Goal: Information Seeking & Learning: Find specific page/section

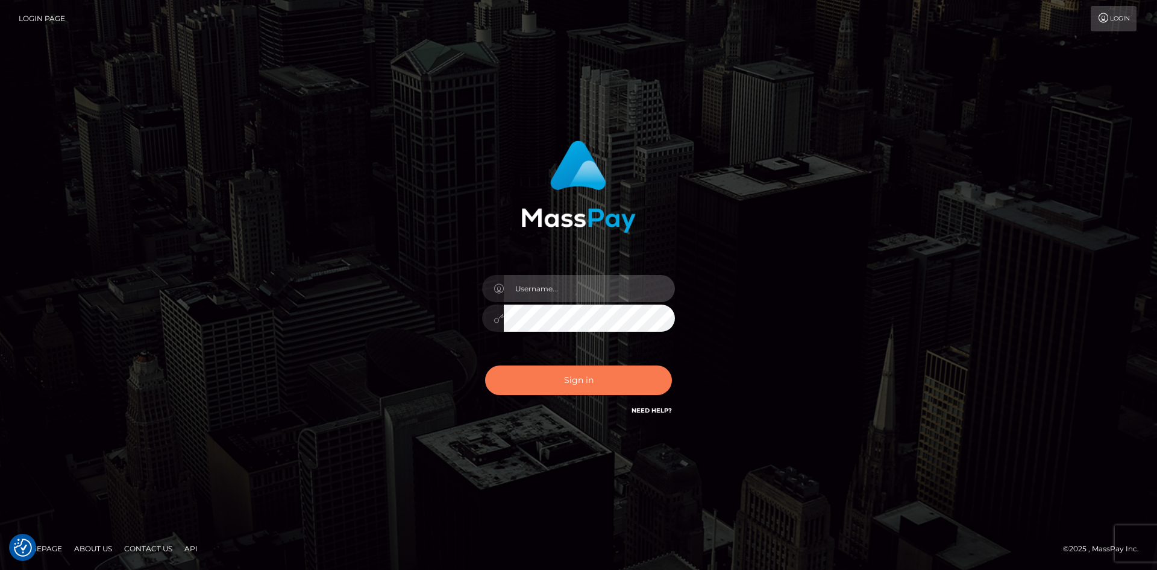
type input "alexstef"
click at [597, 382] on button "Sign in" at bounding box center [578, 380] width 187 height 30
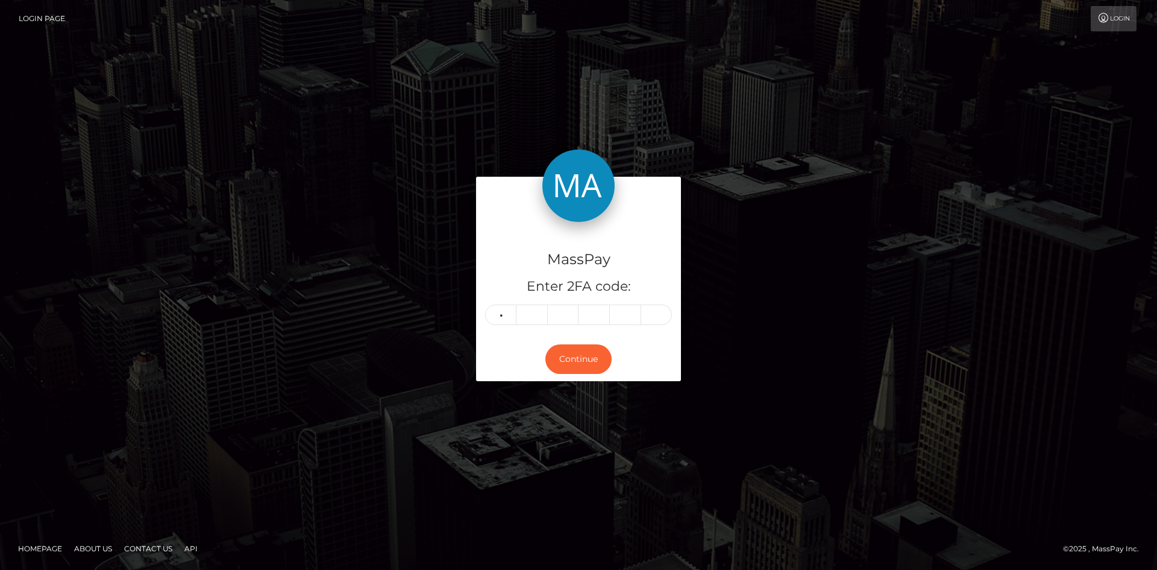
type input "7"
type input "1"
type input "0"
type input "1"
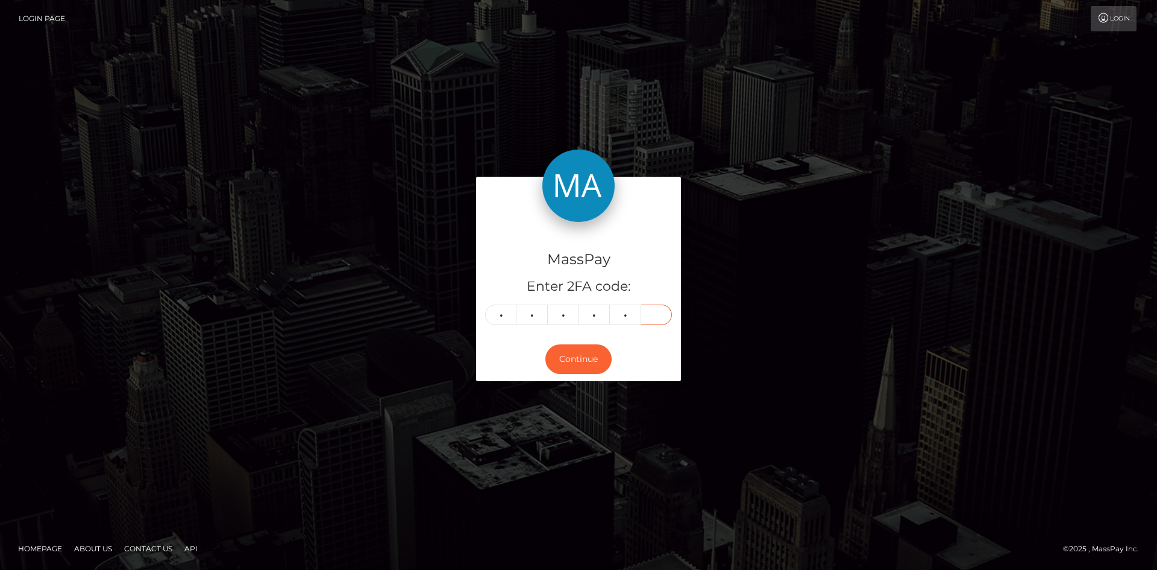
type input "6"
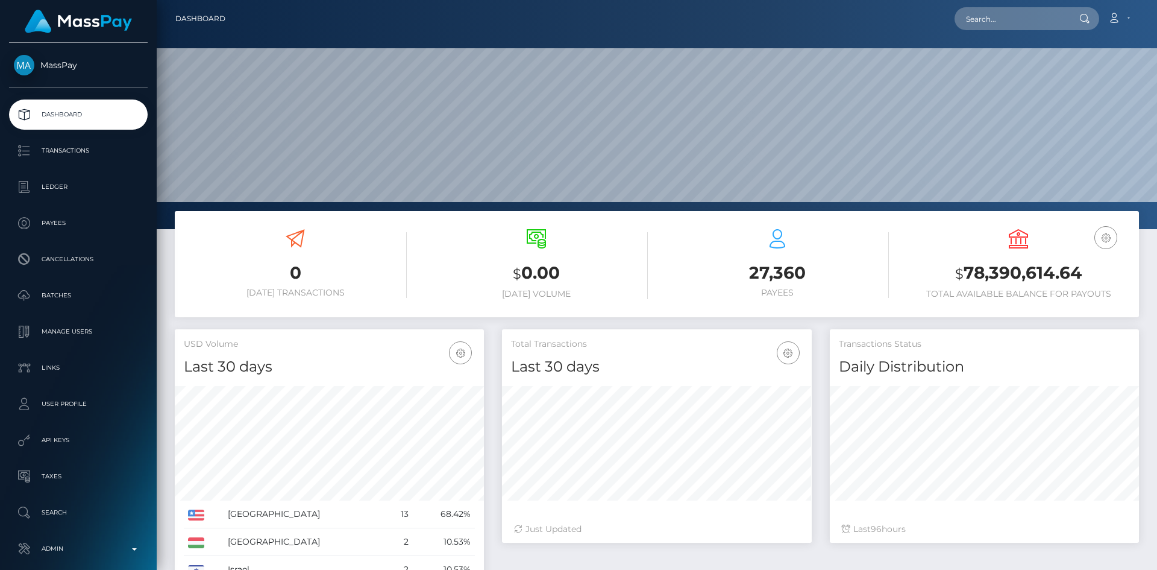
scroll to position [214, 310]
drag, startPoint x: 1016, startPoint y: 20, endPoint x: 963, endPoint y: 31, distance: 54.3
click at [1016, 20] on input "text" at bounding box center [1011, 18] width 113 height 23
paste input "PY62118194"
type input "PY62118194"
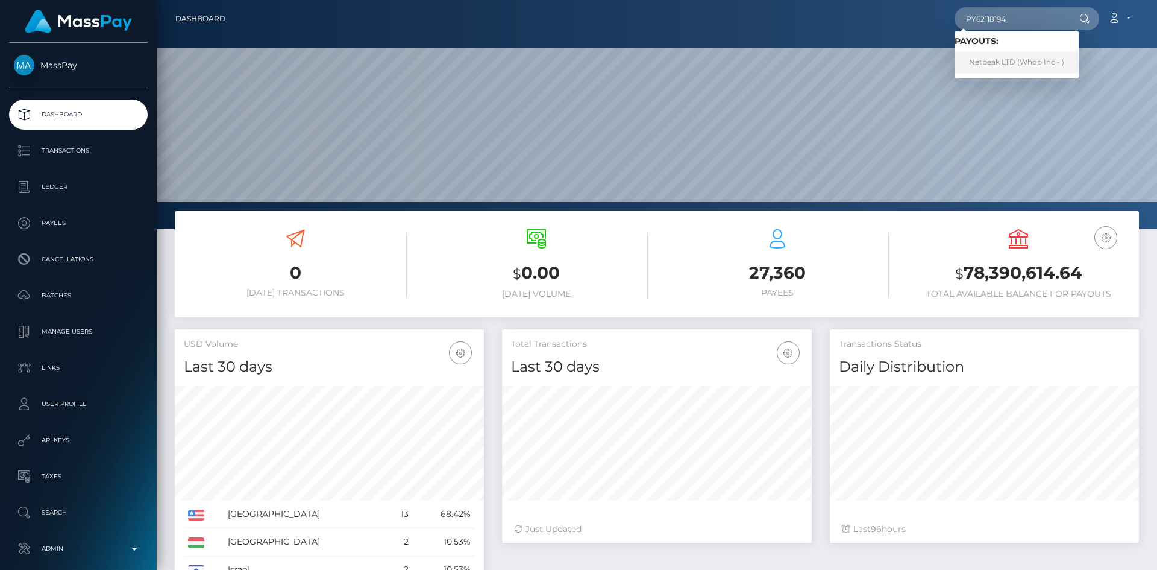
click at [992, 62] on link "Netpeak LTD (Whop Inc - )" at bounding box center [1017, 62] width 124 height 22
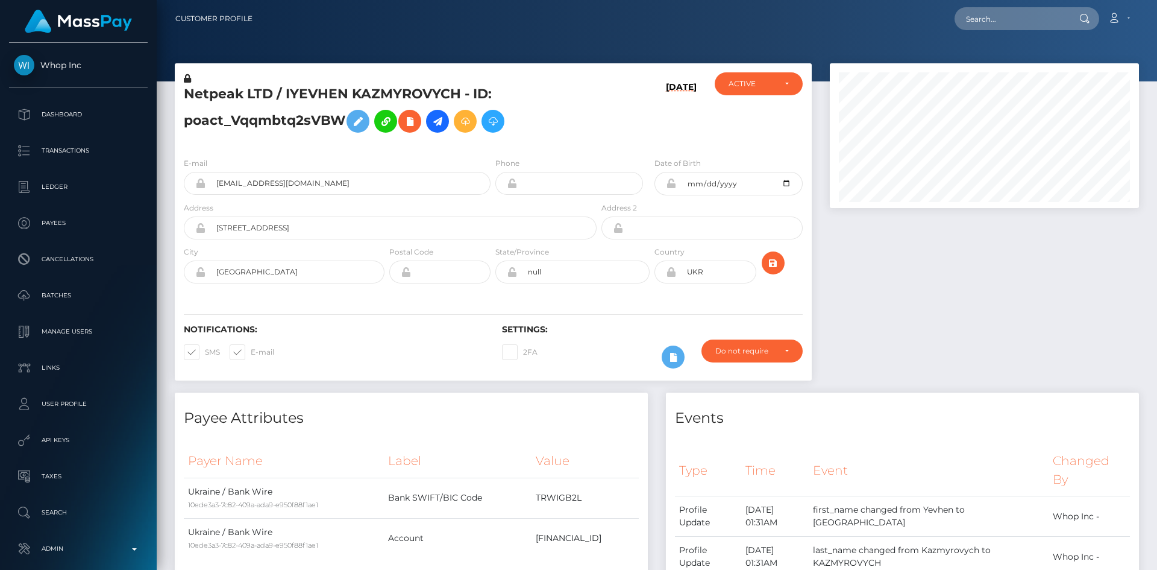
scroll to position [145, 310]
click at [999, 11] on input "text" at bounding box center [1011, 18] width 113 height 23
paste input "ssaopst@gmail.com"
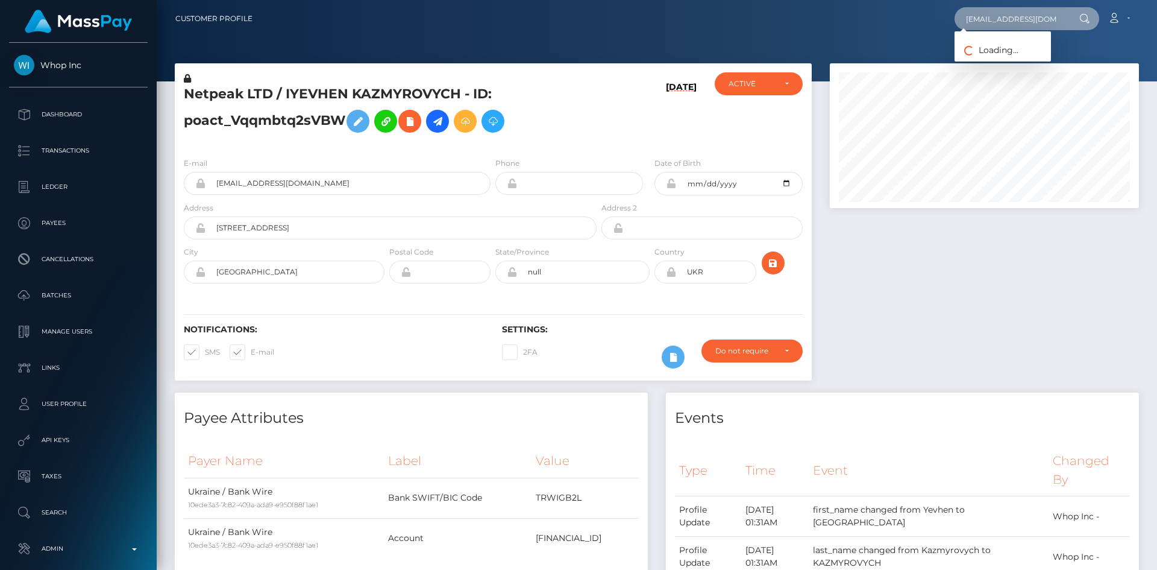
type input "[EMAIL_ADDRESS][DOMAIN_NAME]"
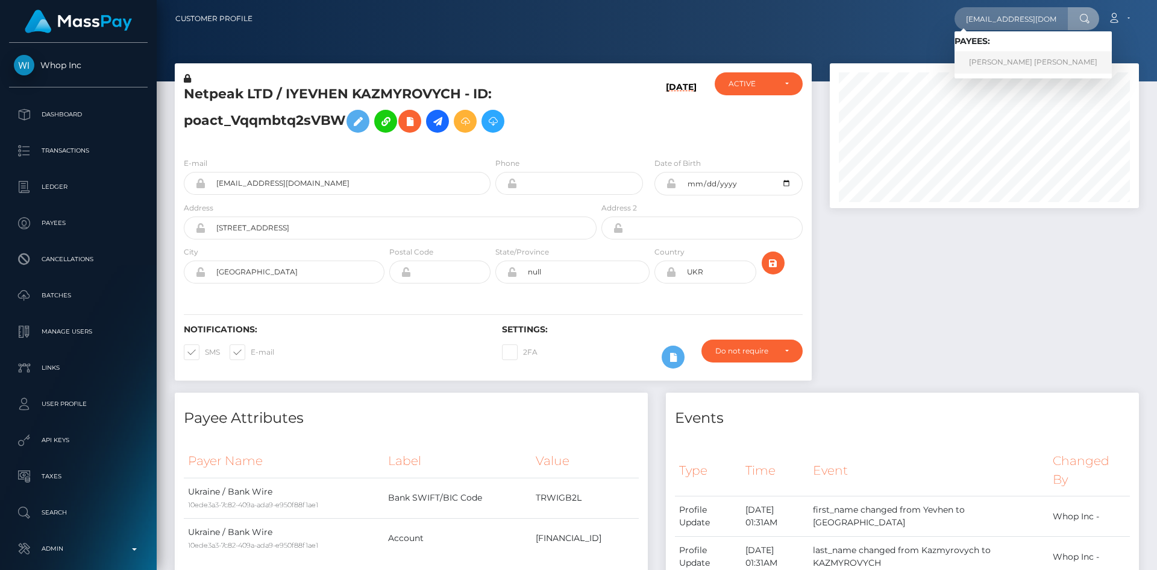
click at [1002, 65] on link "DIANA NICOLE GUANANGA CEDENO" at bounding box center [1033, 62] width 157 height 22
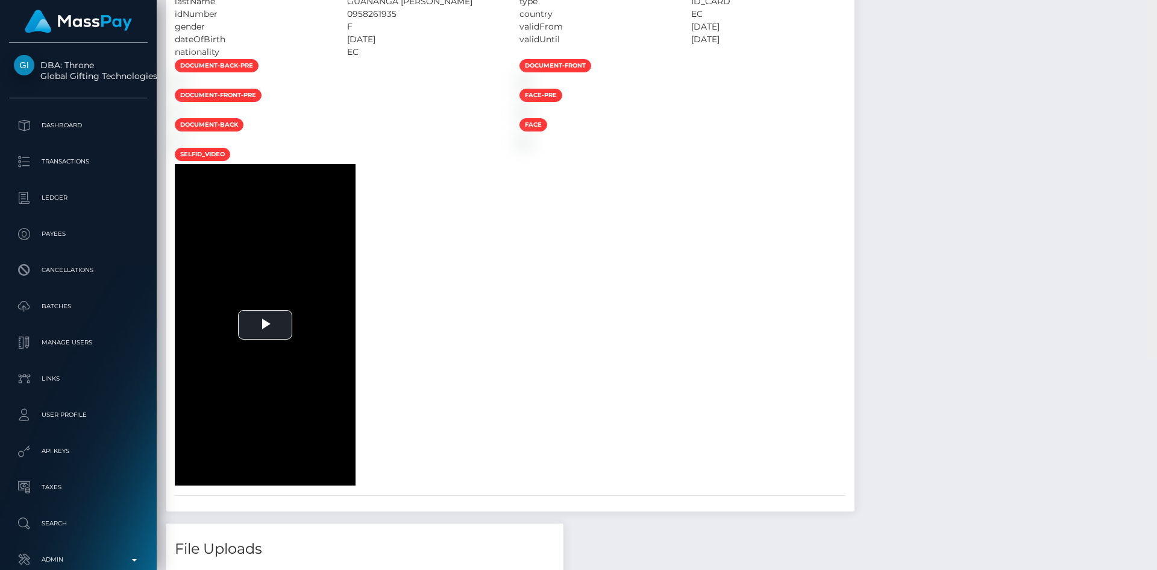
scroll to position [2329, 0]
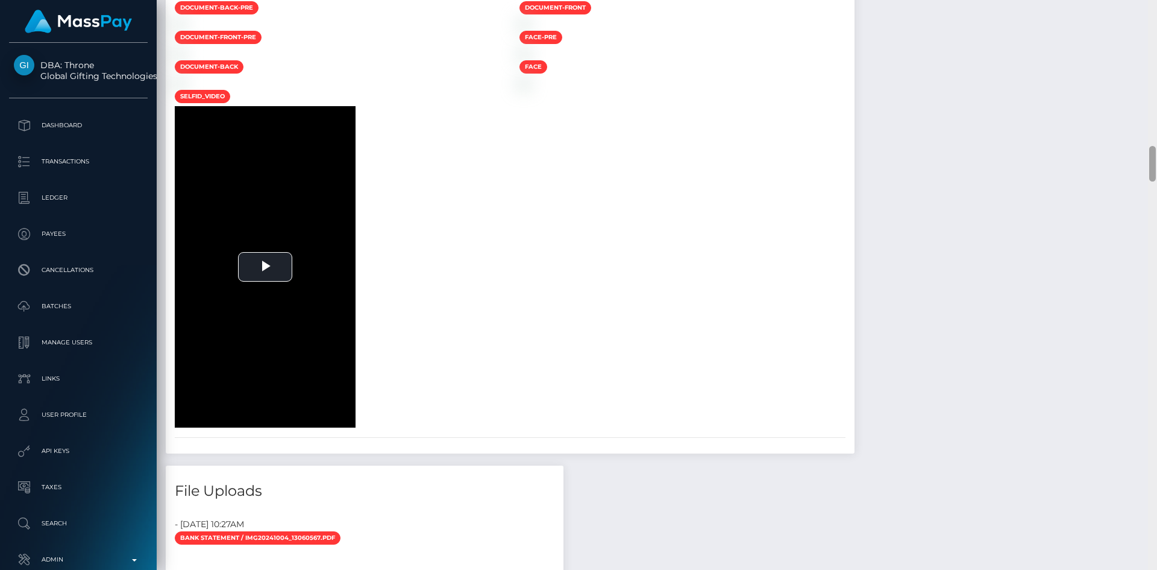
drag, startPoint x: 1152, startPoint y: 31, endPoint x: 1145, endPoint y: 170, distance: 138.8
click at [1145, 170] on div "Customer Profile Loading... Loading..." at bounding box center [657, 285] width 1001 height 570
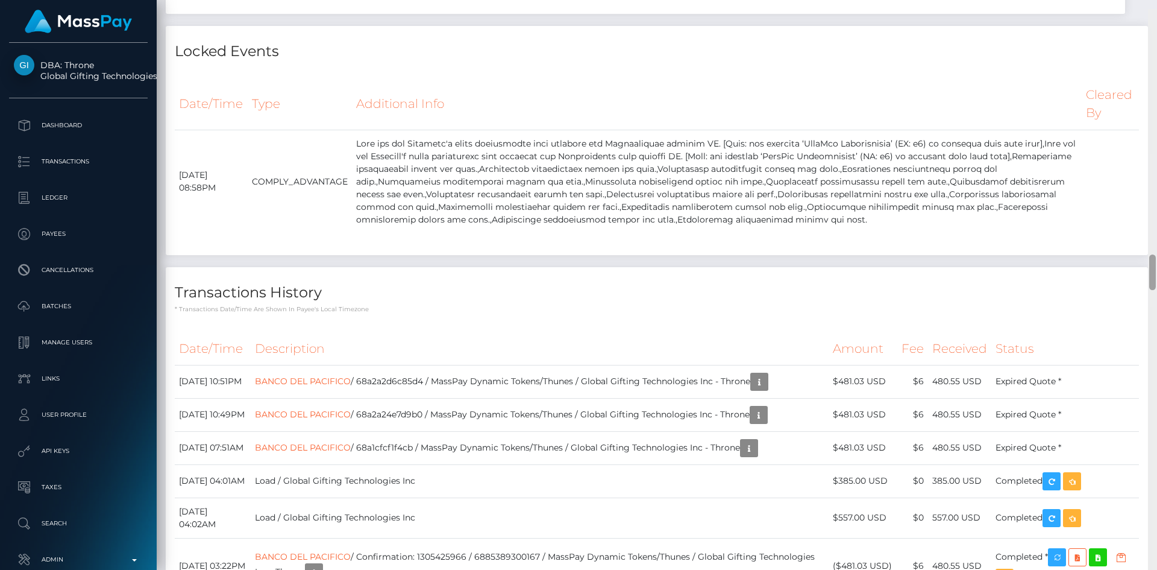
scroll to position [3914, 0]
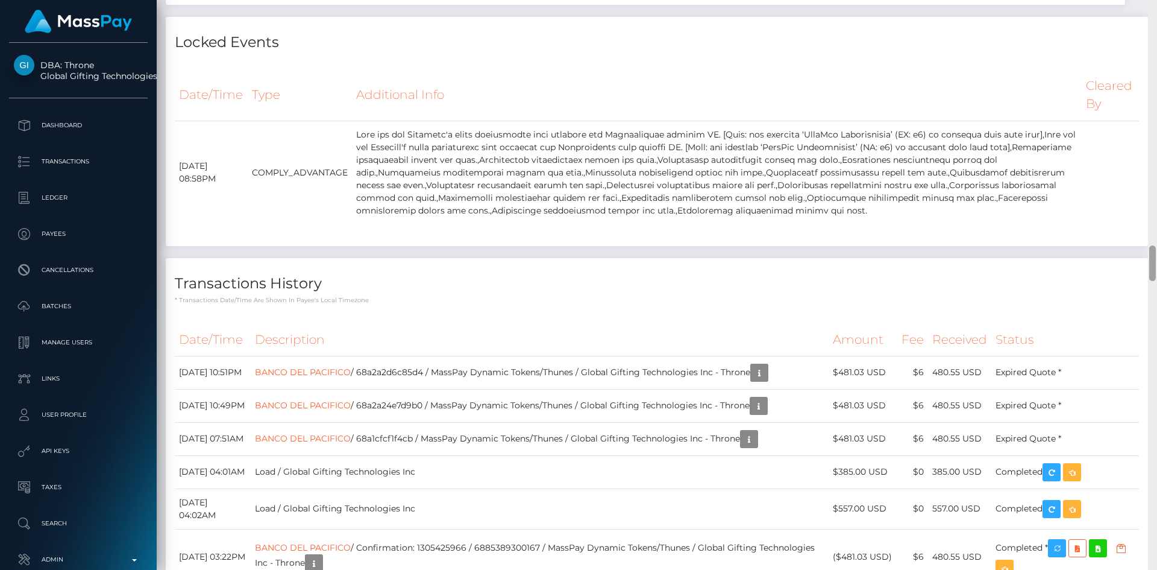
drag, startPoint x: 1153, startPoint y: 171, endPoint x: 1137, endPoint y: 260, distance: 91.3
click at [1137, 260] on div "Customer Profile Loading... Loading..." at bounding box center [657, 285] width 1001 height 570
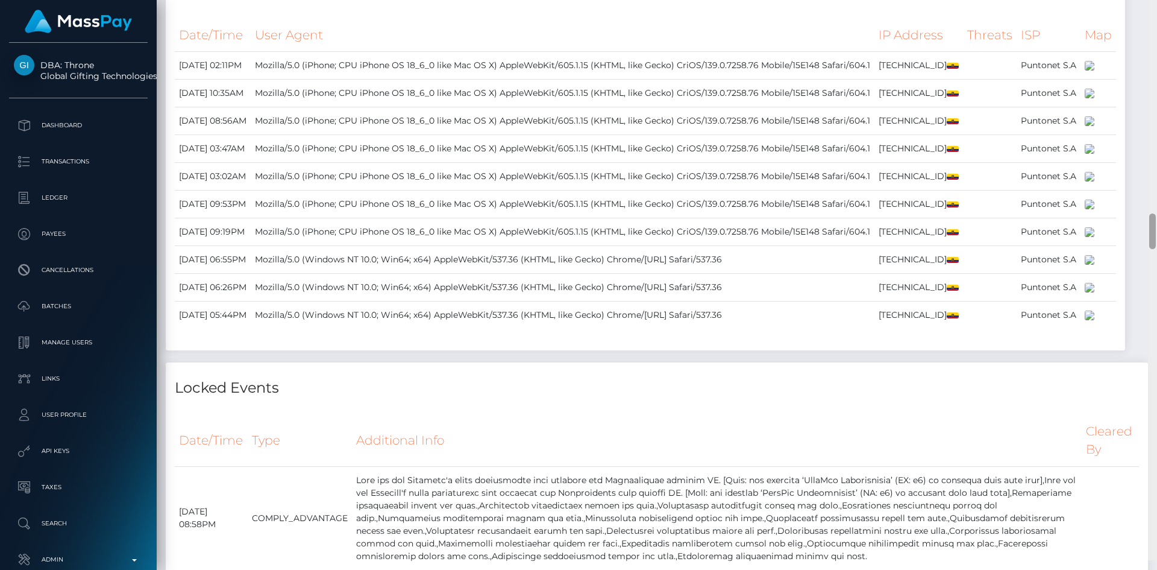
scroll to position [3645, 0]
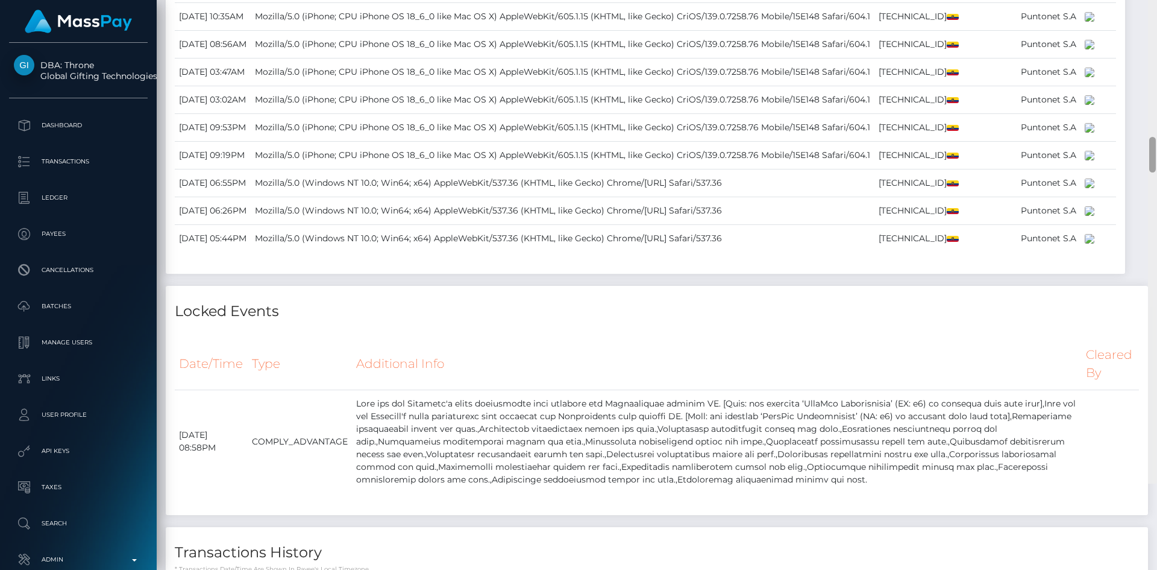
drag, startPoint x: 1153, startPoint y: 265, endPoint x: 1136, endPoint y: 251, distance: 21.8
click at [1136, 251] on div "Customer Profile Loading... Loading..." at bounding box center [657, 285] width 1001 height 570
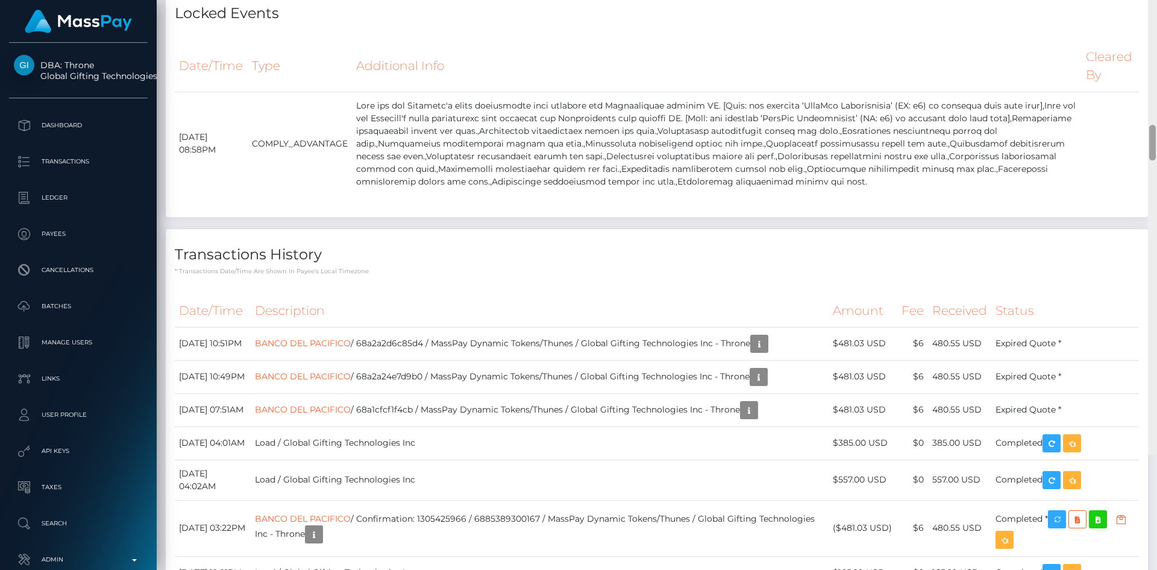
scroll to position [3981, 0]
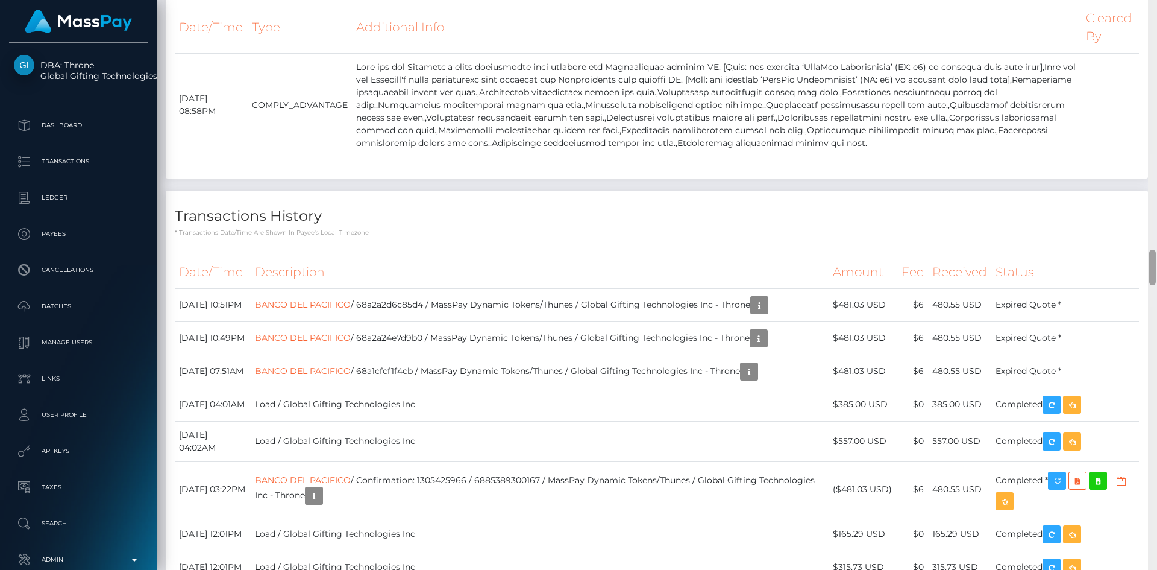
drag, startPoint x: 1152, startPoint y: 239, endPoint x: 1150, endPoint y: 257, distance: 18.8
click at [1150, 257] on div at bounding box center [1153, 268] width 7 height 36
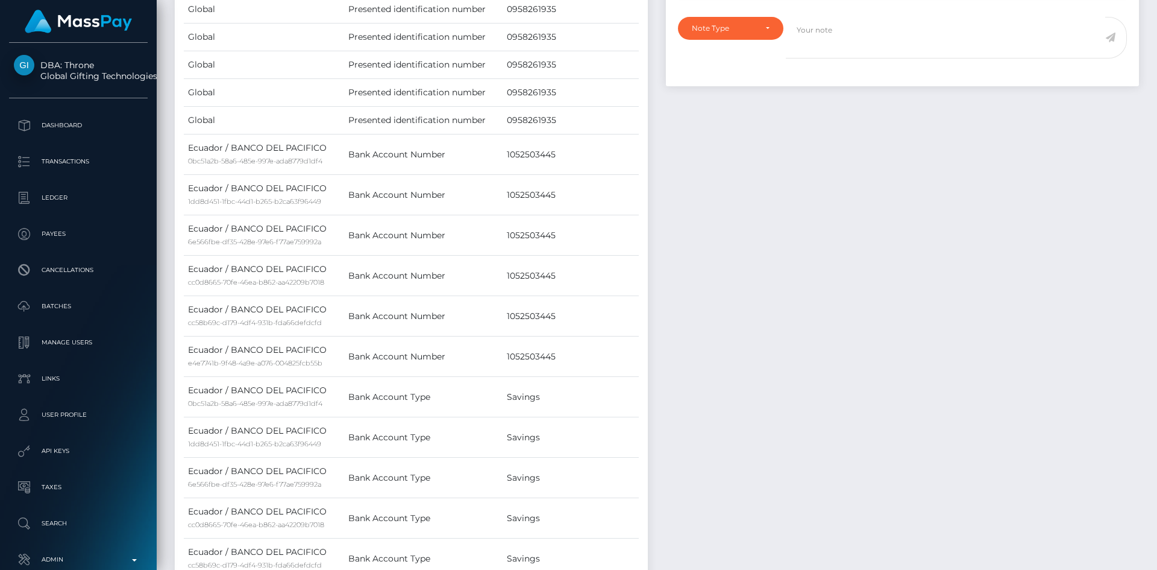
scroll to position [0, 0]
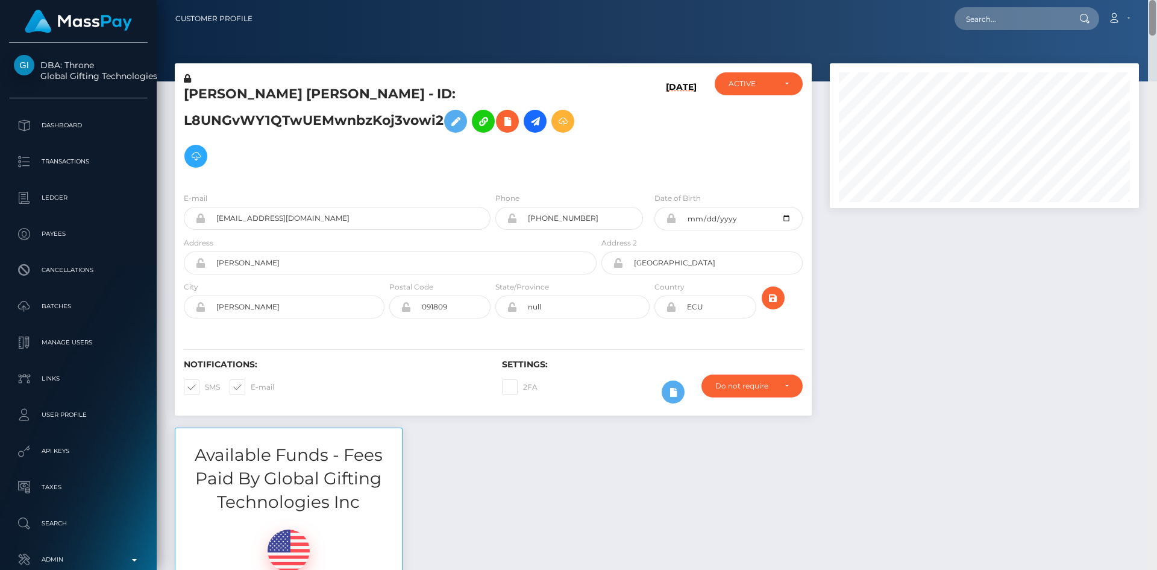
drag, startPoint x: 1153, startPoint y: 266, endPoint x: 1157, endPoint y: -52, distance: 318.3
click at [1157, 0] on html "DBA: Throne Global Gifting Technologies Inc Dashboard Transactions Ledger Payee…" at bounding box center [578, 285] width 1157 height 570
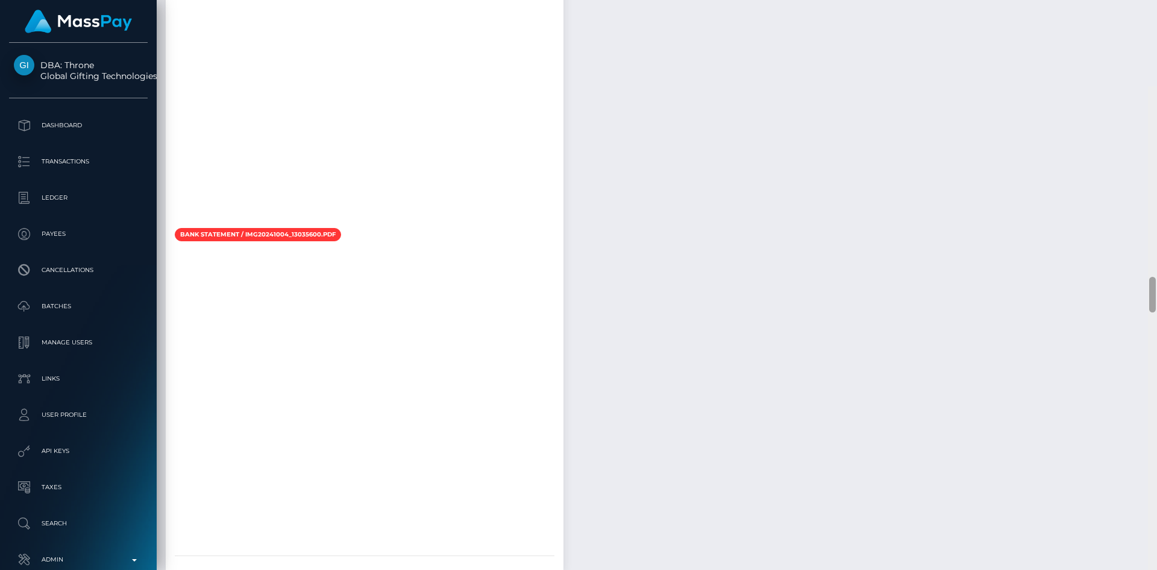
scroll to position [2941, 0]
drag, startPoint x: 1154, startPoint y: 27, endPoint x: 1154, endPoint y: 208, distance: 180.9
click at [1154, 208] on div at bounding box center [1153, 202] width 7 height 36
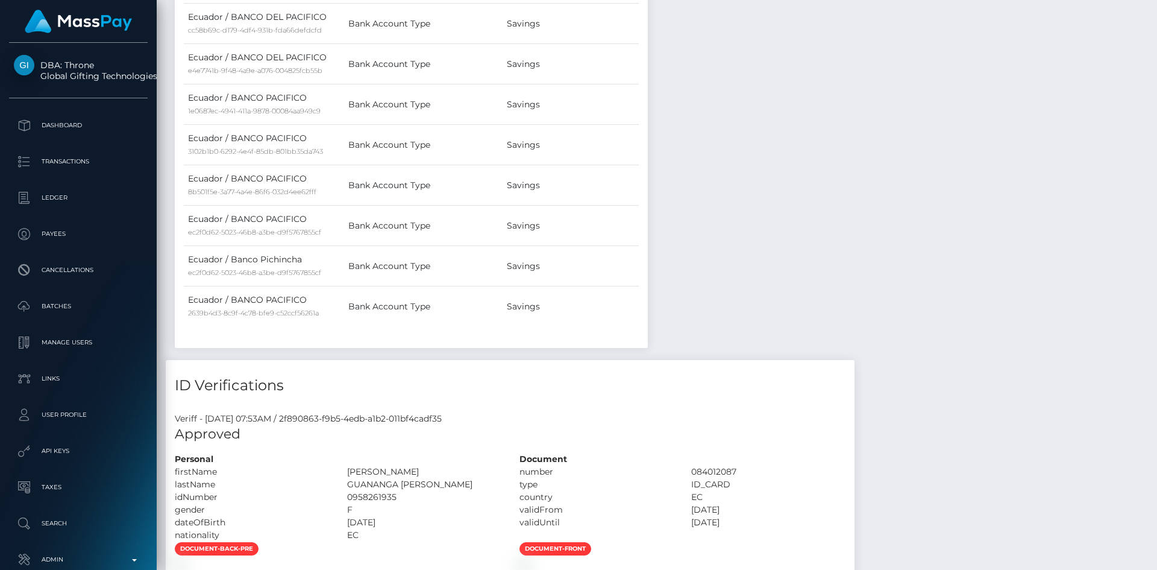
scroll to position [0, 0]
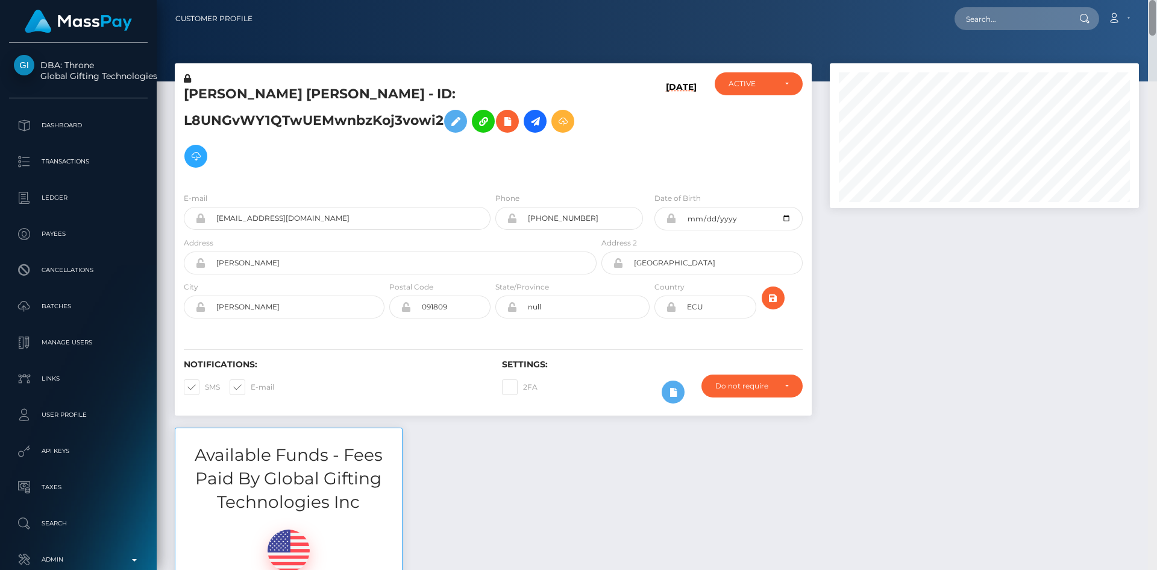
drag, startPoint x: 1153, startPoint y: 205, endPoint x: 1157, endPoint y: -33, distance: 238.2
click at [1157, 0] on html "DBA: Throne Global Gifting Technologies Inc Dashboard Transactions Ledger Payee…" at bounding box center [578, 285] width 1157 height 570
click at [1156, 23] on nav "Customer Profile Loading... Loading... Account" at bounding box center [657, 18] width 1001 height 37
drag, startPoint x: 1155, startPoint y: 24, endPoint x: 1153, endPoint y: 36, distance: 11.6
click at [1153, 36] on nav "Customer Profile Loading... Loading... Account" at bounding box center [657, 18] width 1001 height 37
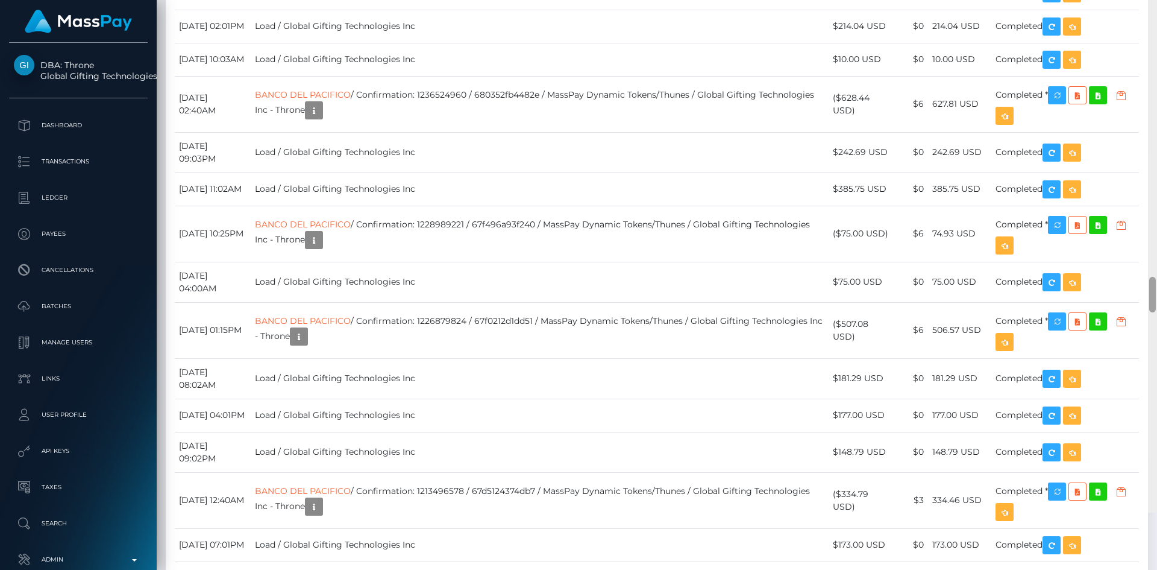
scroll to position [5390, 0]
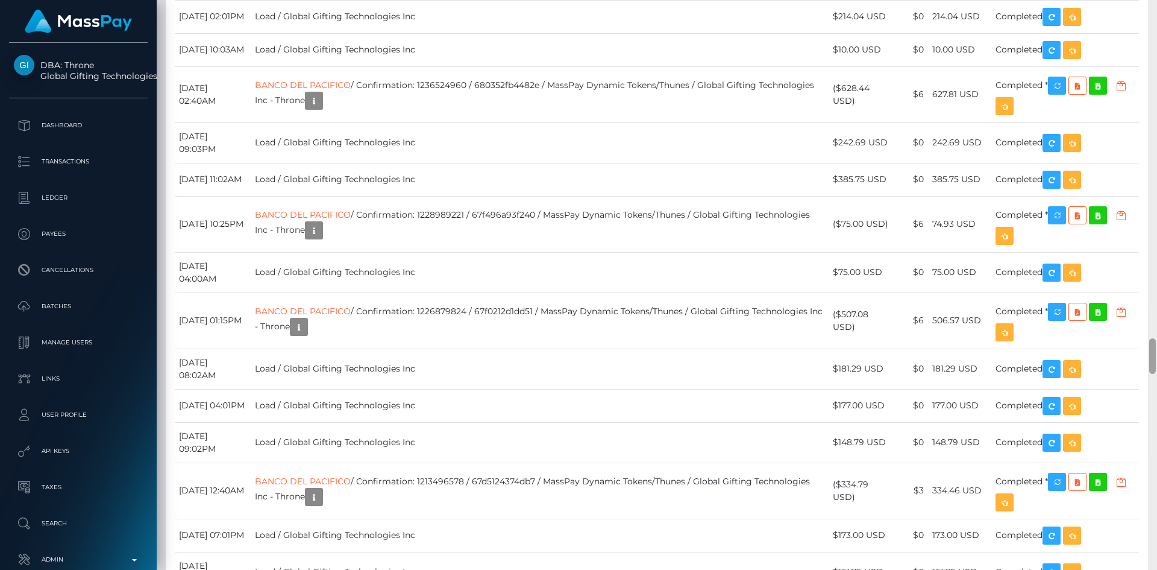
drag, startPoint x: 1153, startPoint y: 24, endPoint x: 1109, endPoint y: 358, distance: 337.4
click at [1109, 358] on div "Customer Profile Loading... Loading..." at bounding box center [657, 285] width 1001 height 570
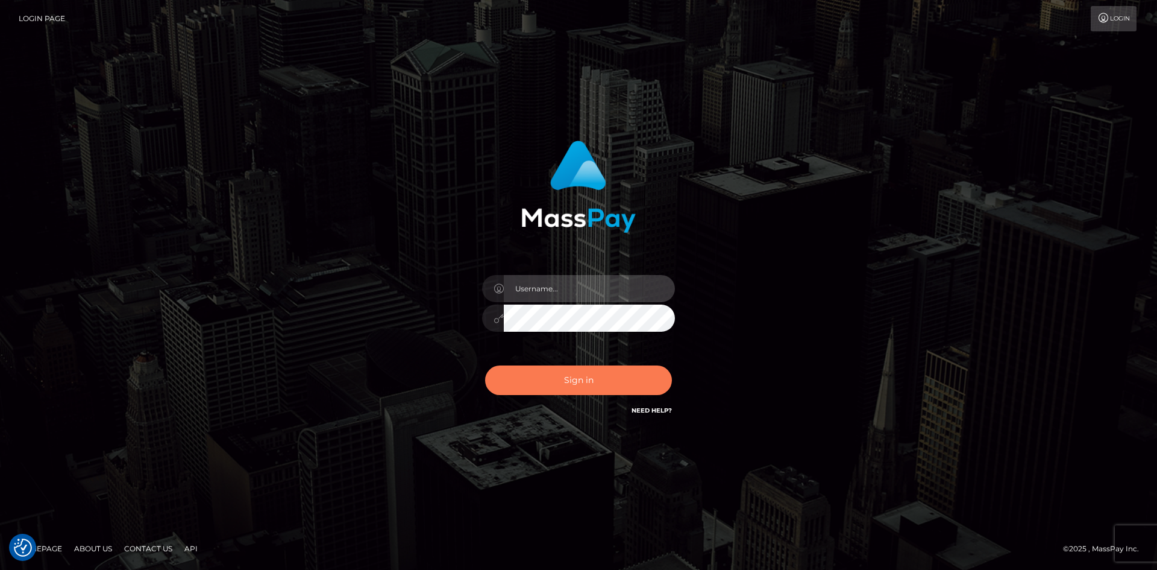
type input "alexstef"
click at [575, 376] on button "Sign in" at bounding box center [578, 380] width 187 height 30
type input "alexstef"
click at [565, 388] on button "Sign in" at bounding box center [578, 380] width 187 height 30
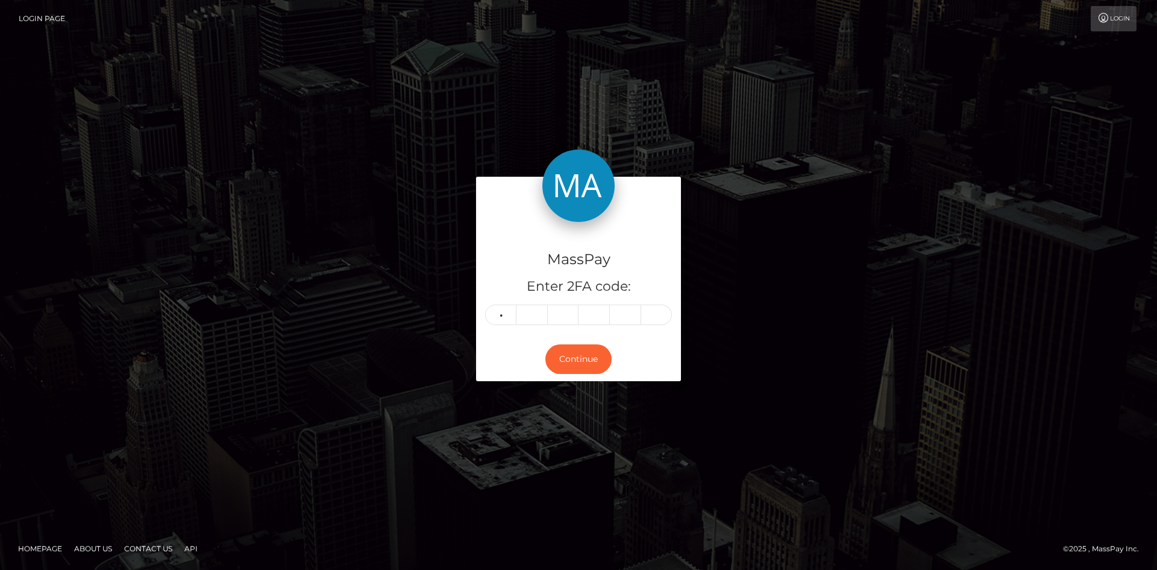
type input "4"
type input "9"
type input "3"
type input "6"
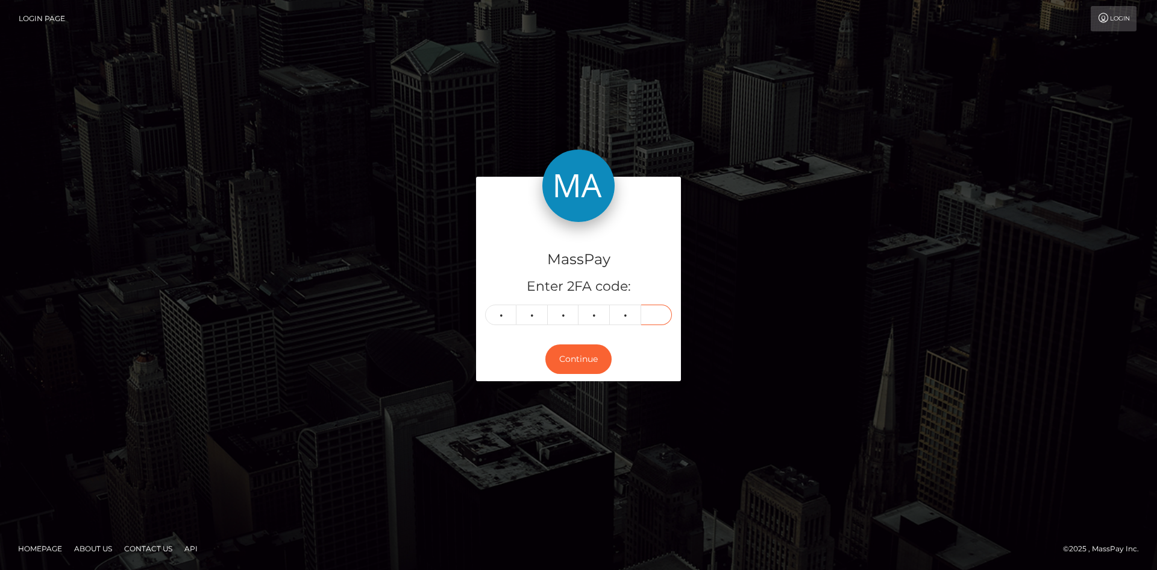
type input "2"
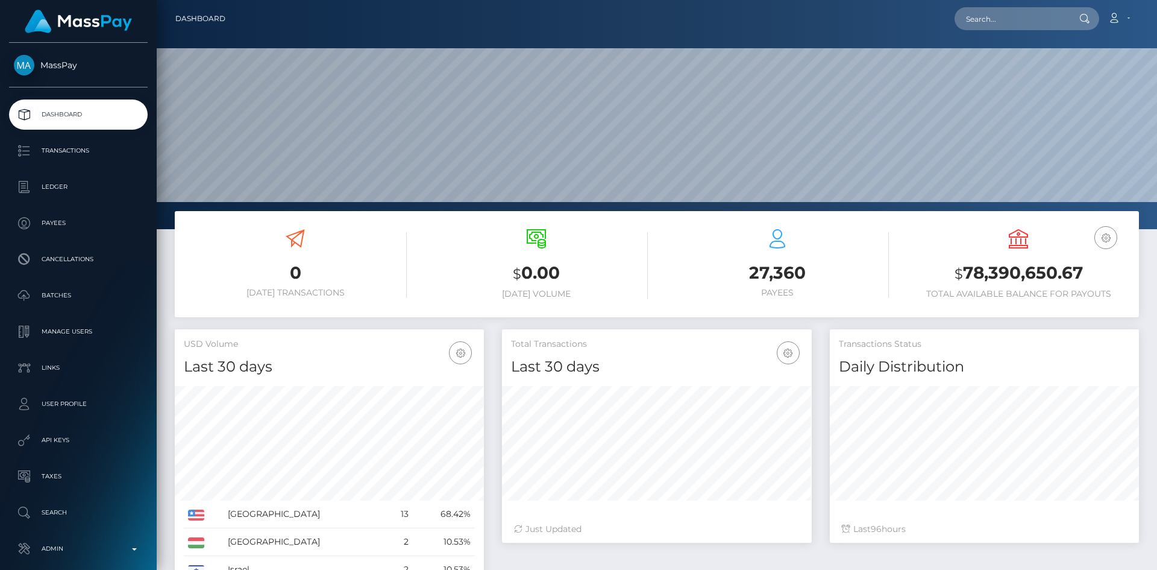
scroll to position [214, 310]
click at [1001, 16] on input "text" at bounding box center [1011, 18] width 113 height 23
paste input "ssaopst@gmail.com"
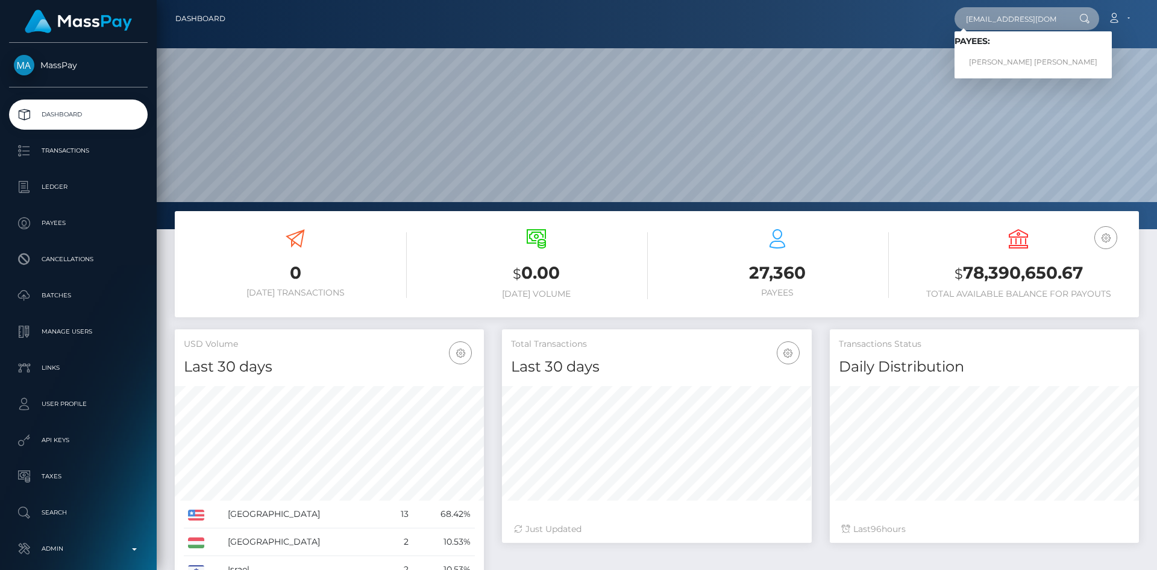
click at [1019, 21] on input "ssaopst@gmail.com" at bounding box center [1011, 18] width 113 height 23
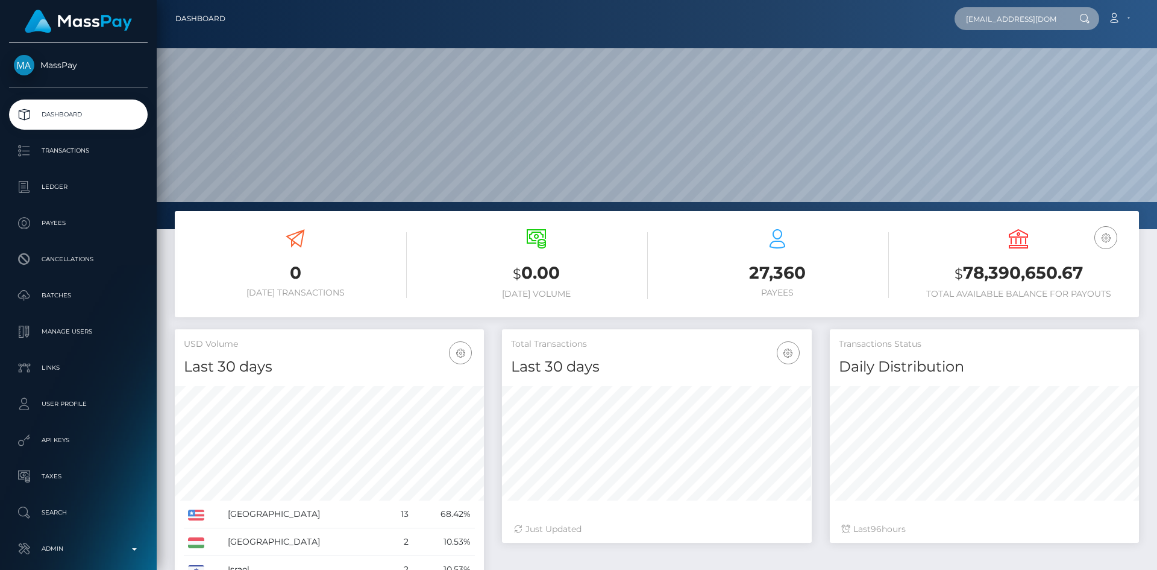
paste input "pout_8Kc5gWpa6zLWQ"
type input "pout_8Kc5gWpa6zLWQ"
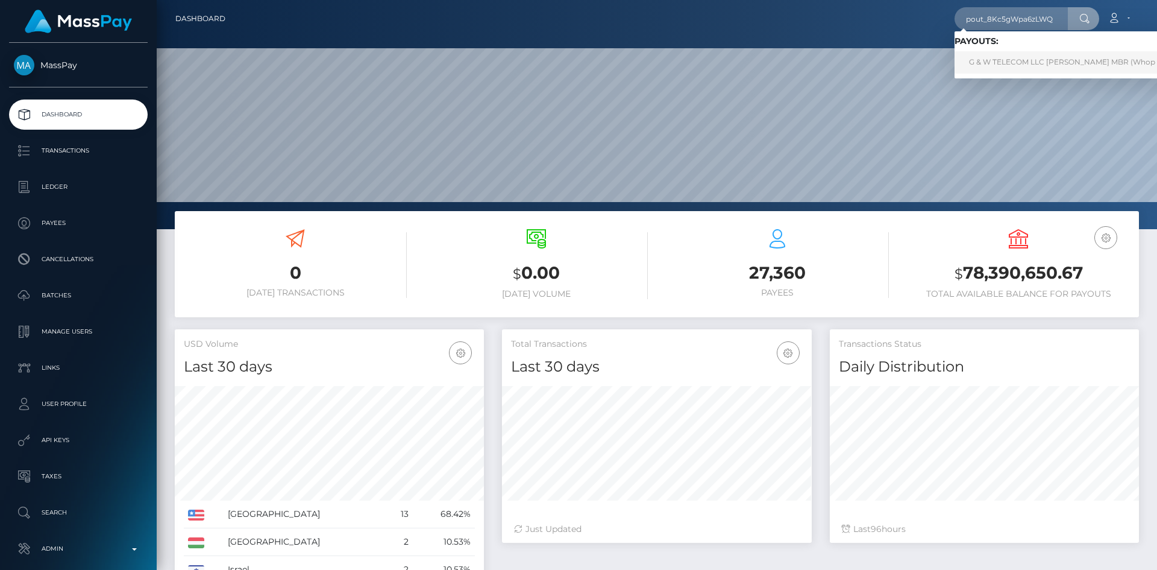
click at [1030, 62] on link "G & W TELECOM LLC ALVIN GRANT MBR (Whop Inc - )" at bounding box center [1074, 62] width 238 height 22
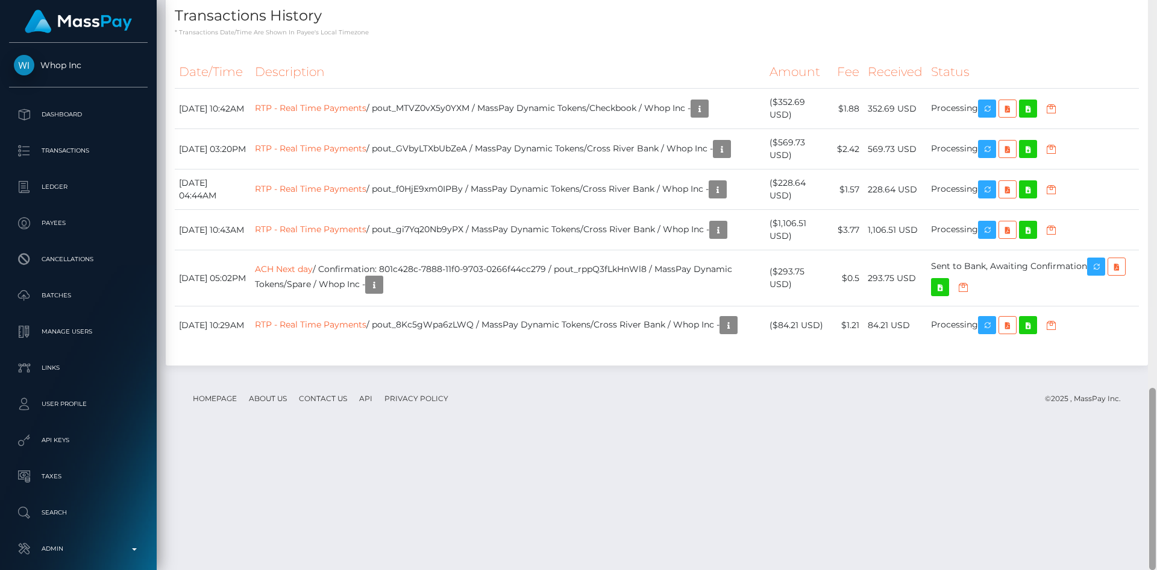
scroll to position [145, 310]
click at [1157, 556] on div at bounding box center [1152, 285] width 9 height 570
click at [991, 333] on icon "button" at bounding box center [987, 325] width 14 height 15
click at [995, 238] on icon "button" at bounding box center [987, 229] width 14 height 15
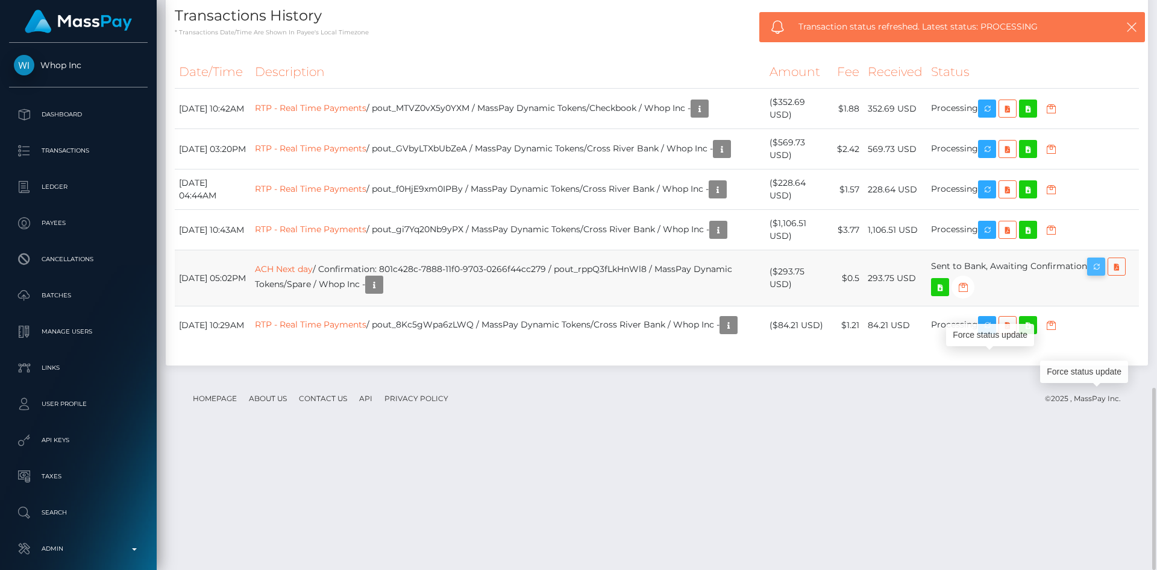
click at [1098, 274] on icon "button" at bounding box center [1096, 266] width 14 height 15
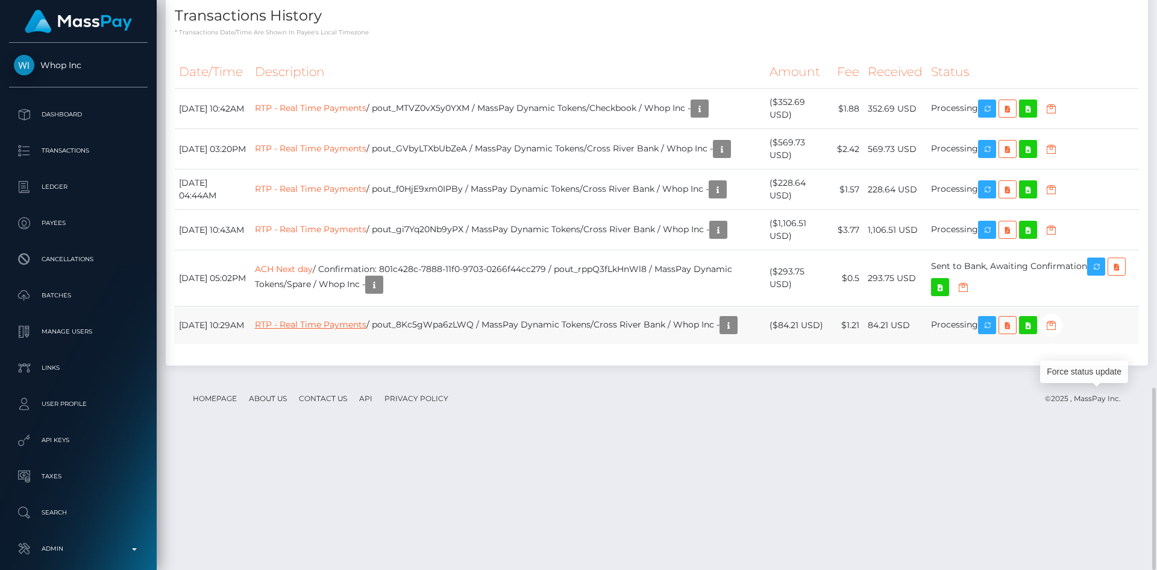
click at [334, 330] on link "RTP - Real Time Payments" at bounding box center [311, 324] width 112 height 11
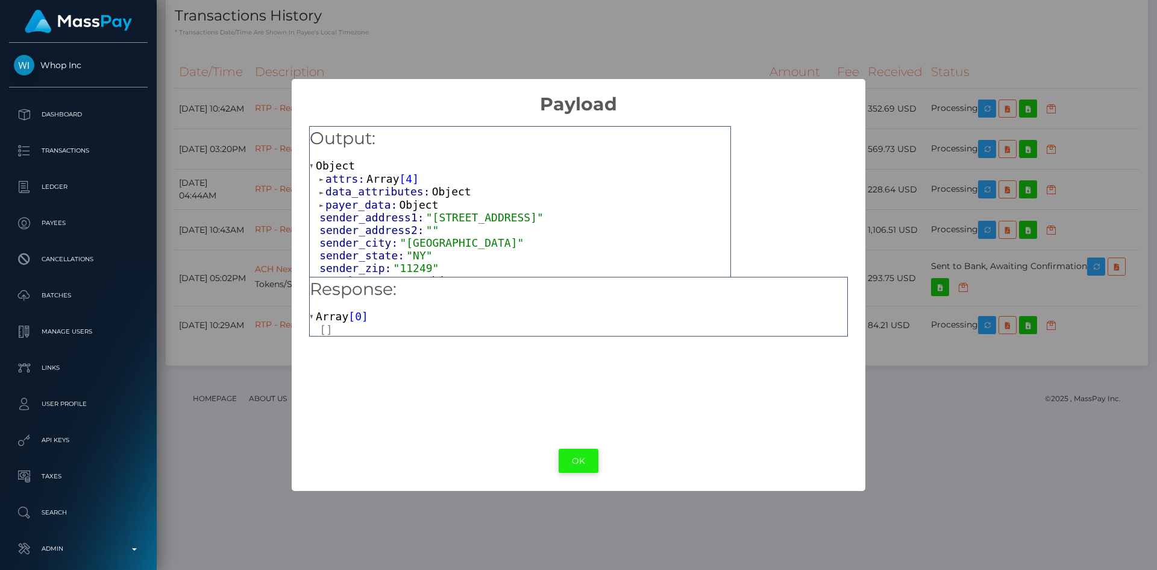
click at [573, 459] on button "OK" at bounding box center [579, 461] width 40 height 25
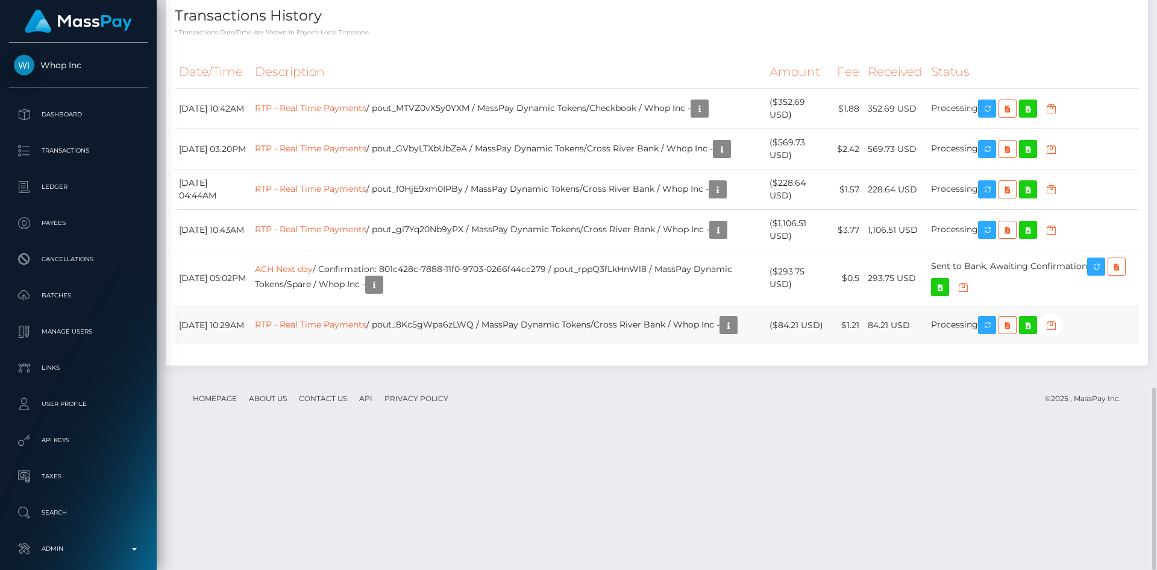
click at [454, 344] on td "RTP - Real Time Payments / pout_8Kc5gWpa6zLWQ / MassPay Dynamic Tokens/Cross Ri…" at bounding box center [508, 325] width 515 height 38
copy td "RTP - Real Time Payments / pout_8Kc5gWpa6zLWQ / MassPay Dynamic Tokens/Cross Ri…"
click at [428, 250] on td "RTP - Real Time Payments / pout_gi7Yq20Nb9yPX / MassPay Dynamic Tokens/Cross Ri…" at bounding box center [508, 230] width 515 height 40
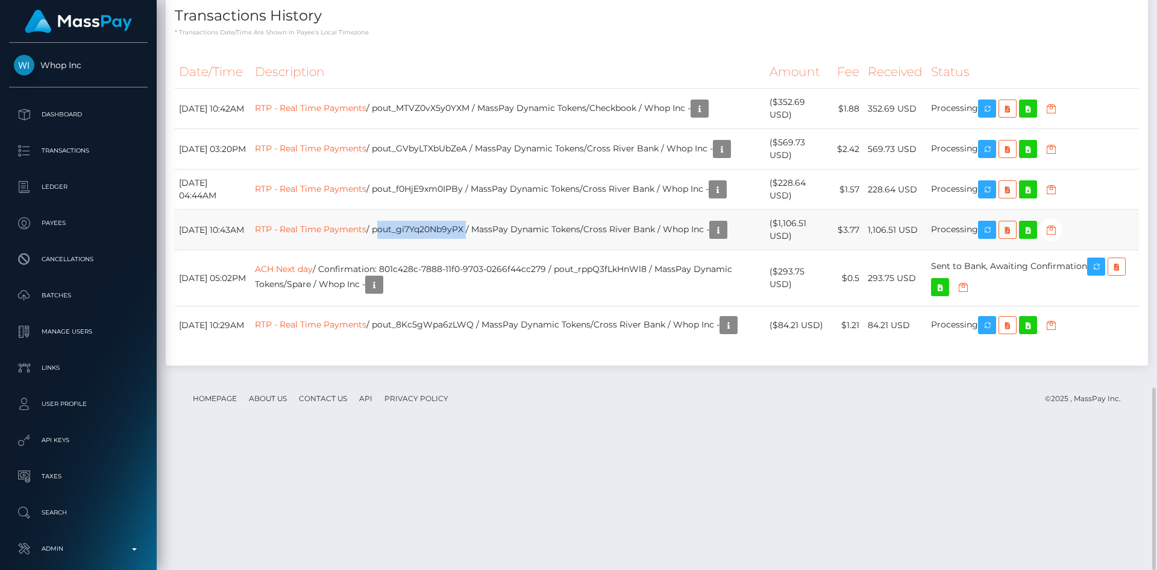
click at [428, 250] on td "RTP - Real Time Payments / pout_gi7Yq20Nb9yPX / MassPay Dynamic Tokens/Cross Ri…" at bounding box center [508, 230] width 515 height 40
copy td "RTP - Real Time Payments / pout_gi7Yq20Nb9yPX / MassPay Dynamic Tokens/Cross Ri…"
click at [451, 210] on td "RTP - Real Time Payments / pout_f0HjE9xm0IPBy / MassPay Dynamic Tokens/Cross Ri…" at bounding box center [508, 189] width 515 height 40
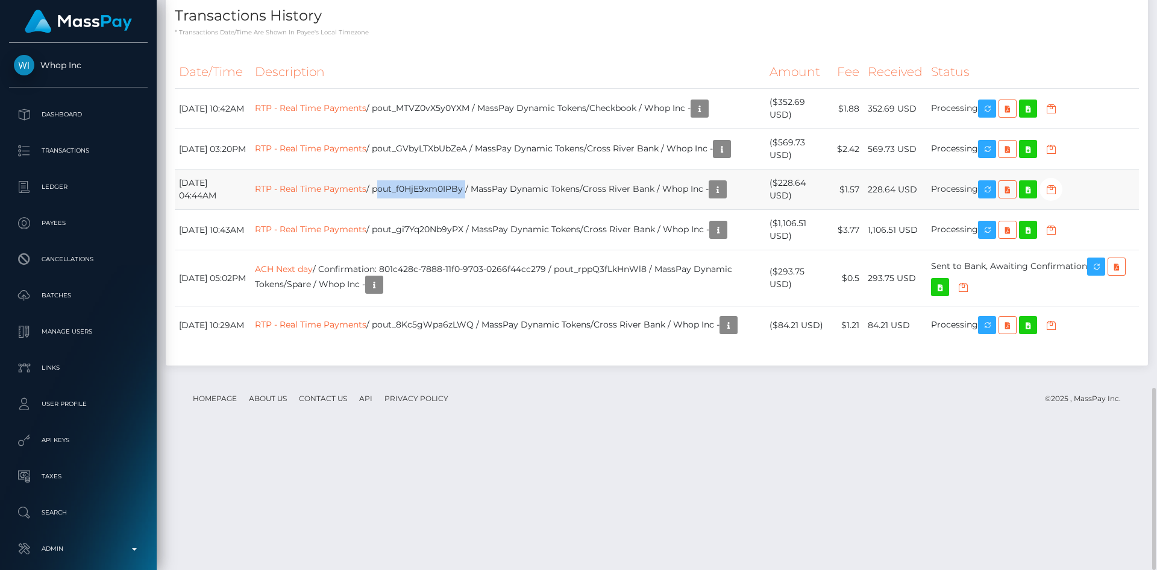
click at [451, 210] on td "RTP - Real Time Payments / pout_f0HjE9xm0IPBy / MassPay Dynamic Tokens/Cross Ri…" at bounding box center [508, 189] width 515 height 40
copy td "RTP - Real Time Payments / pout_f0HjE9xm0IPBy / MassPay Dynamic Tokens/Cross Ri…"
click at [432, 169] on td "RTP - Real Time Payments / pout_GVbyLTXbUbZeA / MassPay Dynamic Tokens/Cross Ri…" at bounding box center [508, 149] width 515 height 40
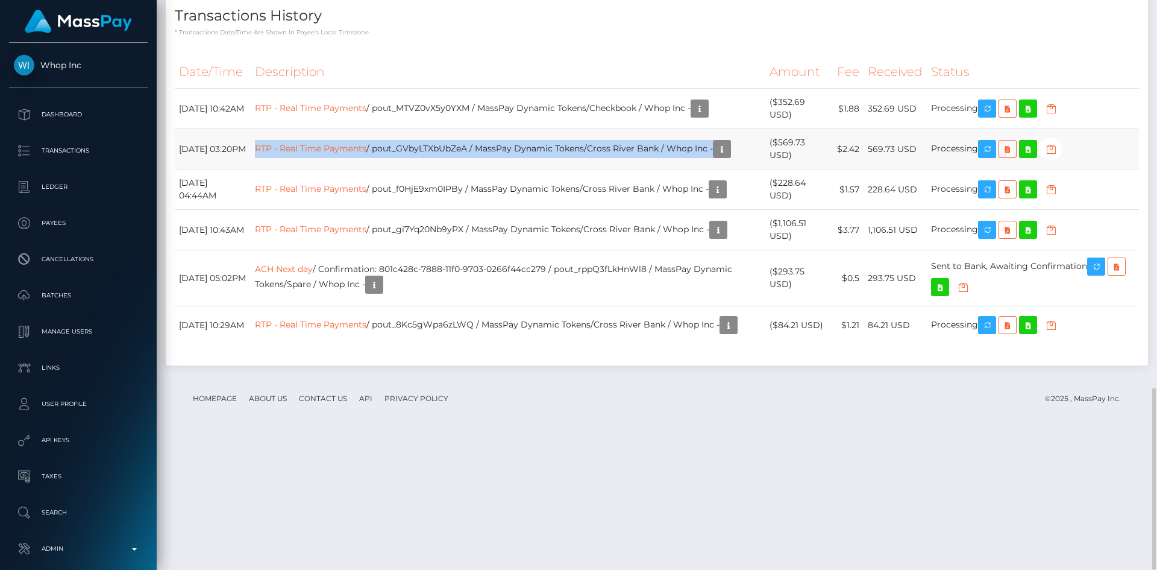
click at [432, 169] on td "RTP - Real Time Payments / pout_GVbyLTXbUbZeA / MassPay Dynamic Tokens/Cross Ri…" at bounding box center [508, 149] width 515 height 40
copy tr "RTP - Real Time Payments / pout_GVbyLTXbUbZeA / MassPay Dynamic Tokens/Cross Ri…"
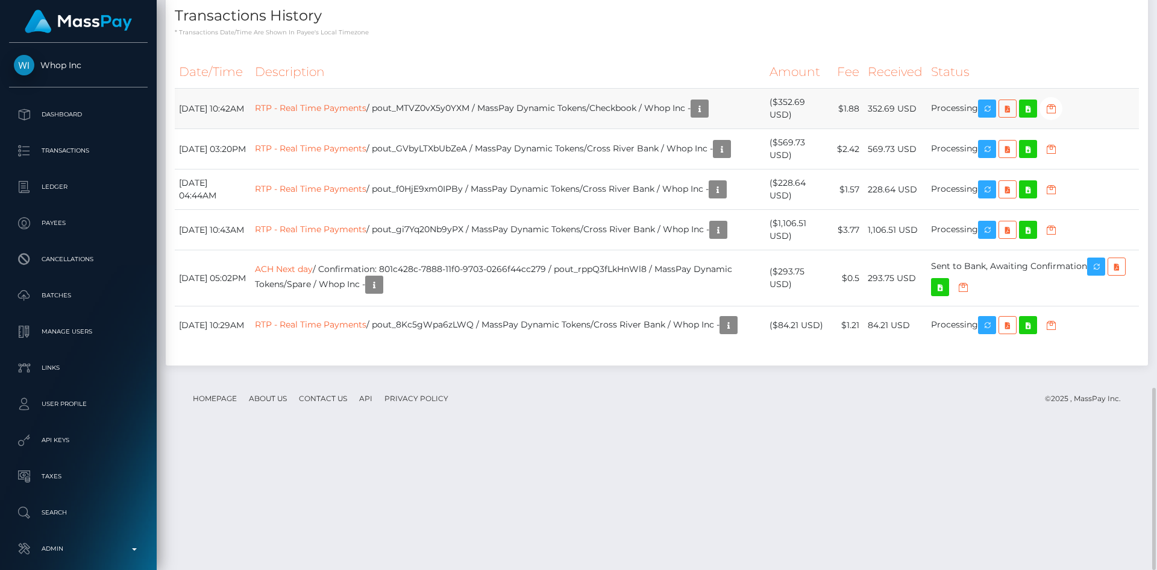
click at [441, 129] on td "RTP - Real Time Payments / pout_MTVZ0vX5y0YXM / MassPay Dynamic Tokens/Checkboo…" at bounding box center [508, 109] width 515 height 40
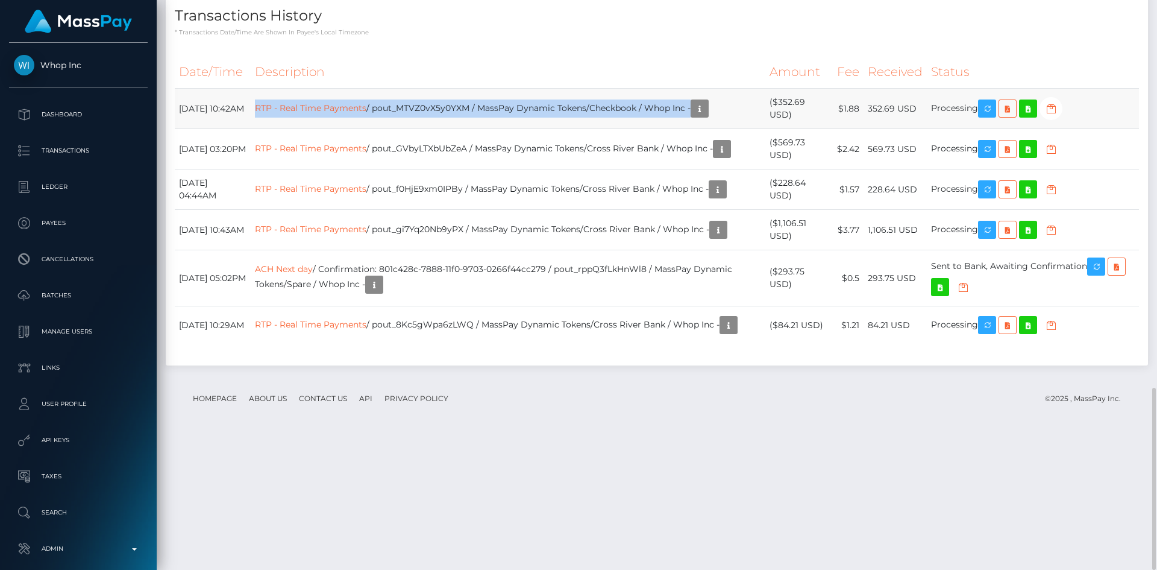
click at [441, 129] on td "RTP - Real Time Payments / pout_MTVZ0vX5y0YXM / MassPay Dynamic Tokens/Checkboo…" at bounding box center [508, 109] width 515 height 40
copy tr "RTP - Real Time Payments / pout_MTVZ0vX5y0YXM / MassPay Dynamic Tokens/Checkboo…"
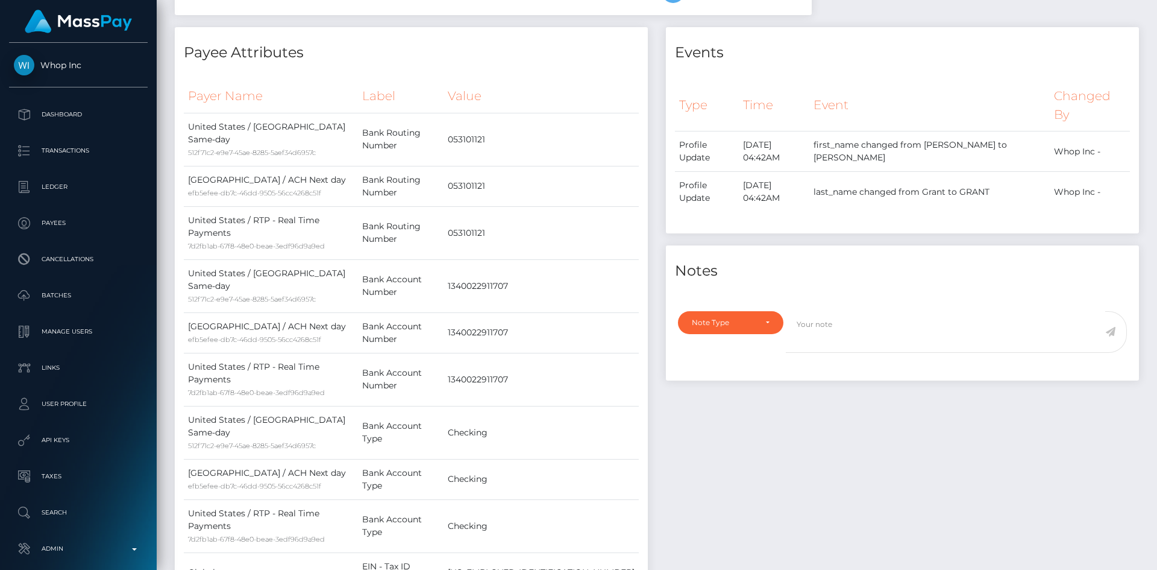
scroll to position [0, 0]
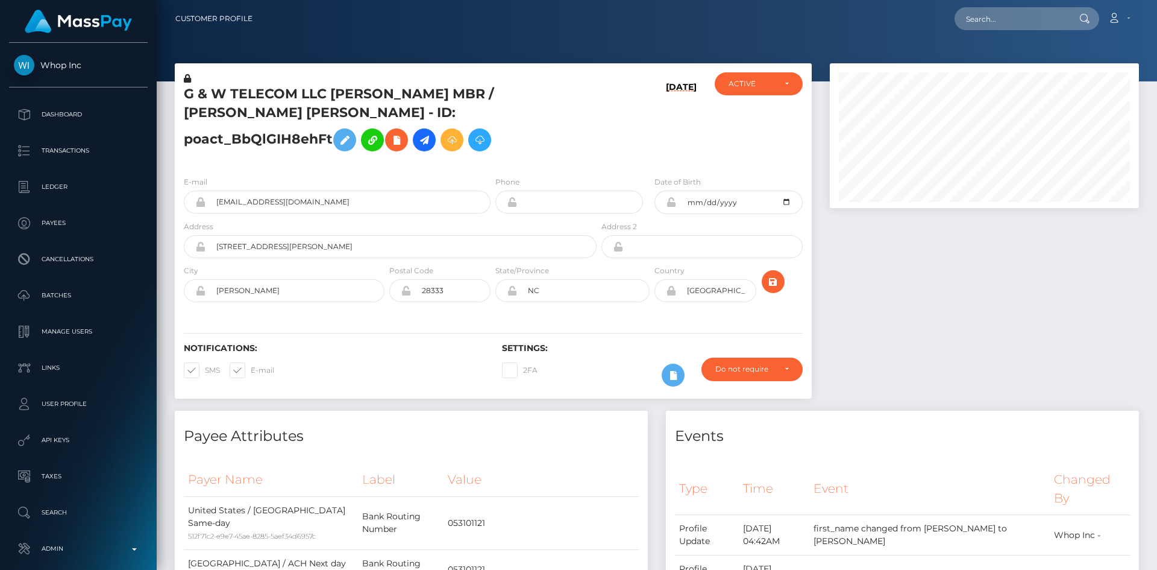
drag, startPoint x: 1153, startPoint y: 407, endPoint x: 1156, endPoint y: -52, distance: 459.4
click at [1156, 0] on html "Whop Inc Dashboard Transactions Ledger Payees Cancellations Links" at bounding box center [578, 285] width 1157 height 570
click at [1019, 17] on input "text" at bounding box center [1011, 18] width 113 height 23
paste input "tommyhelifigure558@gmail.com"
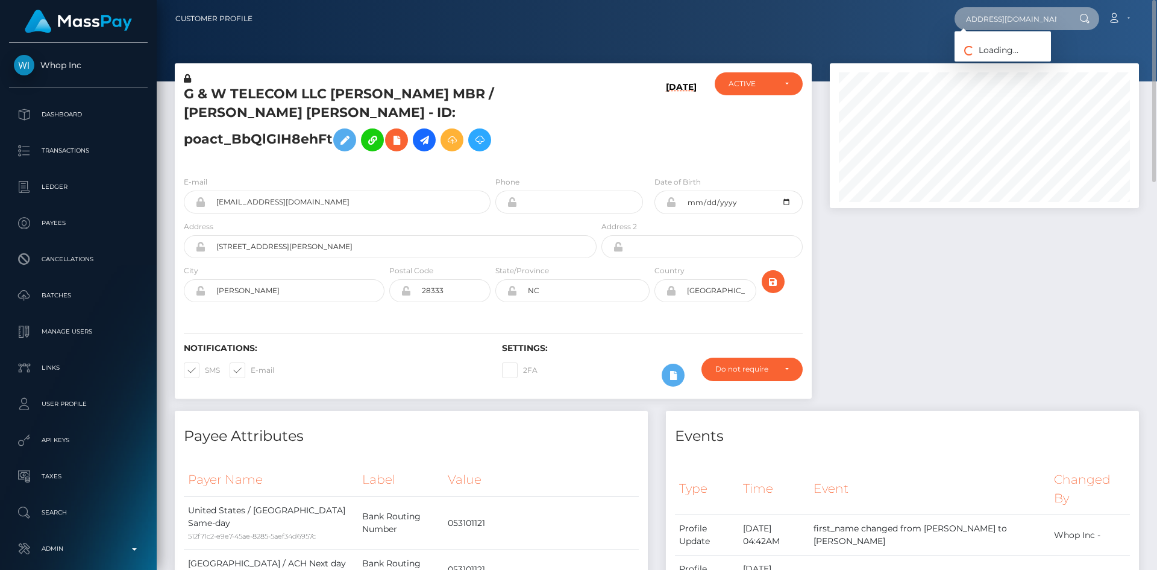
type input "tommyhelifigure558@gmail.com"
click at [1026, 60] on link "MUHAMMAD AHMED" at bounding box center [1003, 62] width 96 height 22
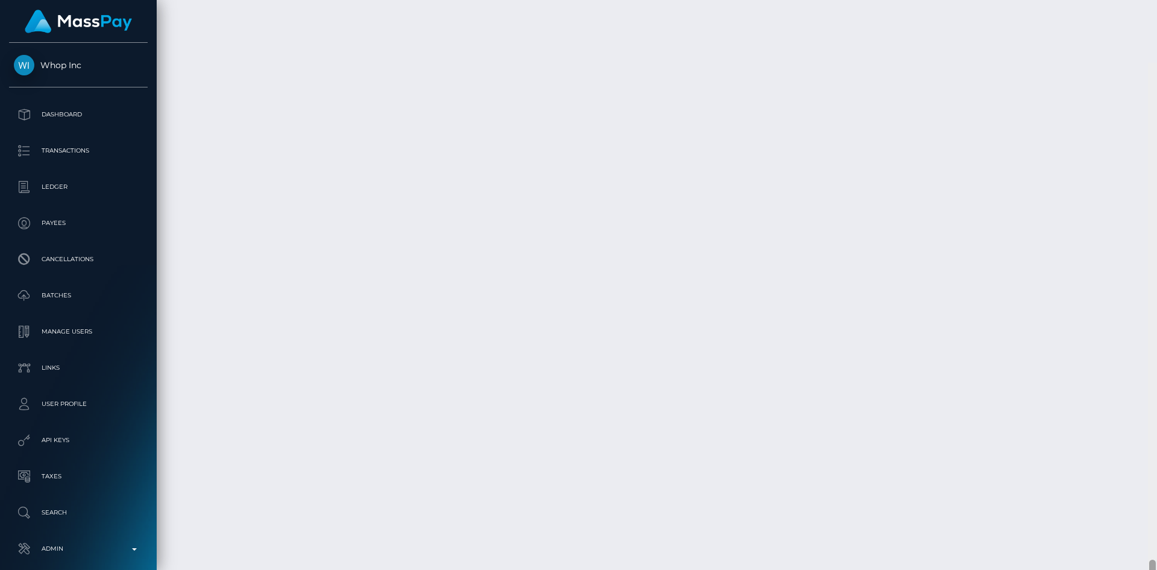
scroll to position [3868, 0]
drag, startPoint x: 1151, startPoint y: 73, endPoint x: 1119, endPoint y: 567, distance: 494.8
click at [1119, 567] on div "Customer Profile Loading... Loading..." at bounding box center [657, 285] width 1001 height 570
drag, startPoint x: 179, startPoint y: 304, endPoint x: 219, endPoint y: 306, distance: 40.5
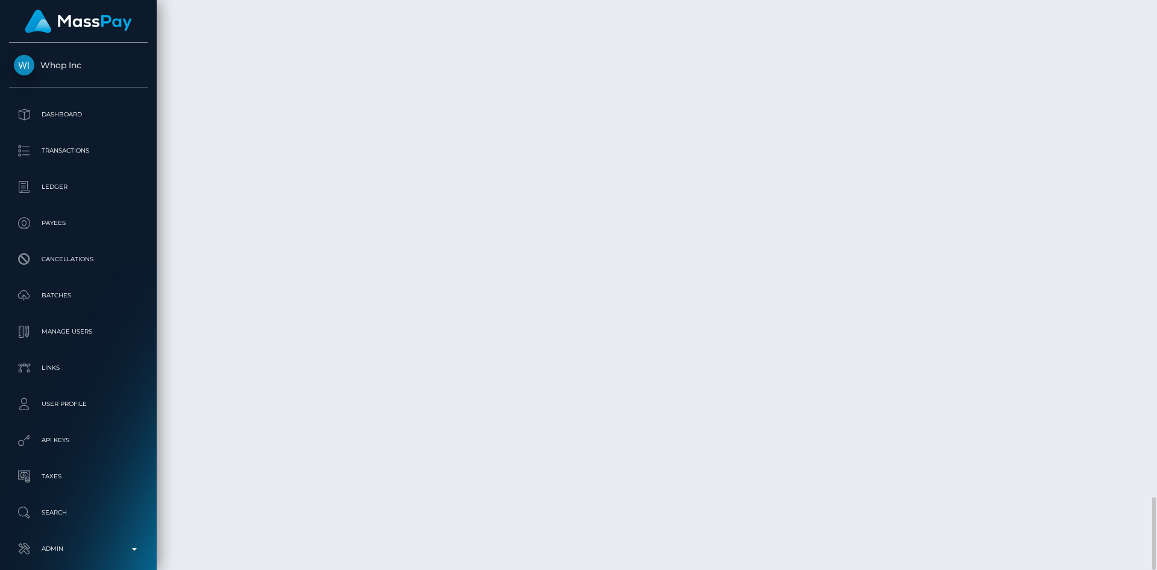
copy td "August 18"
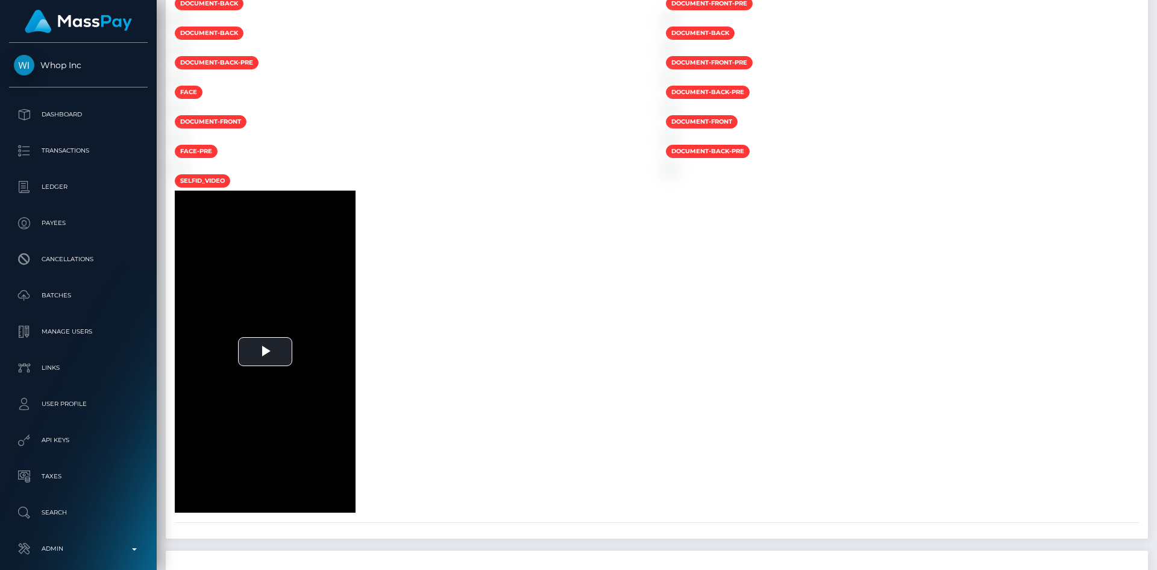
scroll to position [0, 0]
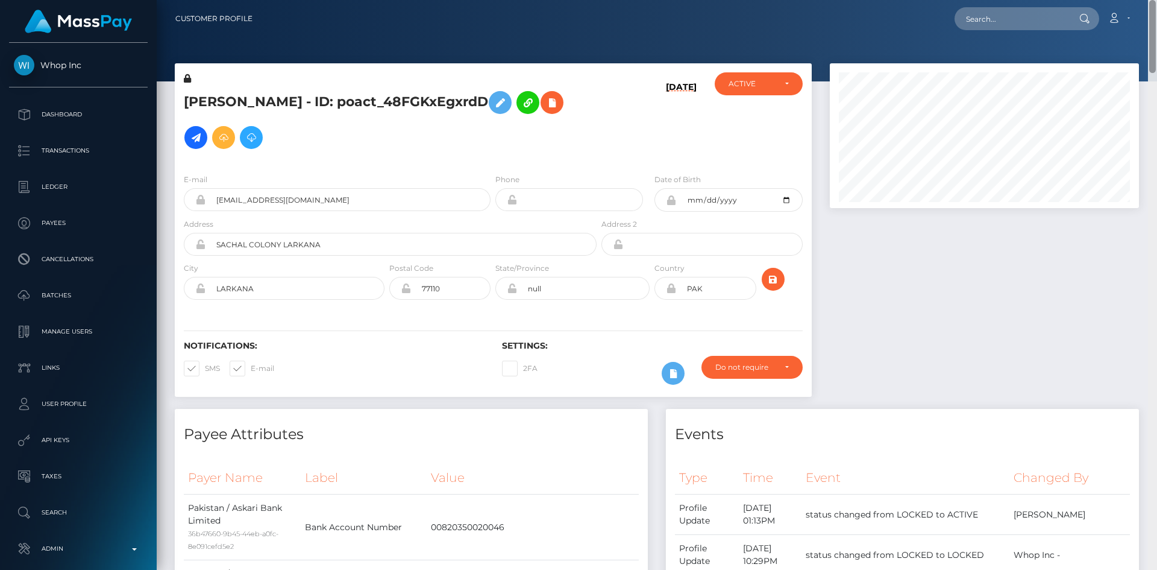
drag, startPoint x: 1153, startPoint y: 505, endPoint x: 1156, endPoint y: -19, distance: 524.5
click at [1156, 0] on html "Whop Inc Dashboard Transactions Ledger Payees Cancellations Links" at bounding box center [578, 285] width 1157 height 570
click at [1014, 27] on input "text" at bounding box center [1011, 18] width 113 height 23
paste input "[EMAIL_ADDRESS][DOMAIN_NAME]"
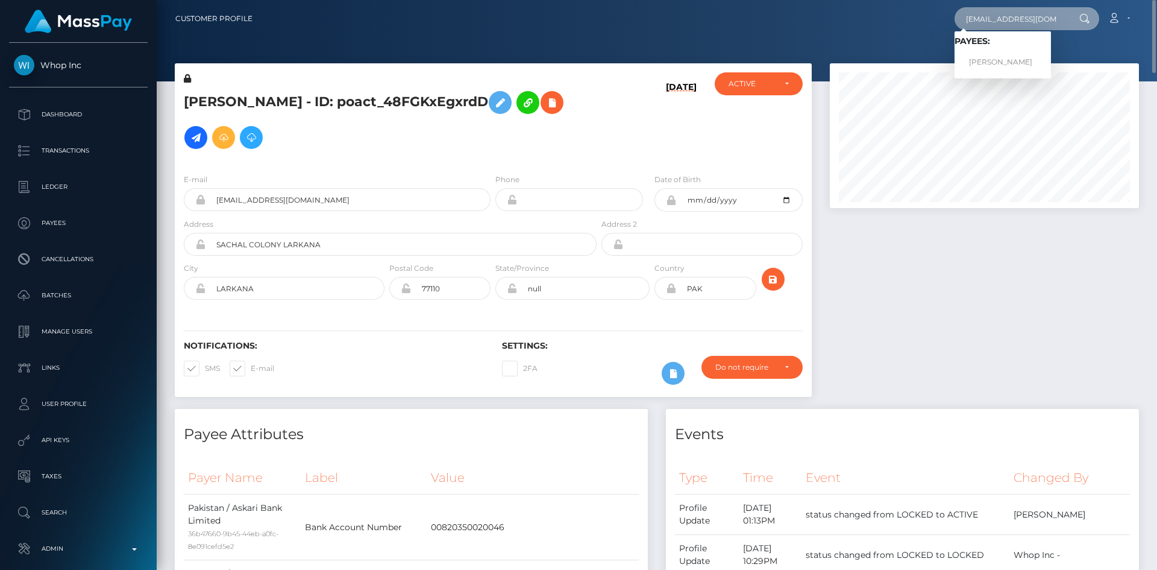
type input "[EMAIL_ADDRESS][DOMAIN_NAME]"
click at [985, 68] on link "GJORGI ILJASHEV" at bounding box center [1003, 62] width 96 height 22
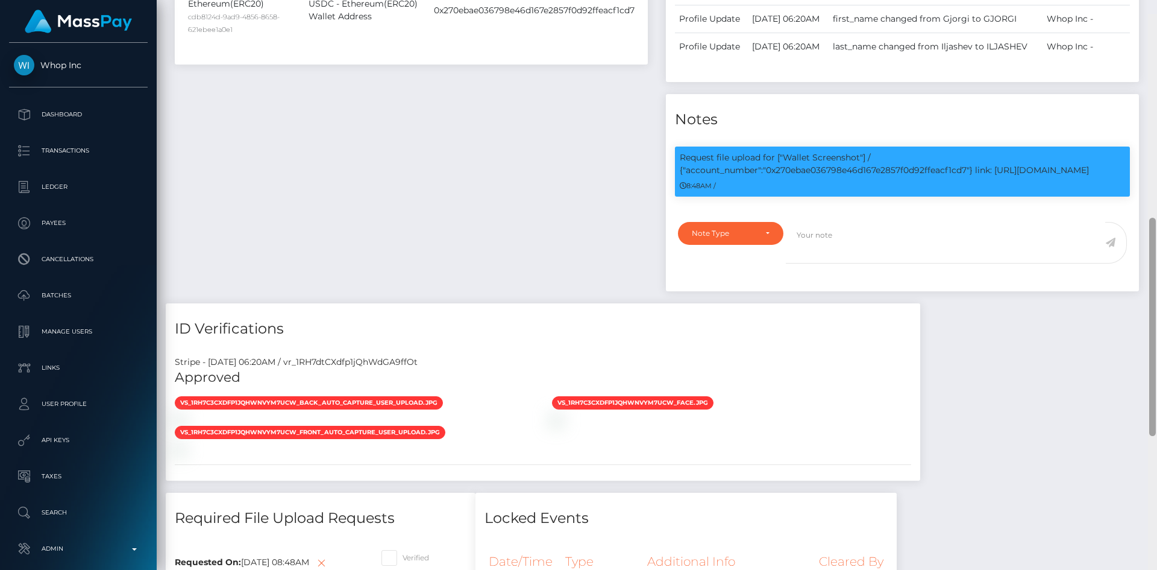
scroll to position [535, 0]
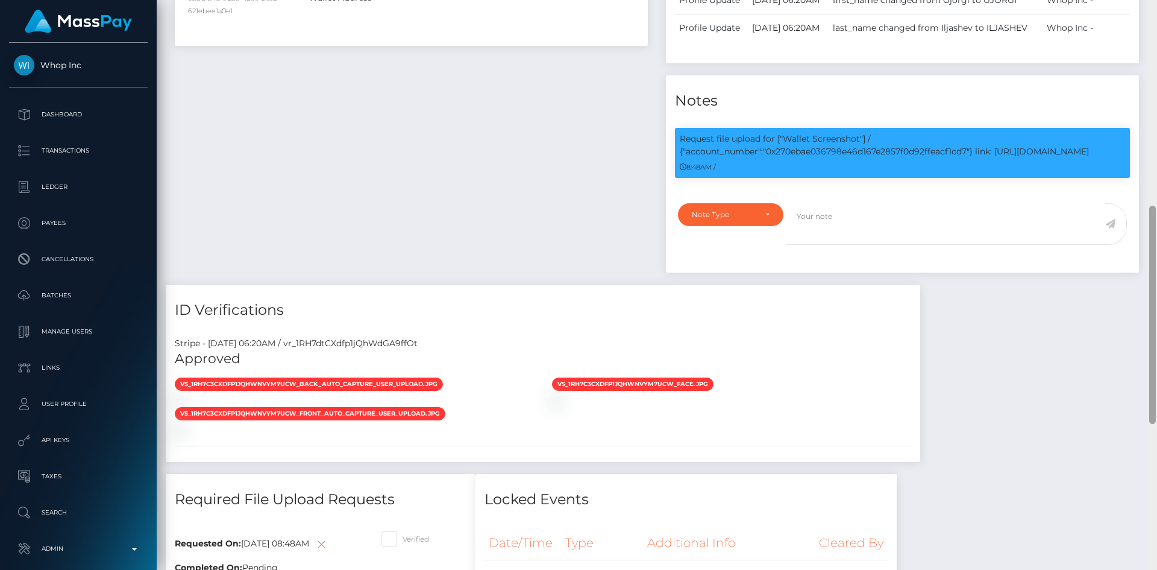
drag, startPoint x: 1148, startPoint y: 152, endPoint x: 1148, endPoint y: 307, distance: 155.5
click at [1148, 307] on div at bounding box center [1152, 285] width 9 height 570
drag, startPoint x: 766, startPoint y: 206, endPoint x: 1124, endPoint y: 213, distance: 357.6
click at [1124, 158] on p "Request file upload for ["Wallet Screenshot"] / {"account_number":"0x270ebae036…" at bounding box center [903, 145] width 446 height 25
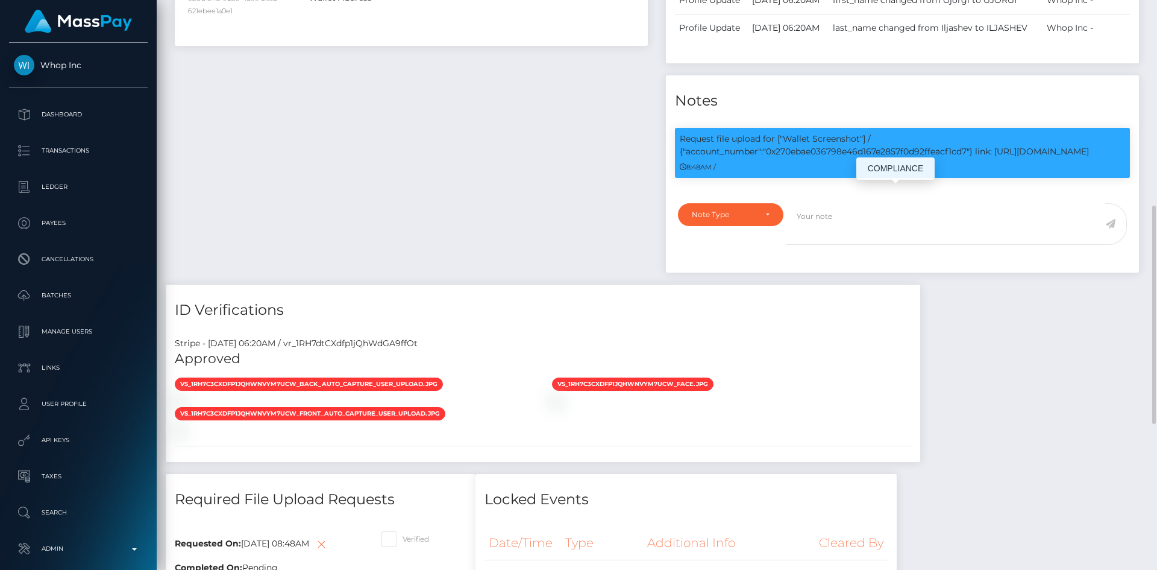
copy p "0x270ebae036798e46d167e2857f0d92ffeacf1cd7"} link: [URL][DOMAIN_NAME]"
drag, startPoint x: 786, startPoint y: 194, endPoint x: 1110, endPoint y: 213, distance: 324.3
click at [1110, 158] on p "Request file upload for ["Wallet Screenshot"] / {"account_number":"0x270ebae036…" at bounding box center [903, 145] width 446 height 25
copy p "Wallet Screenshot"] / {"account_number":"0x270ebae036798e46d167e2857f0d92ffeacf…"
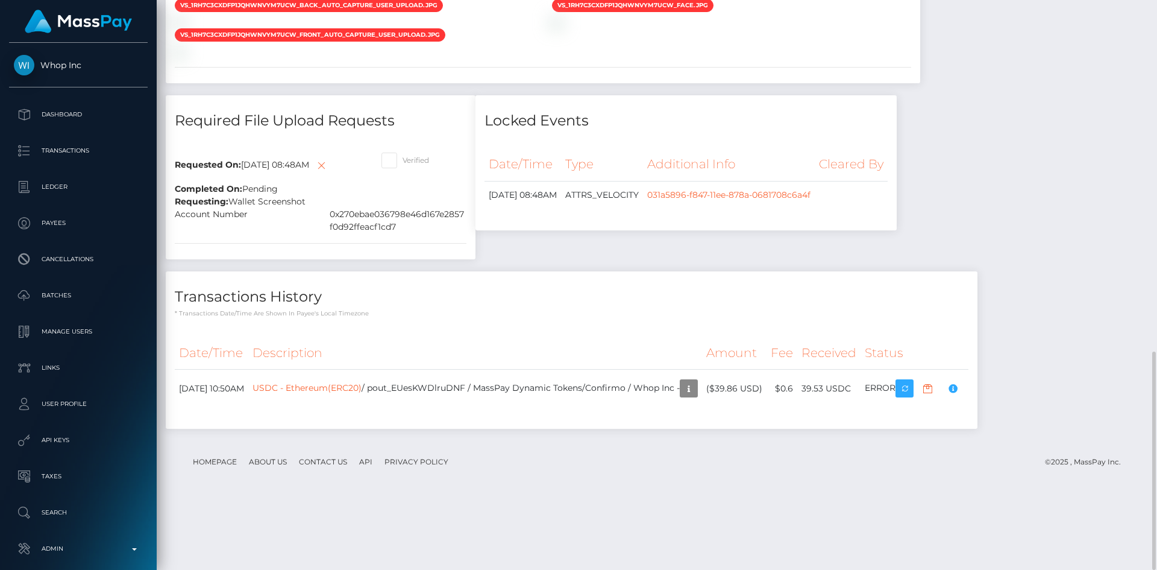
drag, startPoint x: 1149, startPoint y: 269, endPoint x: 1018, endPoint y: 291, distance: 132.7
click at [1151, 361] on div at bounding box center [1152, 285] width 9 height 570
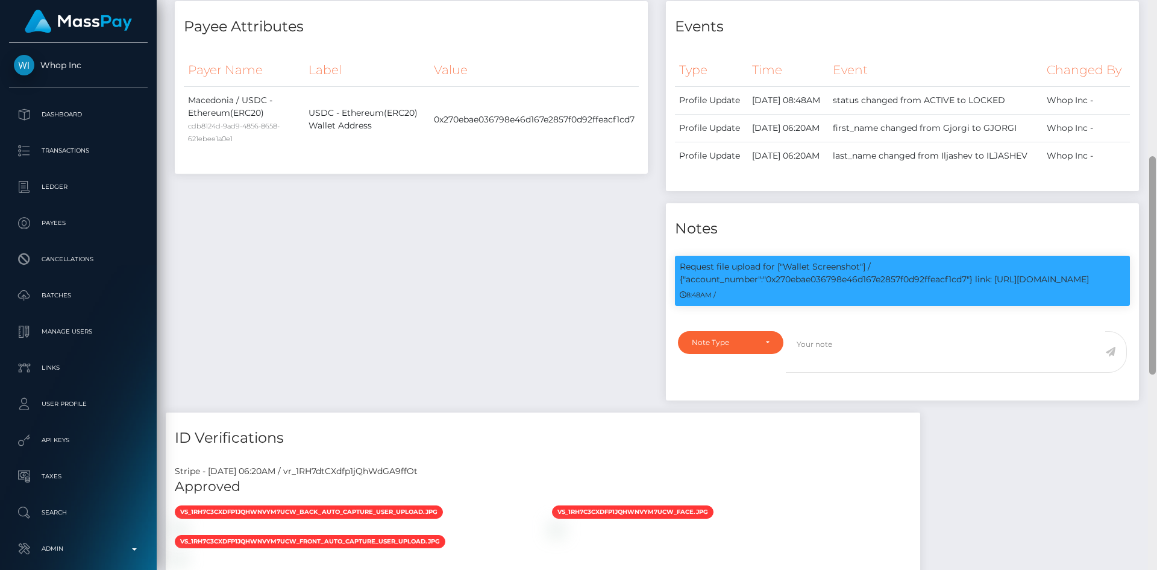
scroll to position [0, 0]
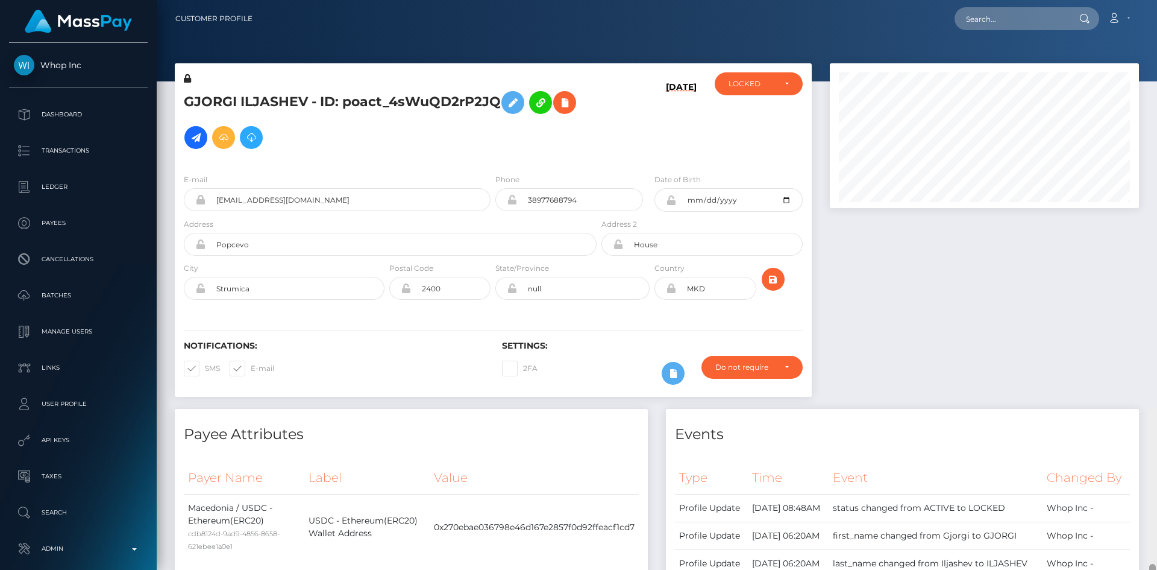
drag, startPoint x: 1151, startPoint y: 444, endPoint x: 1154, endPoint y: 34, distance: 409.9
click at [1154, 34] on div "Customer Profile Loading... Loading..." at bounding box center [657, 285] width 1001 height 570
click at [1010, 25] on input "text" at bounding box center [1011, 18] width 113 height 23
paste input "[EMAIL_ADDRESS][DOMAIN_NAME]"
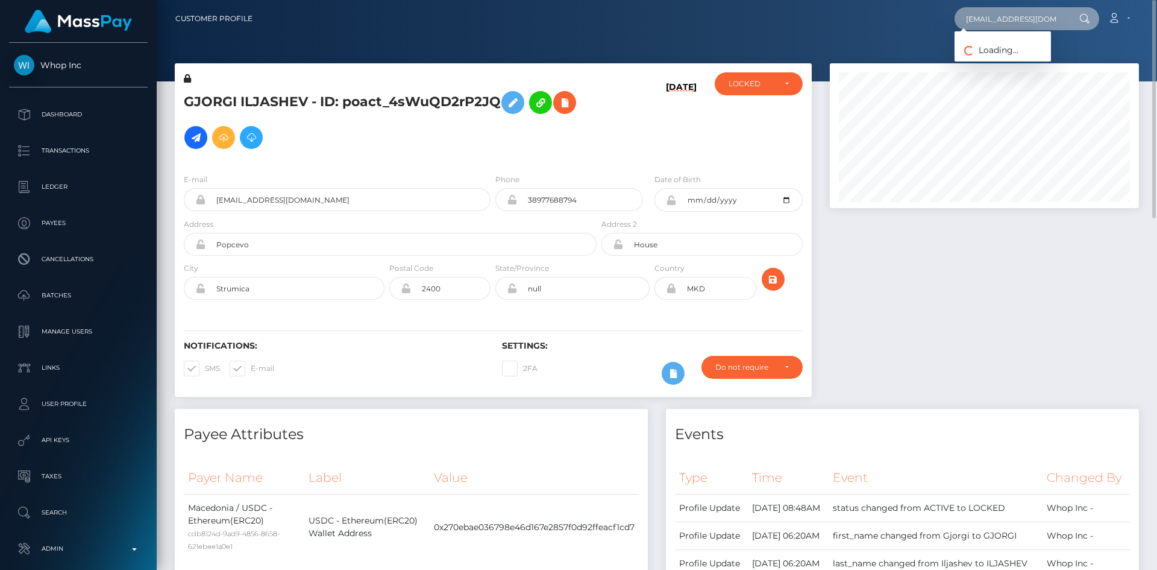
type input "[EMAIL_ADDRESS][DOMAIN_NAME]"
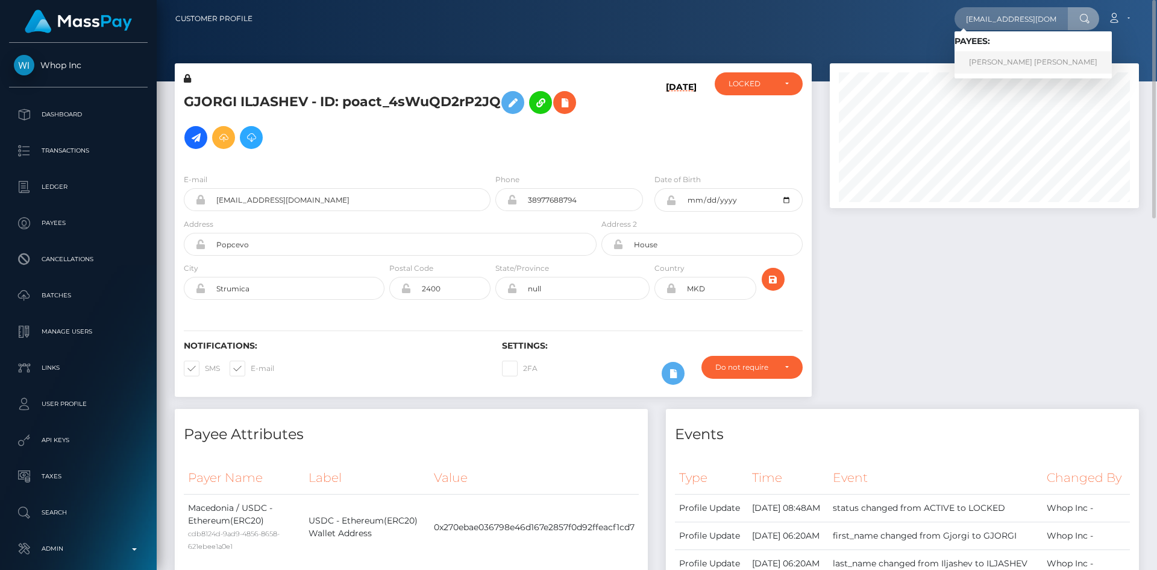
click at [1048, 58] on link "KARIM TAMER HELAL ELHADDAD" at bounding box center [1033, 62] width 157 height 22
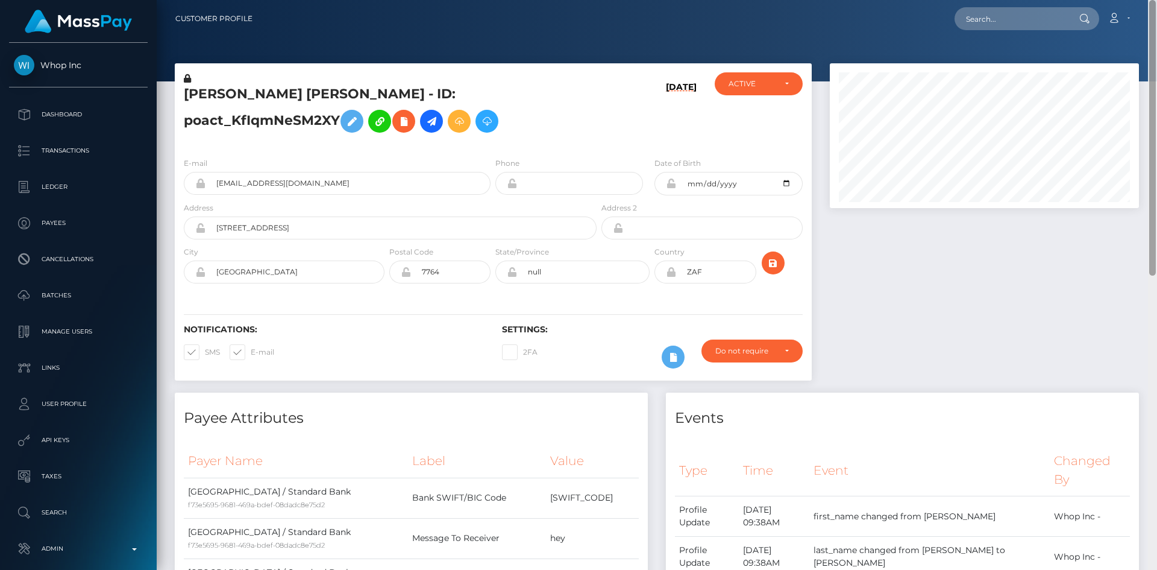
click at [1148, 14] on div "Customer Profile Loading... Loading..." at bounding box center [657, 285] width 1001 height 570
click at [411, 125] on icon at bounding box center [404, 121] width 14 height 15
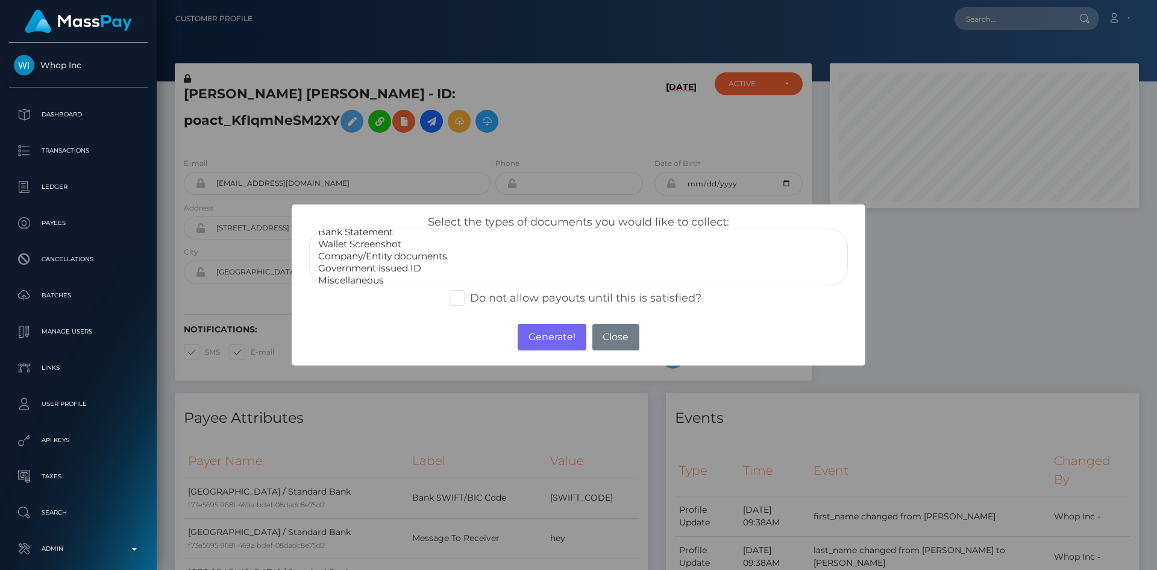
scroll to position [24, 0]
select select "Government issued ID"
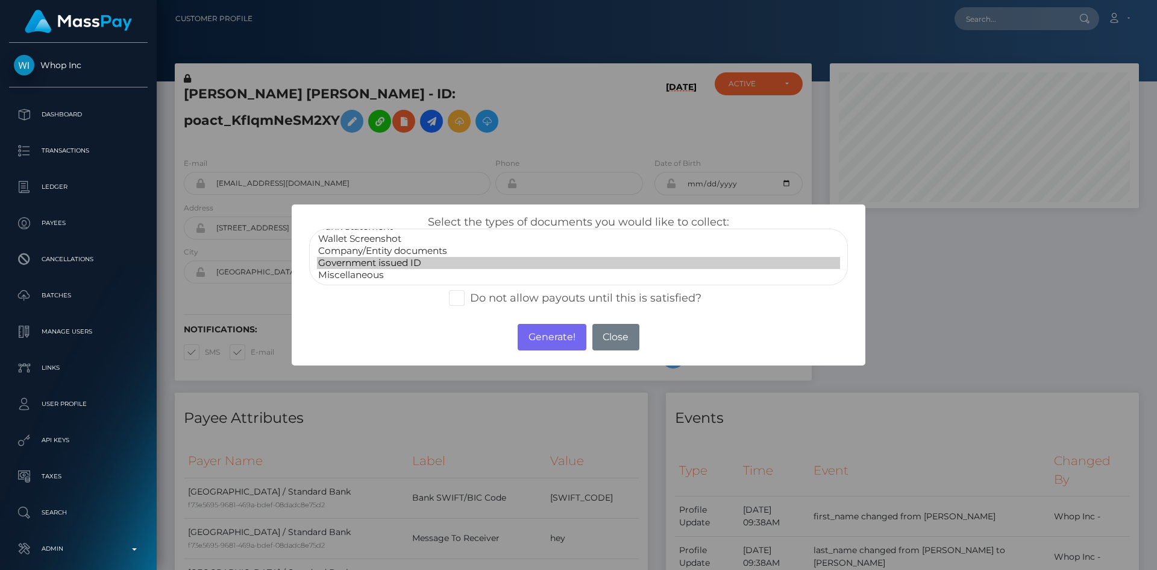
click at [406, 263] on option "Government issued ID" at bounding box center [578, 263] width 523 height 12
click at [524, 342] on button "Generate!" at bounding box center [552, 337] width 68 height 27
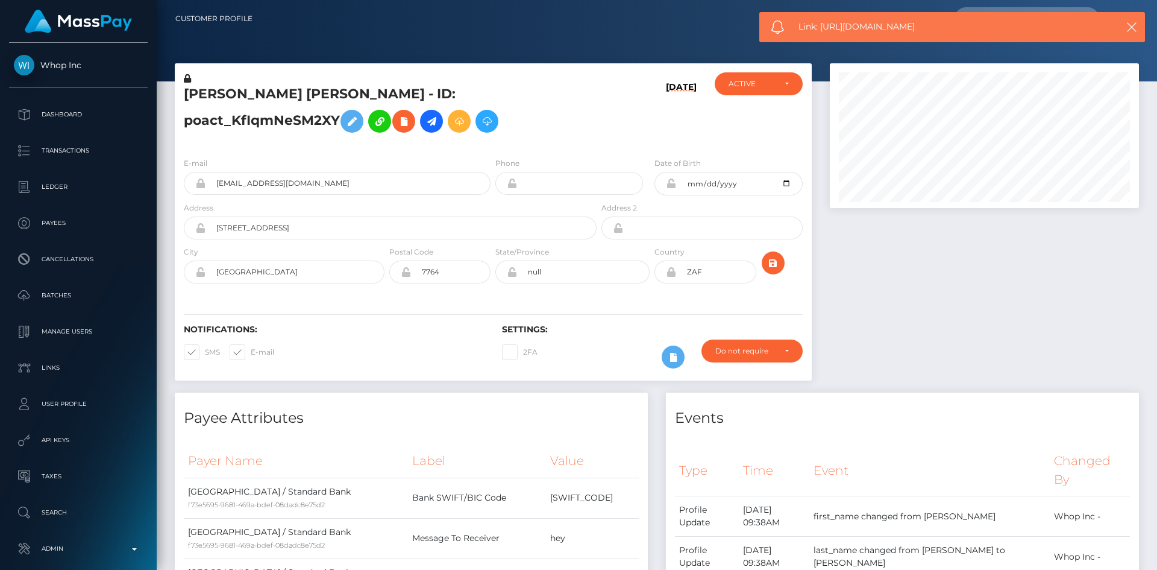
click at [829, 25] on span "Link: https://l.maspay.io/tgMdF" at bounding box center [948, 26] width 298 height 13
copy span "Link: https://l.maspay.io/tgMdF"
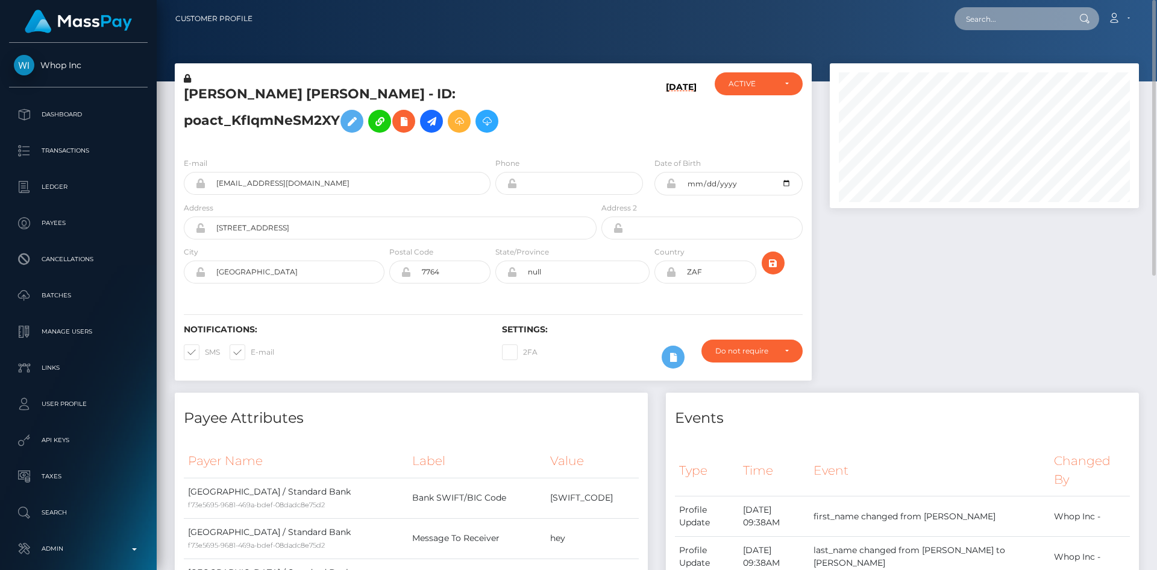
click at [1037, 21] on input "text" at bounding box center [1011, 18] width 113 height 23
paste input "poact_rT3pIvYY5RqP"
type input "poact_rT3pIvYY5RqP"
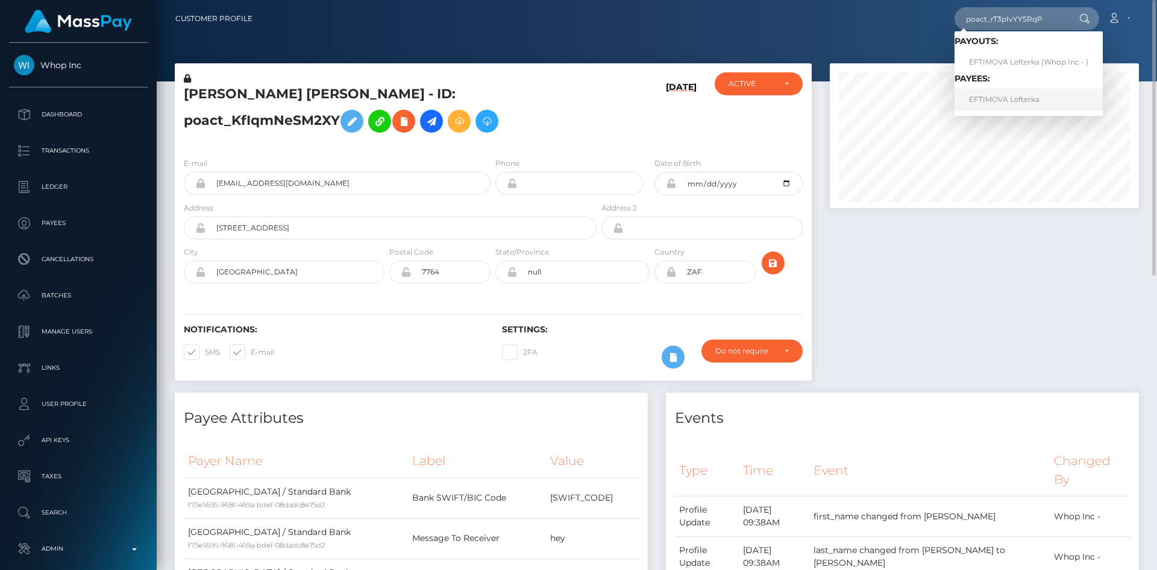
click at [1004, 100] on link "EFTIMOVA Lefterka" at bounding box center [1029, 100] width 148 height 22
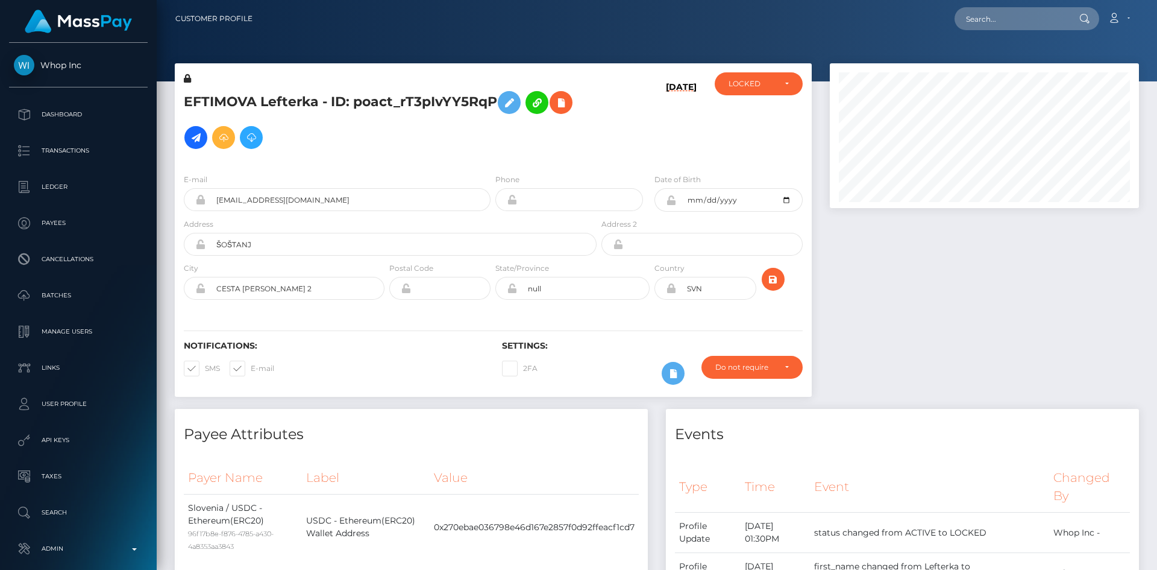
scroll to position [145, 310]
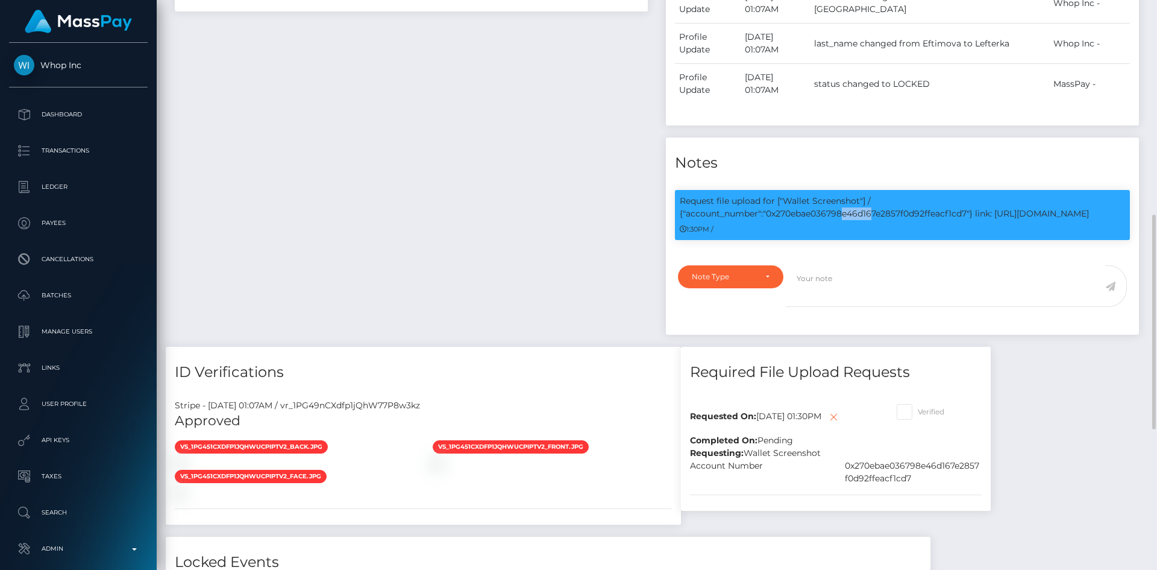
drag, startPoint x: 782, startPoint y: 197, endPoint x: 807, endPoint y: 199, distance: 24.8
click at [807, 199] on p "Request file upload for ["Wallet Screenshot"] / {"account_number":"0x270ebae036…" at bounding box center [903, 207] width 446 height 25
click at [804, 199] on p "Request file upload for ["Wallet Screenshot"] / {"account_number":"0x270ebae036…" at bounding box center [903, 207] width 446 height 25
click at [787, 201] on p "Request file upload for ["Wallet Screenshot"] / {"account_number":"0x270ebae036…" at bounding box center [903, 207] width 446 height 25
drag, startPoint x: 785, startPoint y: 200, endPoint x: 1107, endPoint y: 212, distance: 322.7
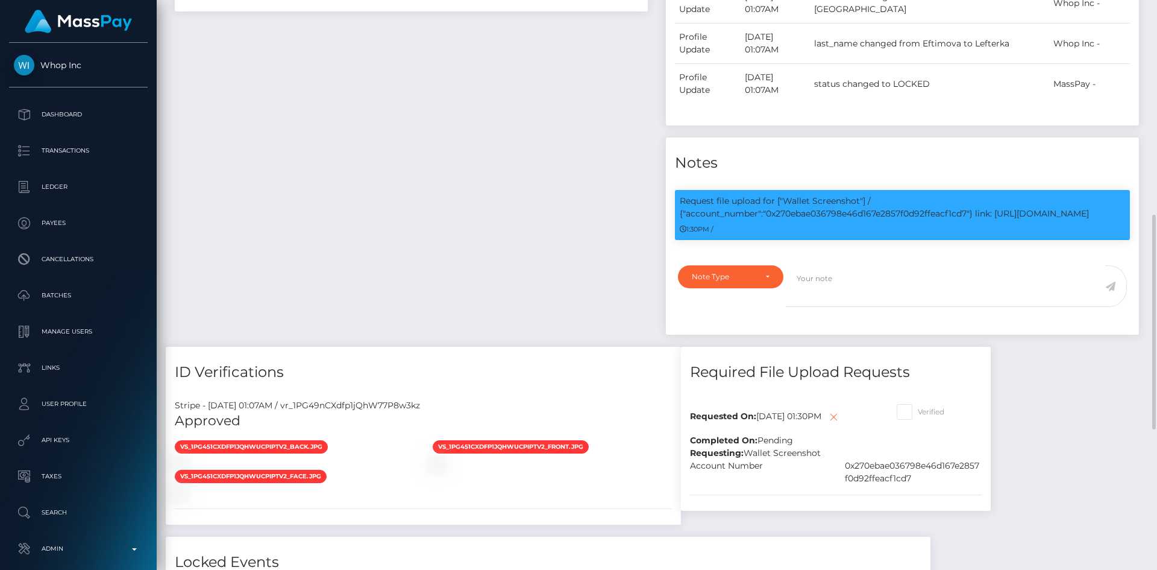
click at [1107, 212] on p "Request file upload for ["Wallet Screenshot"] / {"account_number":"0x270ebae036…" at bounding box center [903, 207] width 446 height 25
copy p "Wallet Screenshot"] / {"account_number":"0x270ebae036798e46d167e2857f0d92ffeacf…"
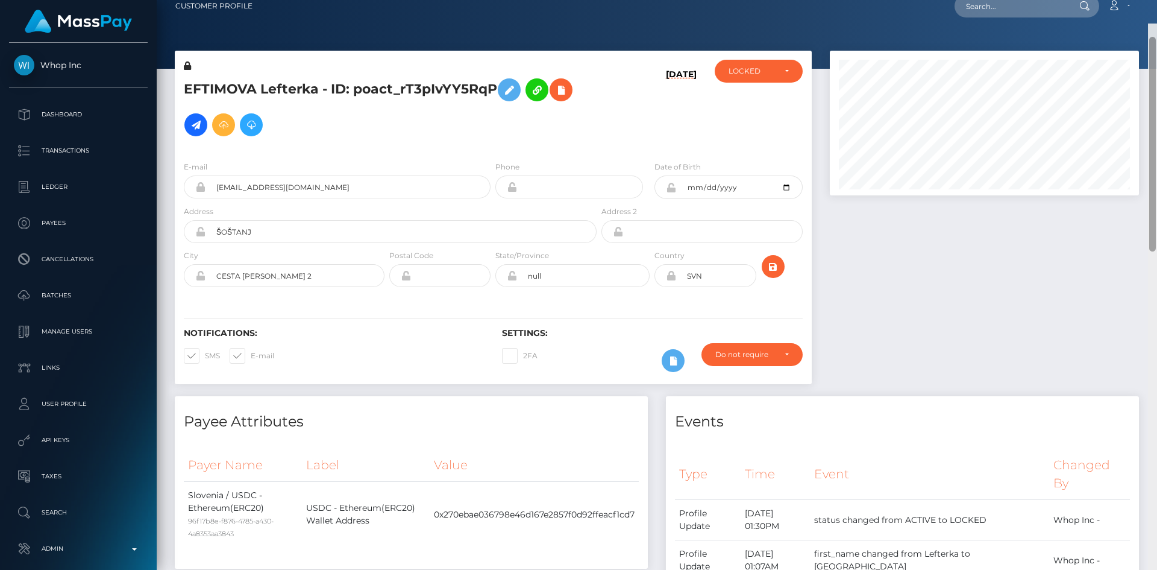
scroll to position [6, 0]
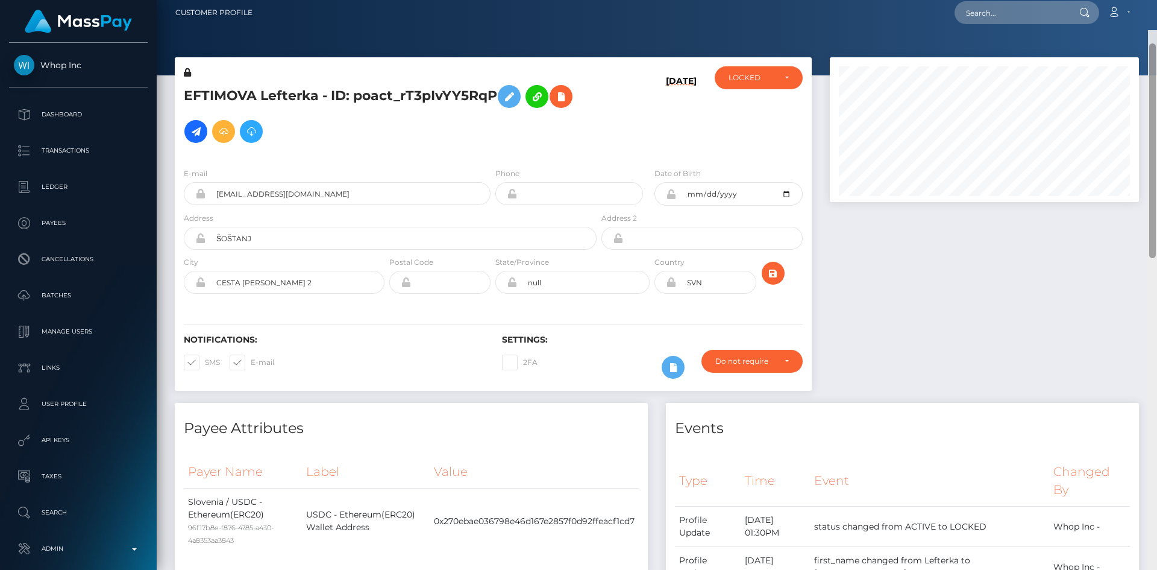
drag, startPoint x: 1151, startPoint y: 238, endPoint x: 1157, endPoint y: 25, distance: 213.5
click at [1157, 25] on div "Customer Profile Loading... Loading..." at bounding box center [657, 285] width 1001 height 570
click at [565, 100] on icon at bounding box center [561, 96] width 14 height 15
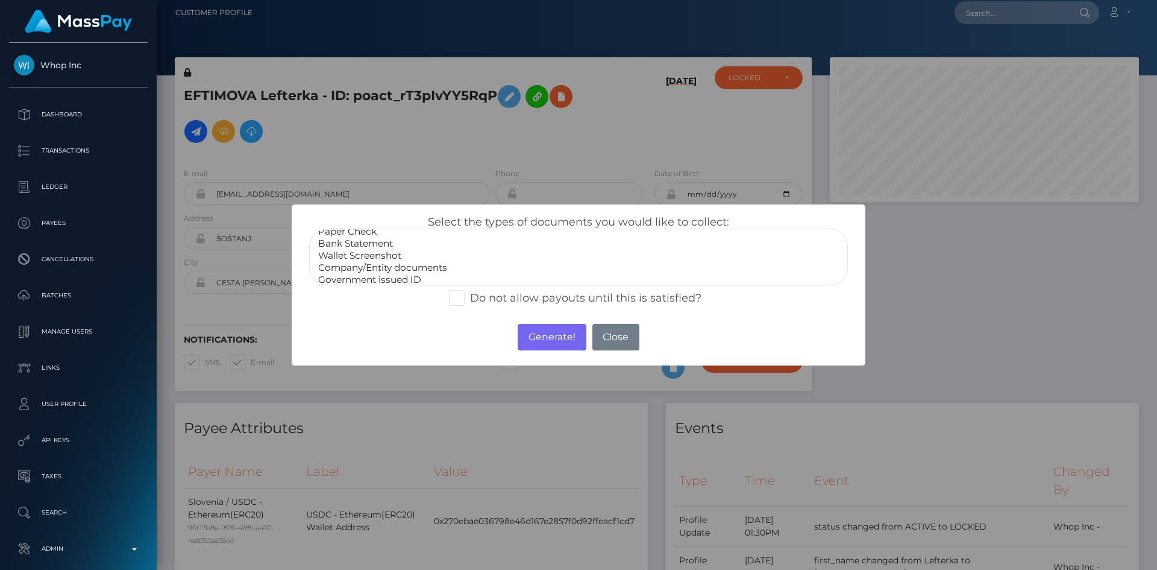
scroll to position [24, 0]
select select "Government issued ID"
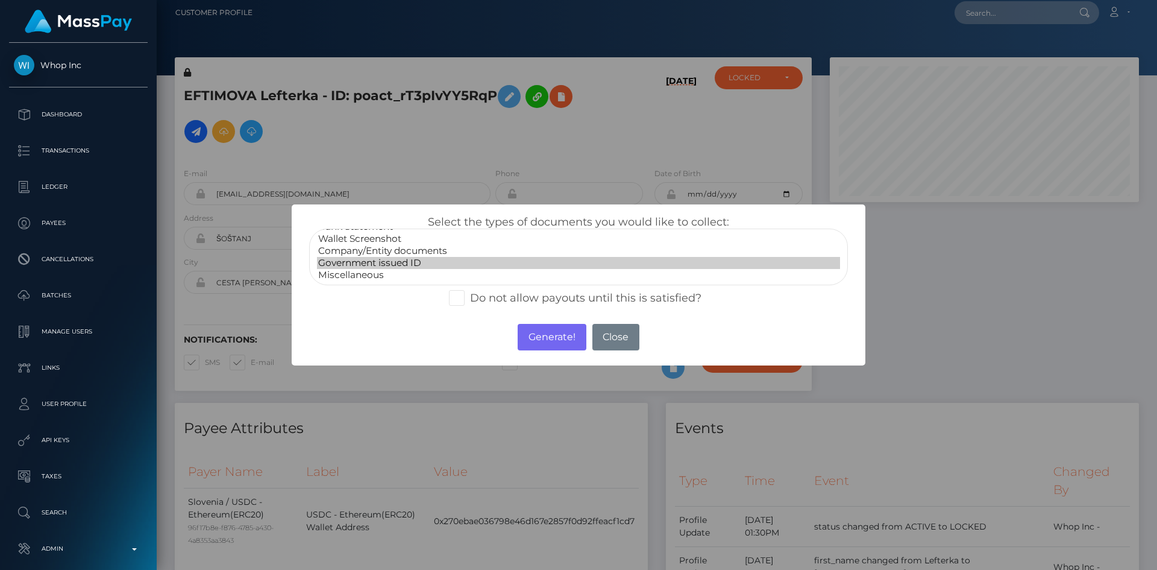
click at [409, 265] on option "Government issued ID" at bounding box center [578, 263] width 523 height 12
click at [543, 338] on button "Generate!" at bounding box center [552, 337] width 68 height 27
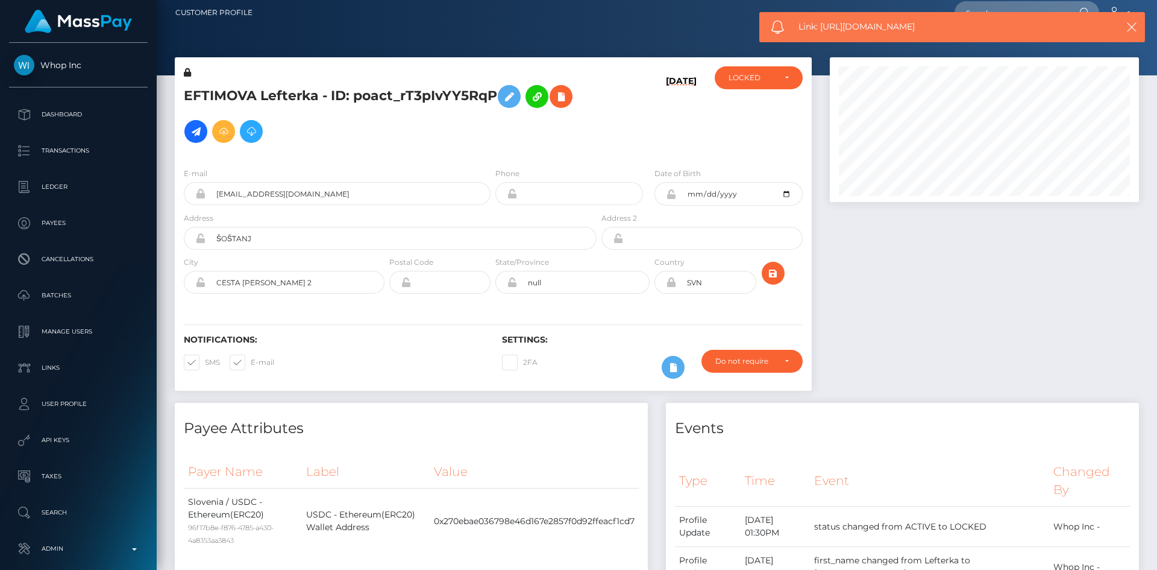
click at [825, 24] on span "Link: [URL][DOMAIN_NAME]" at bounding box center [948, 26] width 298 height 13
copy span "Link: [URL][DOMAIN_NAME]"
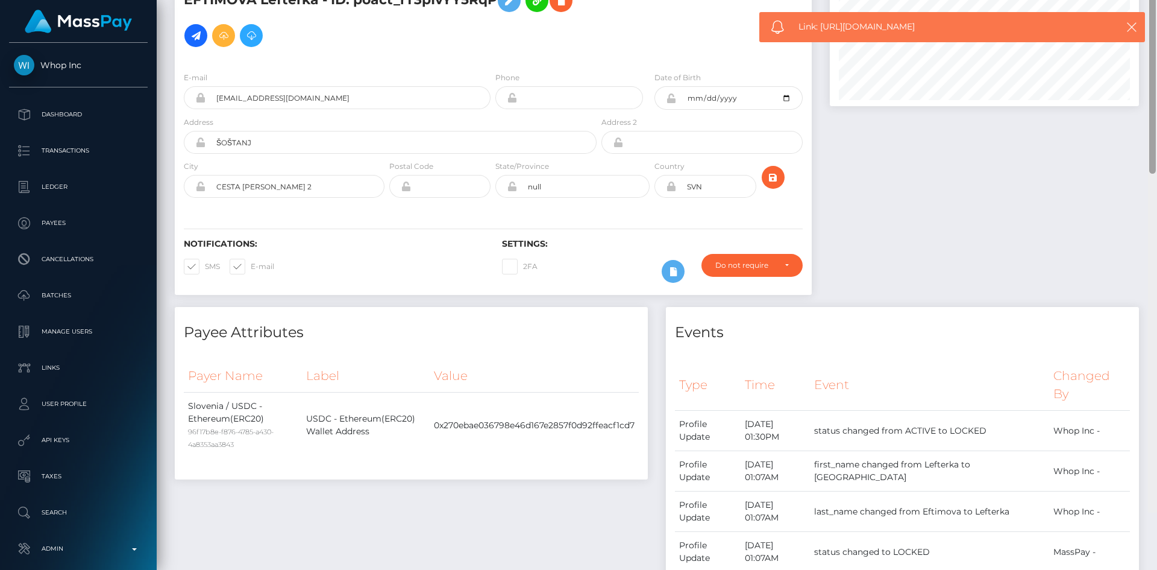
scroll to position [0, 0]
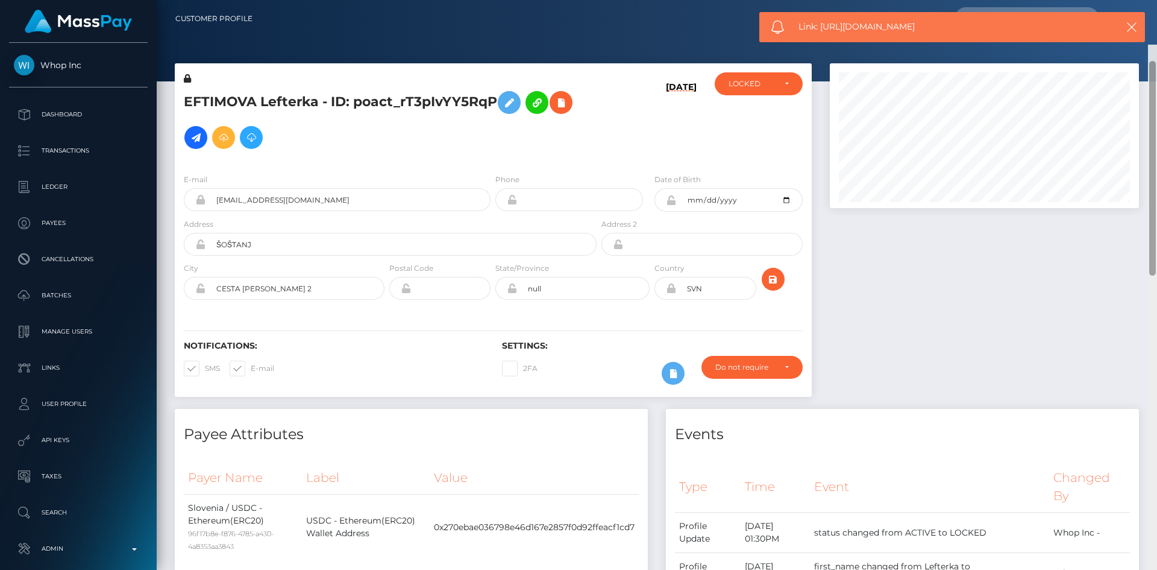
drag, startPoint x: 1153, startPoint y: 163, endPoint x: 1132, endPoint y: 112, distance: 55.4
click at [1147, 109] on div "Customer Profile Loading... Loading..." at bounding box center [657, 285] width 1001 height 570
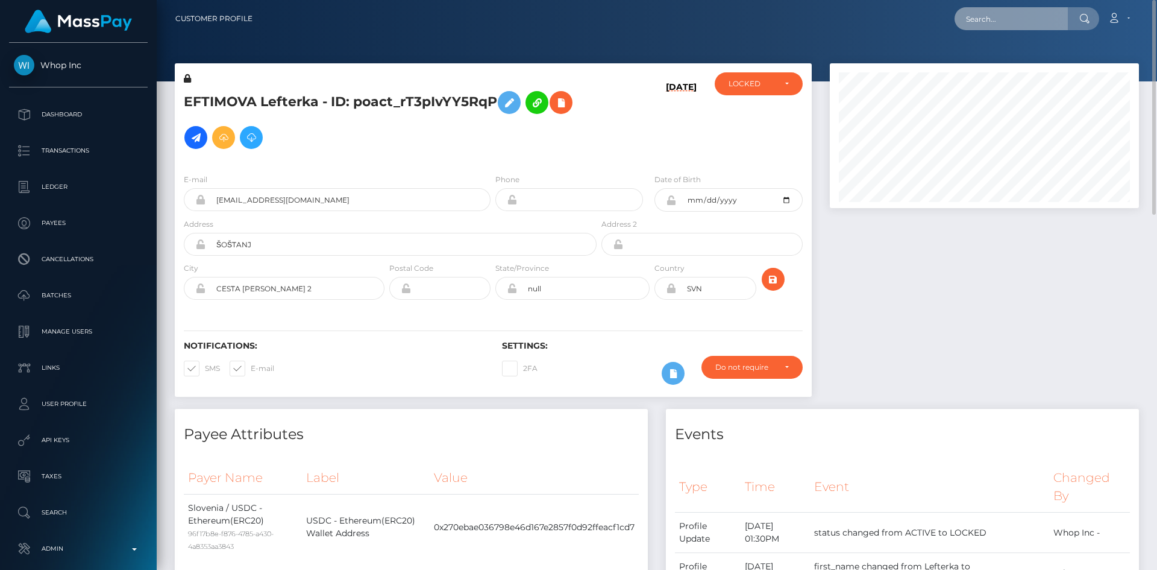
click at [1025, 24] on input "text" at bounding box center [1011, 18] width 113 height 23
paste input "poact_rzbfFBwUGNxZ"
type input "poact_rzbfFBwUGNxZ"
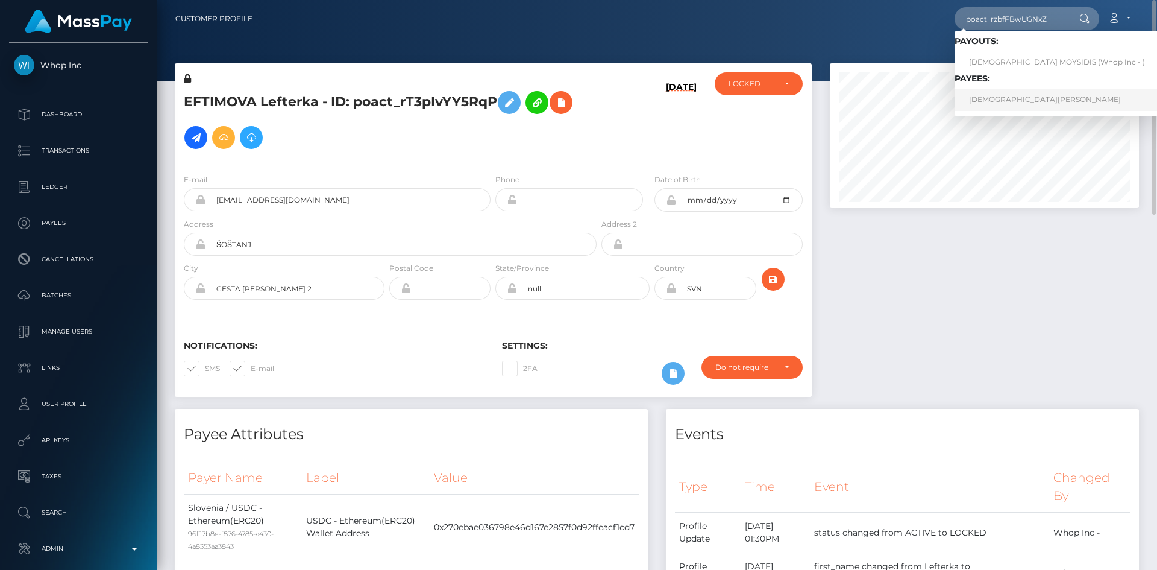
click at [1009, 92] on link "[DEMOGRAPHIC_DATA][PERSON_NAME]" at bounding box center [1057, 100] width 205 height 22
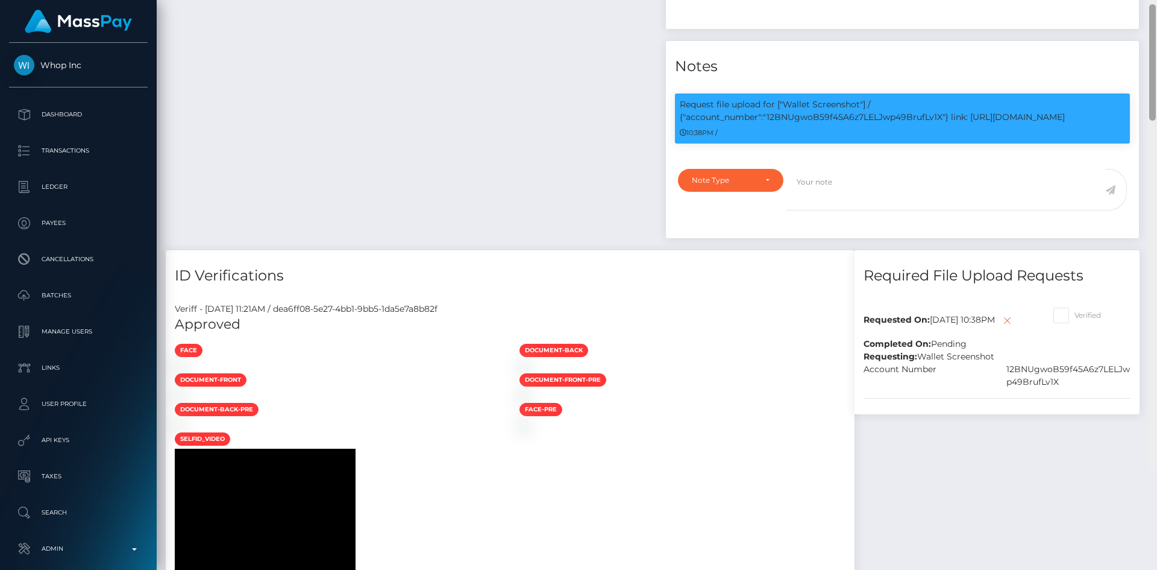
scroll to position [612, 0]
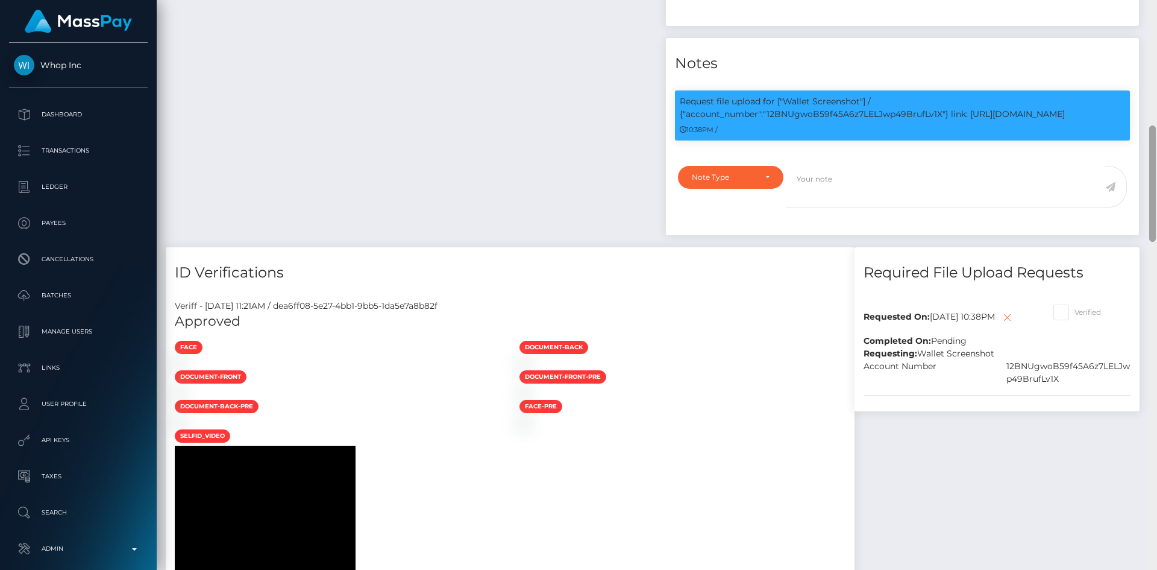
click at [1157, 198] on div at bounding box center [1152, 285] width 9 height 570
drag, startPoint x: 785, startPoint y: 114, endPoint x: 1085, endPoint y: 127, distance: 299.9
click at [1085, 121] on p "Request file upload for ["Wallet Screenshot"] / {"account_number":"12BNUgwoB59f…" at bounding box center [903, 107] width 446 height 25
copy p "Wallet Screenshot"] / {"account_number":"12BNUgwoB59f45A6z7LELJwp49BrufLv1X"} l…"
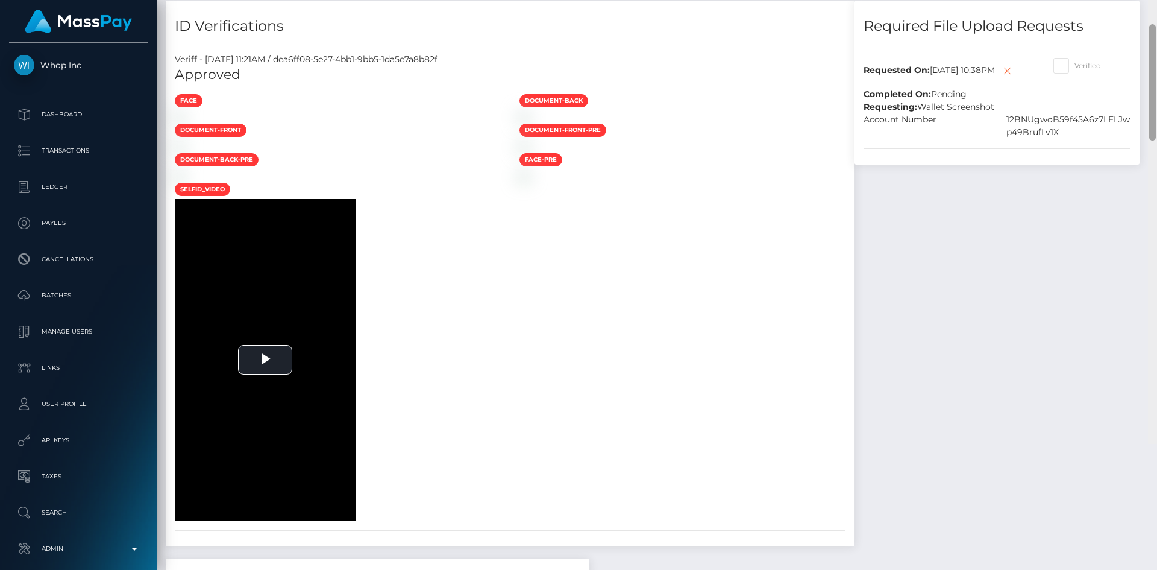
scroll to position [880, 0]
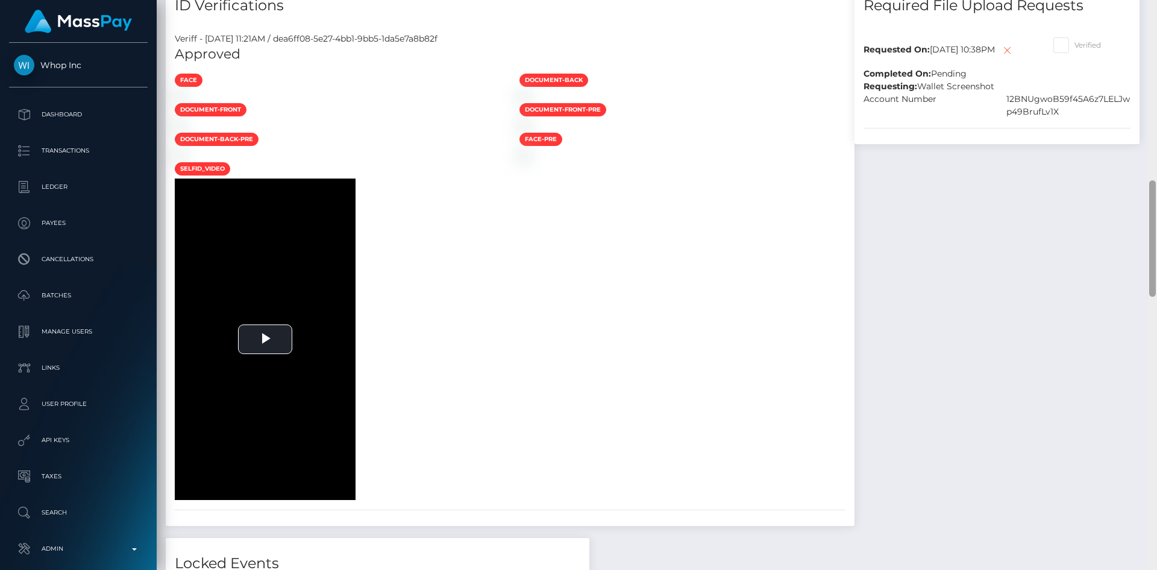
drag, startPoint x: 1154, startPoint y: 163, endPoint x: 1156, endPoint y: 218, distance: 54.9
click at [1156, 218] on div at bounding box center [1153, 238] width 7 height 116
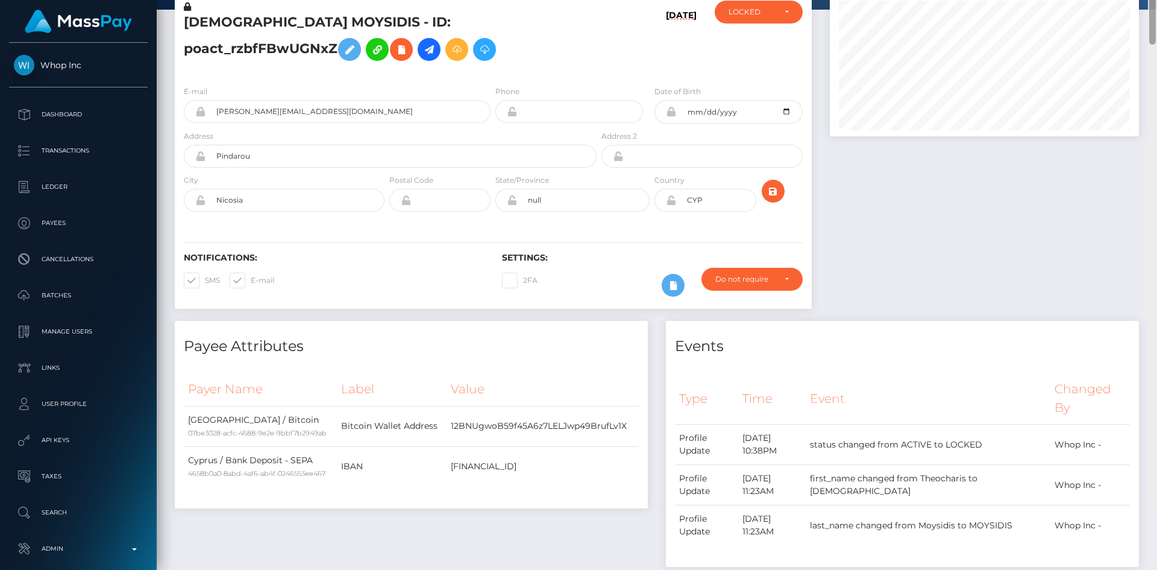
scroll to position [0, 0]
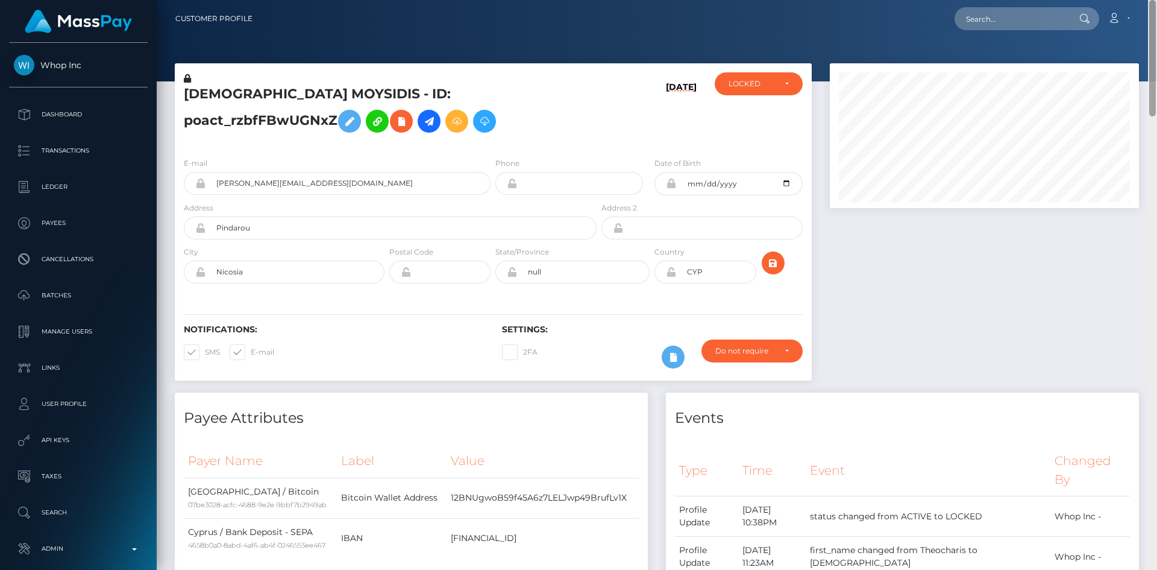
drag, startPoint x: 1150, startPoint y: 275, endPoint x: 1156, endPoint y: -18, distance: 293.7
click at [1156, 0] on html "Whop Inc Dashboard Transactions Ledger Payees Cancellations Links" at bounding box center [578, 285] width 1157 height 570
drag, startPoint x: 1024, startPoint y: 14, endPoint x: 928, endPoint y: 42, distance: 99.8
click at [1024, 14] on input "text" at bounding box center [1011, 18] width 113 height 23
paste input "poact_CiCvENhBj0ZR"
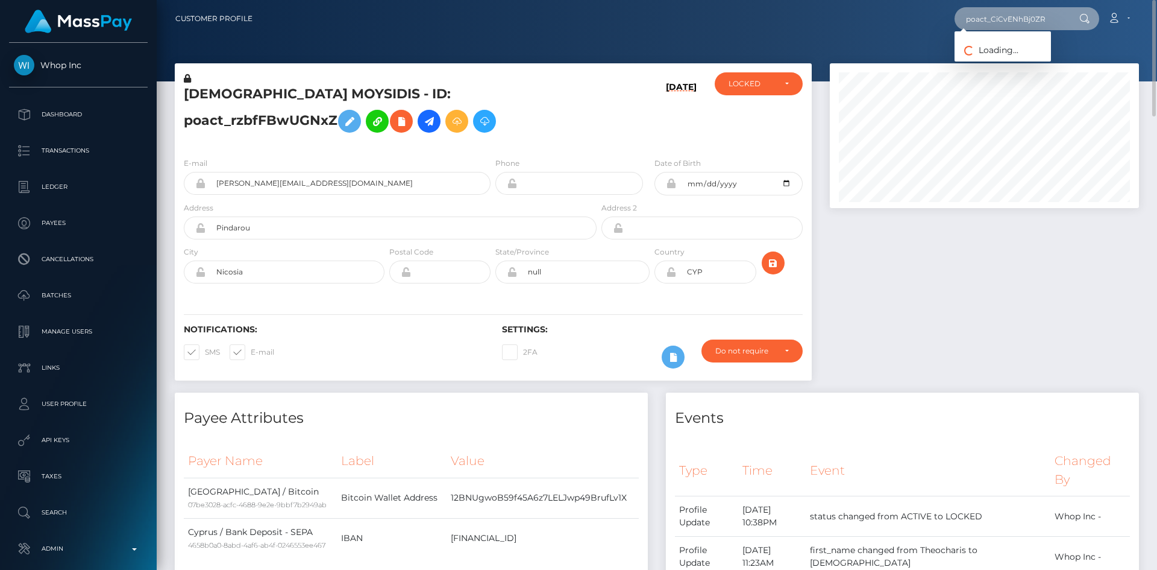
type input "poact_CiCvENhBj0ZR"
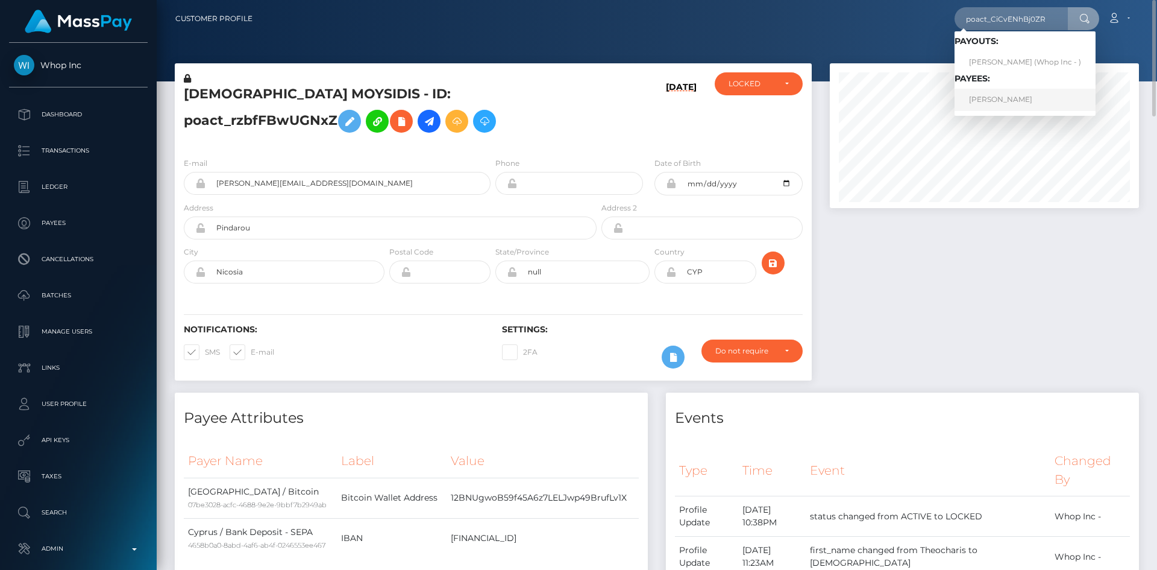
click at [1034, 98] on link "[PERSON_NAME]" at bounding box center [1025, 100] width 141 height 22
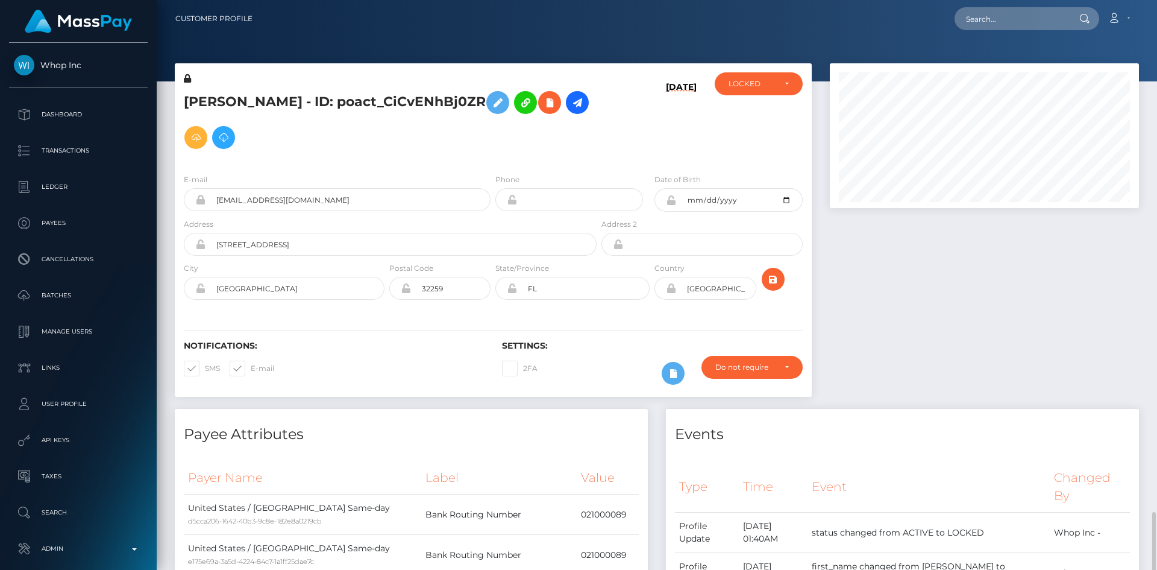
scroll to position [145, 310]
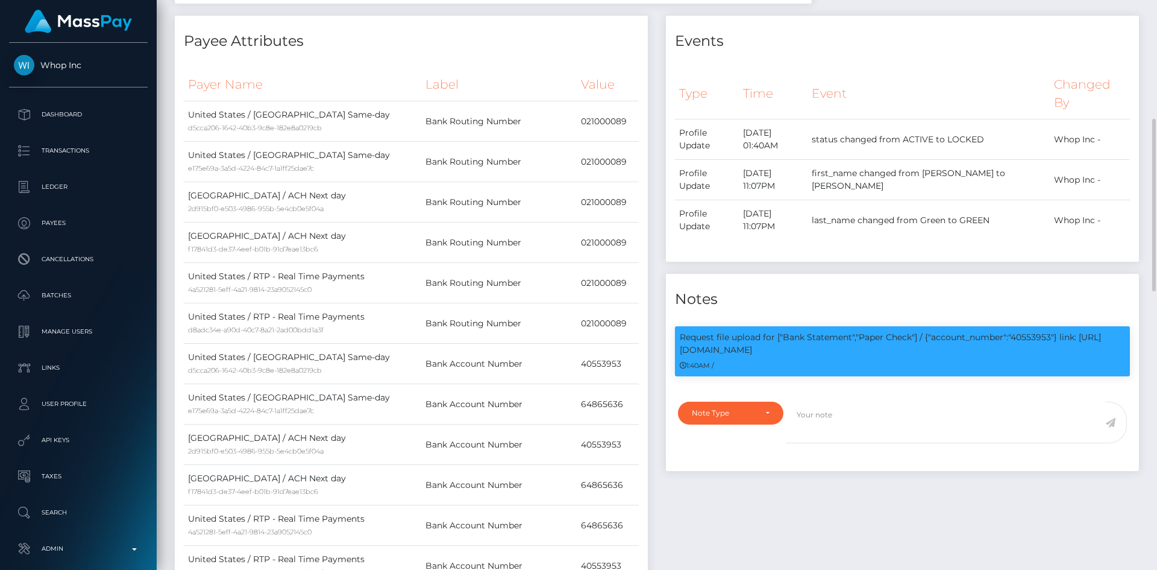
drag, startPoint x: 0, startPoint y: 0, endPoint x: 1056, endPoint y: 292, distance: 1095.7
click at [1056, 331] on p "Request file upload for ["Bank Statement","Paper Check"] / {"account_number":"4…" at bounding box center [903, 343] width 446 height 25
copy p "40553953"} link: https://l.maspay.io/RgBzi"
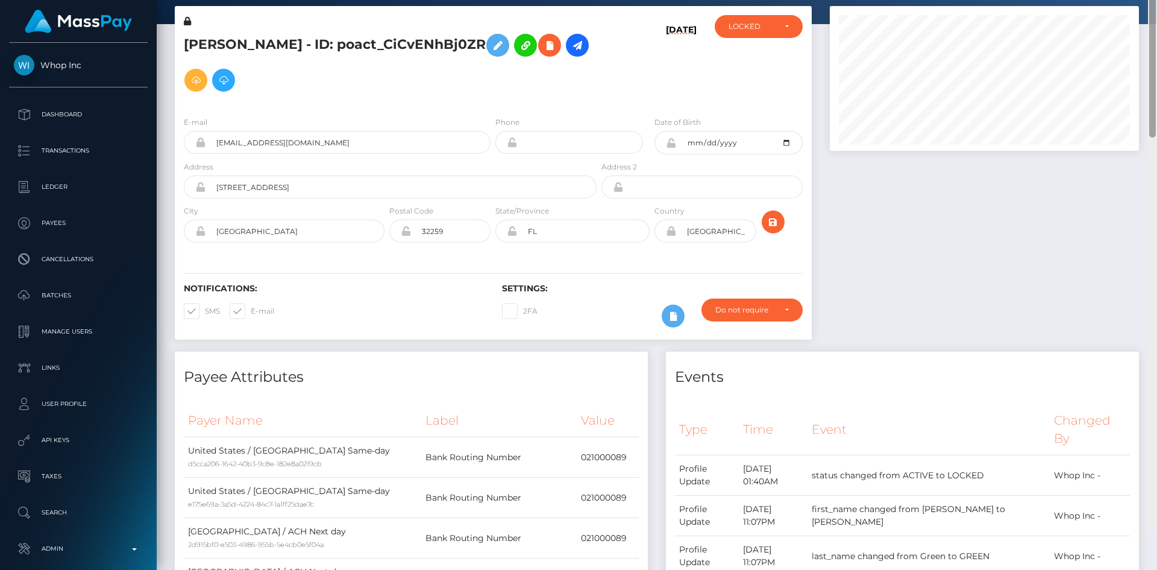
scroll to position [0, 0]
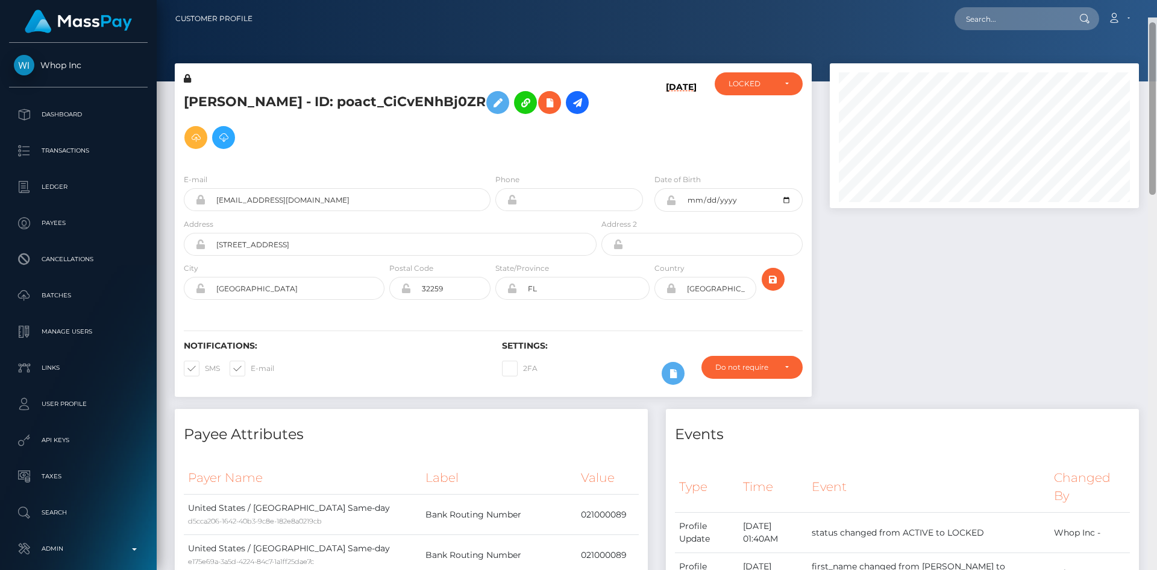
drag, startPoint x: 1150, startPoint y: 189, endPoint x: 1149, endPoint y: 40, distance: 148.9
click at [1154, 46] on div at bounding box center [1153, 108] width 7 height 172
click at [543, 110] on icon at bounding box center [550, 102] width 14 height 15
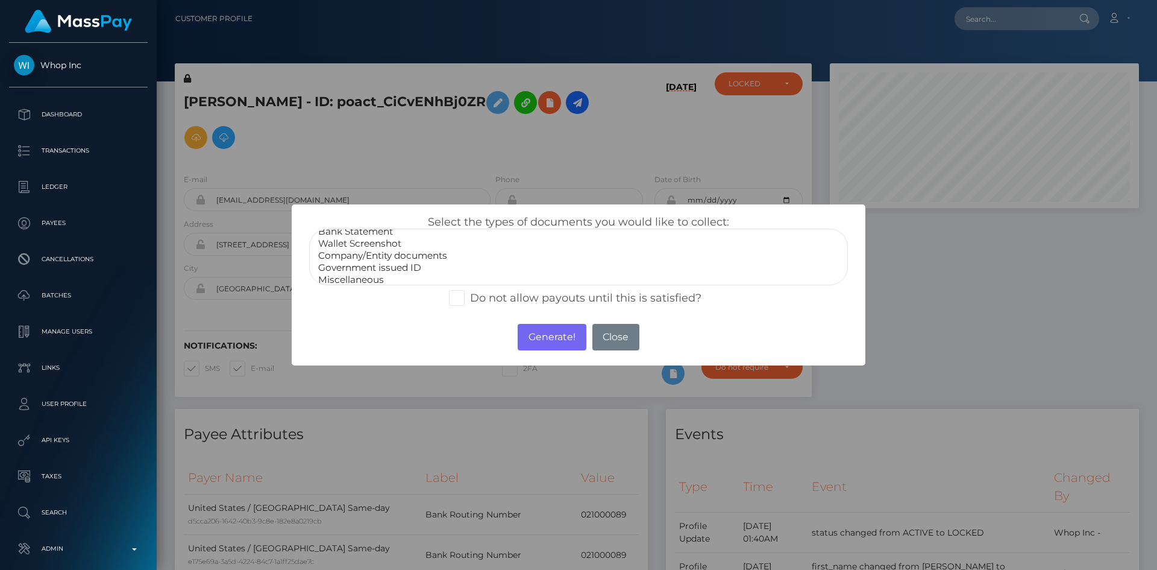
scroll to position [24, 0]
select select "Government issued ID"
click at [406, 266] on option "Government issued ID" at bounding box center [578, 263] width 523 height 12
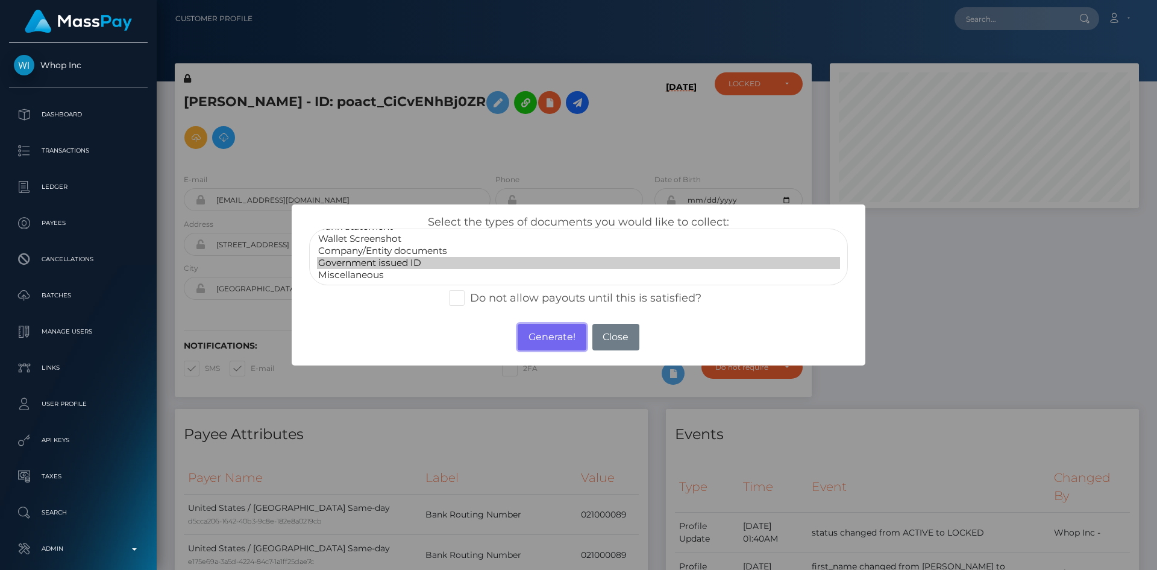
click at [531, 339] on button "Generate!" at bounding box center [552, 337] width 68 height 27
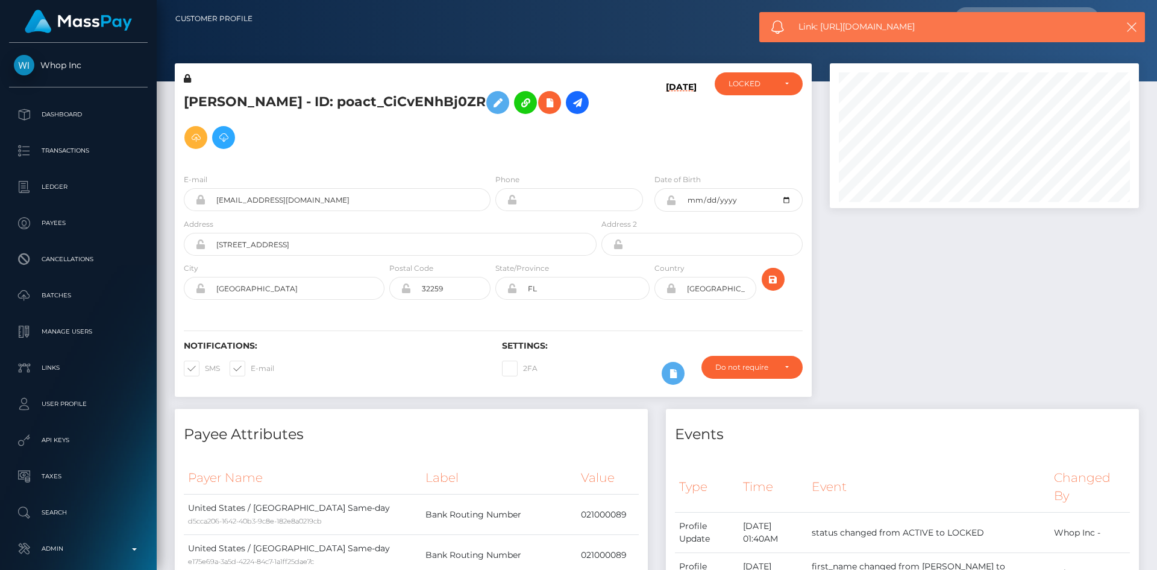
click at [834, 27] on span "Link: https://l.maspay.io/tgMgn" at bounding box center [948, 26] width 298 height 13
copy span "Link: https://l.maspay.io/tgMgn"
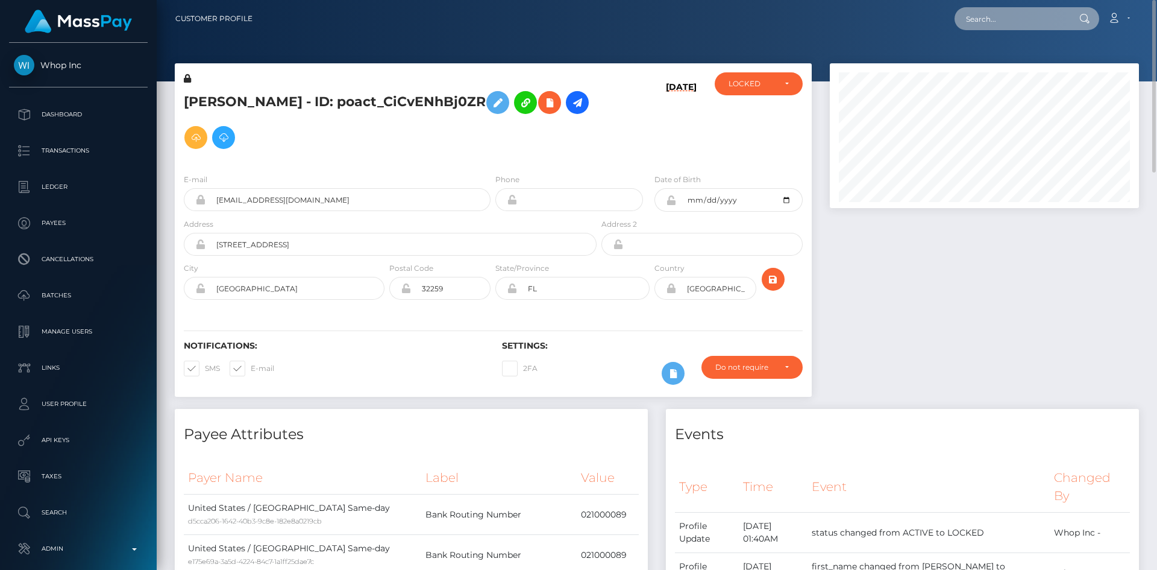
click at [1001, 15] on input "text" at bounding box center [1011, 18] width 113 height 23
paste input "poact_ctiorXORmA12"
type input "poact_ctiorXORmA12"
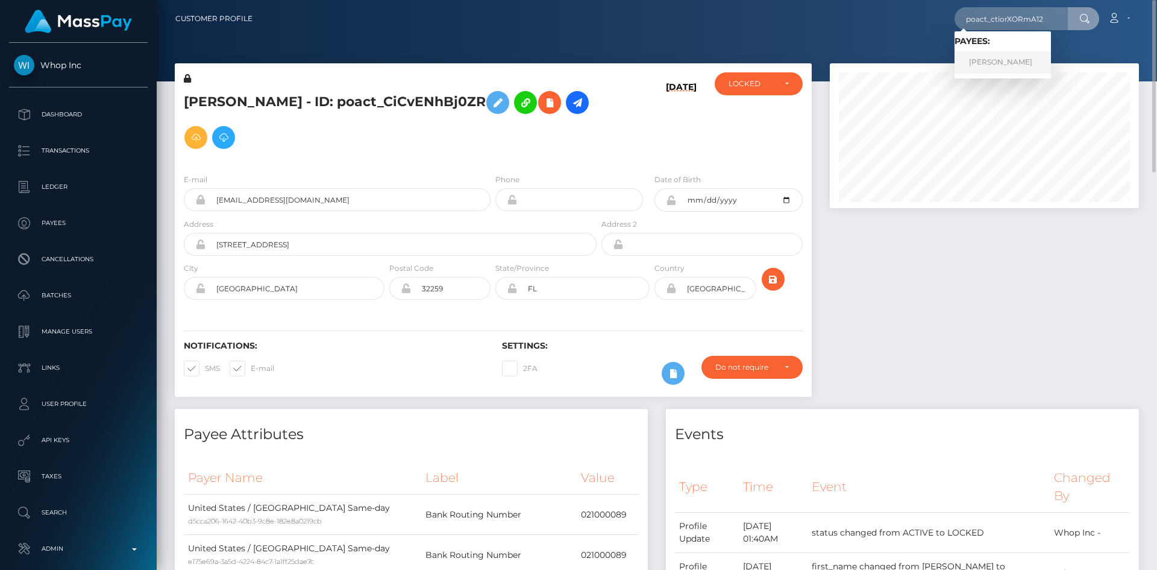
click at [992, 58] on link "ALI AHMED" at bounding box center [1003, 62] width 96 height 22
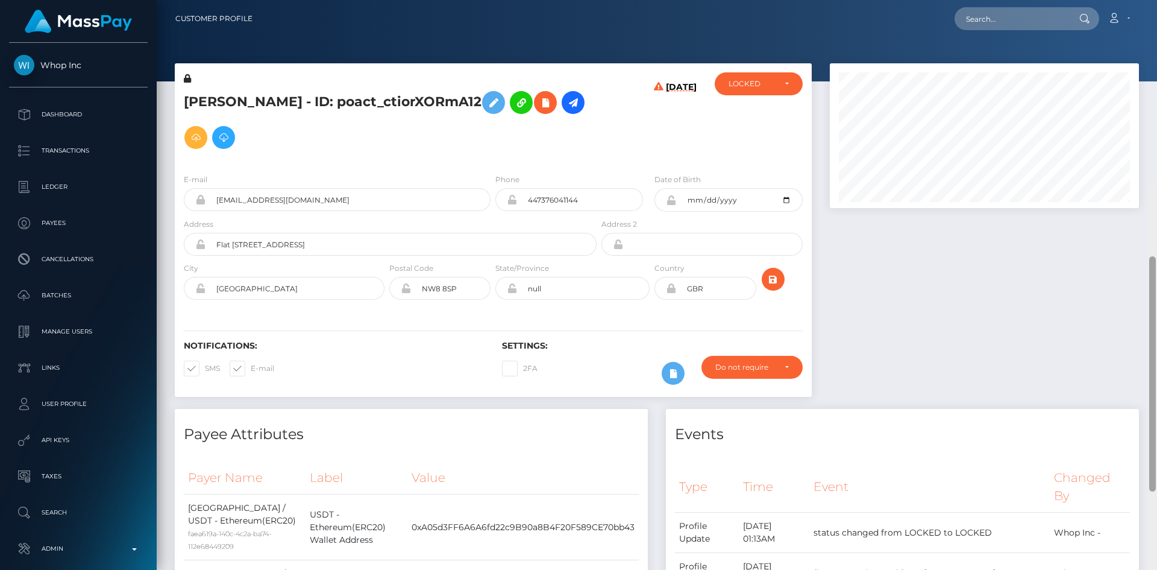
click at [1140, 0] on html "Whop Inc Dashboard Transactions Ledger Payees Cancellations Links" at bounding box center [578, 285] width 1157 height 570
click at [538, 108] on icon at bounding box center [545, 102] width 14 height 15
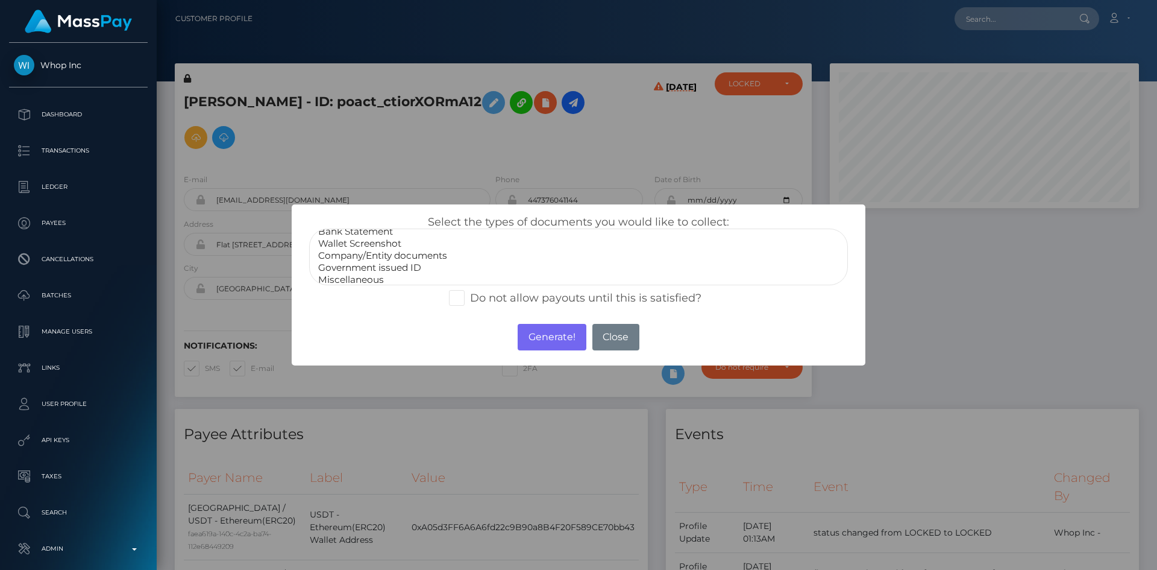
scroll to position [24, 0]
select select "Government issued ID"
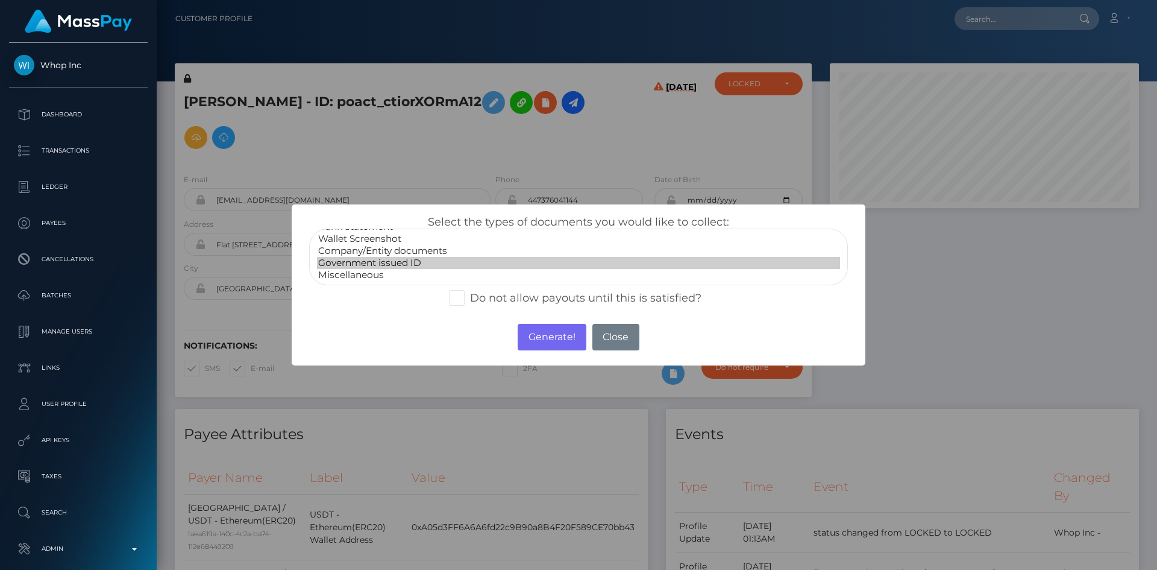
click at [411, 268] on option "Government issued ID" at bounding box center [578, 263] width 523 height 12
click at [548, 339] on button "Generate!" at bounding box center [552, 337] width 68 height 27
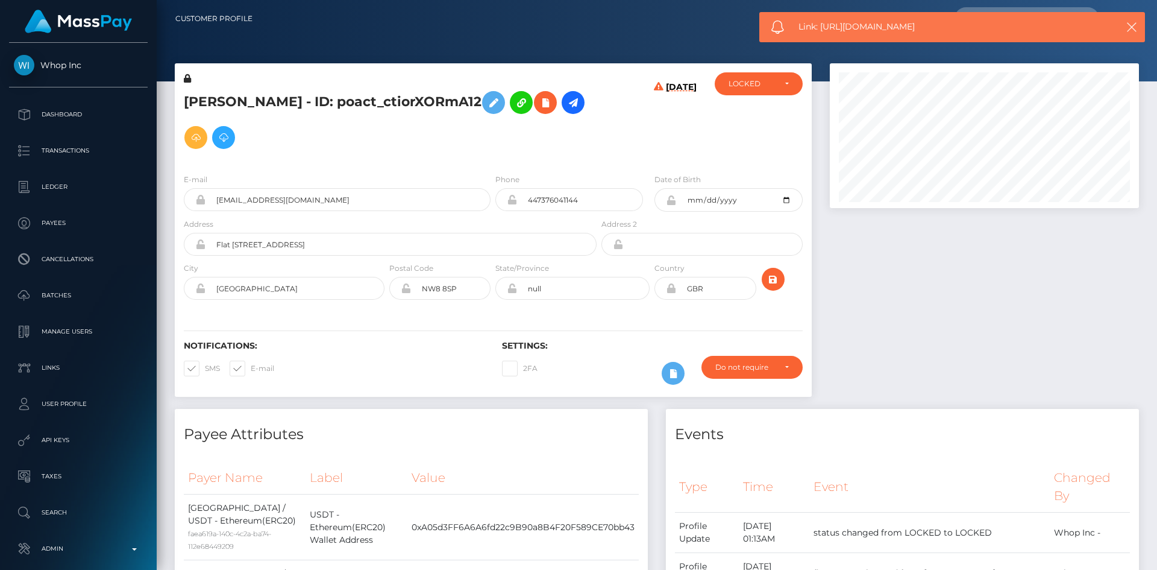
click at [846, 21] on span "Link: [URL][DOMAIN_NAME]" at bounding box center [948, 26] width 298 height 13
copy span "Link: [URL][DOMAIN_NAME]"
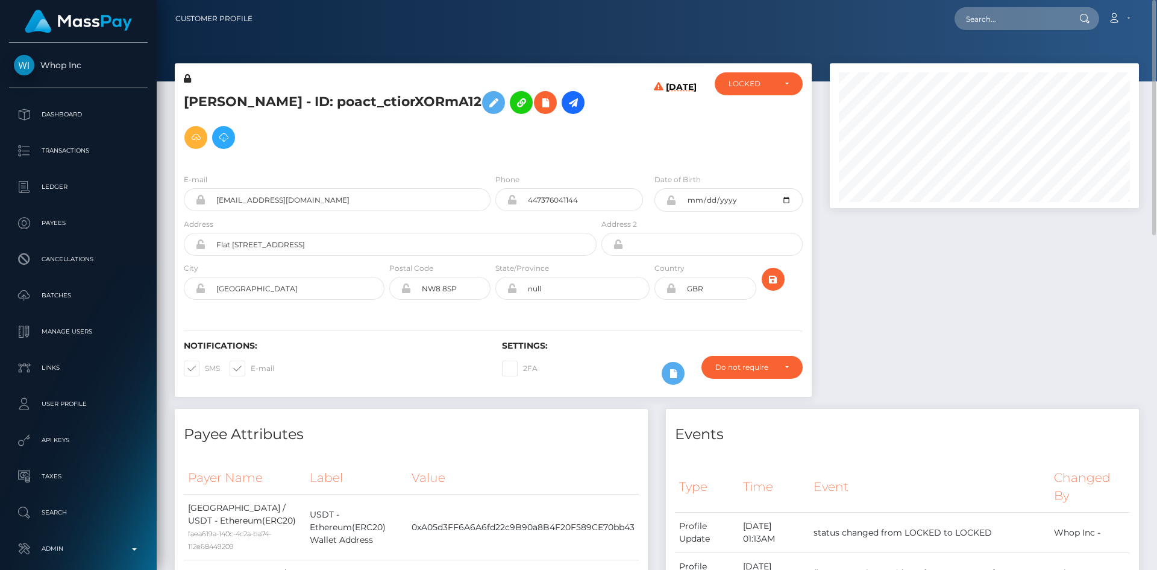
drag, startPoint x: 977, startPoint y: 2, endPoint x: 983, endPoint y: 9, distance: 9.0
click at [978, 2] on nav "Customer Profile Loading... Loading... Account" at bounding box center [657, 18] width 1001 height 37
click at [987, 14] on input "text" at bounding box center [1011, 18] width 113 height 23
paste input "b18d5c6c-6741-4952-8aa7-c102499a661c"
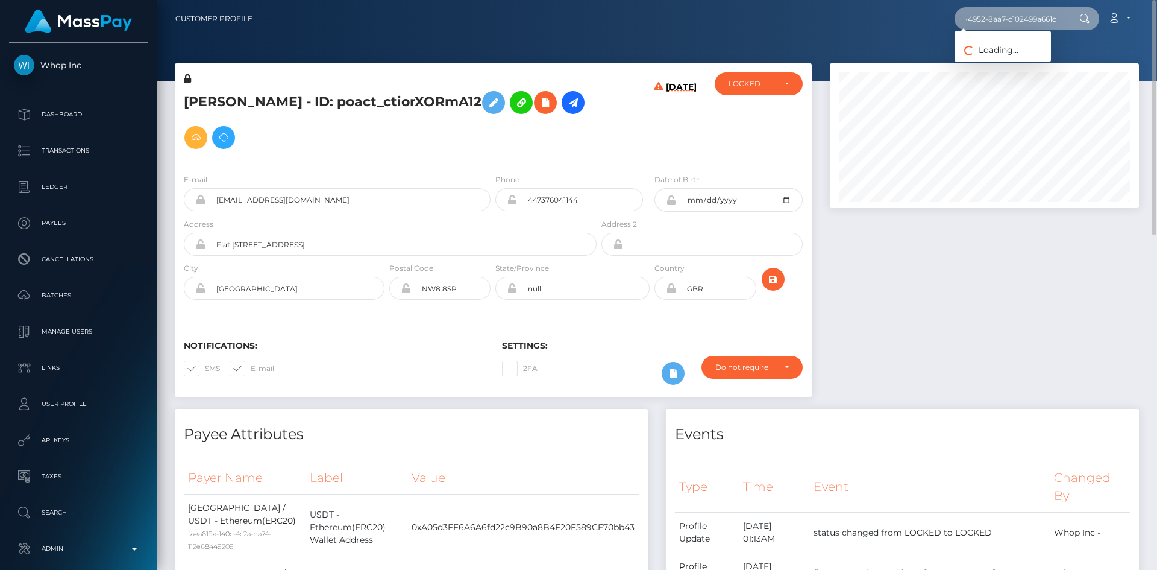
type input "b18d5c6c-6741-4952-8aa7-c102499a661c"
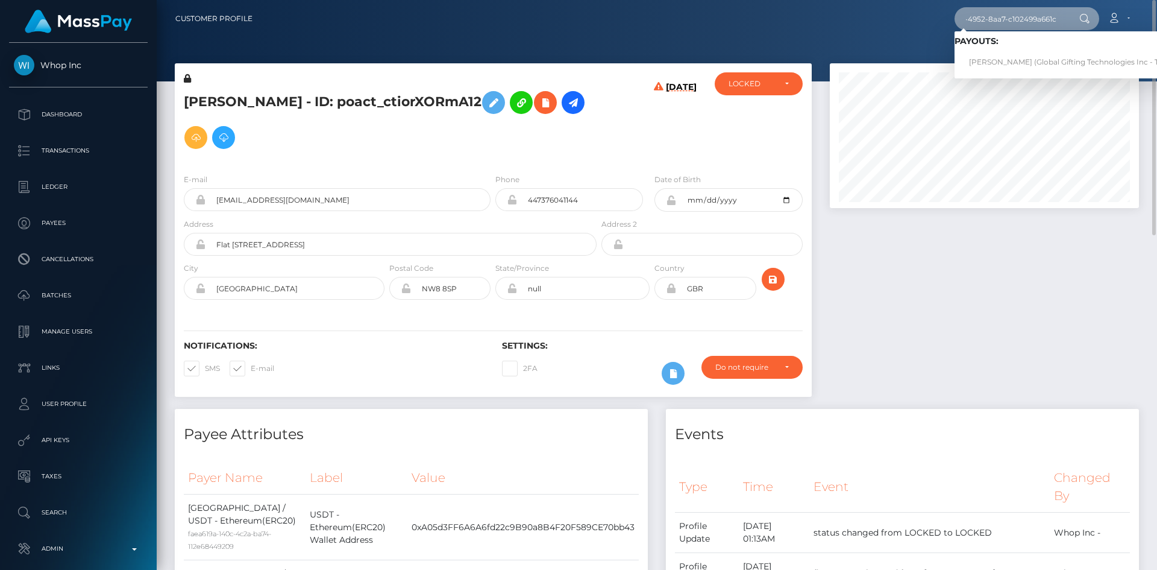
scroll to position [0, 0]
click at [1001, 61] on link "[PERSON_NAME] (Global Gifting Technologies Inc - Throne)" at bounding box center [1076, 62] width 243 height 22
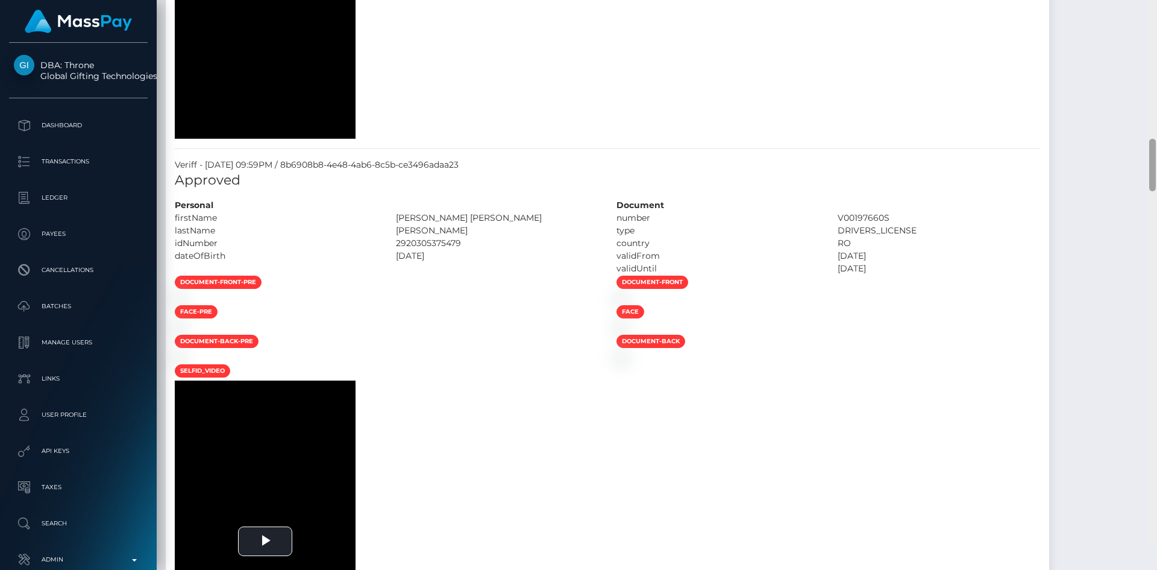
scroll to position [1840, 0]
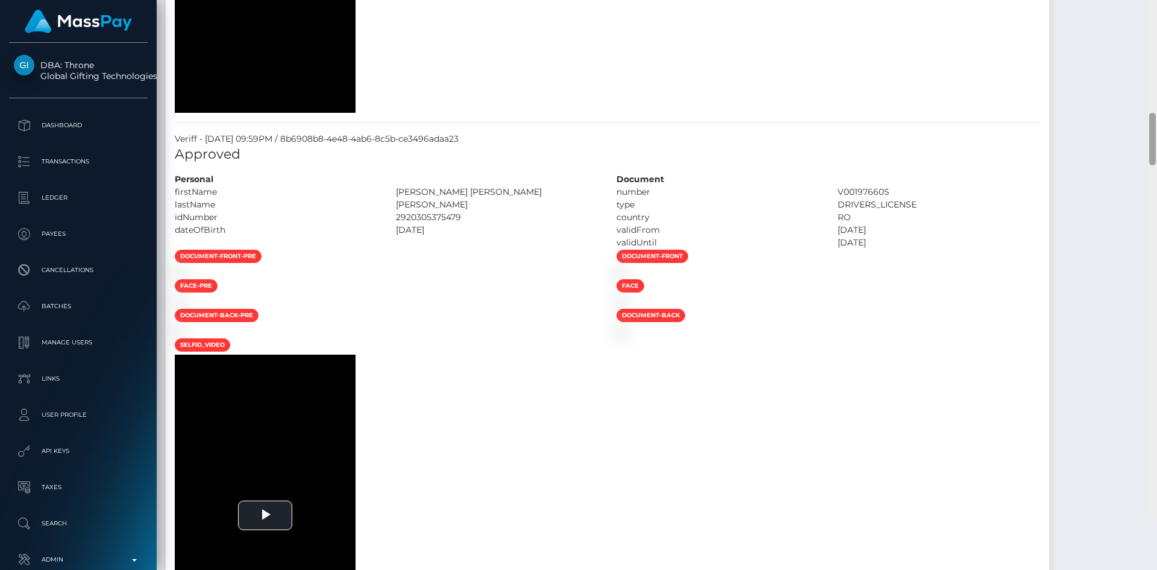
drag, startPoint x: 1157, startPoint y: 60, endPoint x: 1097, endPoint y: 181, distance: 134.5
click at [1155, 165] on div at bounding box center [1153, 139] width 7 height 52
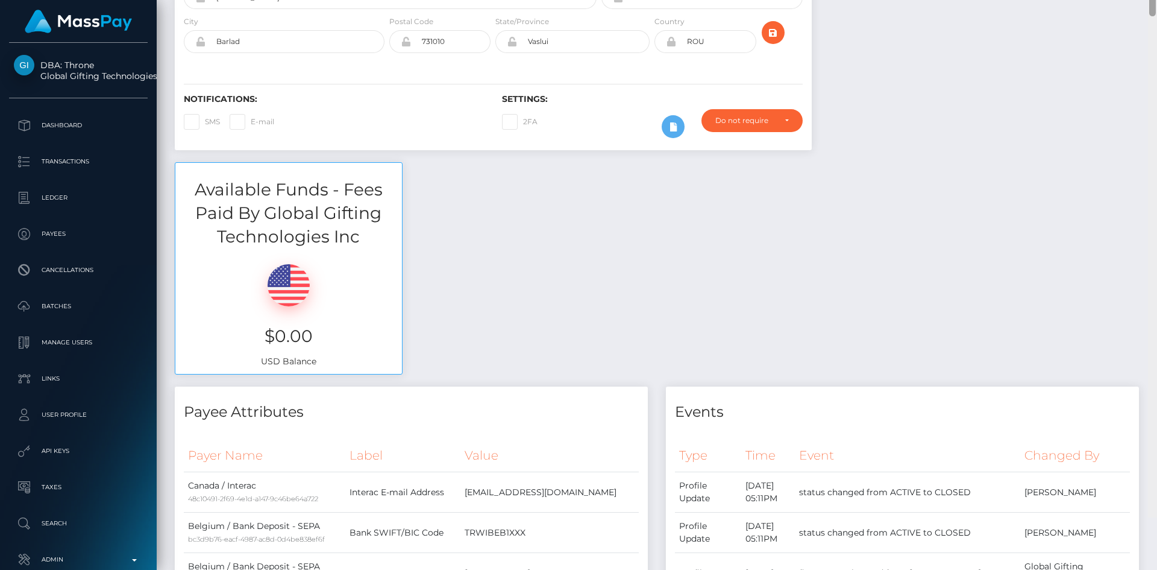
scroll to position [0, 0]
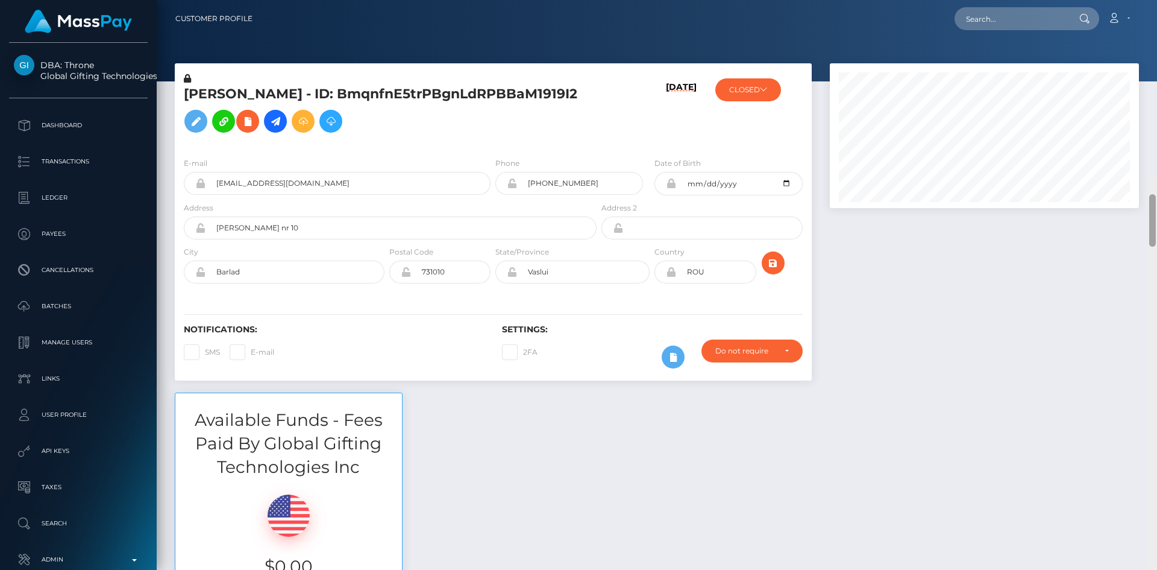
drag, startPoint x: 1153, startPoint y: 189, endPoint x: 1154, endPoint y: -29, distance: 217.6
click at [1154, 0] on html "DBA: Throne Global Gifting Technologies Inc Dashboard Transactions Ledger Payee…" at bounding box center [578, 285] width 1157 height 570
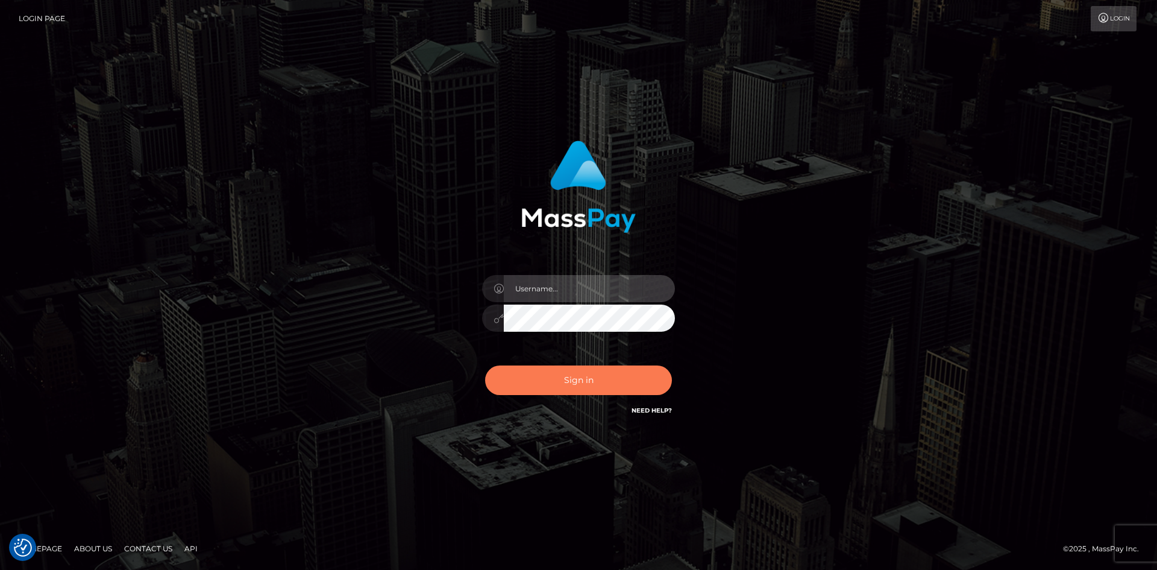
type input "alexstef"
click at [559, 370] on button "Sign in" at bounding box center [578, 380] width 187 height 30
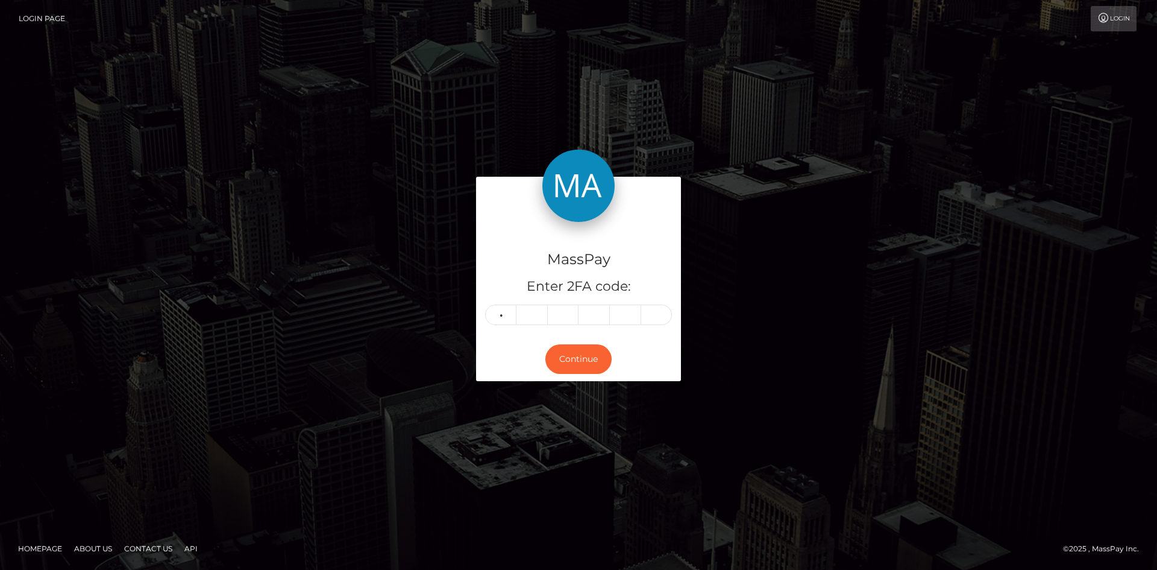
type input "0"
type input "6"
type input "2"
type input "9"
type input "8"
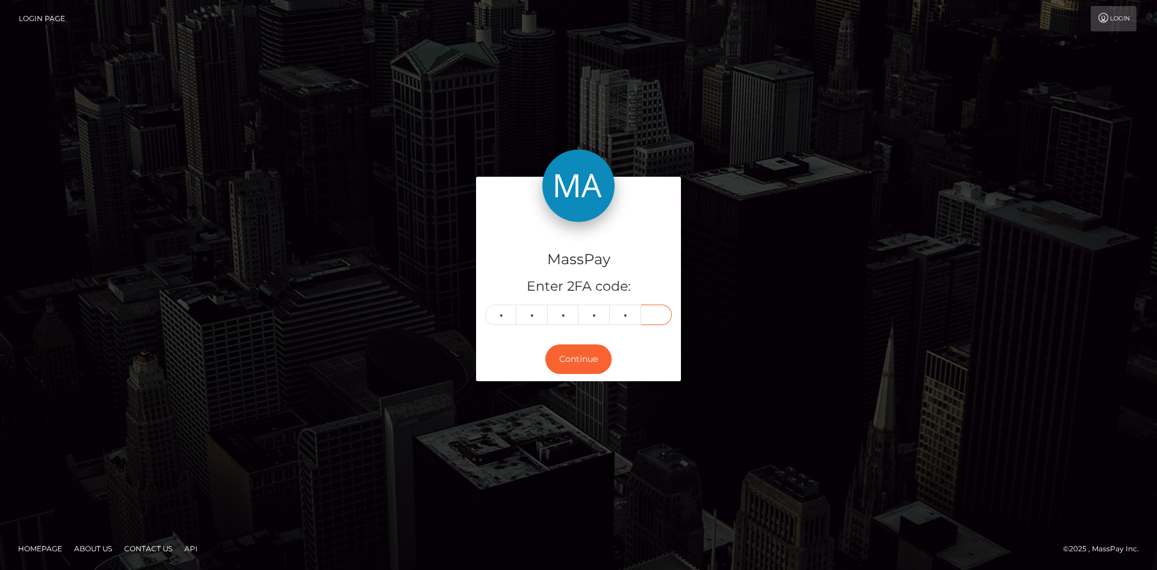
type input "0"
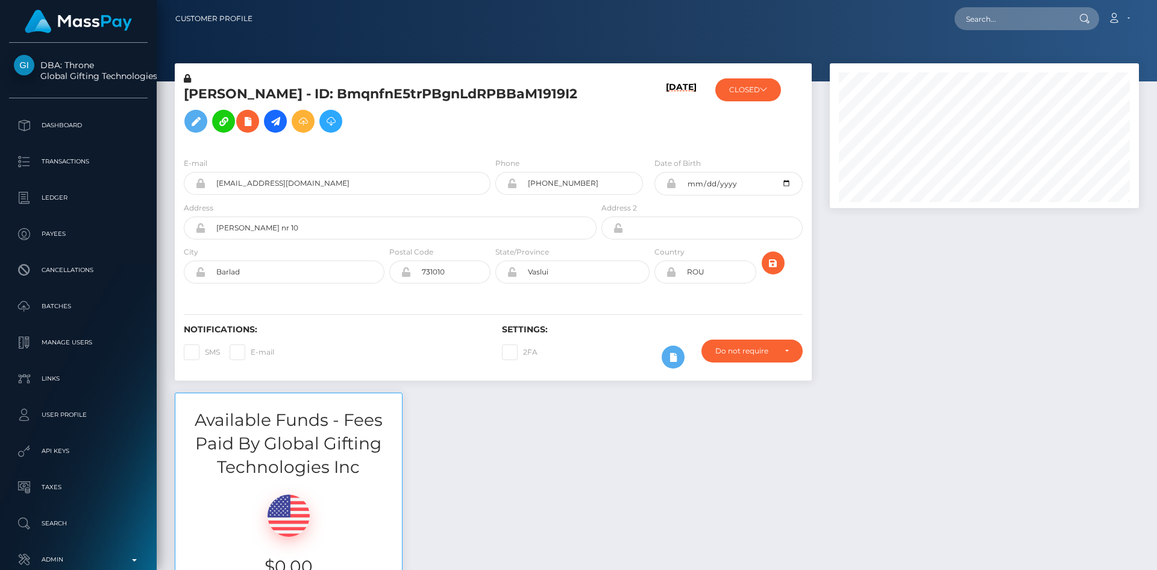
scroll to position [145, 310]
click at [990, 19] on input "text" at bounding box center [1011, 18] width 113 height 23
paste input "poact_47cUhhCSKJ7l"
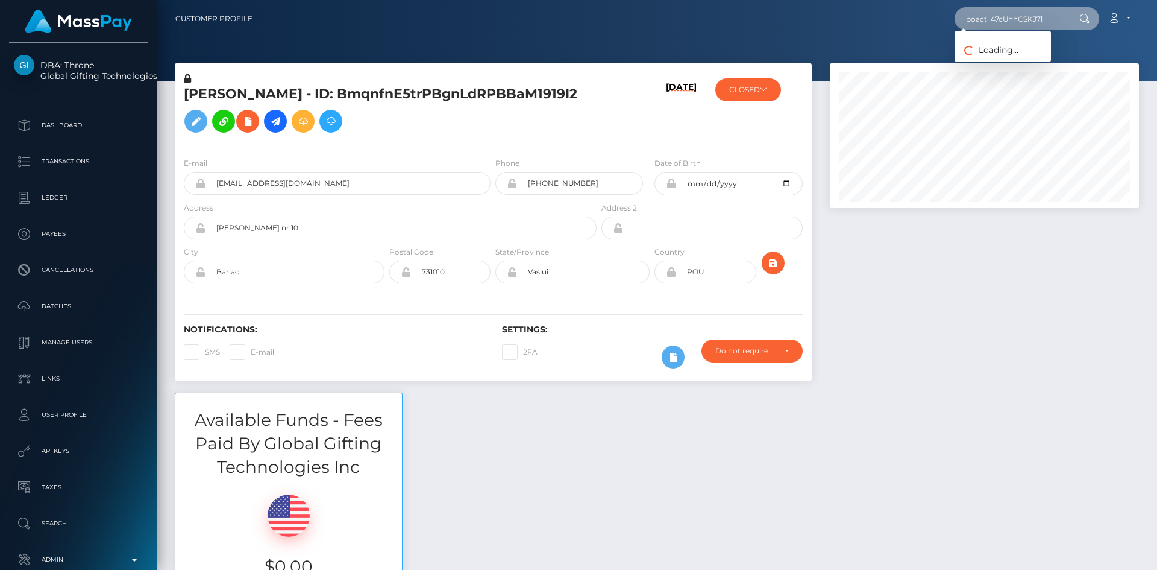
type input "poact_47cUhhCSKJ7l"
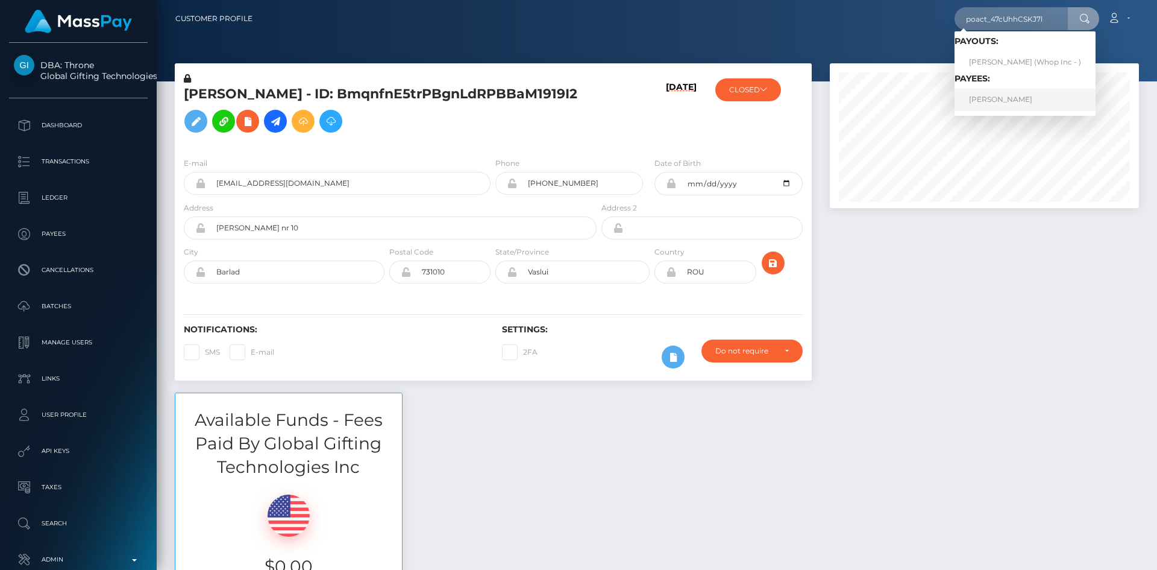
click at [1021, 97] on link "[PERSON_NAME]" at bounding box center [1025, 100] width 141 height 22
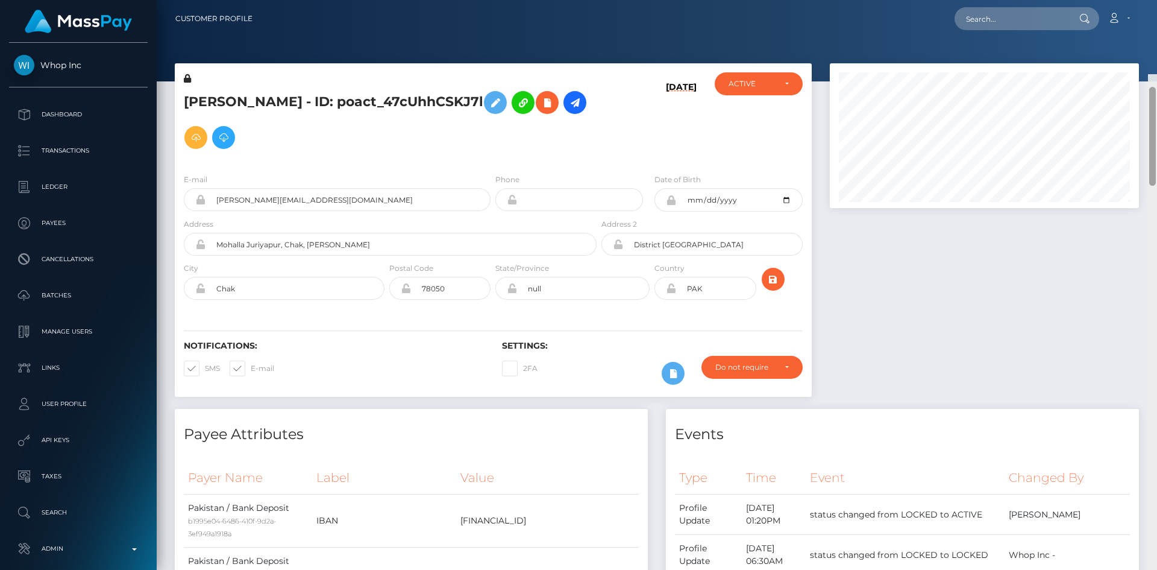
drag, startPoint x: 0, startPoint y: 0, endPoint x: 1157, endPoint y: -52, distance: 1158.0
click at [1157, 0] on html "Whop Inc Dashboard Transactions Ledger Payees Cancellations Links" at bounding box center [578, 285] width 1157 height 570
drag, startPoint x: 1154, startPoint y: 56, endPoint x: 1155, endPoint y: -8, distance: 64.5
click at [1155, 0] on html "Whop Inc Dashboard Transactions Ledger Payees Cancellations Links" at bounding box center [578, 285] width 1157 height 570
drag, startPoint x: 977, startPoint y: 22, endPoint x: 962, endPoint y: 28, distance: 16.2
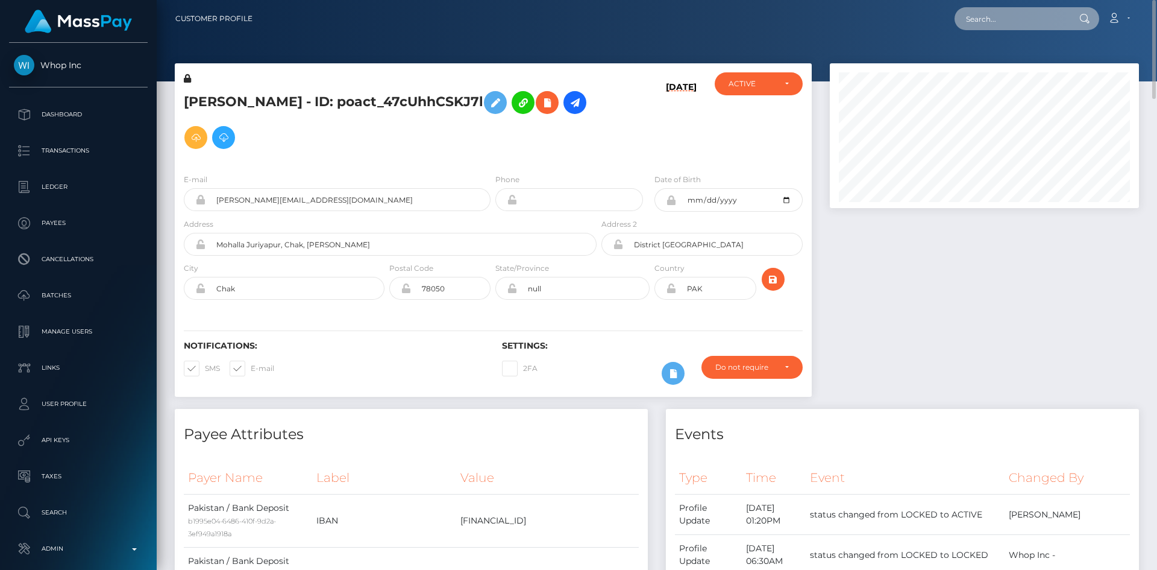
click at [977, 21] on input "text" at bounding box center [1011, 18] width 113 height 23
paste input "[EMAIL_ADDRESS][DOMAIN_NAME]"
type input "[EMAIL_ADDRESS][DOMAIN_NAME]"
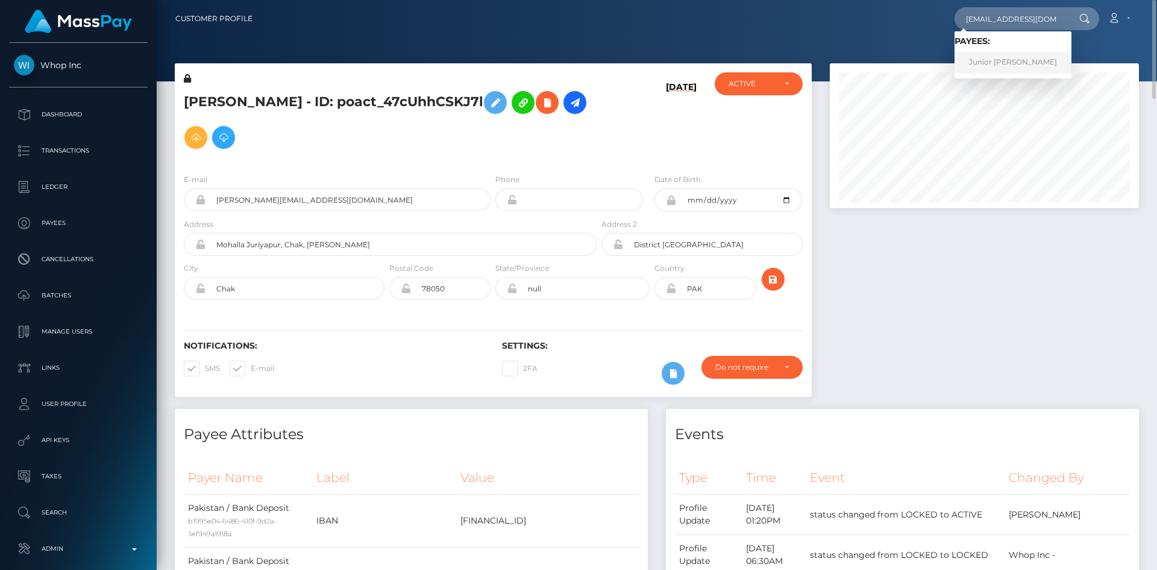
drag, startPoint x: 983, startPoint y: 65, endPoint x: 974, endPoint y: 65, distance: 9.0
click at [983, 64] on link "Junior Fernando Caro" at bounding box center [1013, 62] width 117 height 22
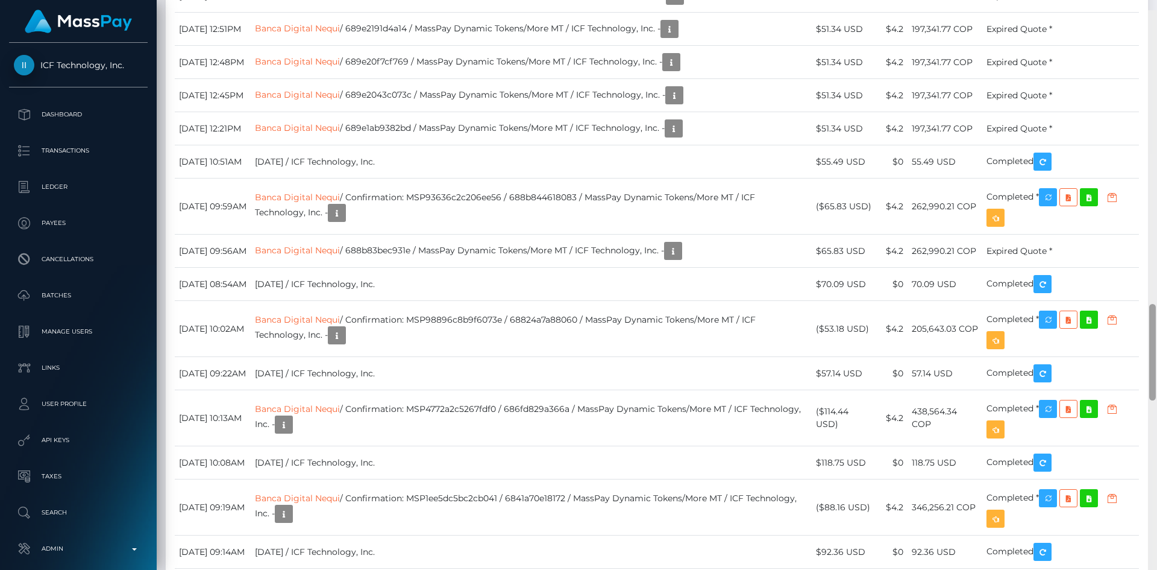
scroll to position [1792, 0]
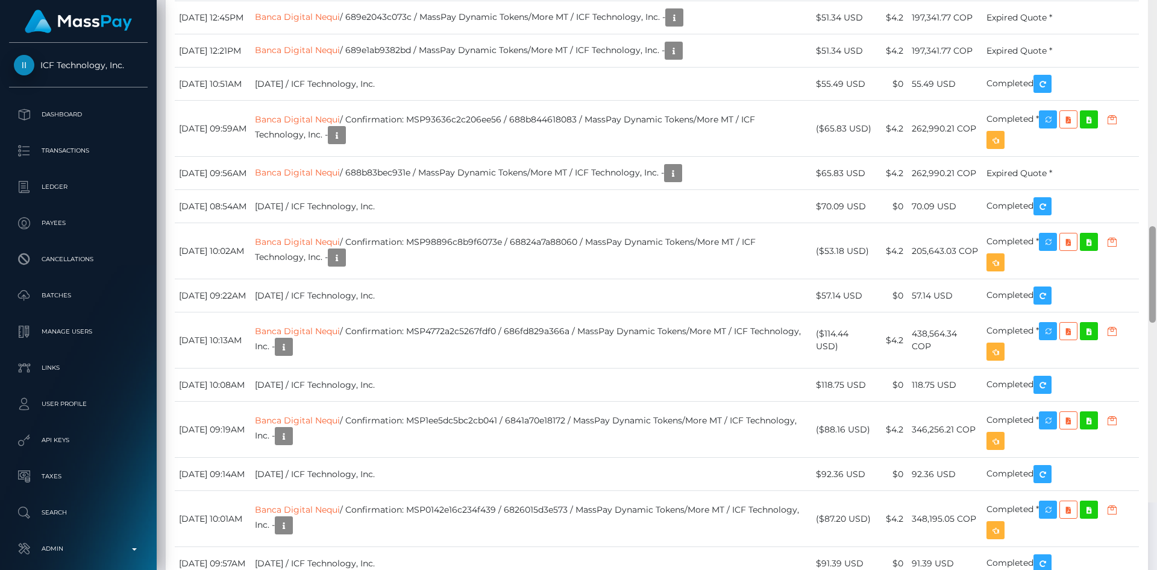
drag, startPoint x: 1153, startPoint y: 96, endPoint x: 1147, endPoint y: 380, distance: 284.6
click at [1147, 380] on div "Customer Profile Loading... Loading..." at bounding box center [657, 285] width 1001 height 570
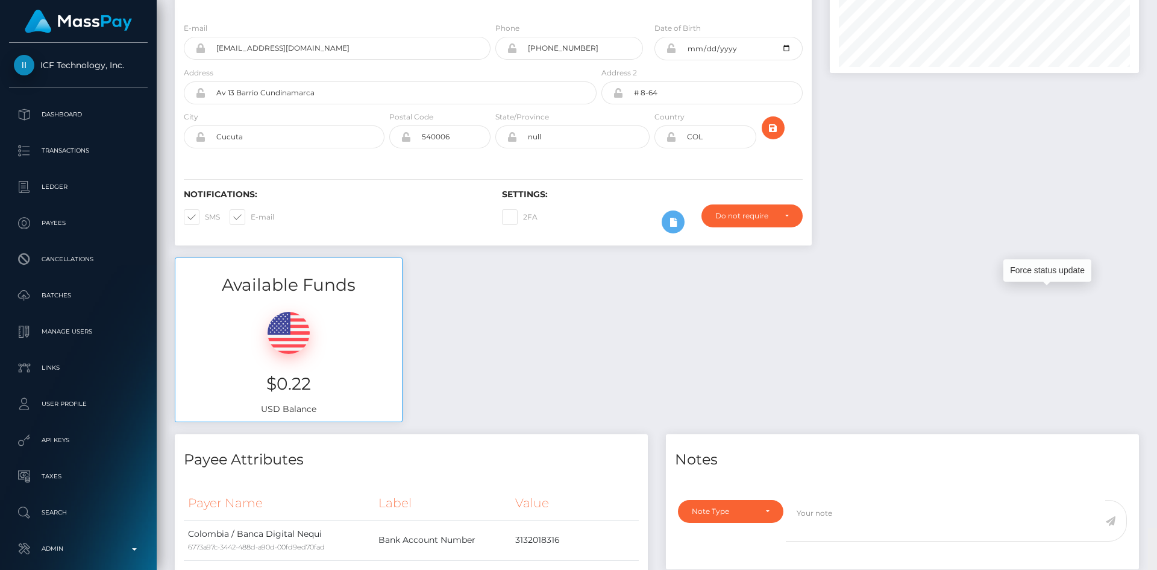
scroll to position [0, 0]
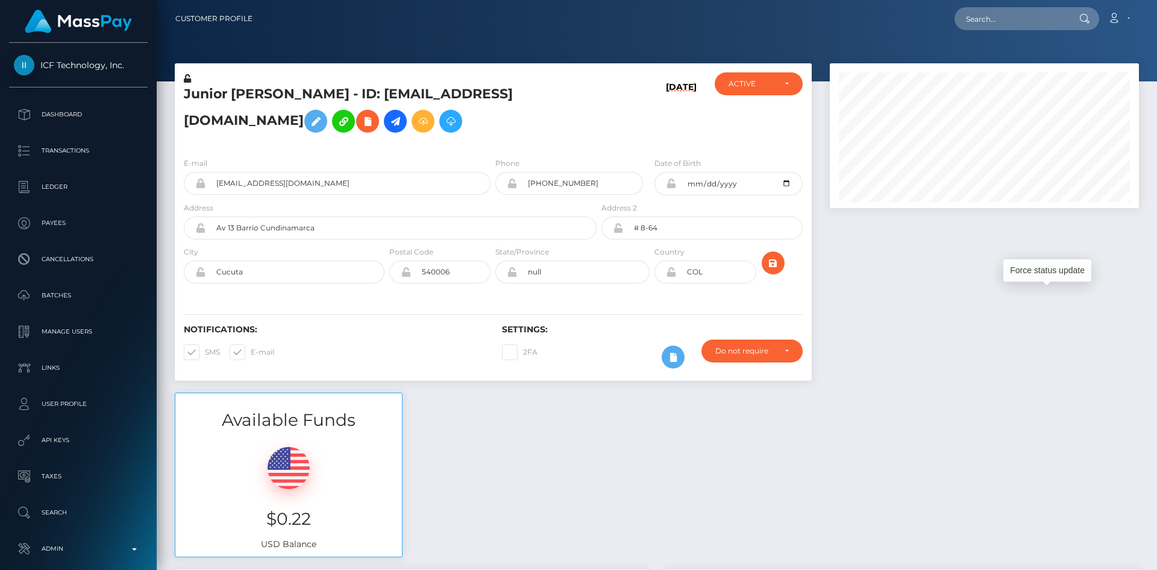
drag, startPoint x: 1156, startPoint y: 336, endPoint x: 1157, endPoint y: -14, distance: 350.9
click at [1157, 0] on html "ICF Technology, Inc. Dashboard Transactions Ledger Payees Batches" at bounding box center [578, 285] width 1157 height 570
click at [1020, 30] on div "Loading... Loading... Account Edit Profile Logout" at bounding box center [700, 18] width 877 height 25
click at [1015, 15] on input "text" at bounding box center [1011, 18] width 113 height 23
paste input "247c35a3-11da-4b89-a54f-8d8deeae6d28"
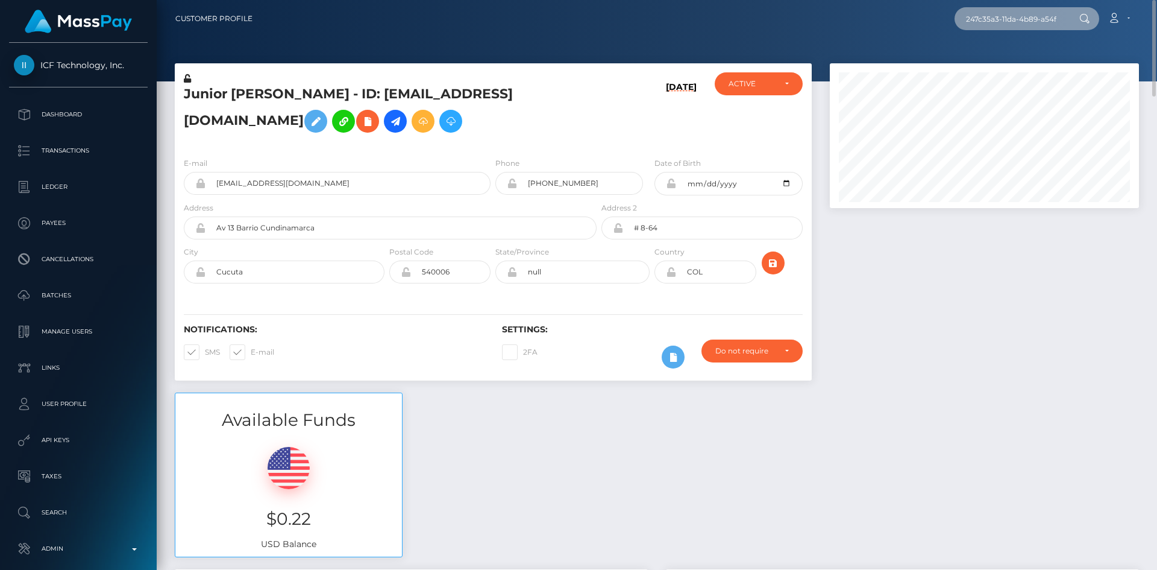
scroll to position [0, 58]
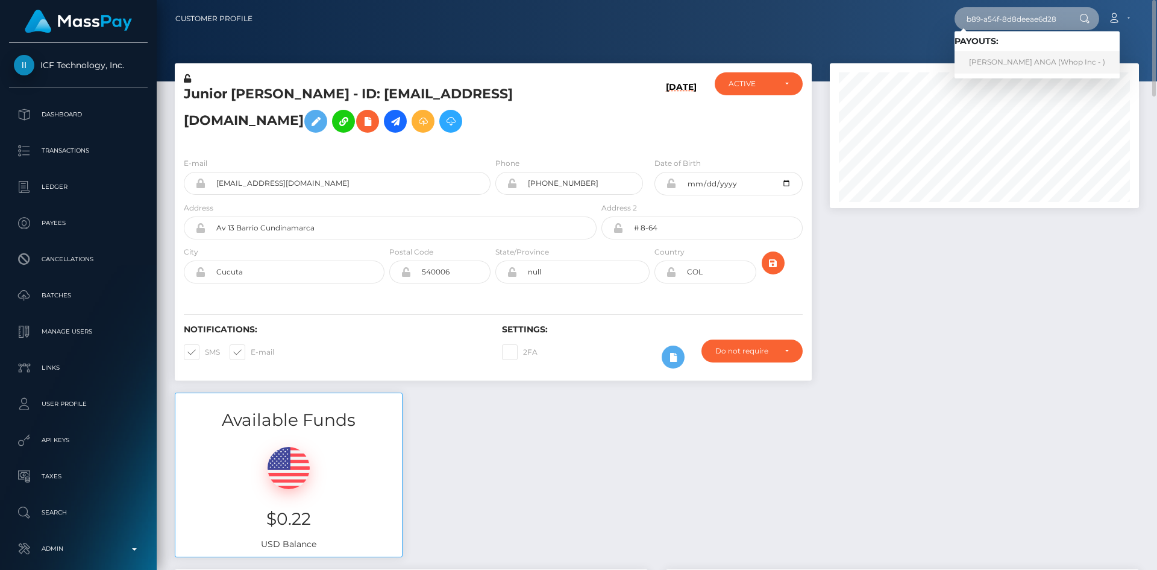
type input "247c35a3-11da-4b89-a54f-8d8deeae6d28"
click at [1014, 62] on link "APRIL JEAN ACAPULCO ANGA (Whop Inc - )" at bounding box center [1037, 62] width 165 height 22
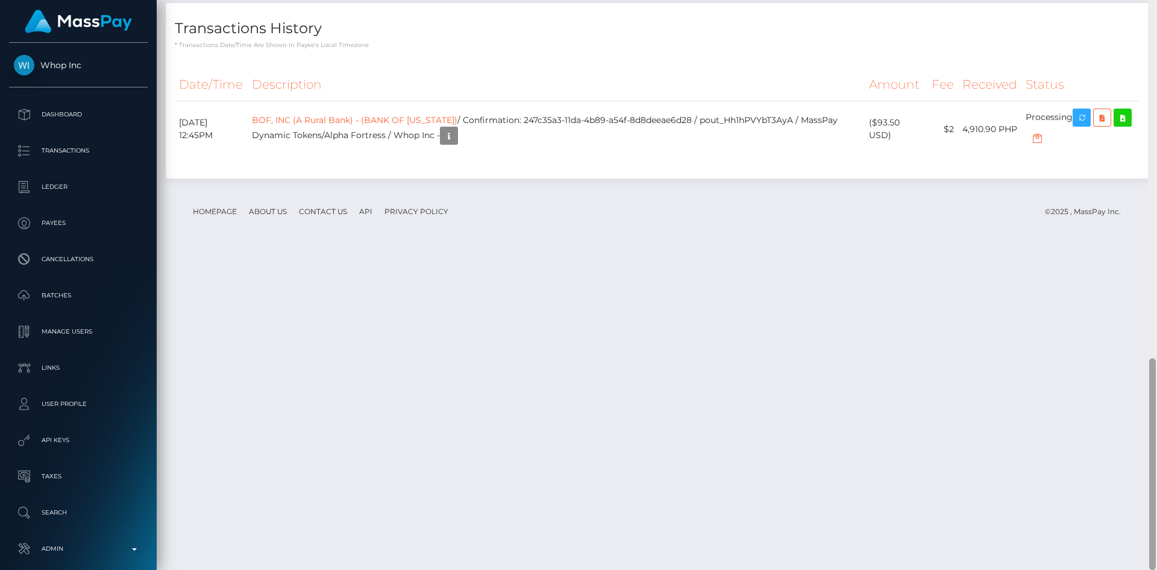
scroll to position [145, 310]
drag, startPoint x: 1154, startPoint y: 131, endPoint x: 1130, endPoint y: 478, distance: 348.1
click at [1148, 478] on div at bounding box center [1153, 464] width 7 height 212
click at [1083, 125] on icon "button" at bounding box center [1082, 117] width 14 height 15
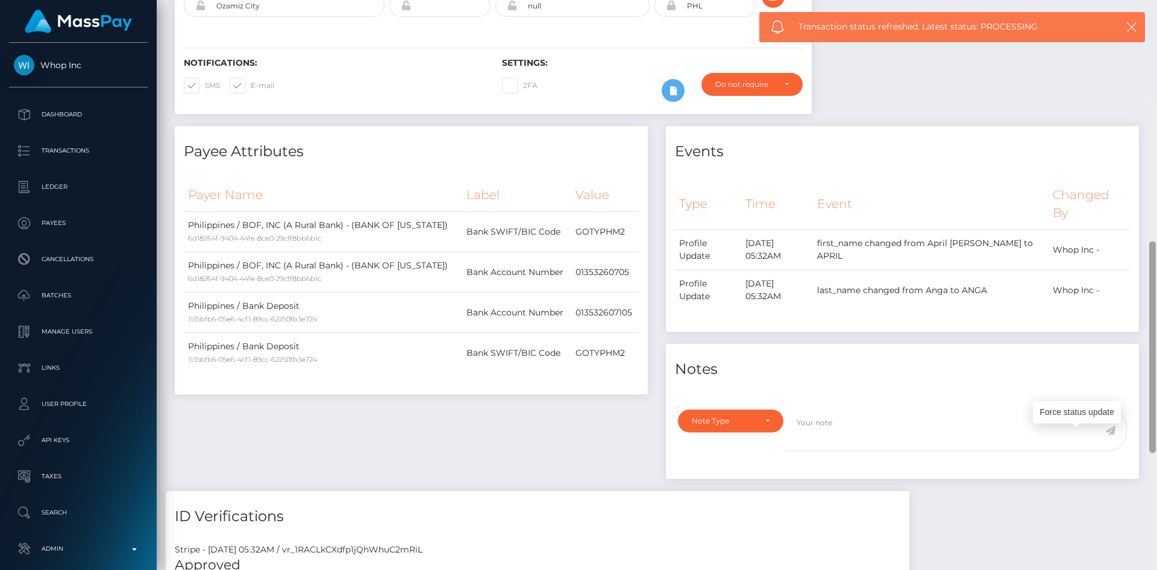
scroll to position [0, 0]
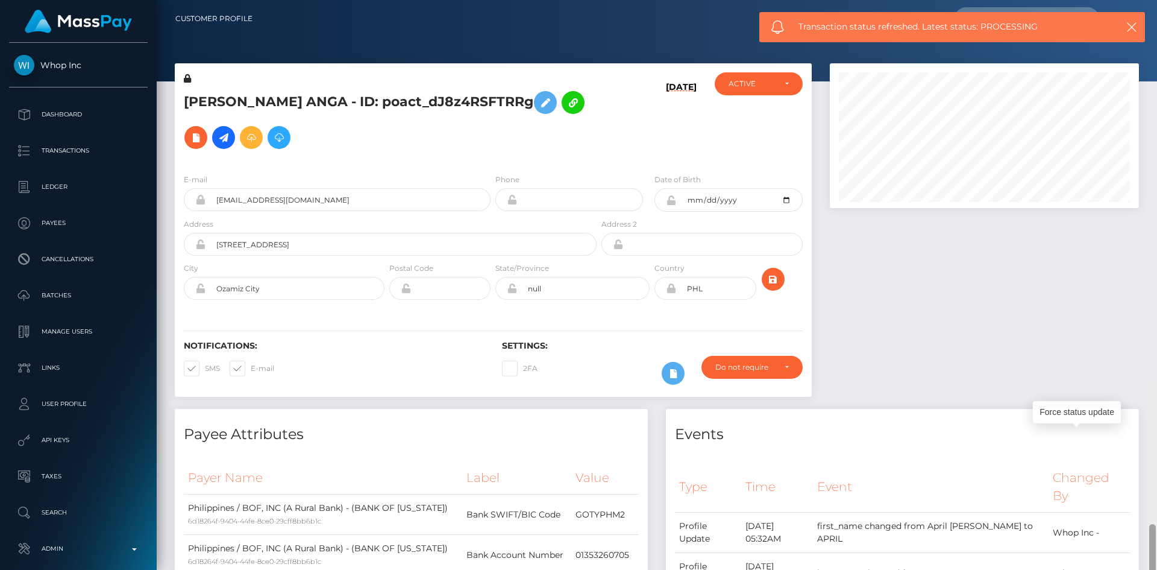
drag, startPoint x: 1153, startPoint y: 383, endPoint x: 1157, endPoint y: 13, distance: 370.2
click at [1148, 13] on div "Customer Profile Loading... Loading..." at bounding box center [657, 285] width 1001 height 570
click at [231, 130] on icon at bounding box center [223, 137] width 14 height 15
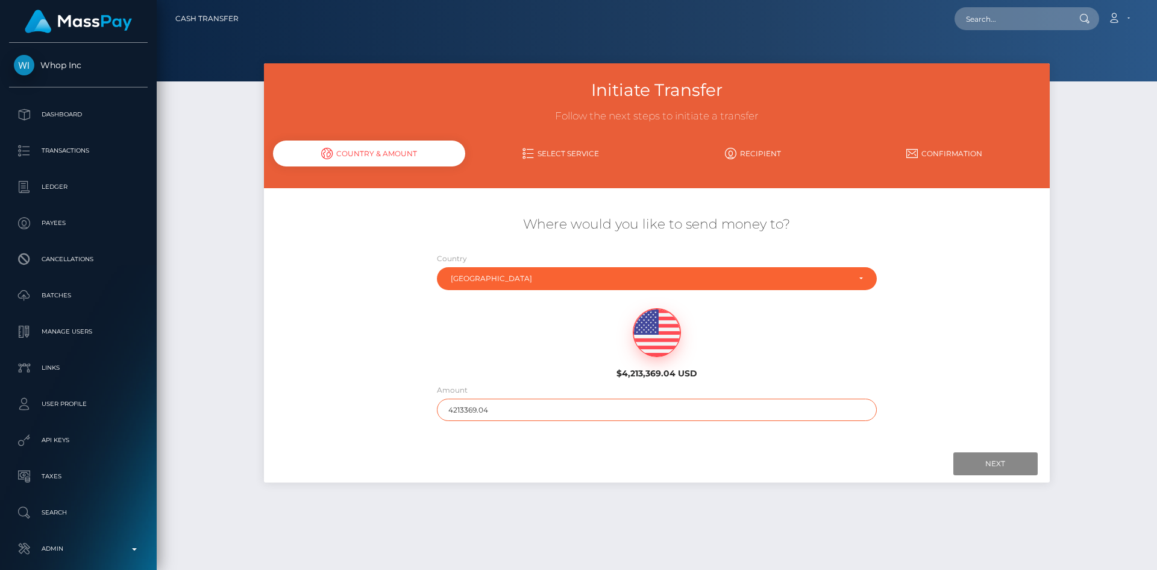
click at [547, 398] on input "4213369.04" at bounding box center [657, 409] width 440 height 22
type input "200"
click at [997, 465] on input "Next" at bounding box center [996, 463] width 84 height 23
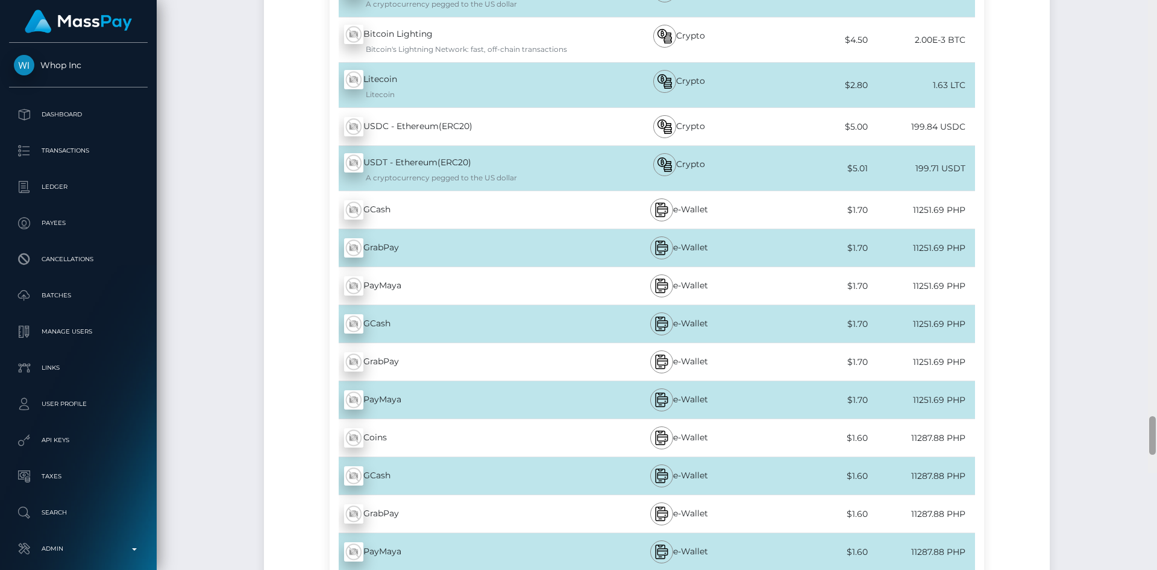
scroll to position [7783, 0]
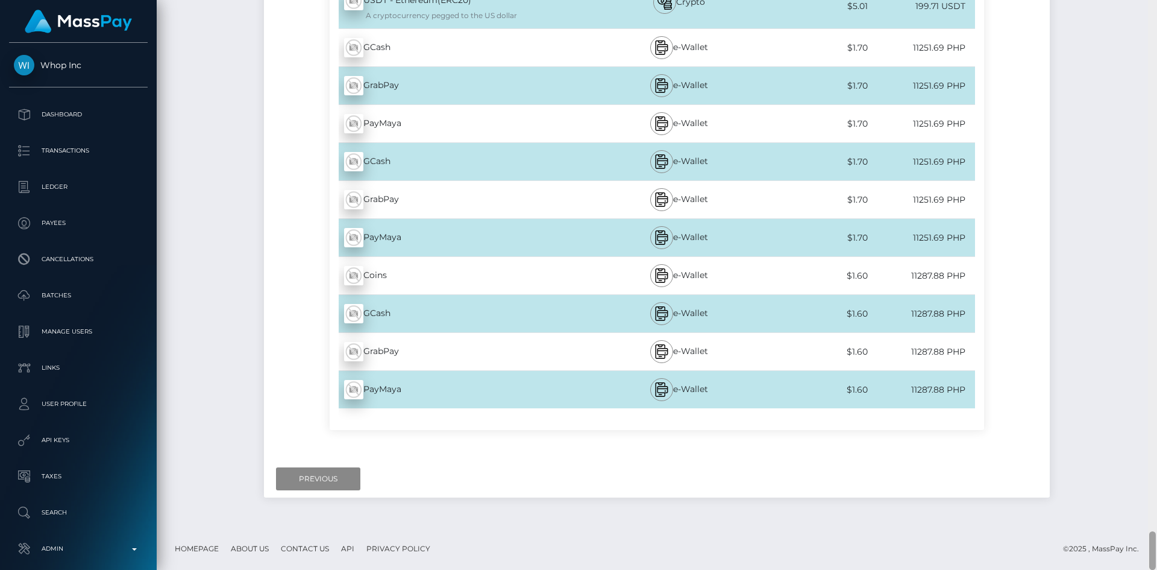
drag, startPoint x: 1152, startPoint y: 60, endPoint x: 1134, endPoint y: 587, distance: 526.6
click at [1134, 569] on html "Whop Inc Dashboard Transactions Ledger Payees Cancellations Links" at bounding box center [578, 285] width 1157 height 570
click at [310, 477] on input "Previous" at bounding box center [318, 478] width 84 height 23
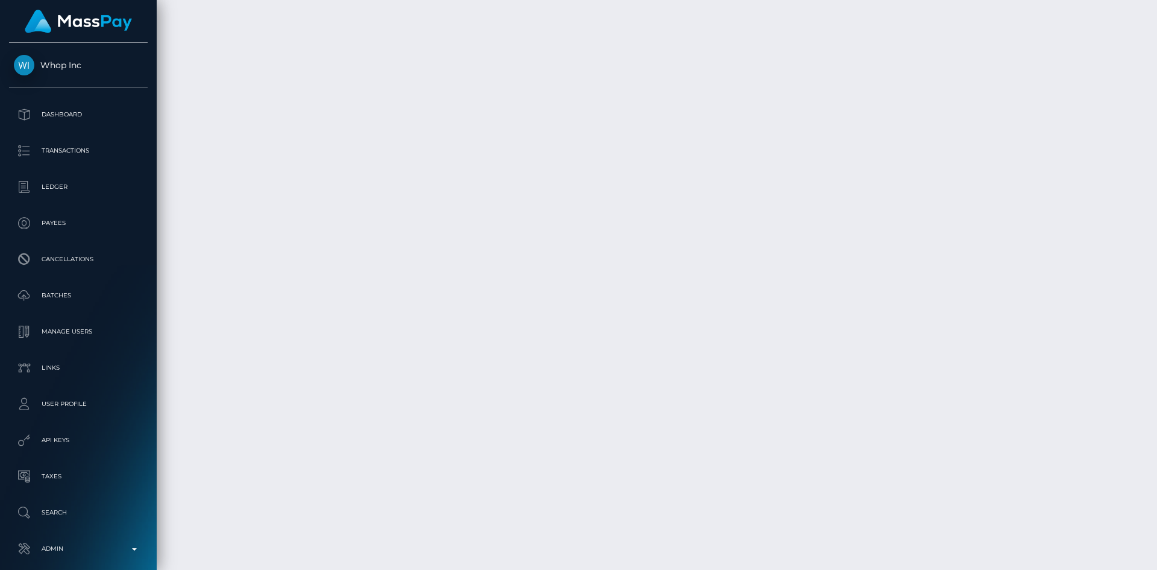
scroll to position [0, 0]
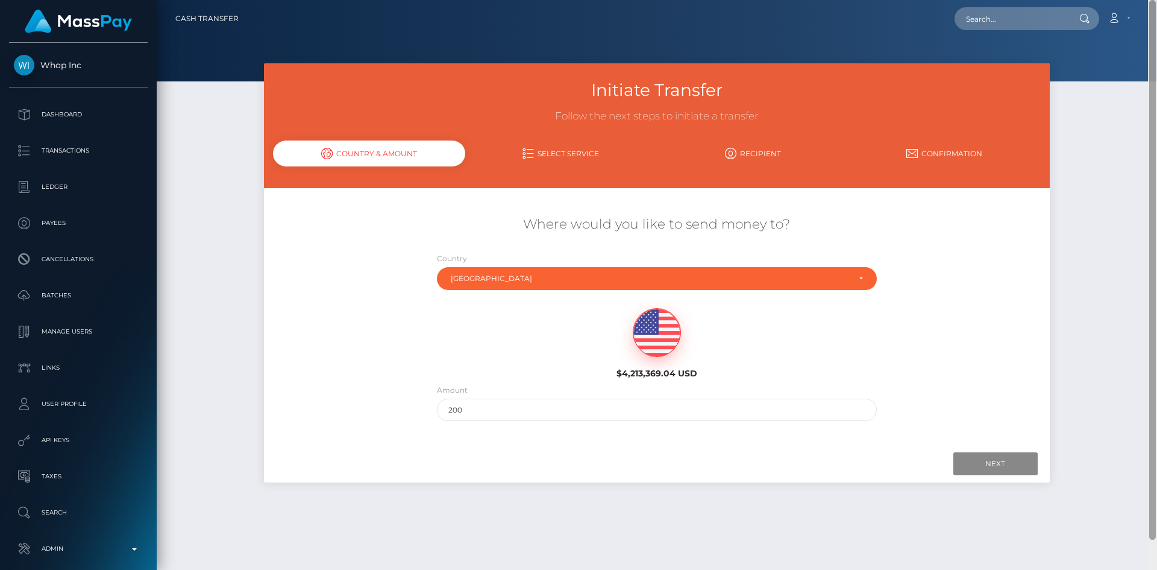
drag, startPoint x: 1153, startPoint y: 547, endPoint x: 1157, endPoint y: -52, distance: 599.2
click at [1157, 0] on html "Whop Inc Dashboard Transactions Ledger Payees Cancellations Links" at bounding box center [578, 285] width 1157 height 570
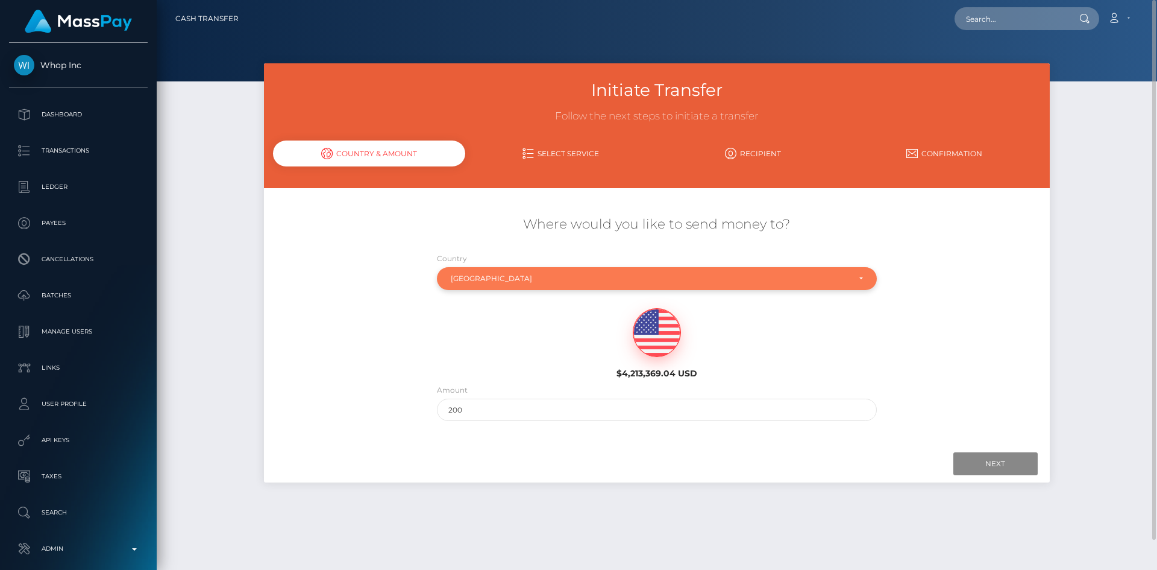
click at [498, 277] on div "[GEOGRAPHIC_DATA]" at bounding box center [650, 279] width 398 height 10
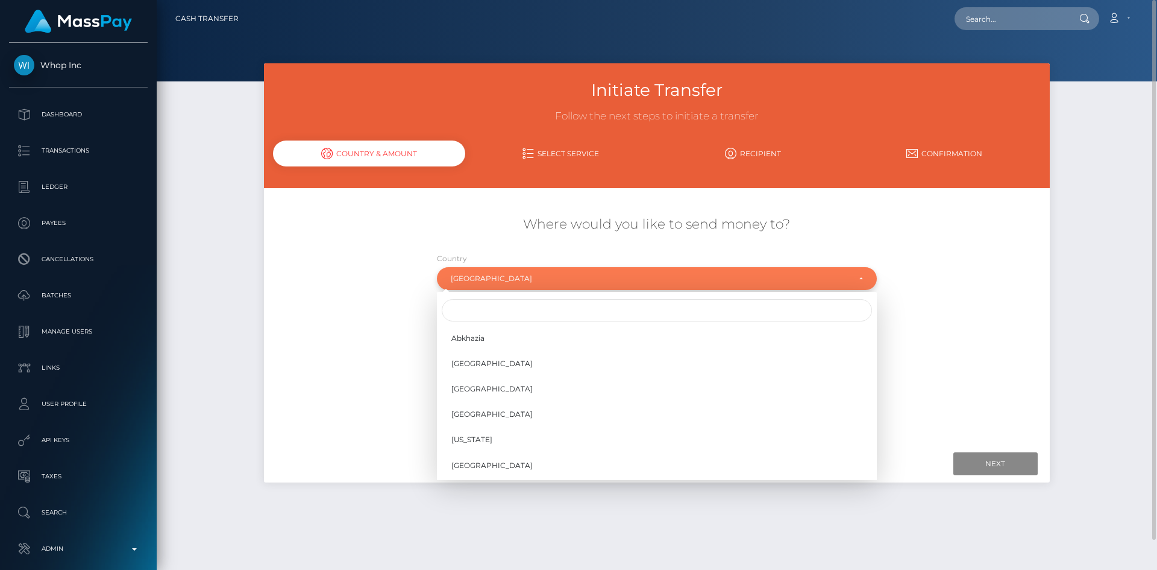
scroll to position [3680, 0]
click at [509, 307] on input "Search" at bounding box center [657, 310] width 430 height 22
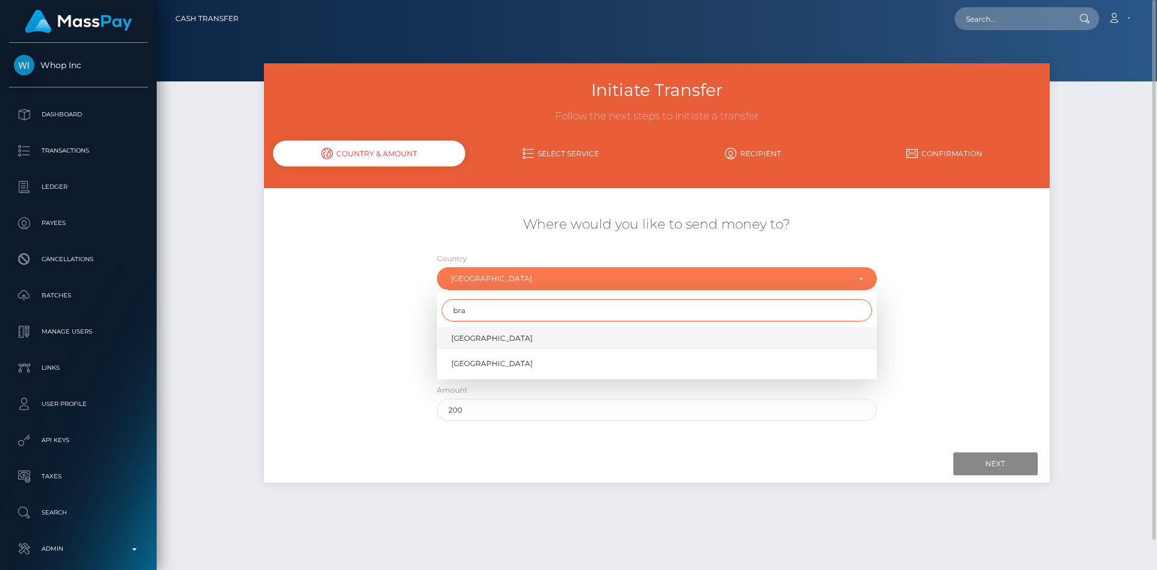
type input "bra"
click at [484, 335] on link "Brazil" at bounding box center [657, 338] width 440 height 22
select select "BRA"
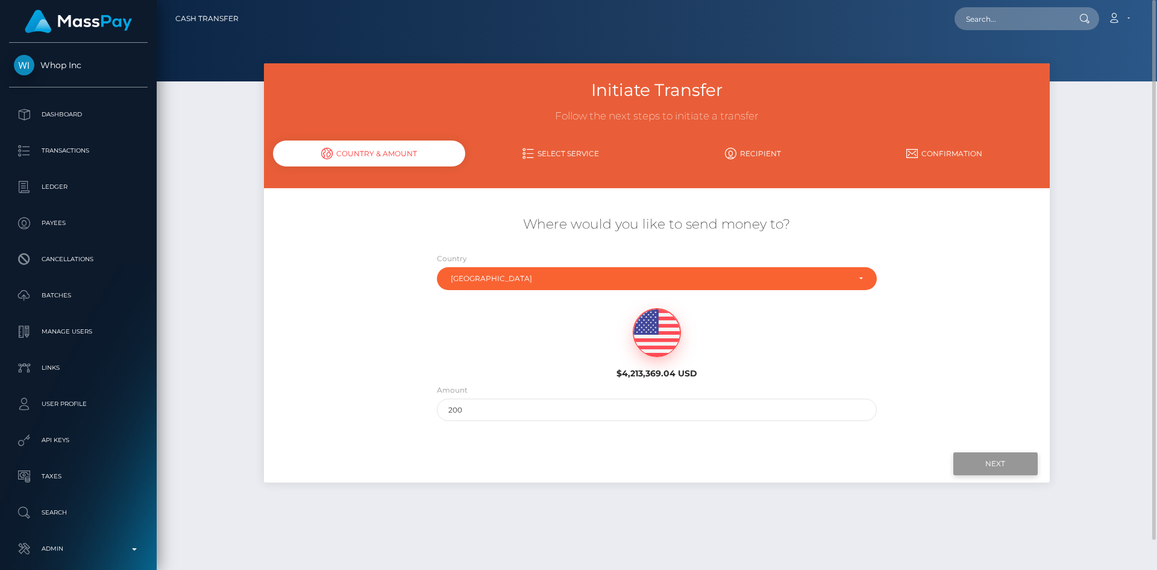
click at [989, 469] on input "Next" at bounding box center [996, 463] width 84 height 23
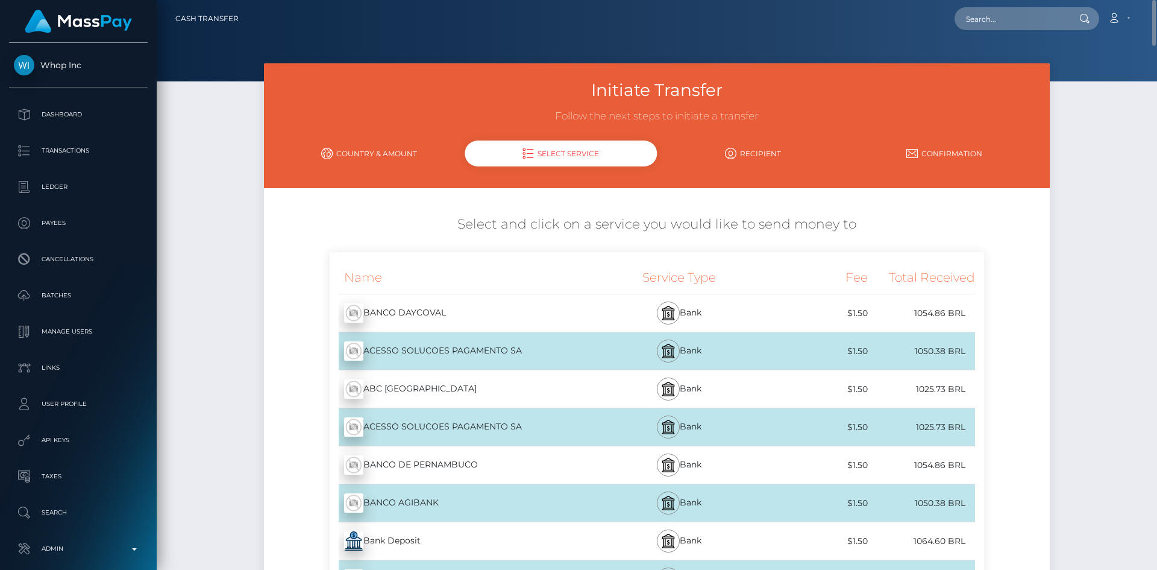
click at [439, 316] on div "BANCO DAYCOVAL - BRL" at bounding box center [464, 313] width 269 height 34
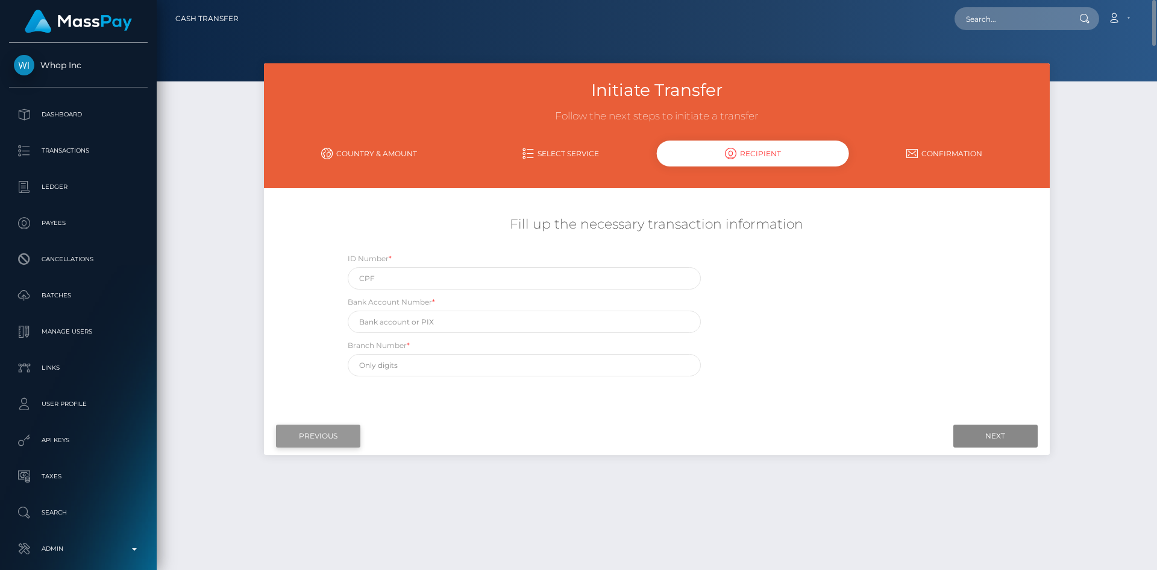
click at [329, 434] on input "Previous" at bounding box center [318, 435] width 84 height 23
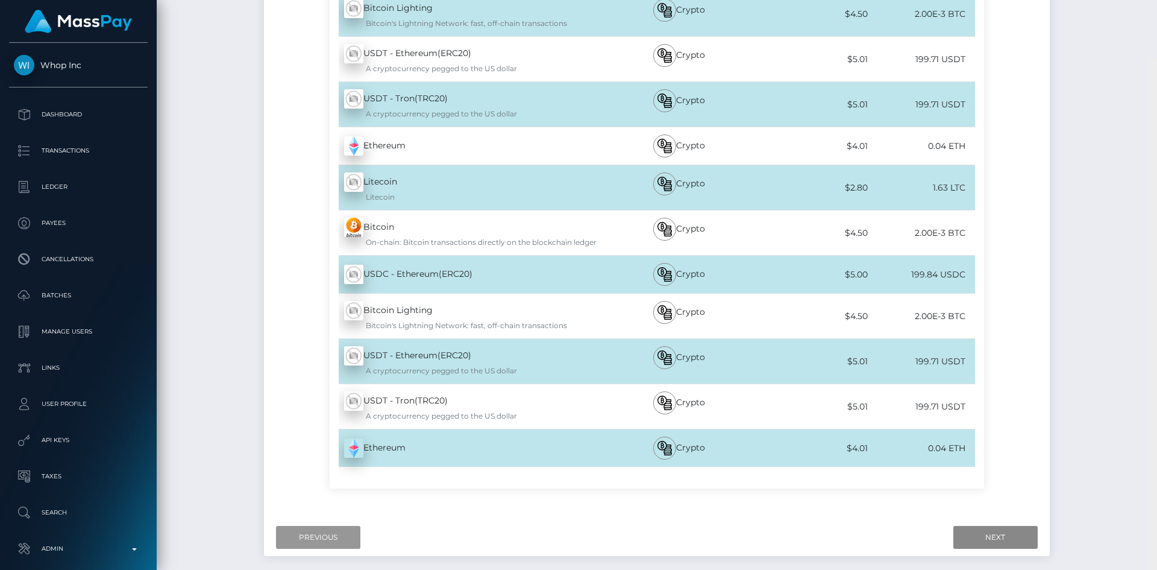
scroll to position [6441, 0]
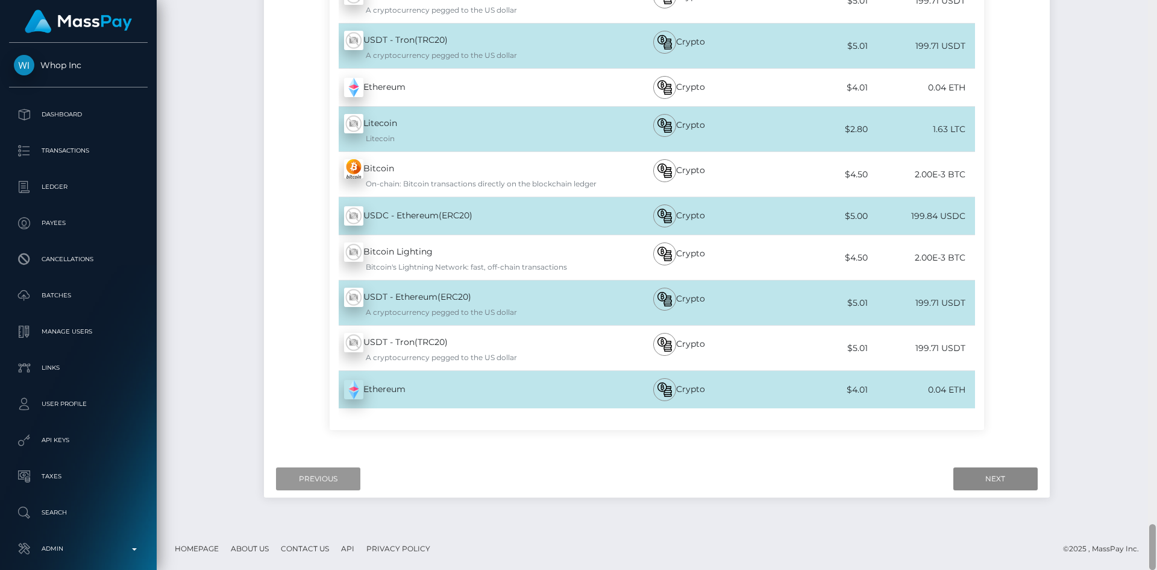
drag, startPoint x: 1151, startPoint y: 28, endPoint x: 697, endPoint y: 532, distance: 678.2
click at [1129, 569] on html "Whop Inc Dashboard Transactions Ledger Payees Cancellations Links" at bounding box center [578, 285] width 1157 height 570
click at [327, 482] on input "Previous" at bounding box center [318, 478] width 84 height 23
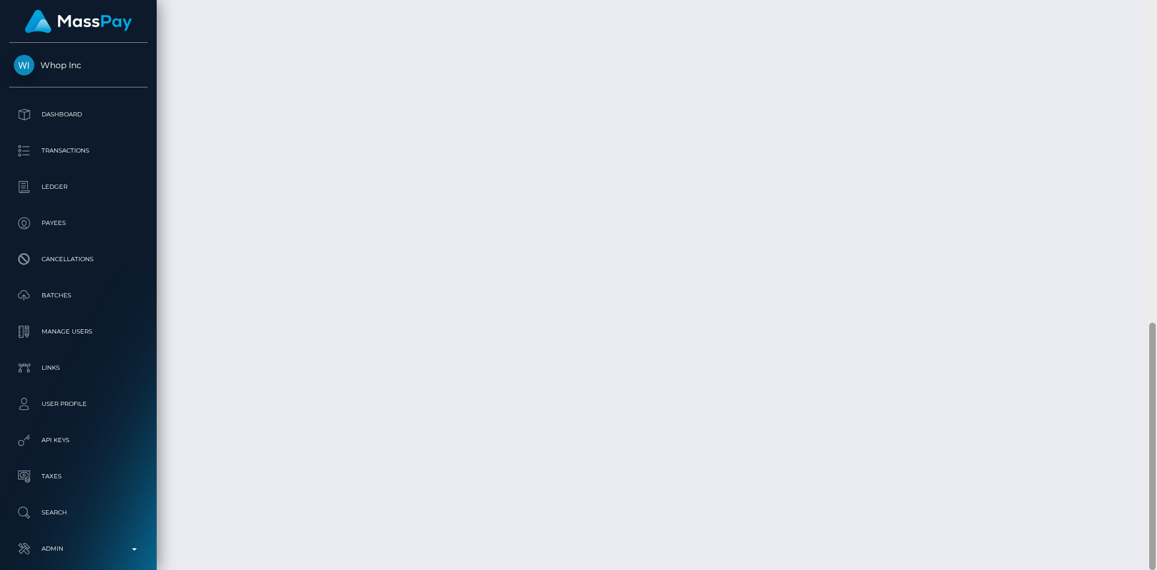
scroll to position [0, 0]
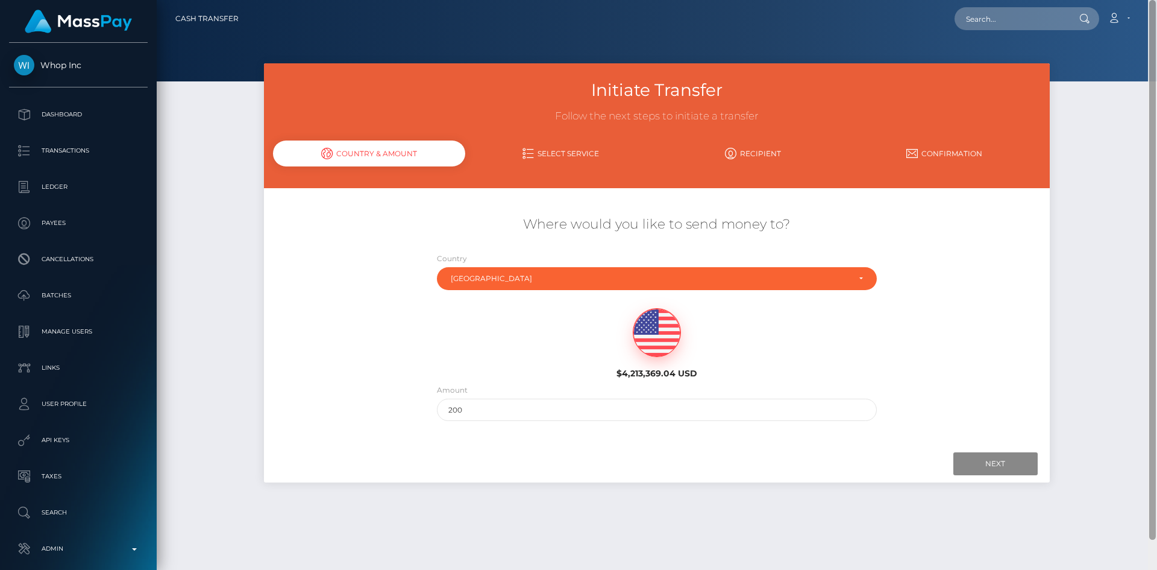
drag, startPoint x: 1154, startPoint y: 553, endPoint x: 1157, endPoint y: -52, distance: 605.3
click at [1157, 0] on html "Whop Inc Dashboard Transactions Ledger Payees Cancellations Links" at bounding box center [578, 285] width 1157 height 570
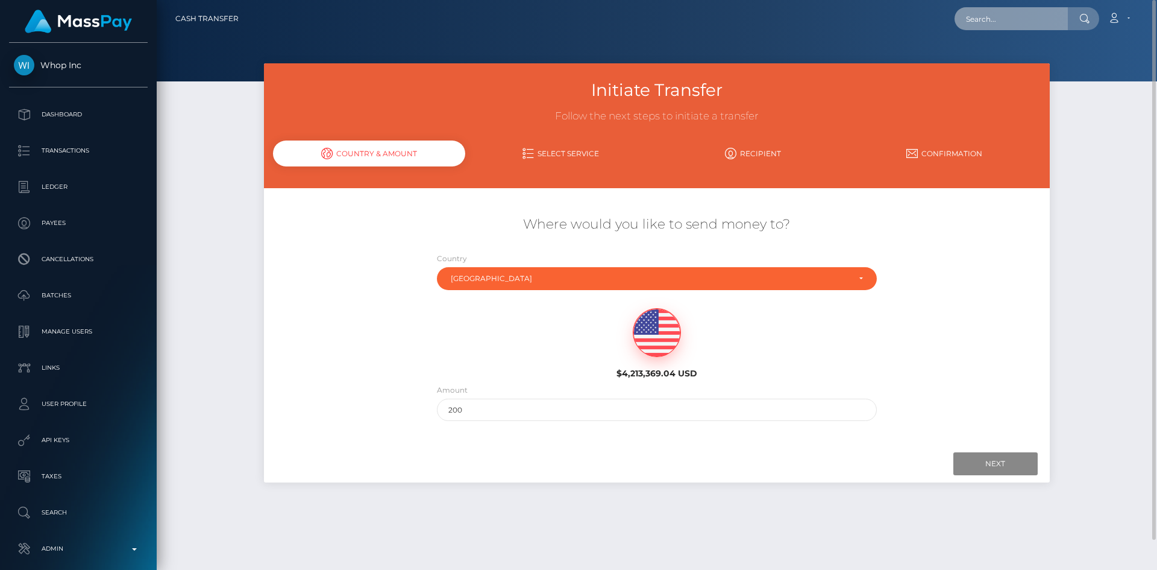
click at [1035, 24] on input "text" at bounding box center [1011, 18] width 113 height 23
paste input "7206c92b-86bc-11ef-bffc-023637c80859"
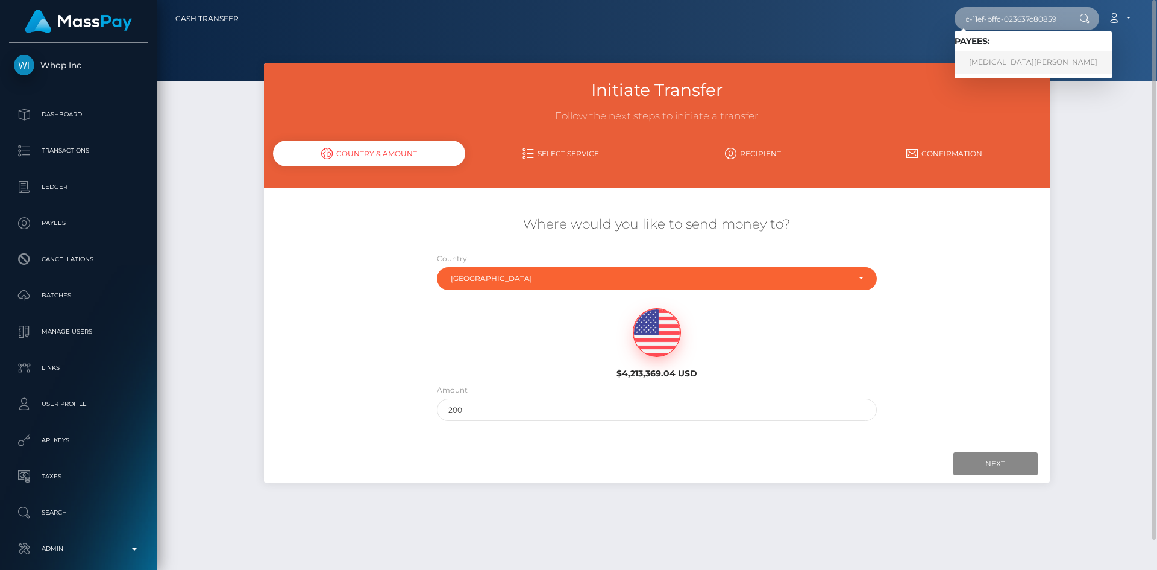
type input "7206c92b-86bc-11ef-bffc-023637c80859"
click at [1025, 61] on link "Yasmin Araújo" at bounding box center [1033, 62] width 157 height 22
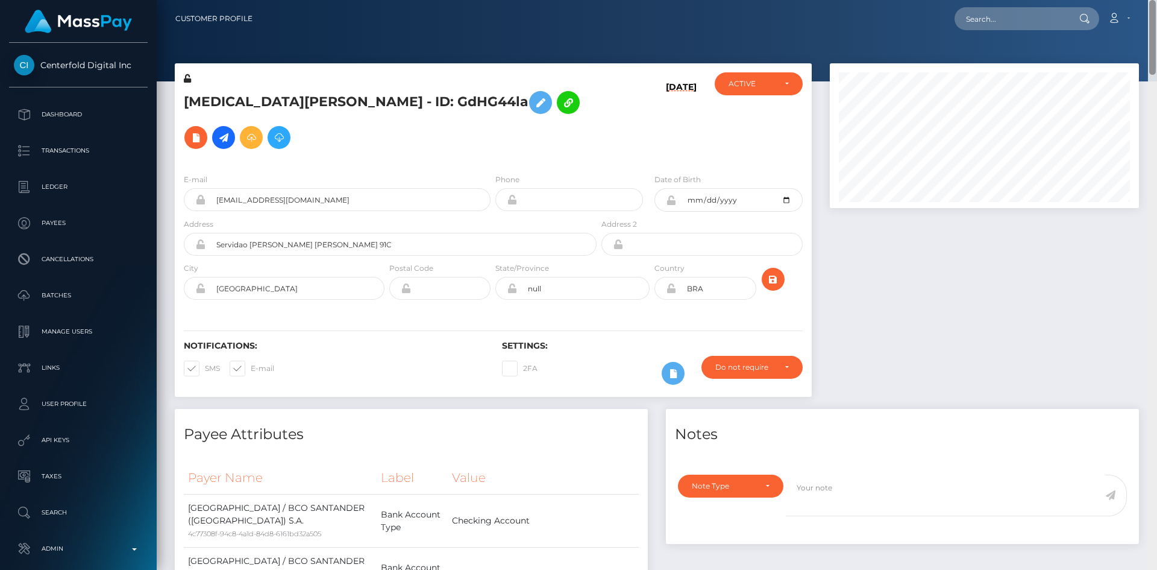
drag, startPoint x: 1154, startPoint y: 76, endPoint x: 1157, endPoint y: 6, distance: 70.0
click at [1148, 6] on div "Customer Profile Loading... Loading..." at bounding box center [657, 285] width 1001 height 570
click at [231, 130] on icon at bounding box center [223, 137] width 14 height 15
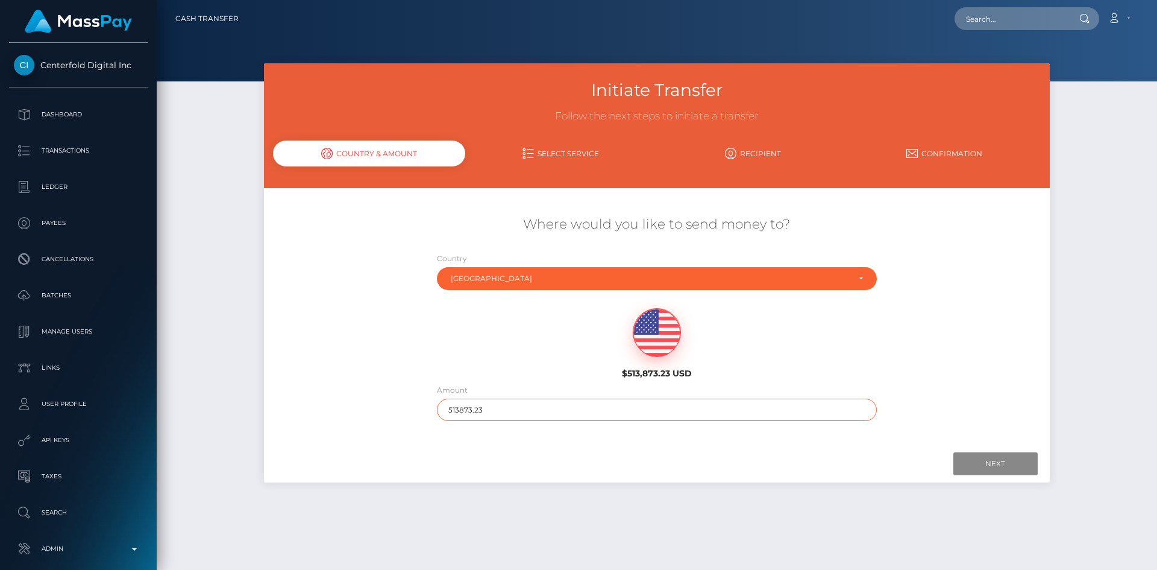
click at [556, 417] on input "513873.23" at bounding box center [657, 409] width 440 height 22
type input "200"
click at [980, 458] on input "Next" at bounding box center [996, 463] width 84 height 23
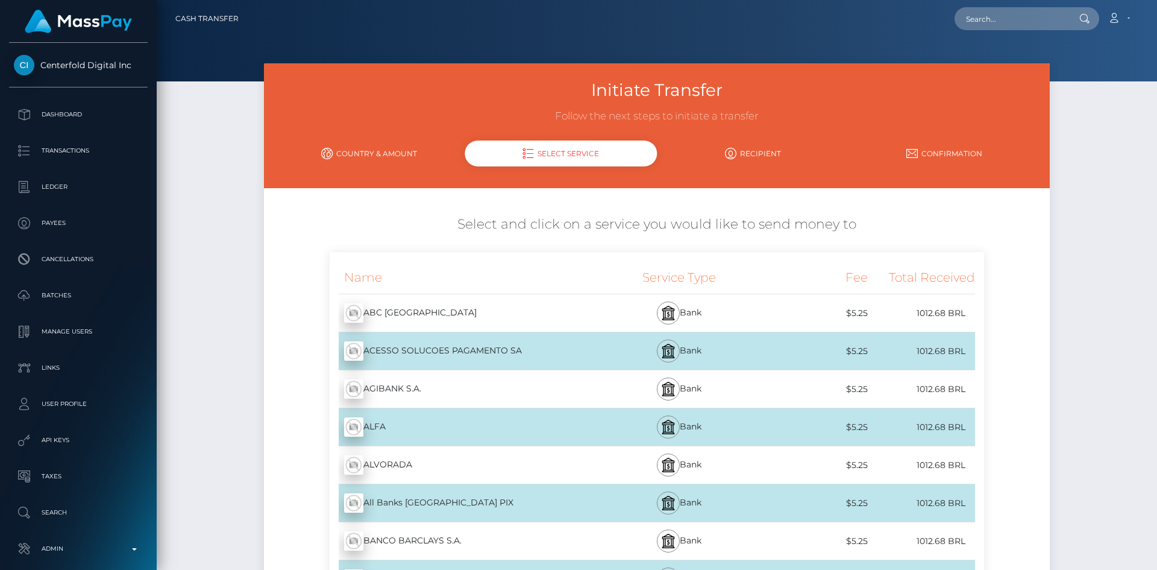
click at [562, 313] on div "ABC [GEOGRAPHIC_DATA] - BRL" at bounding box center [464, 313] width 269 height 34
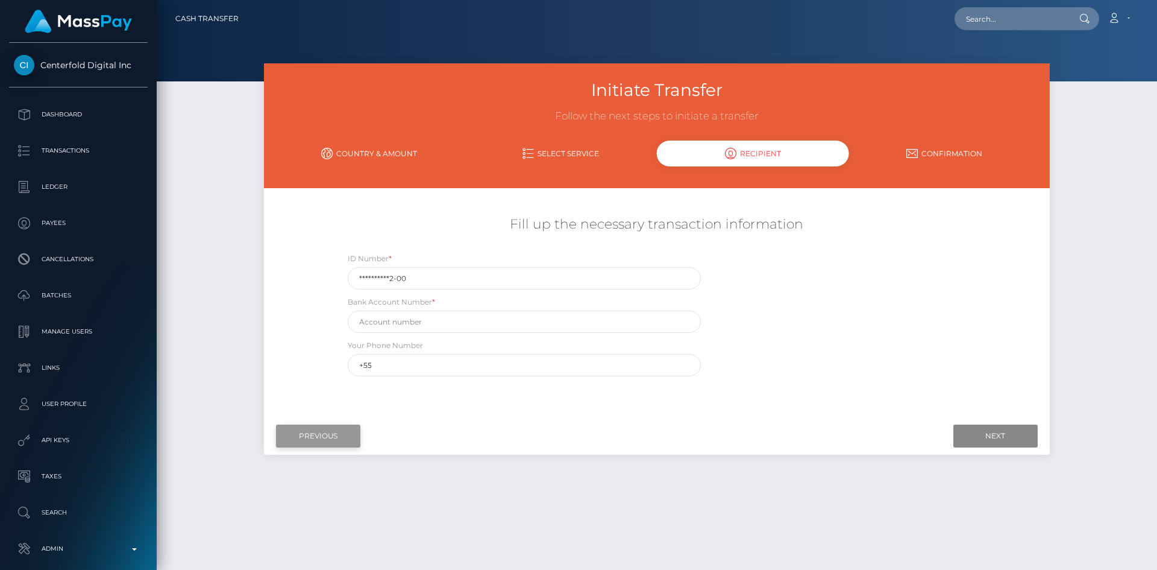
click at [332, 437] on input "Previous" at bounding box center [318, 435] width 84 height 23
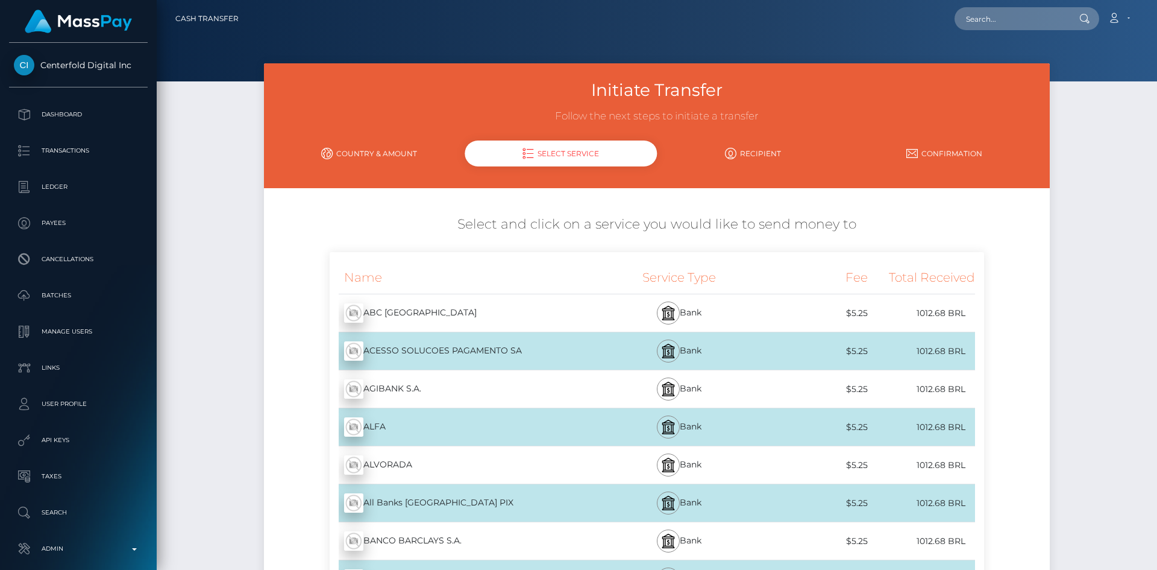
click at [402, 384] on div "AGIBANK S.A. - BRL" at bounding box center [464, 389] width 269 height 34
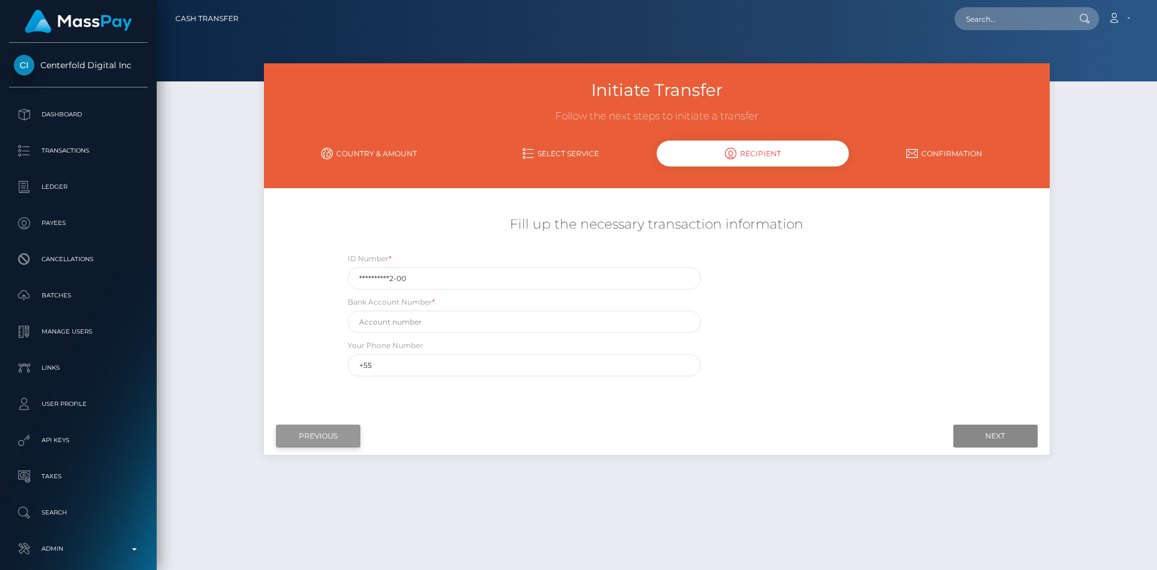
click at [343, 437] on input "Previous" at bounding box center [318, 435] width 84 height 23
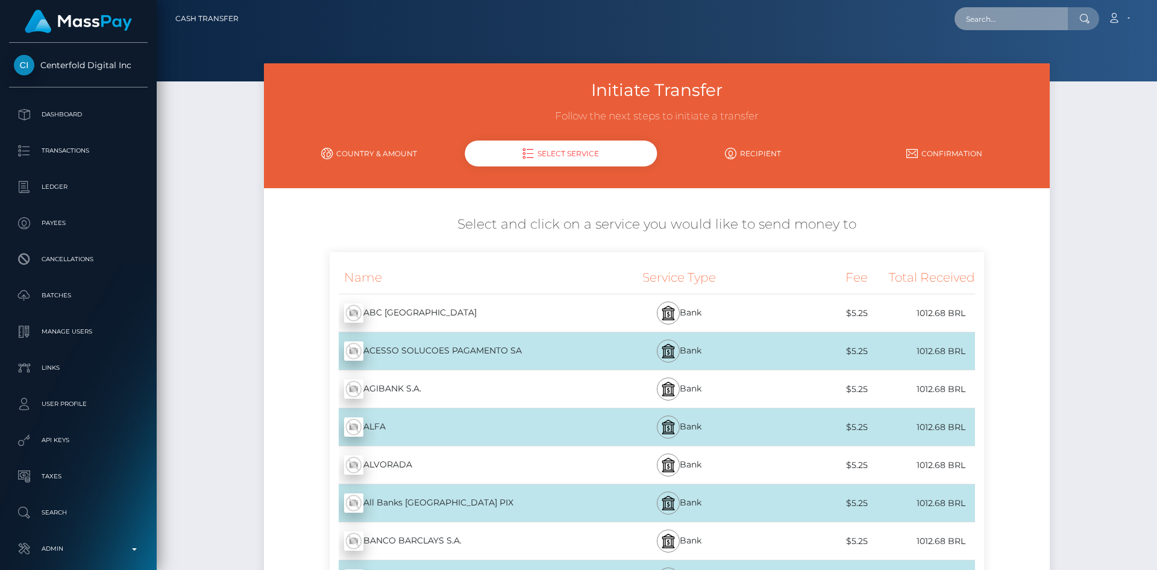
click at [990, 20] on input "text" at bounding box center [1011, 18] width 113 height 23
paste input "a5531471-cde1-4ed0-948c-54251dde4e12"
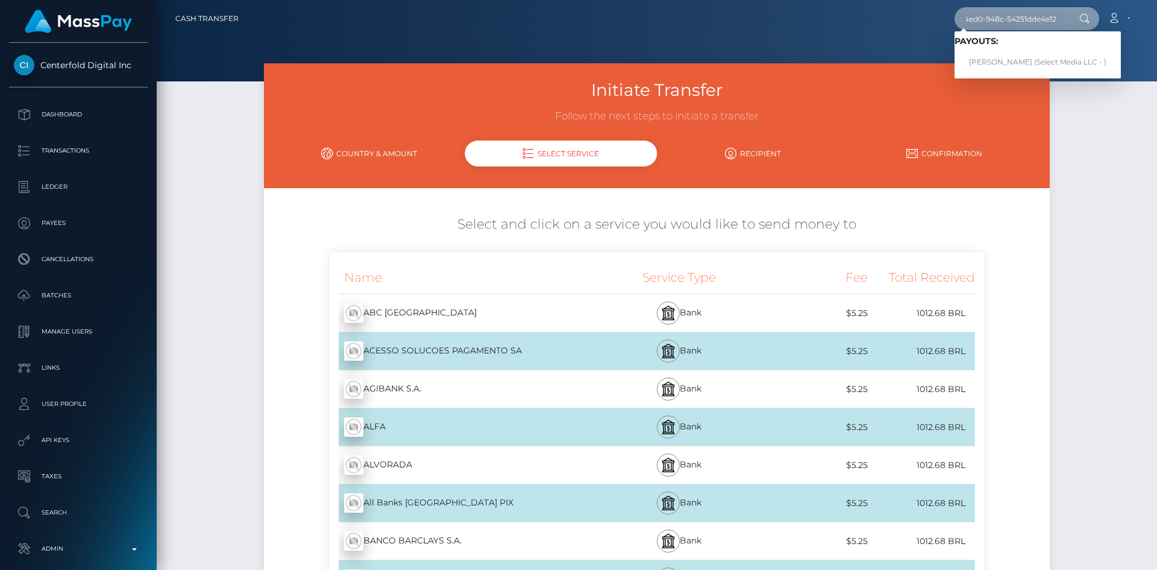
type input "a5531471-cde1-4ed0-948c-54251dde4e12"
drag, startPoint x: 1024, startPoint y: 54, endPoint x: 1022, endPoint y: 61, distance: 7.5
click at [1022, 60] on link "[PERSON_NAME] (Select Media LLC - )" at bounding box center [1038, 62] width 166 height 22
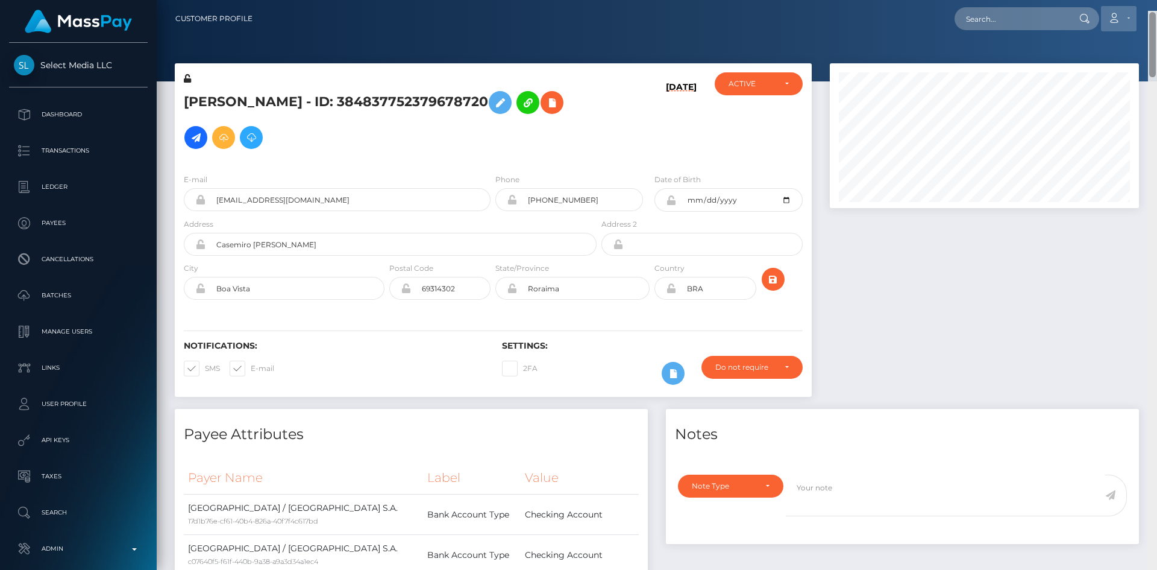
click at [1150, 2] on div "Customer Profile Loading... Loading..." at bounding box center [657, 285] width 1001 height 570
drag, startPoint x: 567, startPoint y: 101, endPoint x: 552, endPoint y: 130, distance: 33.2
click at [203, 130] on icon at bounding box center [196, 137] width 14 height 15
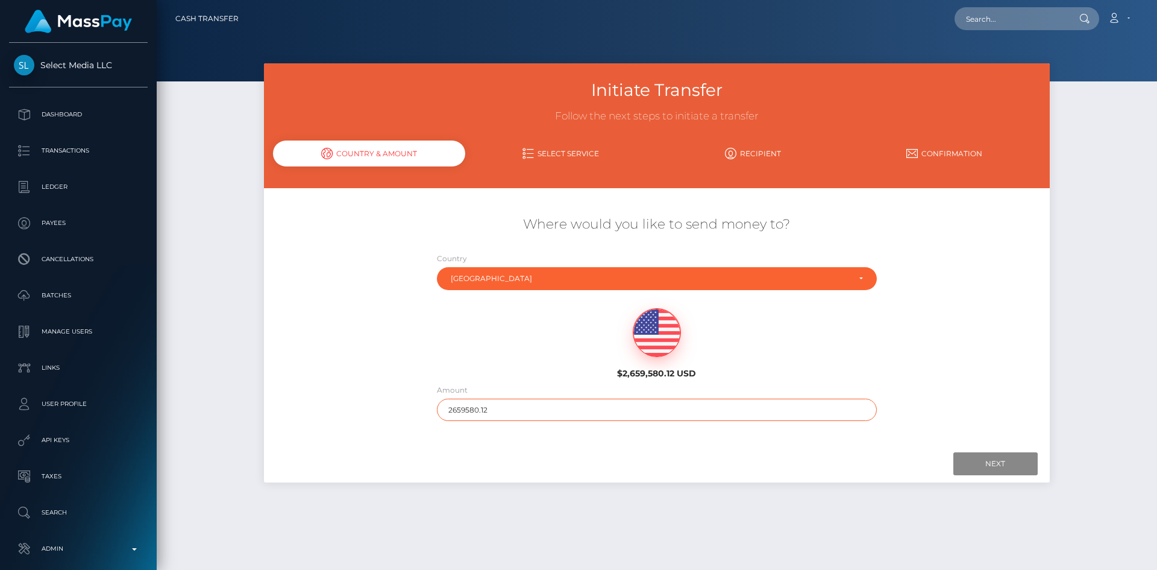
drag, startPoint x: 508, startPoint y: 408, endPoint x: 391, endPoint y: 414, distance: 117.7
click at [391, 414] on div "Where would you like to send money to? Country Abkhazia [GEOGRAPHIC_DATA] [GEOG…" at bounding box center [657, 318] width 786 height 218
type input "200"
click at [1005, 465] on input "Next" at bounding box center [996, 463] width 84 height 23
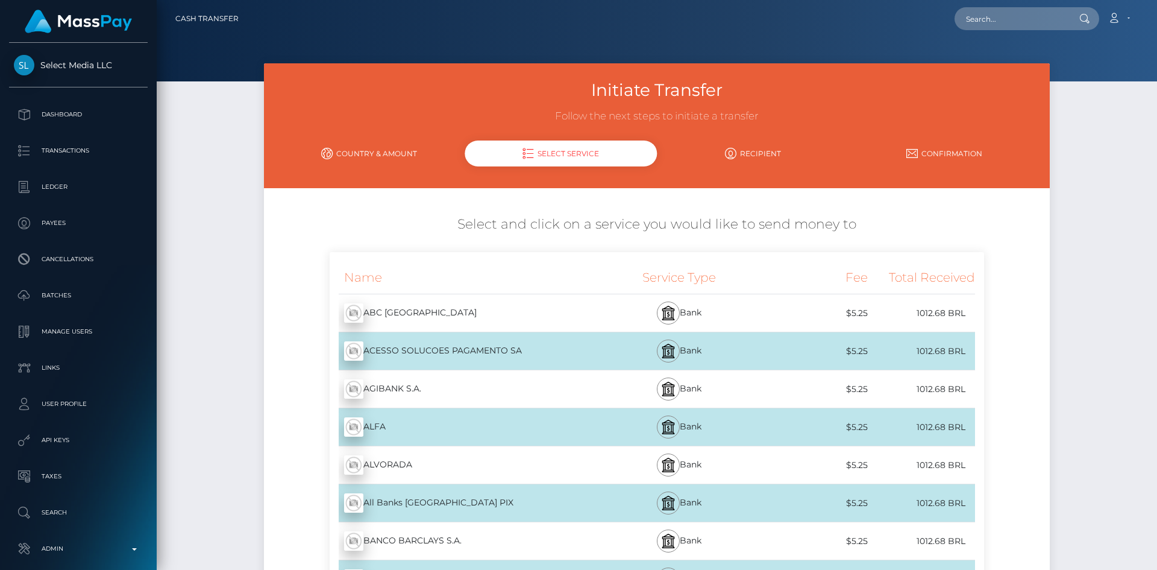
click at [515, 353] on div "ACESSO SOLUCOES PAGAMENTO SA - BRL" at bounding box center [464, 351] width 269 height 34
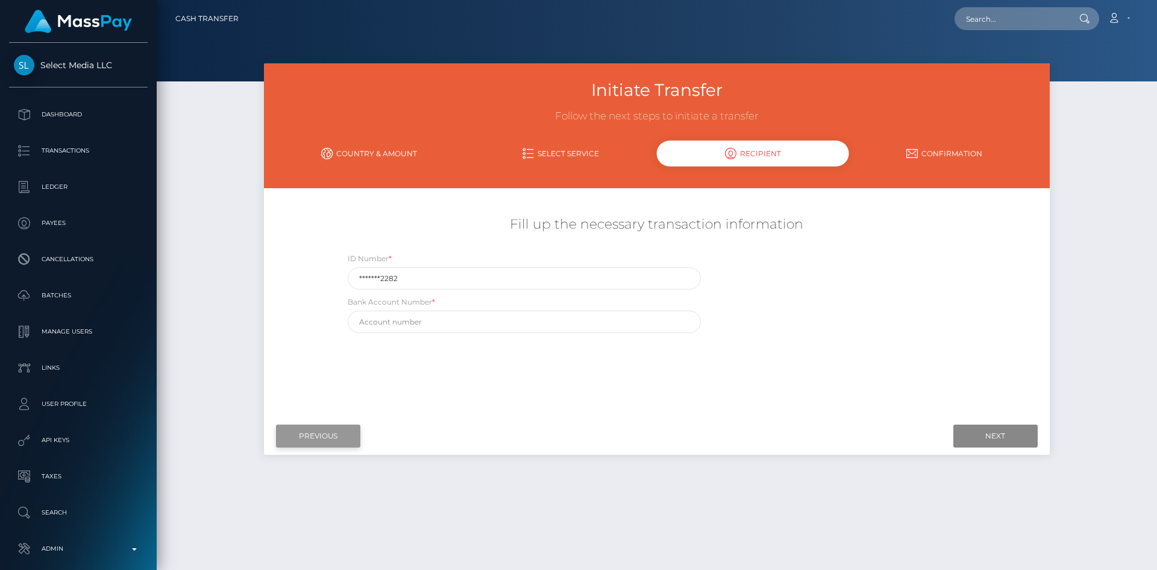
click at [333, 432] on input "Previous" at bounding box center [318, 435] width 84 height 23
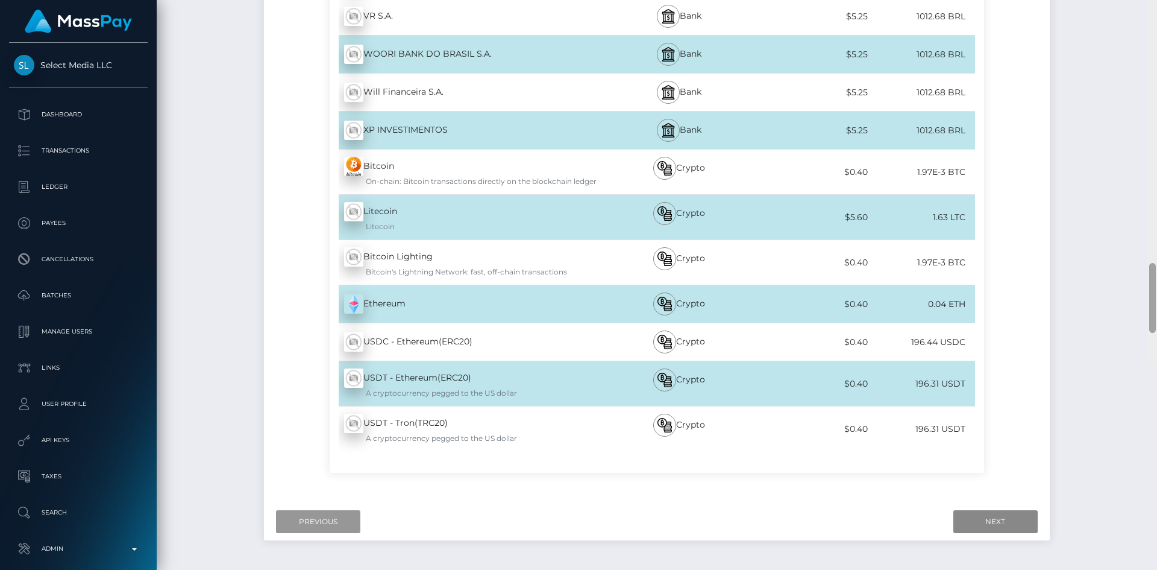
scroll to position [4070, 0]
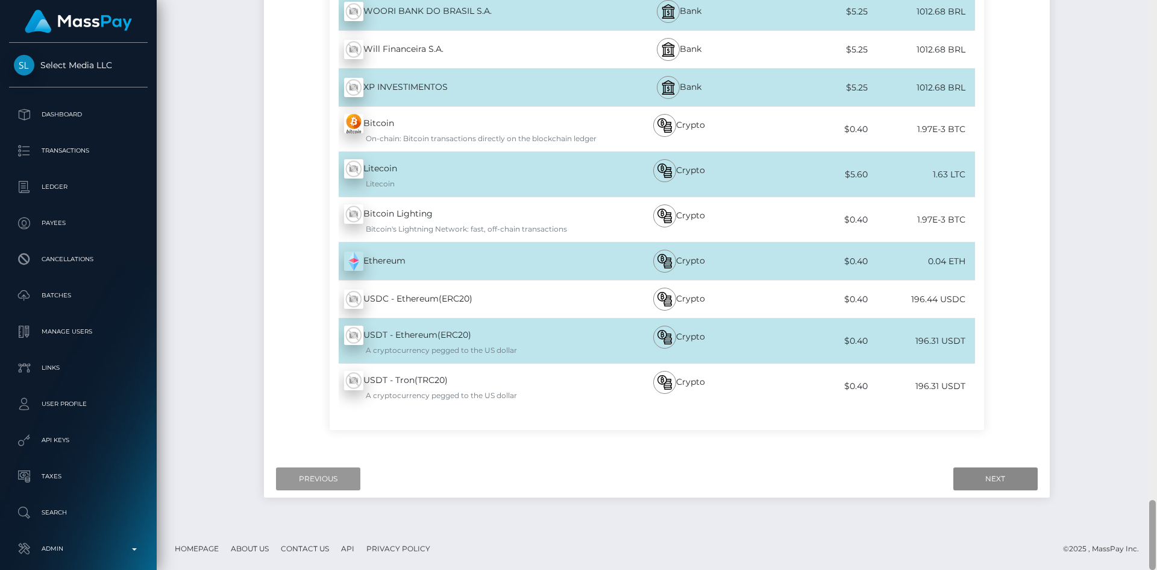
drag, startPoint x: 1150, startPoint y: 45, endPoint x: 818, endPoint y: 523, distance: 582.1
click at [1106, 556] on div "Cash Transfer Loading... Loading..." at bounding box center [657, 285] width 1001 height 570
click at [303, 473] on input "Previous" at bounding box center [318, 478] width 84 height 23
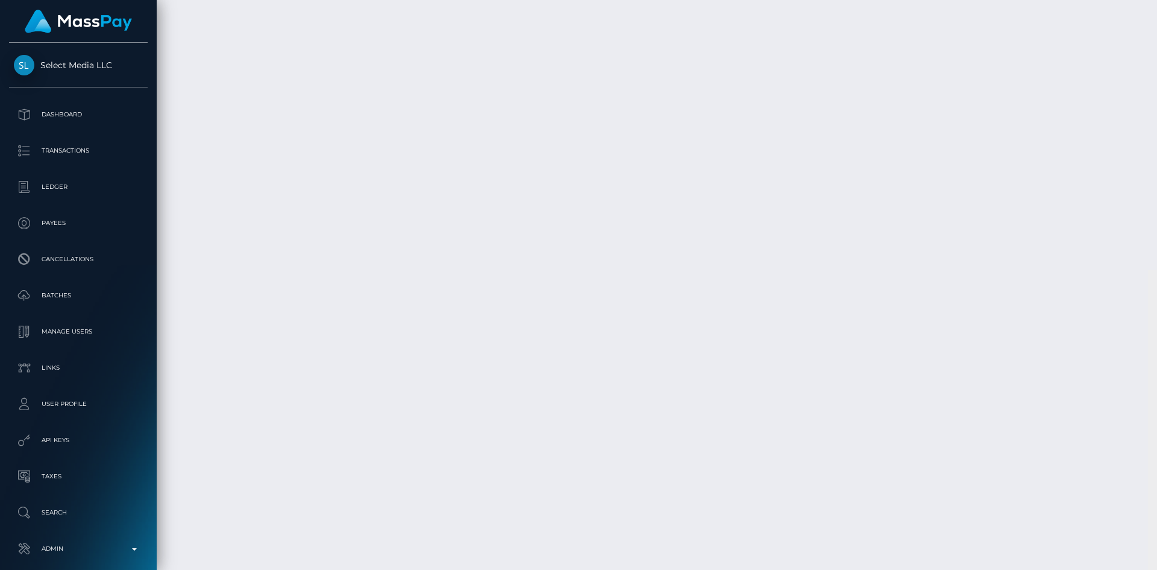
scroll to position [0, 0]
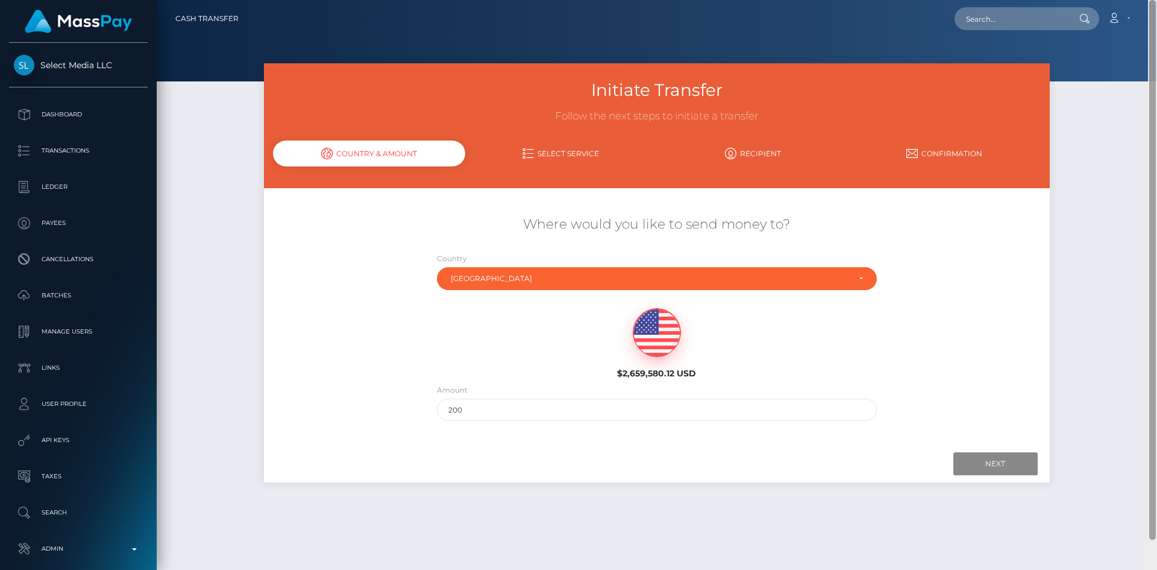
drag, startPoint x: 1153, startPoint y: 520, endPoint x: 1140, endPoint y: -52, distance: 572.2
click at [1140, 0] on html "Select Media LLC Dashboard Transactions Ledger Payees Batches" at bounding box center [578, 285] width 1157 height 570
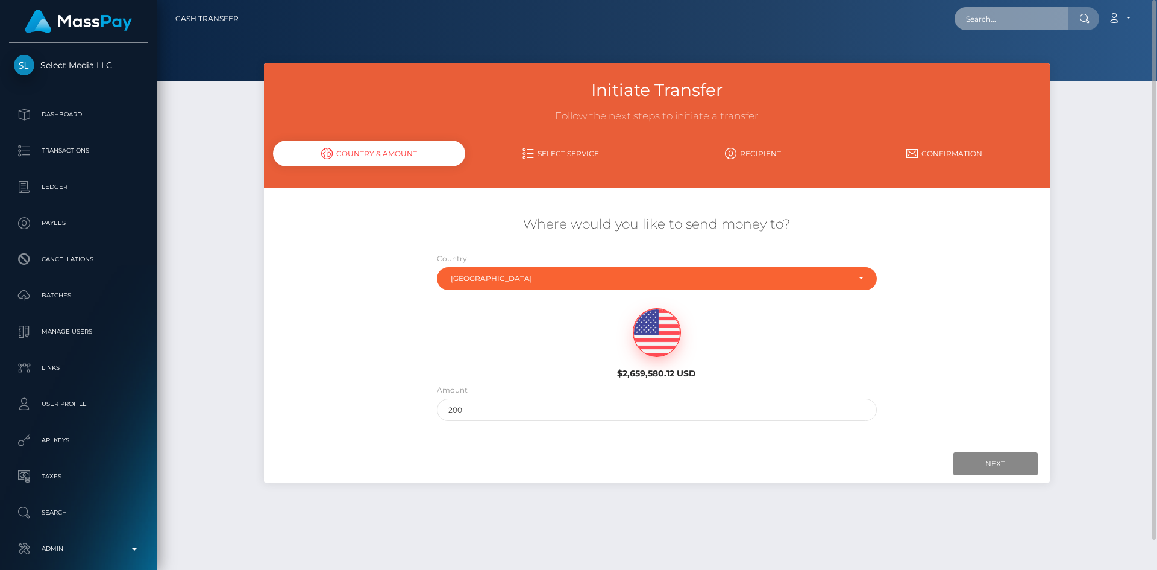
drag, startPoint x: 1013, startPoint y: 23, endPoint x: 1004, endPoint y: 23, distance: 9.0
click at [1013, 22] on input "text" at bounding box center [1011, 18] width 113 height 23
paste input "d6223825-ee61-417c-8598-fc12c85f4514"
type input "d6223825-ee61-417c-8598-fc12c85f4514"
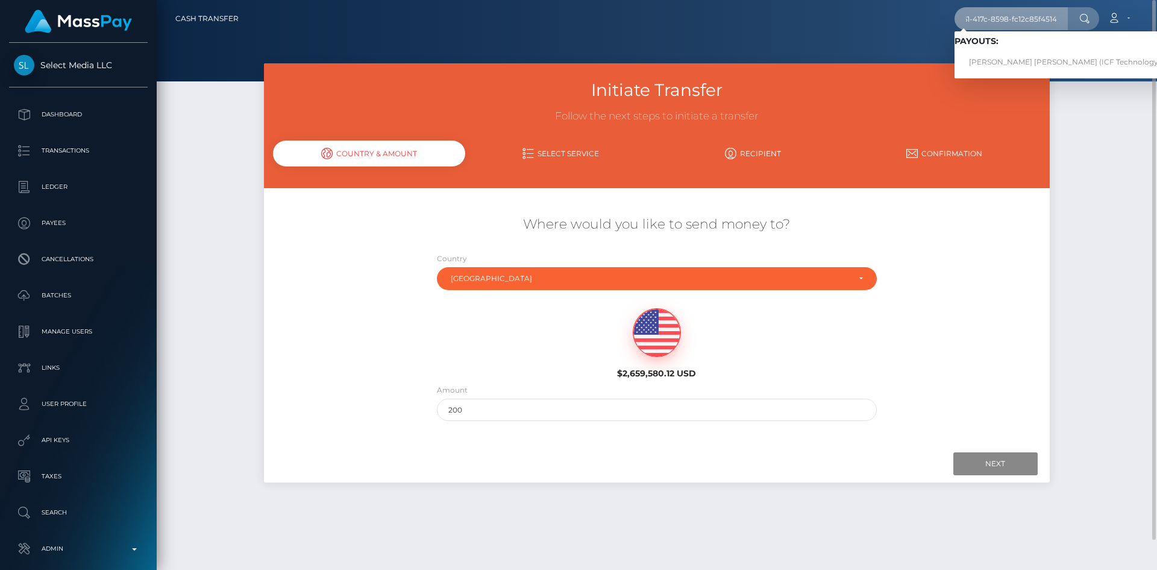
scroll to position [0, 0]
click at [1023, 64] on link "Nguyet Thi Tran (ICF Technology, Inc. - )" at bounding box center [1077, 62] width 244 height 22
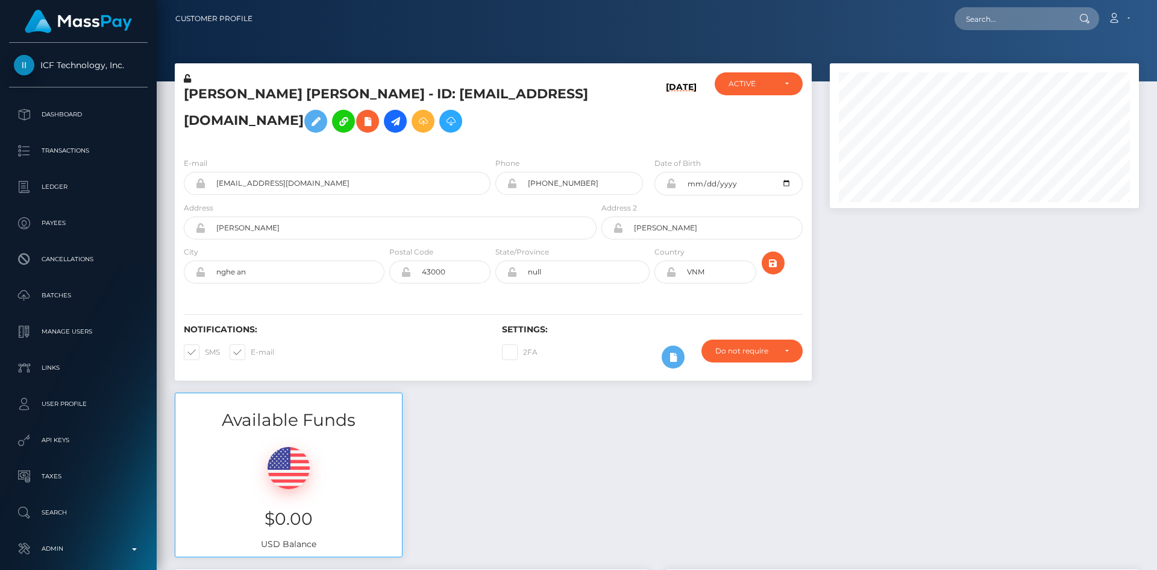
scroll to position [145, 310]
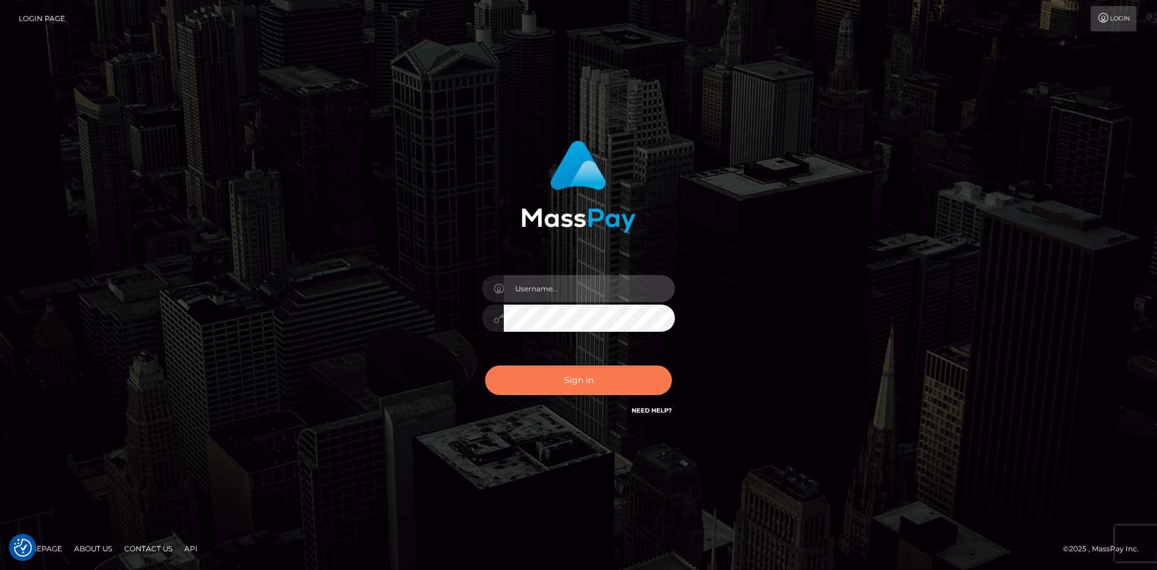
type input "alexstef"
click at [578, 374] on button "Sign in" at bounding box center [578, 380] width 187 height 30
type input "alexstef"
click at [596, 373] on button "Sign in" at bounding box center [578, 380] width 187 height 30
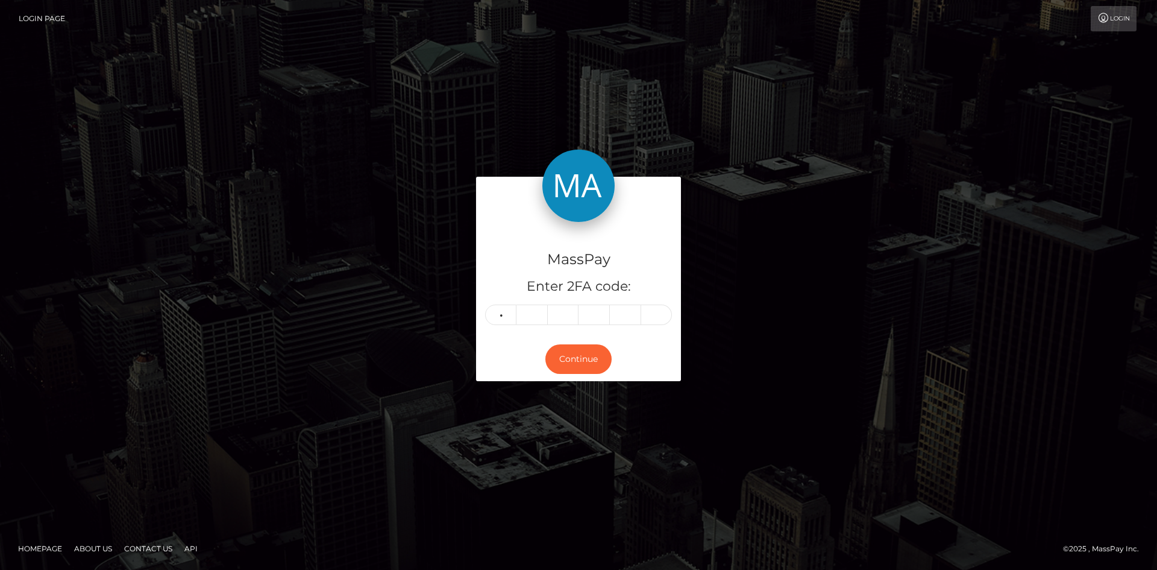
type input "3"
type input "6"
type input "4"
type input "1"
type input "5"
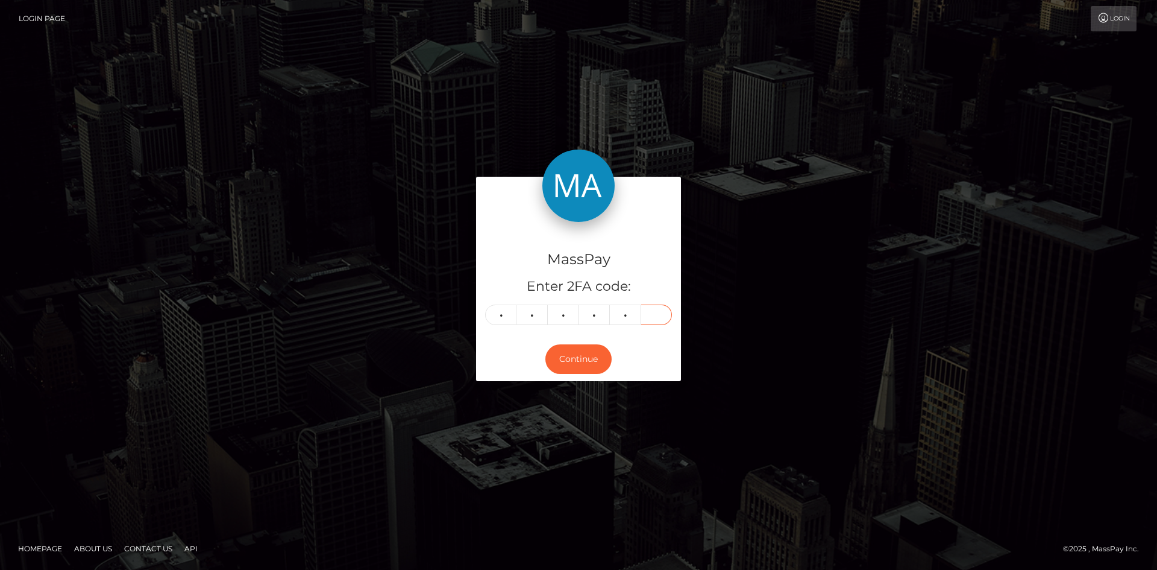
type input "1"
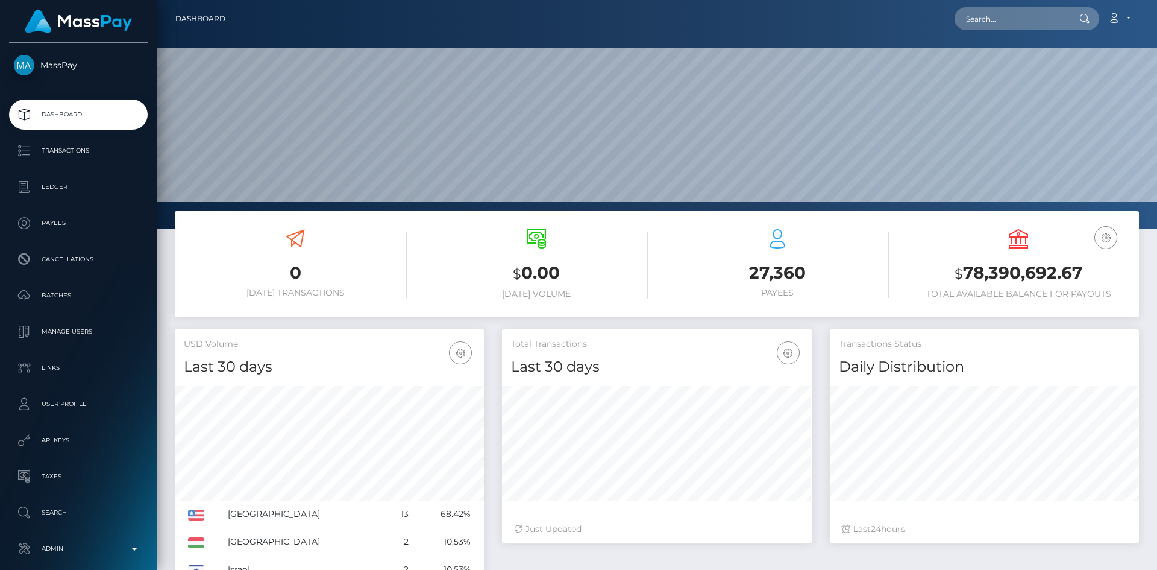
scroll to position [214, 310]
click at [984, 21] on input "text" at bounding box center [1011, 18] width 113 height 23
paste input "umairabro007@gmail.com"
type input "umairabro007@gmail.com"
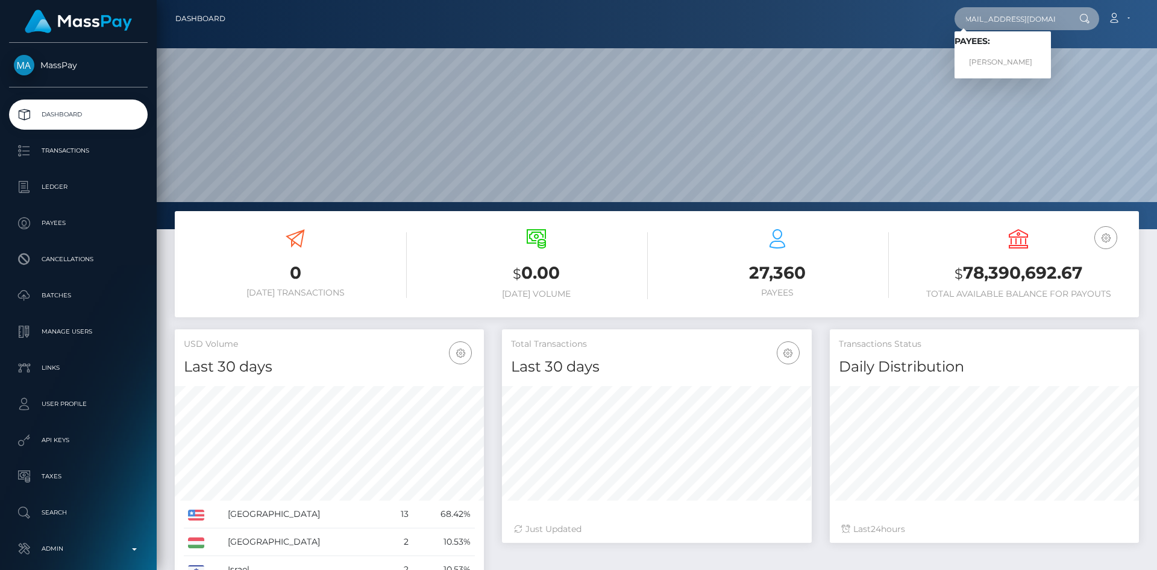
scroll to position [0, 0]
click at [997, 61] on link "Umair Ahmed" at bounding box center [1003, 62] width 96 height 22
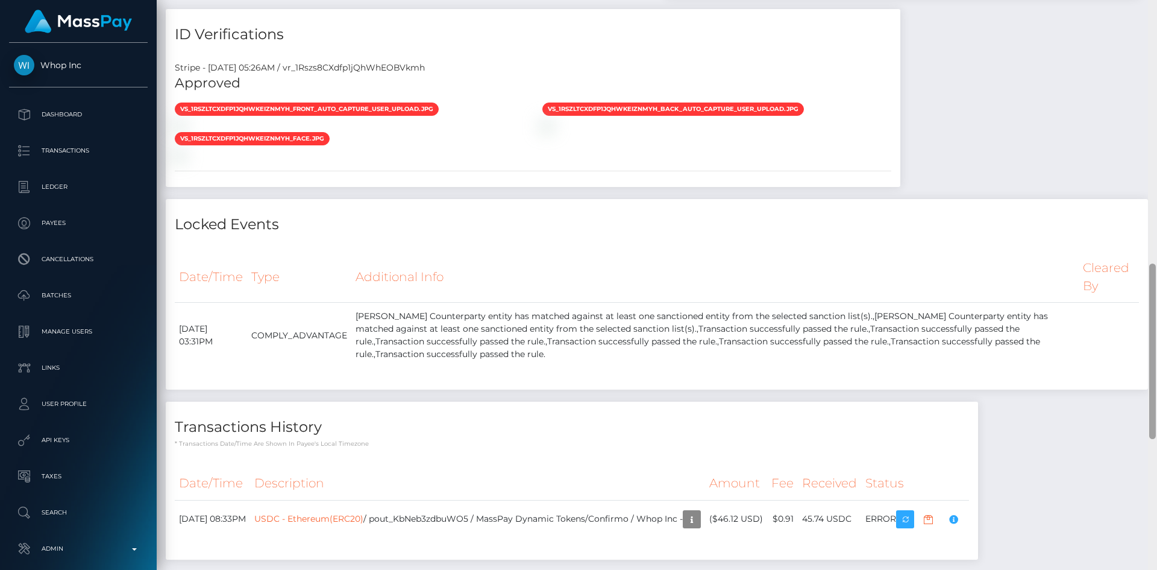
scroll to position [840, 0]
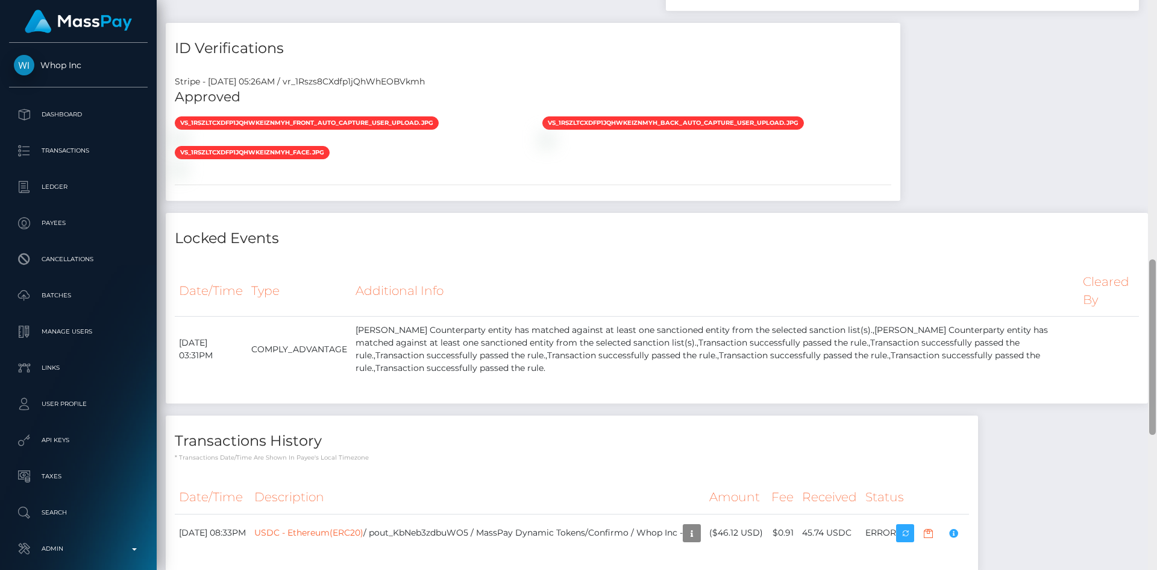
drag, startPoint x: 1153, startPoint y: 93, endPoint x: 1154, endPoint y: 330, distance: 236.9
click at [1154, 330] on div at bounding box center [1153, 346] width 7 height 175
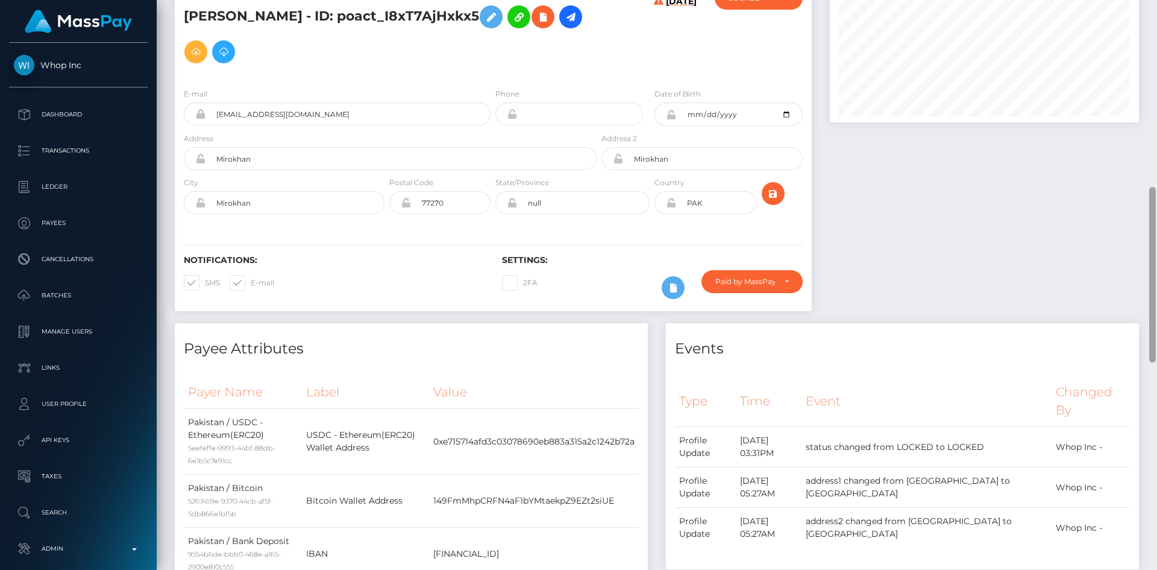
scroll to position [0, 0]
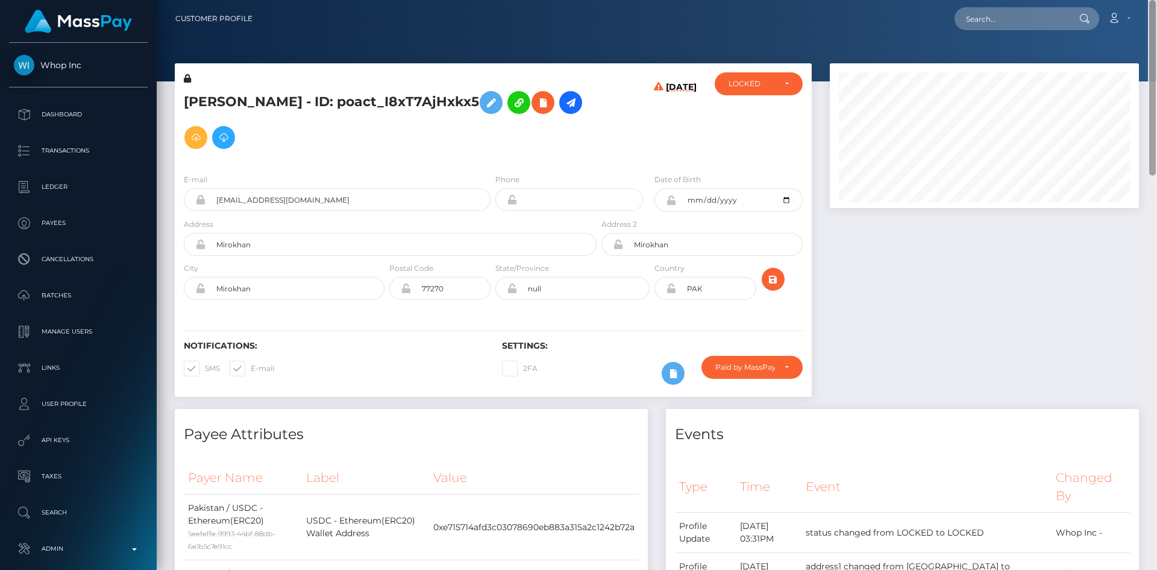
drag, startPoint x: 1151, startPoint y: 294, endPoint x: 1157, endPoint y: -43, distance: 336.4
click at [1157, 0] on html "Whop Inc Dashboard Transactions Ledger Payees Cancellations Links" at bounding box center [578, 285] width 1157 height 570
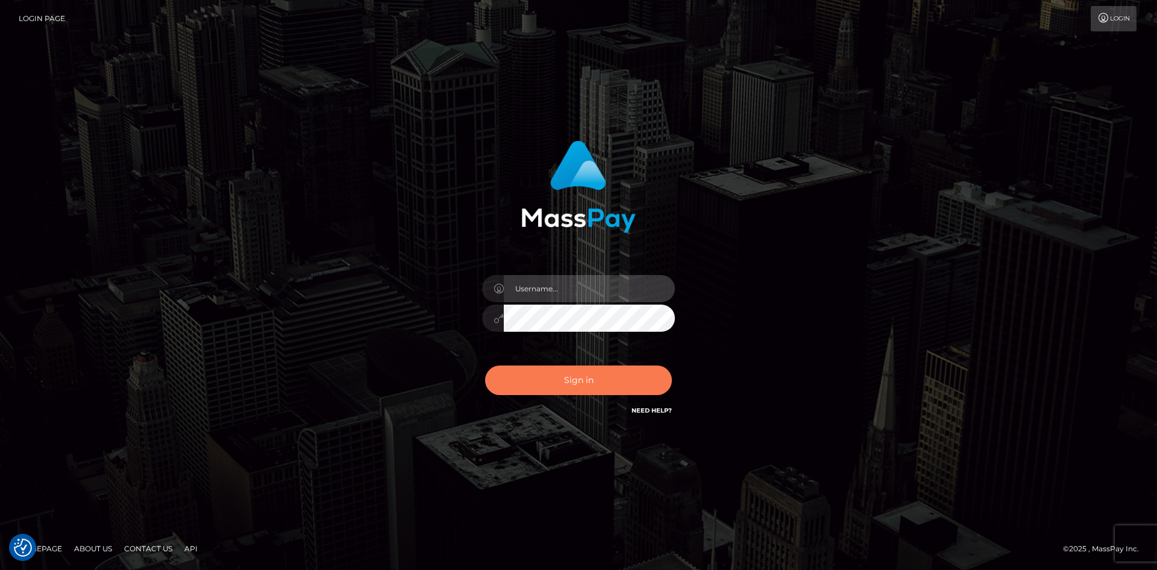
type input "alexstef"
click at [571, 385] on button "Sign in" at bounding box center [578, 380] width 187 height 30
type input "alexstef"
click at [571, 385] on button "Sign in" at bounding box center [578, 380] width 187 height 30
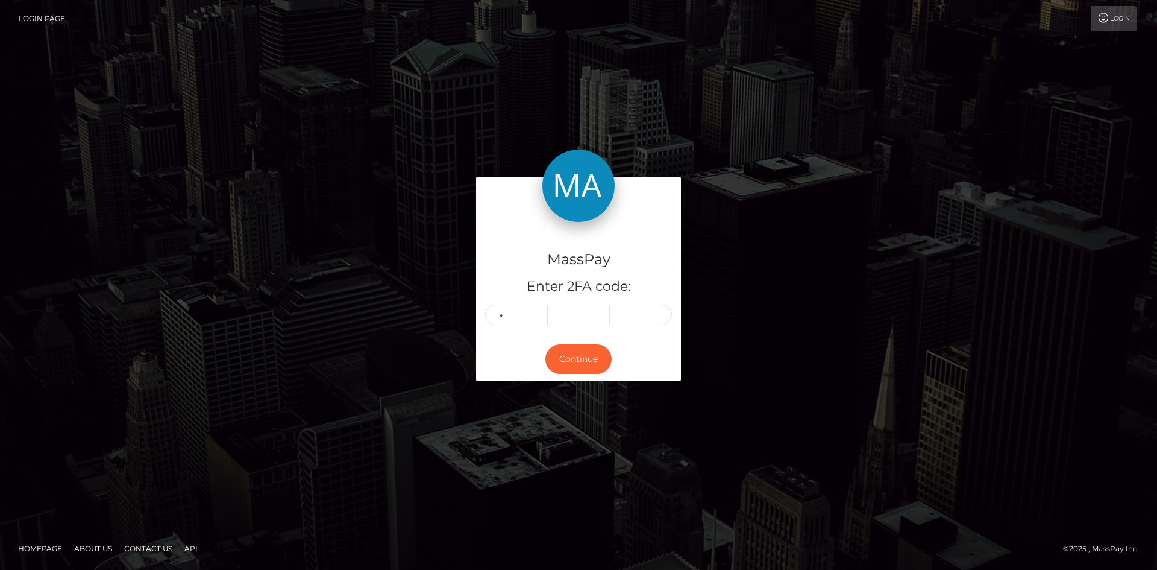
type input "8"
type input "7"
type input "3"
type input "5"
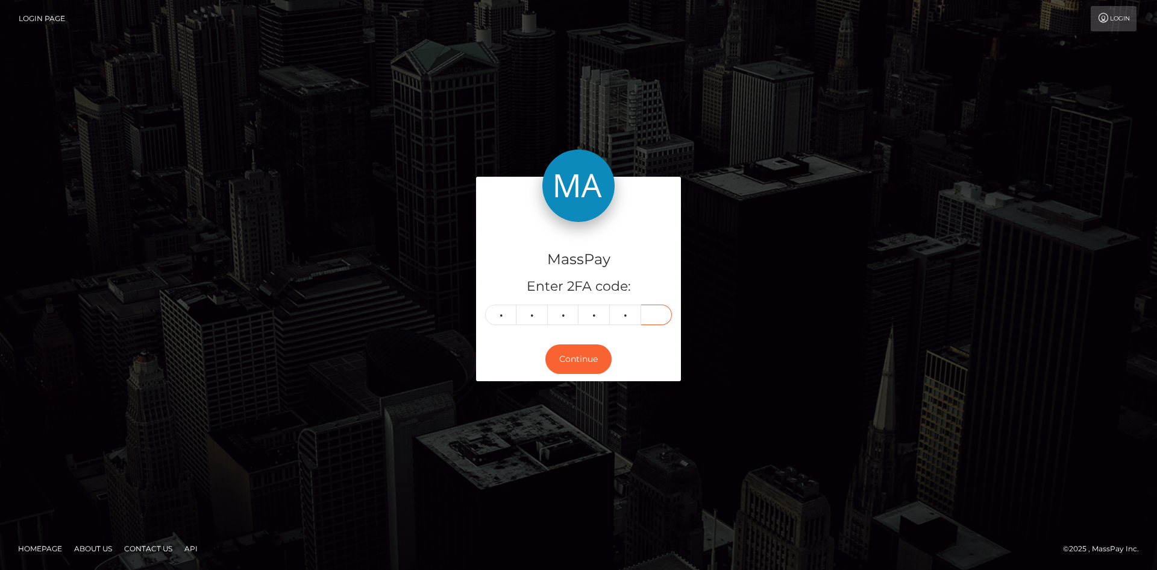
type input "2"
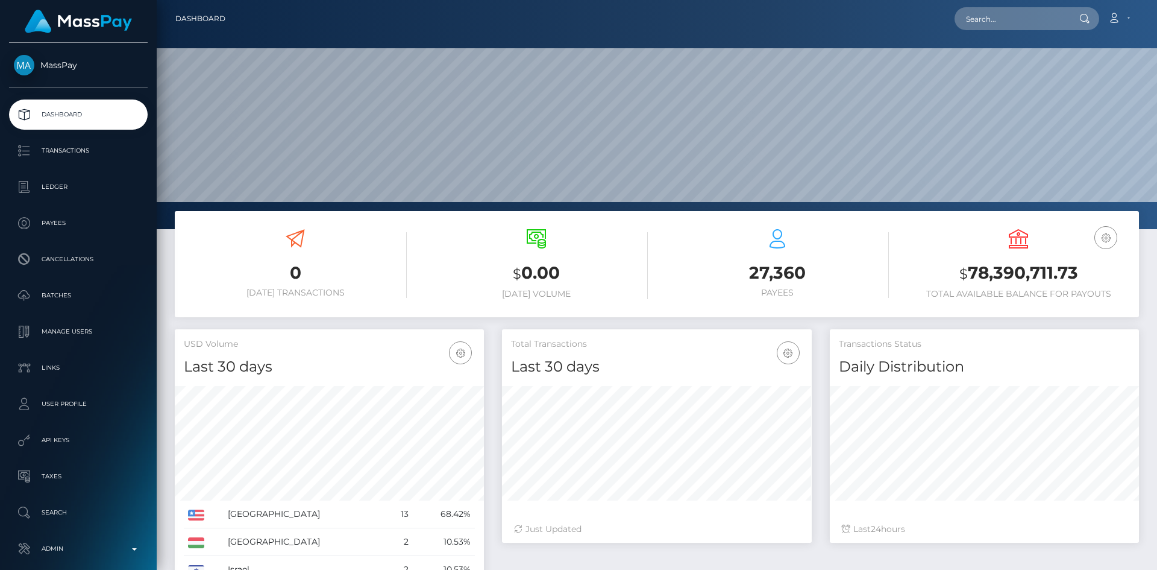
scroll to position [214, 310]
click at [1022, 19] on input "text" at bounding box center [1011, 18] width 113 height 23
paste input "1043198"
type input "1043198"
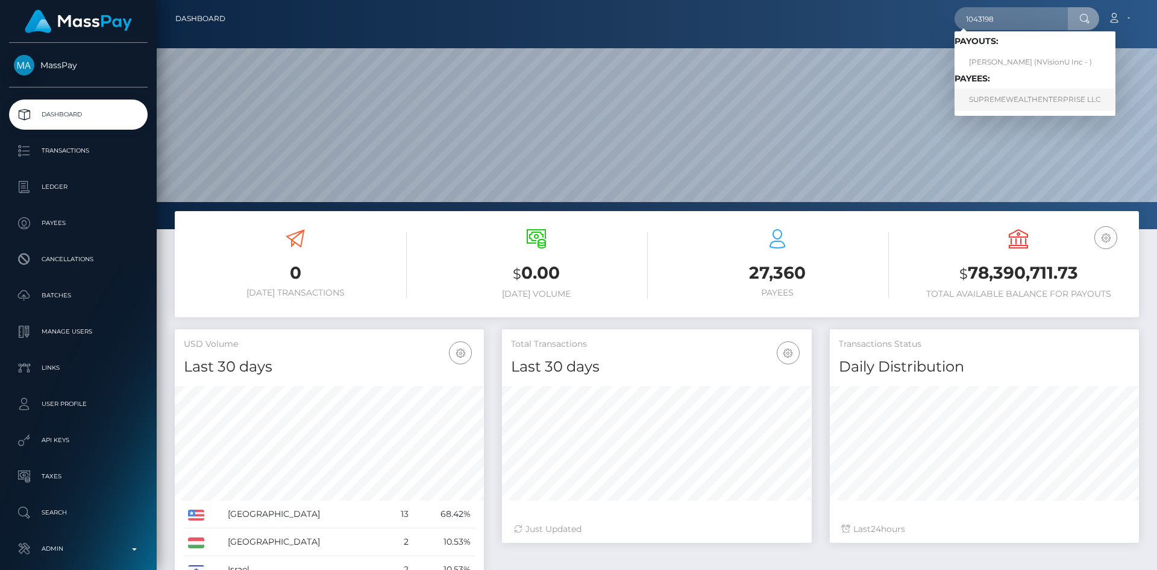
click at [1055, 95] on link "SUPREMEWEALTHENTERPRISE LLC" at bounding box center [1035, 100] width 161 height 22
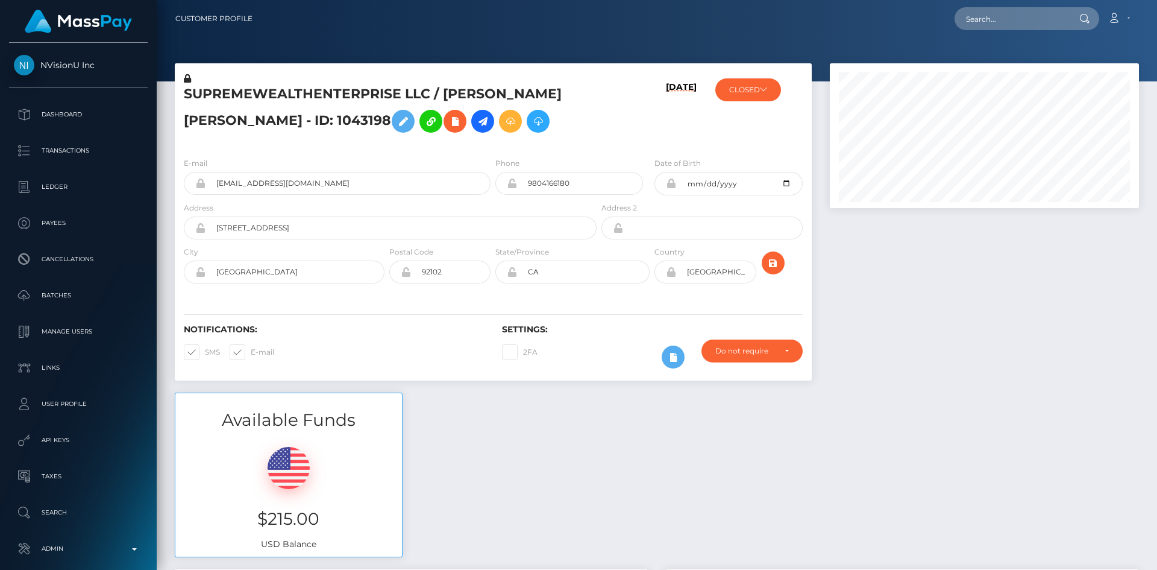
scroll to position [145, 310]
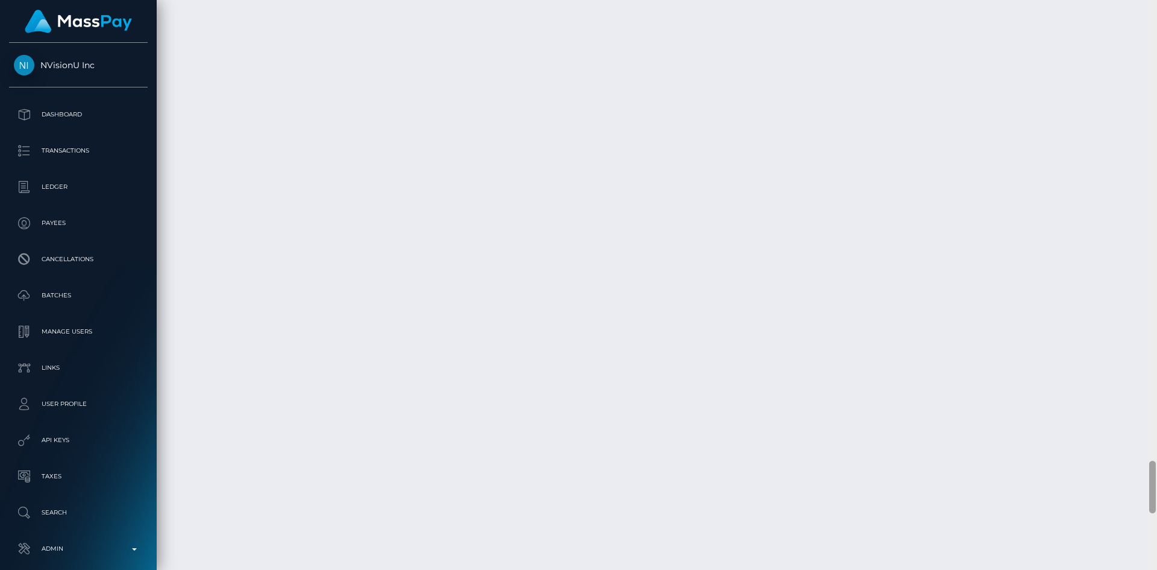
click at [1152, 569] on html "NVisionU Inc Dashboard Transactions Ledger Payees Cancellations" at bounding box center [578, 285] width 1157 height 570
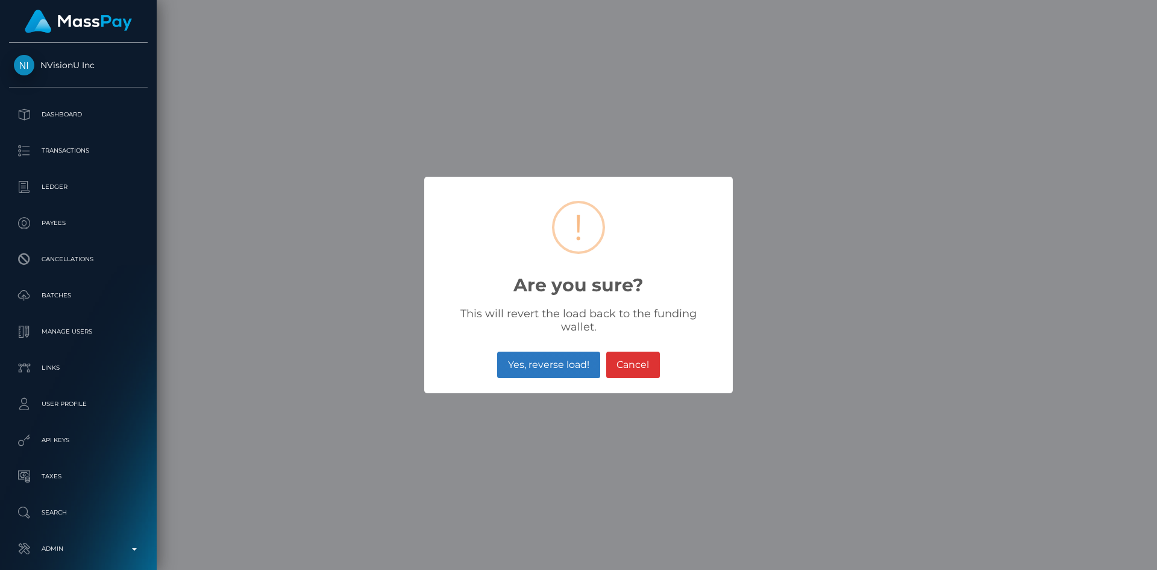
click at [558, 360] on button "Yes, reverse load!" at bounding box center [548, 364] width 102 height 27
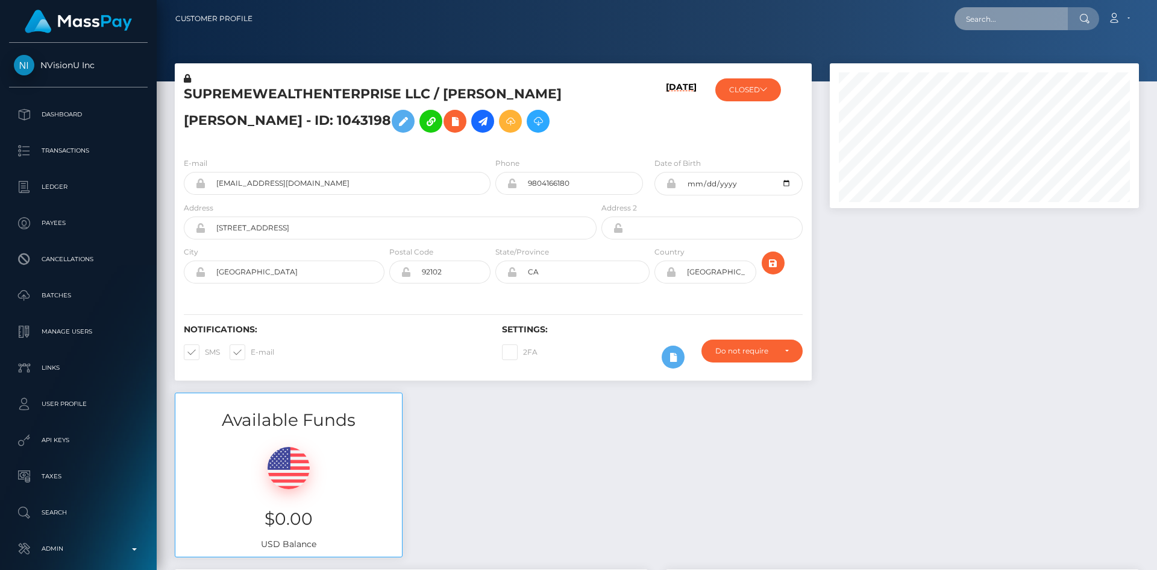
scroll to position [145, 310]
click at [1014, 19] on input "text" at bounding box center [1011, 18] width 113 height 23
paste input "[EMAIL_ADDRESS][DOMAIN_NAME]"
type input "[EMAIL_ADDRESS][DOMAIN_NAME]"
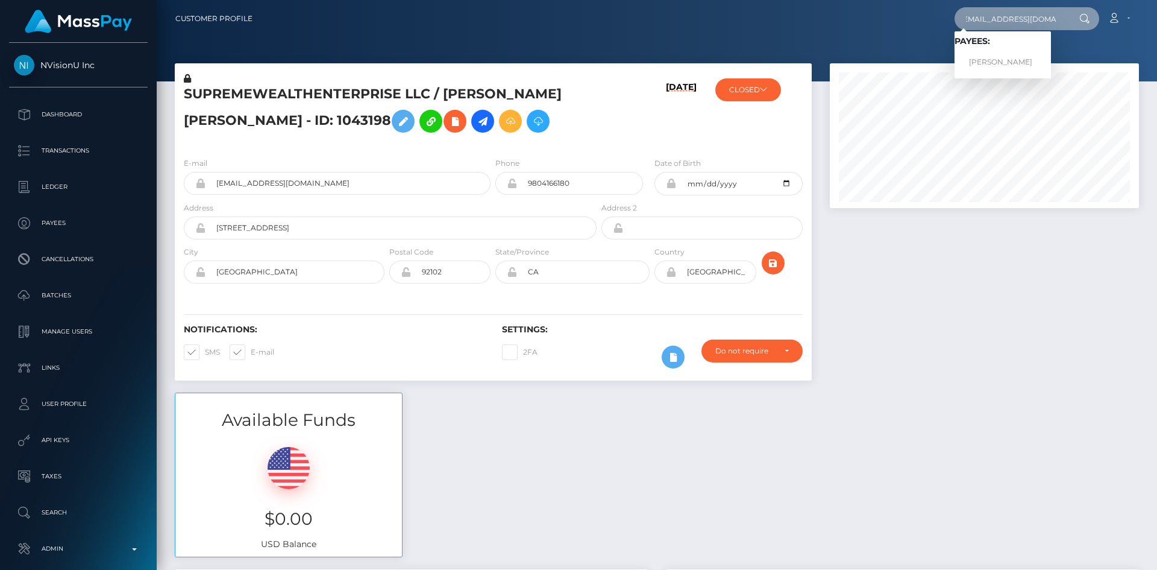
scroll to position [0, 0]
click at [988, 67] on link "Avishek Dhimal" at bounding box center [1003, 62] width 96 height 22
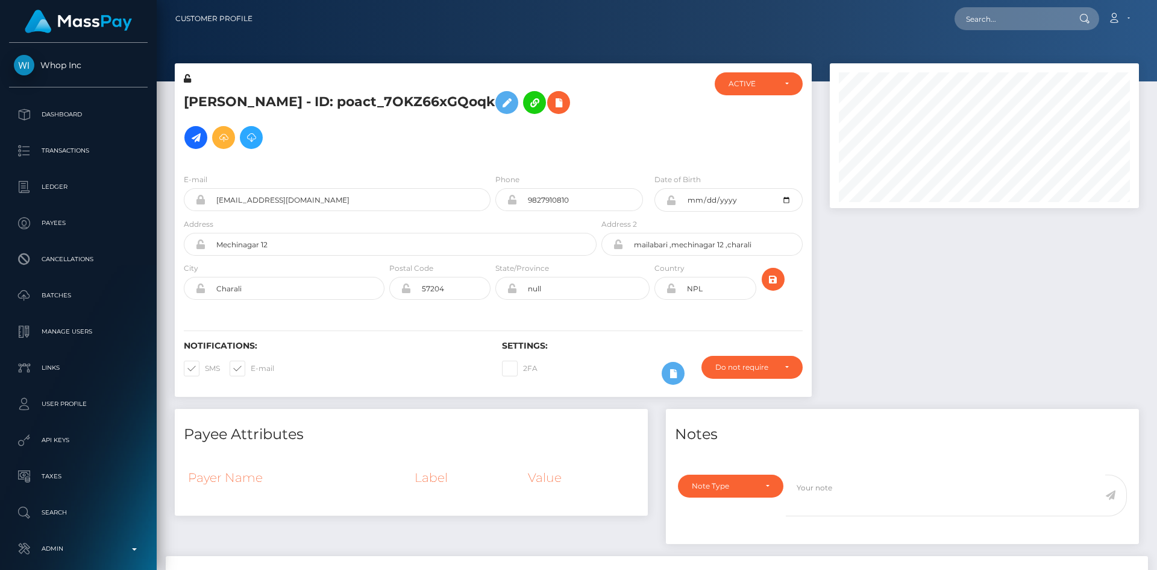
click at [1145, 564] on div "Customer Profile Loading... Loading..." at bounding box center [657, 285] width 1001 height 570
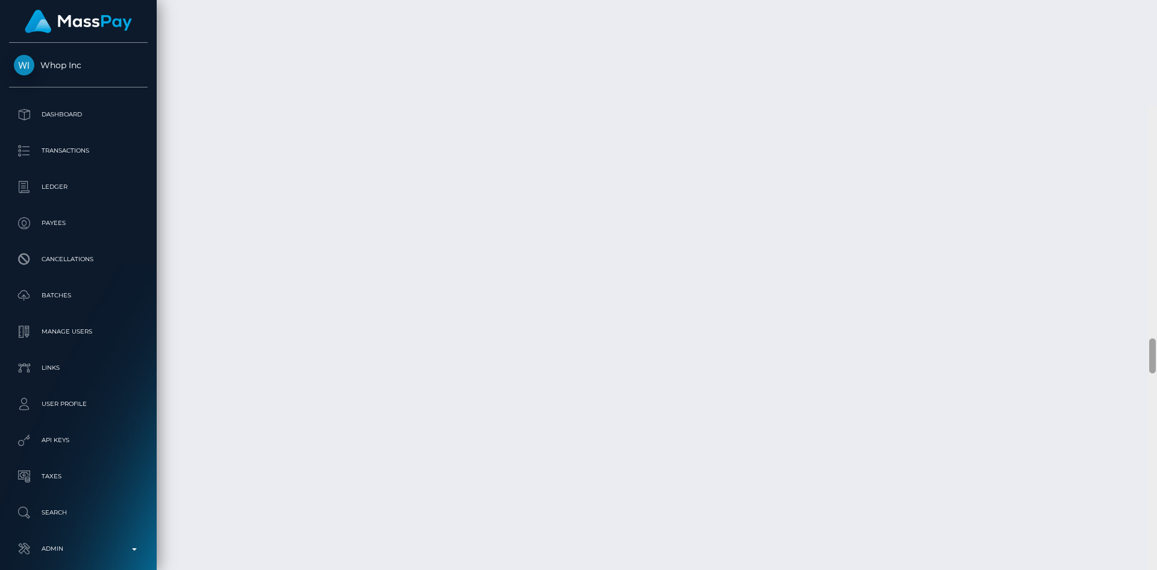
scroll to position [145, 310]
drag, startPoint x: 1153, startPoint y: 236, endPoint x: 1133, endPoint y: 559, distance: 323.1
click at [1134, 569] on html "Whop Inc Dashboard Transactions Ledger Payees Cancellations Links" at bounding box center [578, 285] width 1157 height 570
drag, startPoint x: 1149, startPoint y: 482, endPoint x: 1150, endPoint y: 512, distance: 30.2
click at [1148, 519] on div at bounding box center [1152, 285] width 9 height 570
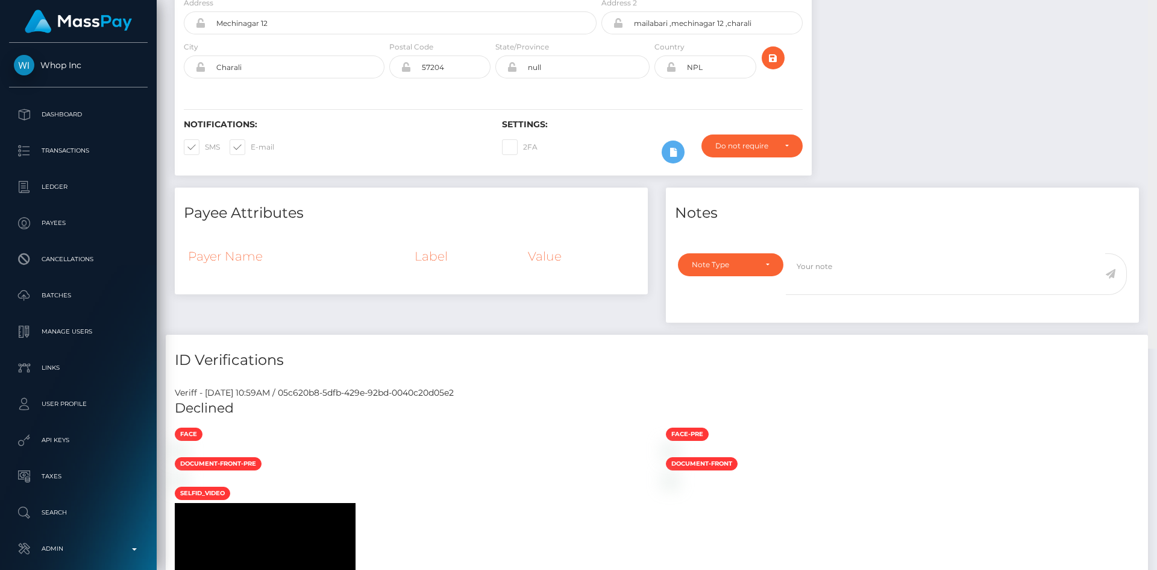
scroll to position [0, 0]
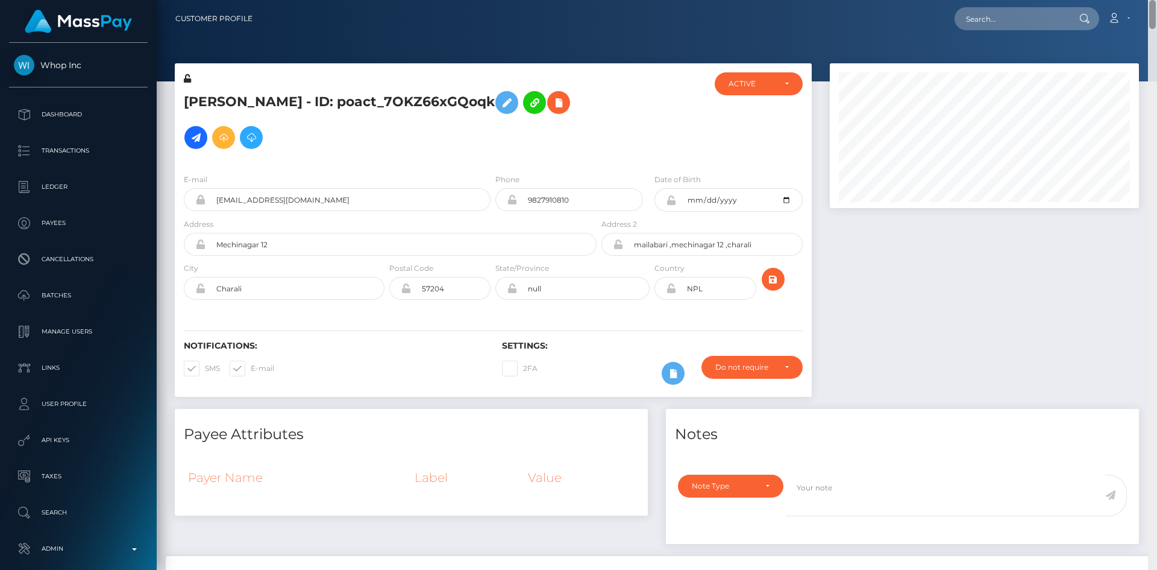
drag, startPoint x: 1153, startPoint y: 510, endPoint x: 1157, endPoint y: -52, distance: 562.5
click at [1157, 0] on html "Whop Inc Dashboard Transactions Ledger Payees Cancellations Links" at bounding box center [578, 285] width 1157 height 570
drag, startPoint x: 1023, startPoint y: 18, endPoint x: 1010, endPoint y: 24, distance: 14.3
click at [1023, 18] on input "text" at bounding box center [1011, 18] width 113 height 23
paste input "knoxwelles@gmail.com"
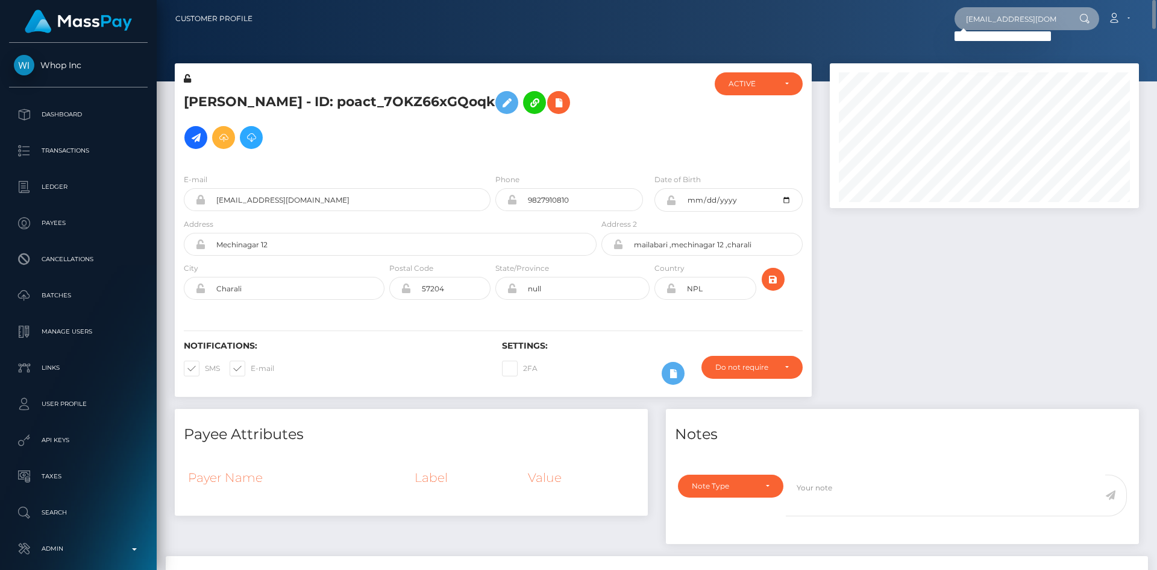
click at [990, 20] on input "knoxwelles@gmail.com" at bounding box center [1011, 18] width 113 height 23
paste input "2793748a-5aea-4086-84c3-19ecf86b77a8"
type input "2793748a-5aea-4086-84c3-19ecf86b77a8"
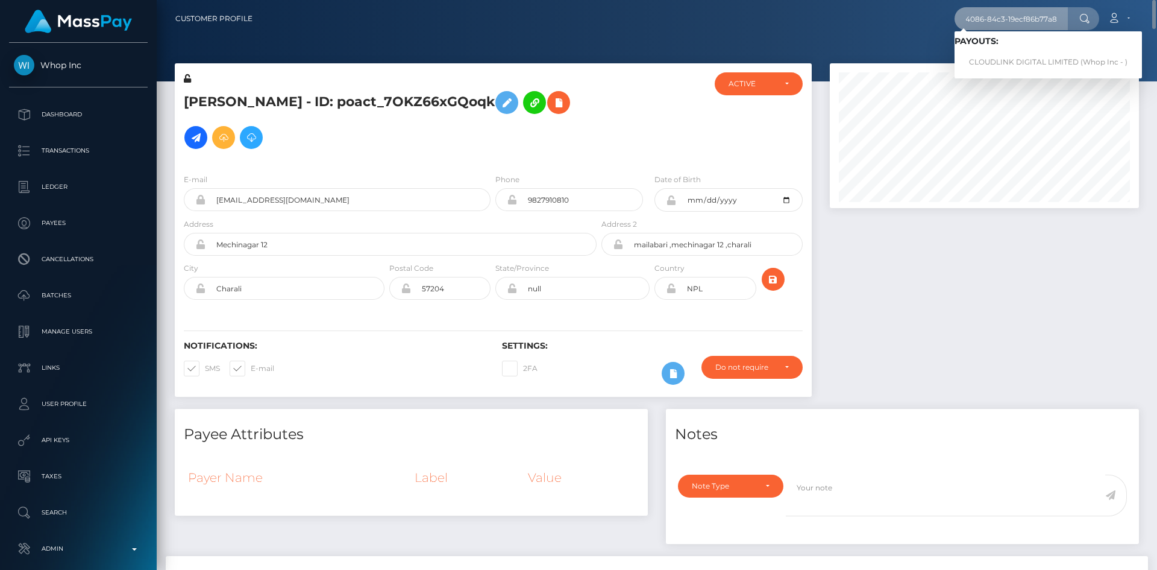
scroll to position [0, 0]
click at [1007, 61] on link "CLOUDLINK DIGITAL LIMITED (Whop Inc - )" at bounding box center [1048, 62] width 187 height 22
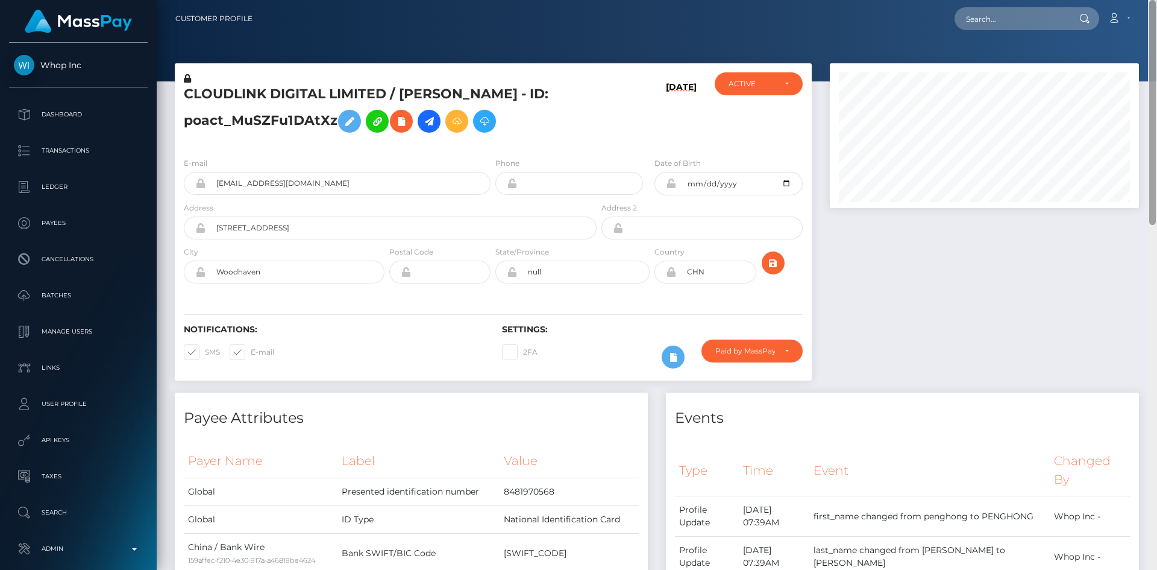
click at [1148, 0] on html "Whop Inc Dashboard Transactions Ledger Payees Cancellations Links" at bounding box center [578, 285] width 1157 height 570
click at [292, 95] on h5 "CLOUDLINK DIGITAL LIMITED / [PERSON_NAME] - ID: poact_MuSZFu1DAtXz" at bounding box center [387, 112] width 406 height 54
click at [294, 93] on h5 "CLOUDLINK DIGITAL LIMITED / [PERSON_NAME] - ID: poact_MuSZFu1DAtXz" at bounding box center [387, 112] width 406 height 54
click at [294, 93] on h5 "CLOUDLINK DIGITAL LIMITED / PENGHONG WANG - ID: poact_MuSZFu1DAtXz" at bounding box center [387, 112] width 406 height 54
copy h5 "DIGITAL"
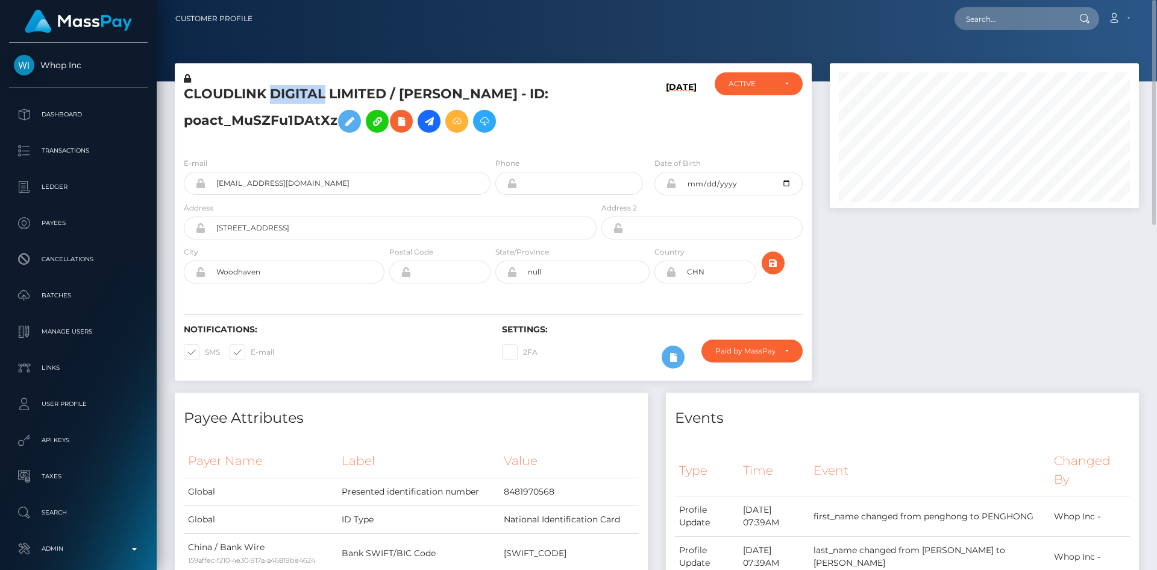
click at [293, 89] on h5 "CLOUDLINK DIGITAL LIMITED / PENGHONG WANG - ID: poact_MuSZFu1DAtXz" at bounding box center [387, 112] width 406 height 54
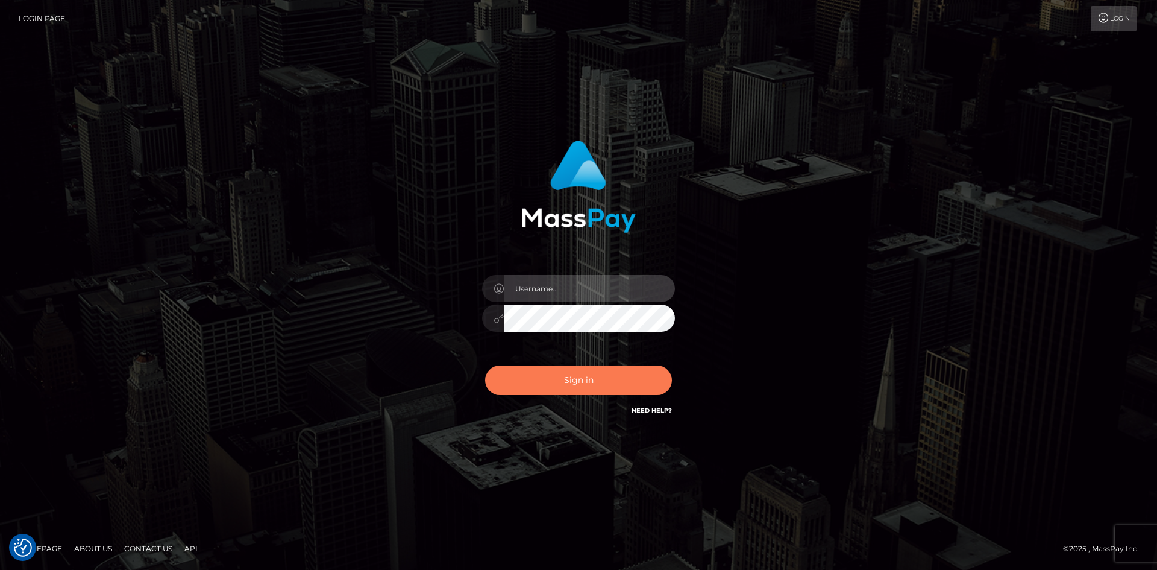
type input "alexstef"
click at [587, 379] on button "Sign in" at bounding box center [578, 380] width 187 height 30
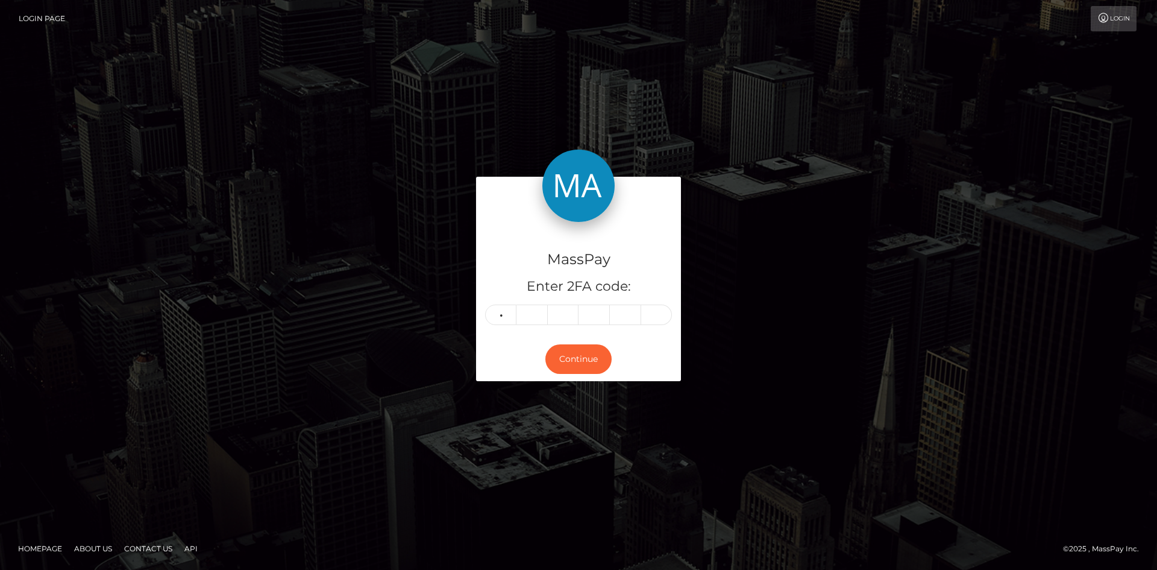
type input "5"
type input "7"
type input "5"
type input "0"
type input "6"
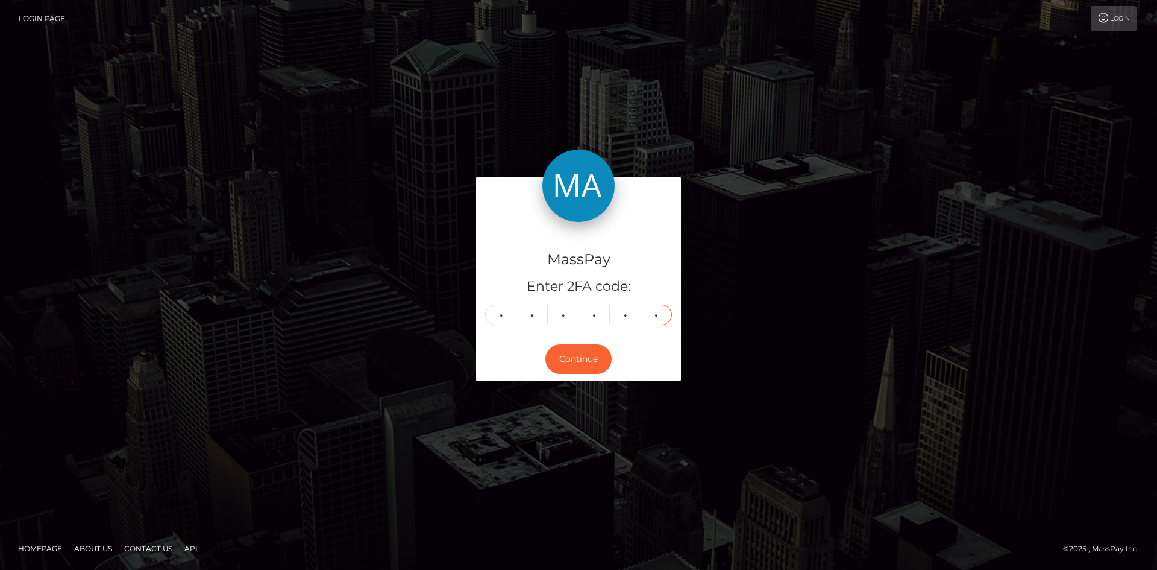
type input "5"
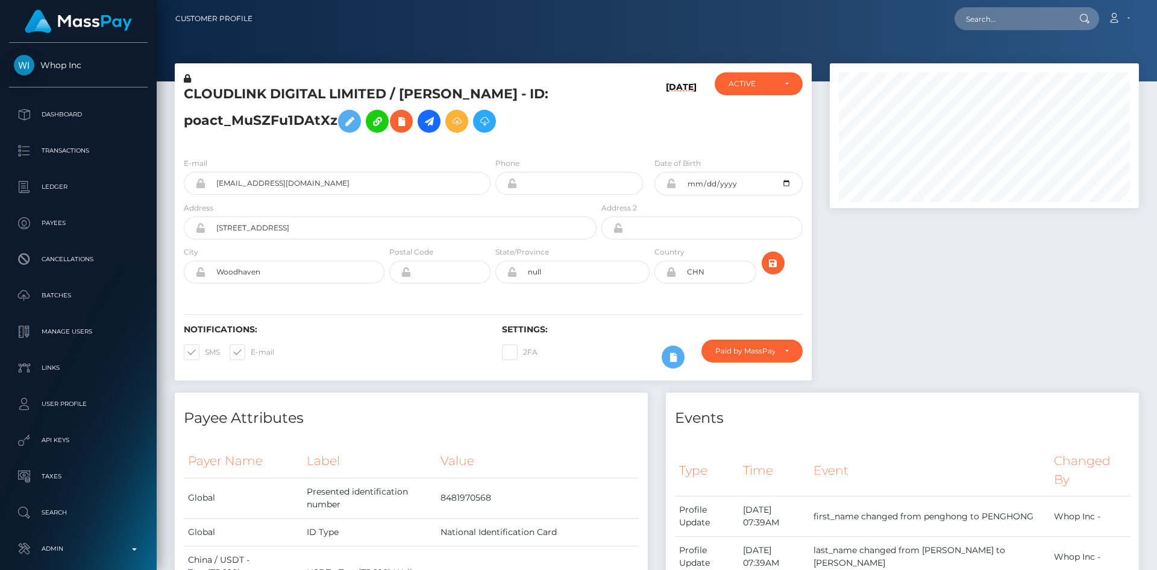
scroll to position [145, 310]
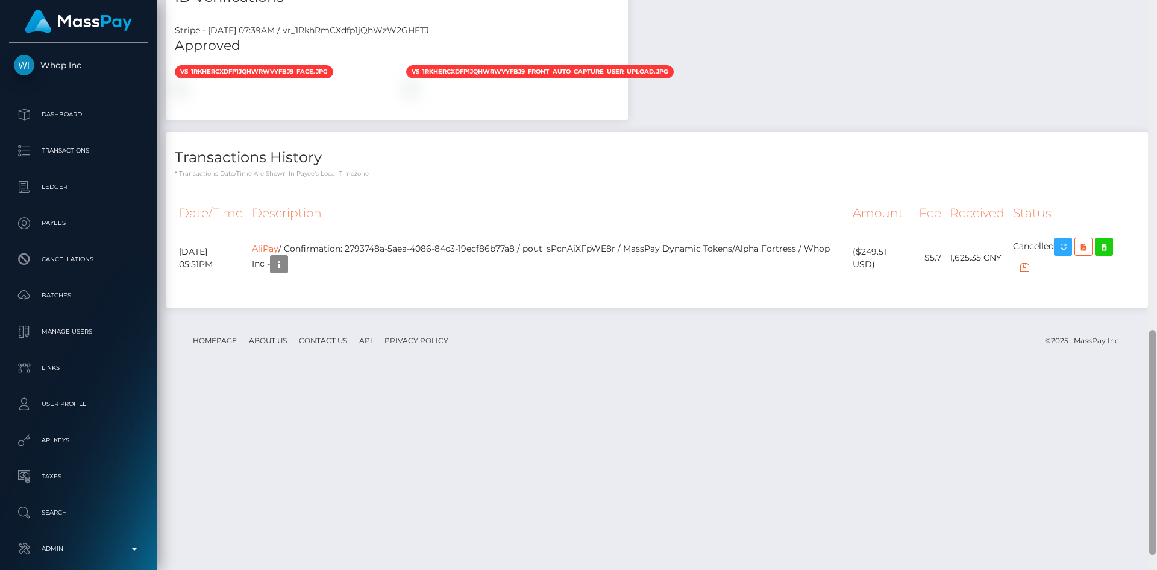
drag, startPoint x: 1152, startPoint y: 134, endPoint x: 825, endPoint y: 332, distance: 382.1
click at [1156, 365] on div at bounding box center [1152, 285] width 9 height 570
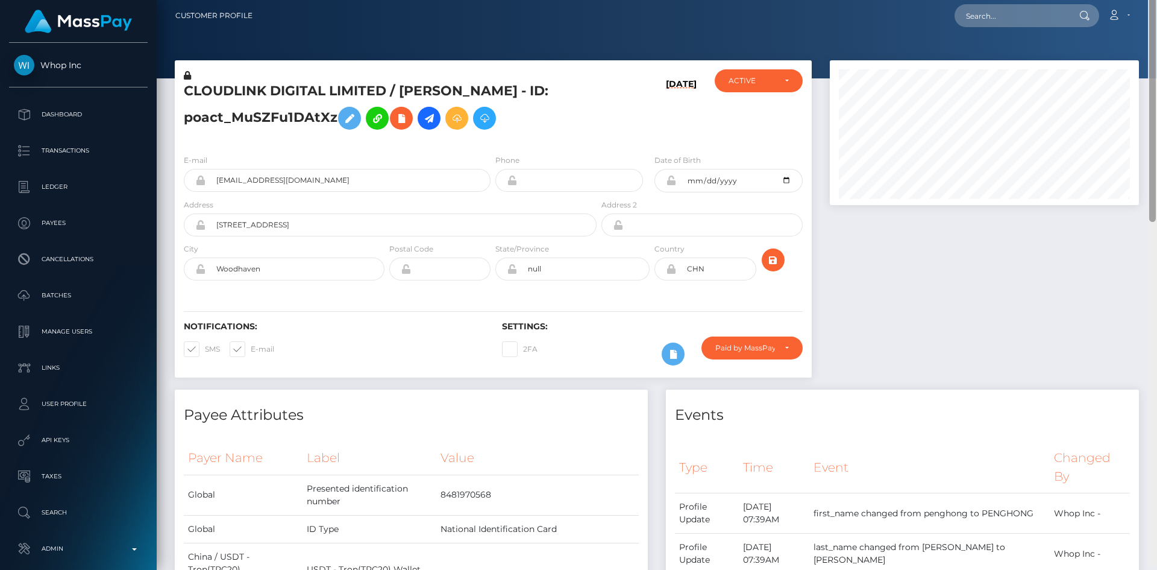
scroll to position [0, 0]
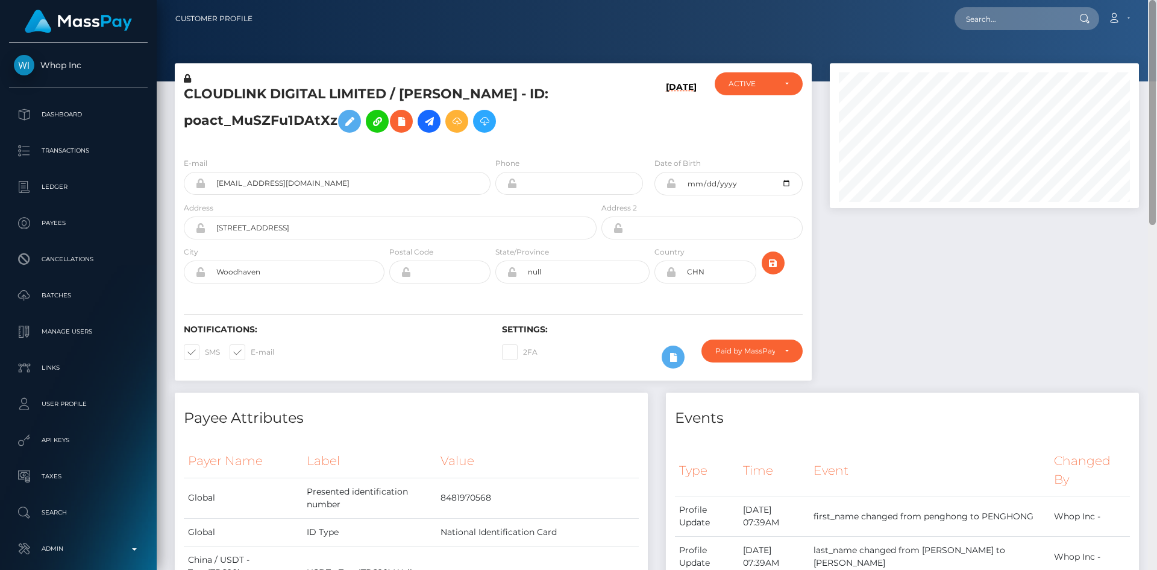
drag, startPoint x: 1152, startPoint y: 351, endPoint x: 1149, endPoint y: -10, distance: 360.5
click at [1149, 0] on html "Whop Inc Dashboard Transactions Ledger Payees Cancellations Links" at bounding box center [578, 285] width 1157 height 570
click at [1009, 21] on input "text" at bounding box center [1011, 18] width 113 height 23
paste input "joshjayjay59@gmail.com"
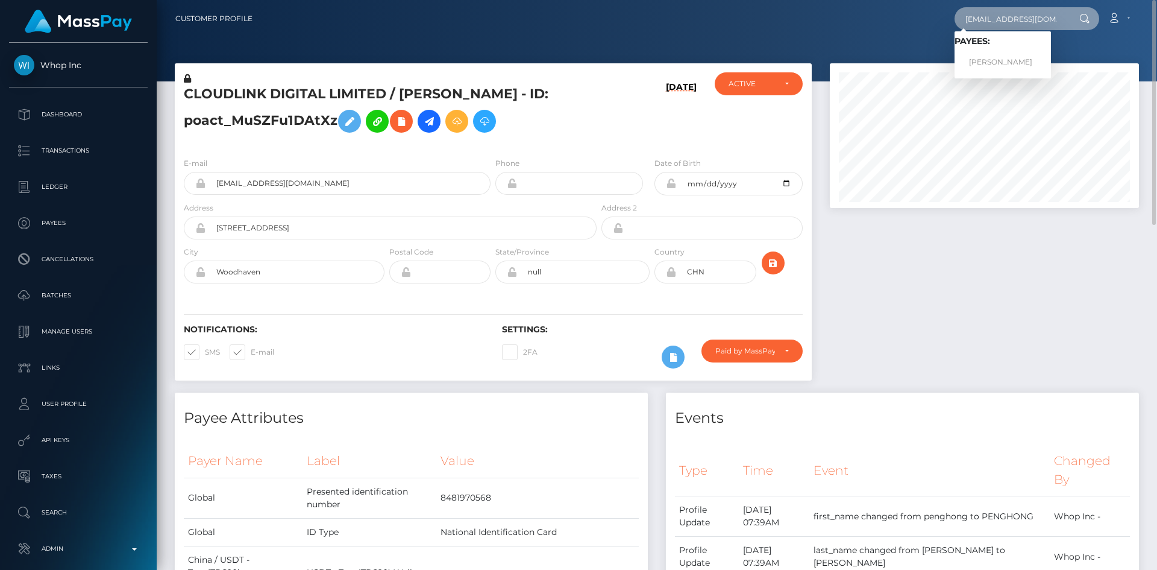
type input "joshjayjay59@gmail.com"
click at [1001, 65] on link "TJHIN MARTIN" at bounding box center [1003, 62] width 96 height 22
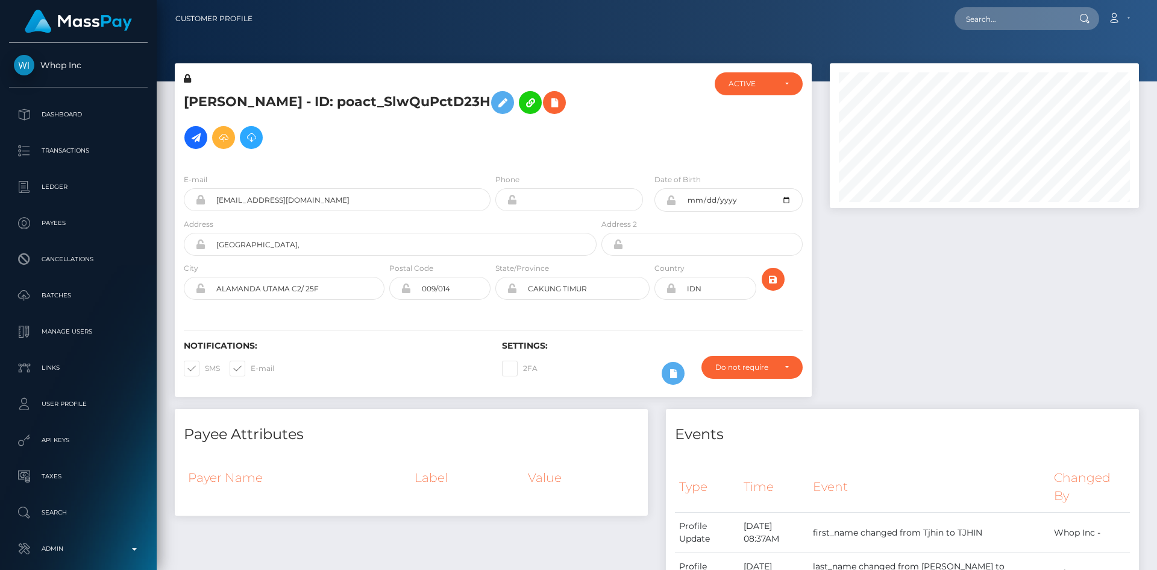
scroll to position [145, 310]
click at [254, 110] on h5 "[PERSON_NAME] - ID: poact_SlwQuPctD23H" at bounding box center [387, 120] width 406 height 70
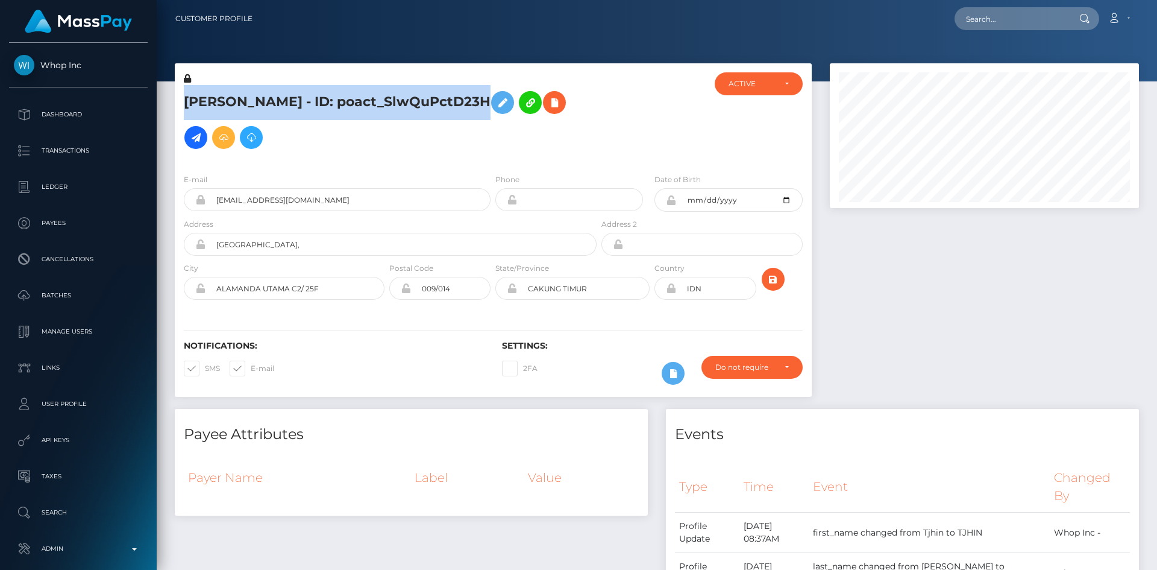
click at [254, 110] on h5 "[PERSON_NAME] - ID: poact_SlwQuPctD23H" at bounding box center [387, 120] width 406 height 70
copy h5 "[PERSON_NAME] - ID: poact_SlwQuPctD23H"
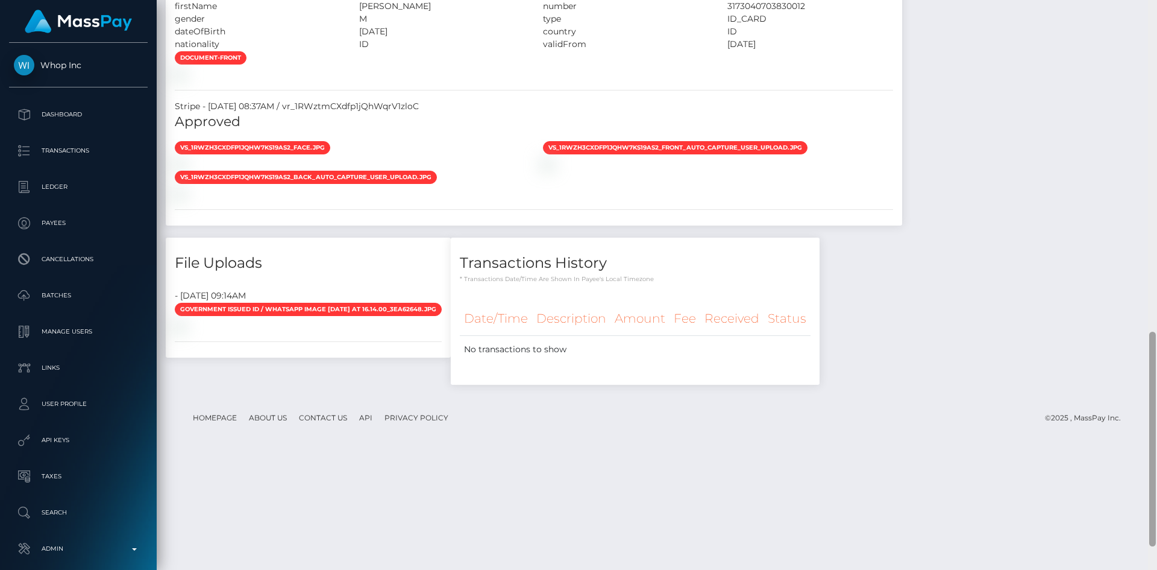
scroll to position [941, 0]
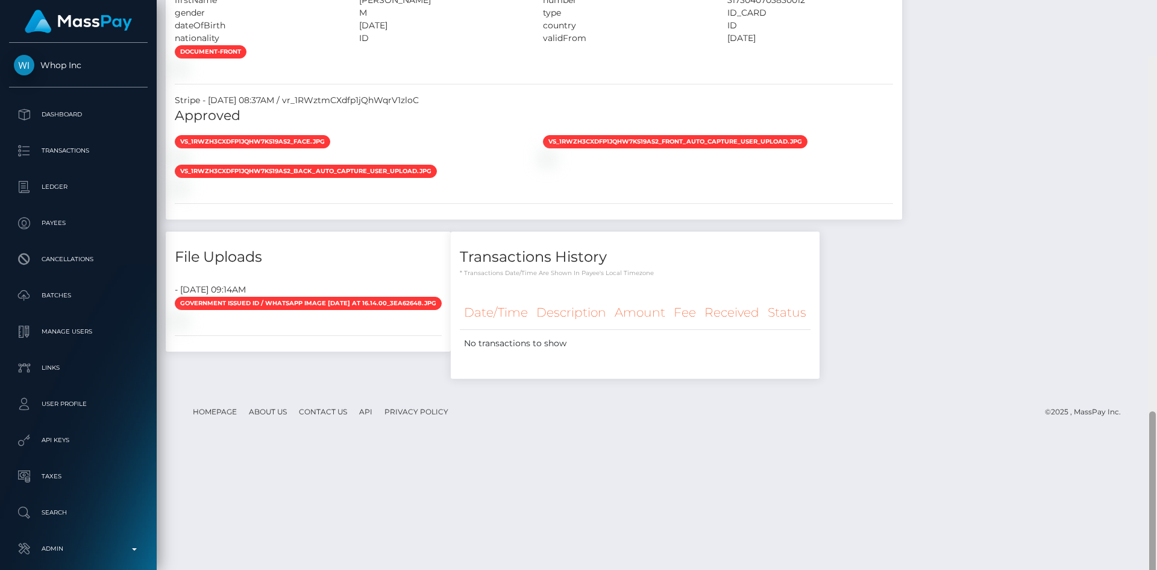
drag, startPoint x: 1153, startPoint y: 108, endPoint x: 1106, endPoint y: 419, distance: 314.7
click at [1130, 436] on div "Customer Profile Loading... Loading..." at bounding box center [657, 285] width 1001 height 570
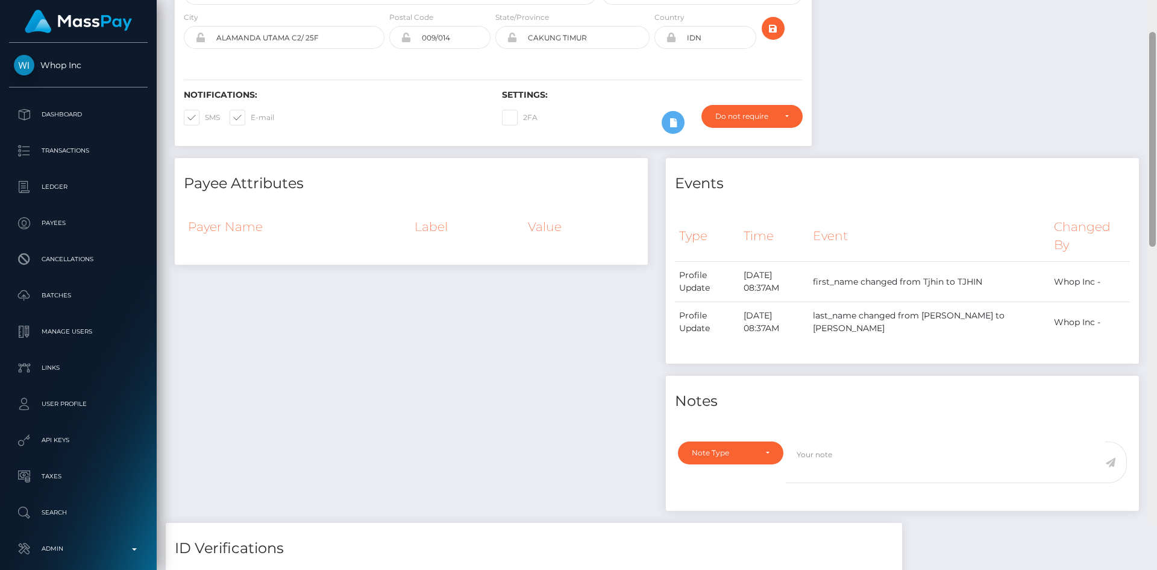
scroll to position [0, 0]
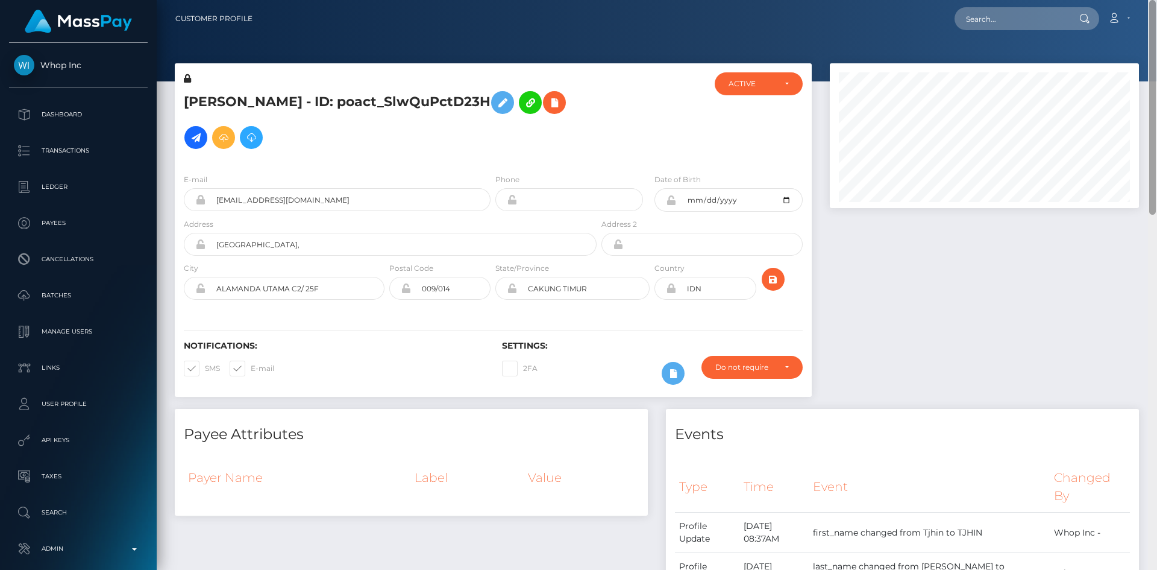
drag, startPoint x: 1154, startPoint y: 467, endPoint x: 1155, endPoint y: 64, distance: 403.3
click at [1155, 64] on div at bounding box center [1153, 107] width 7 height 215
click at [1007, 20] on input "text" at bounding box center [1011, 18] width 113 height 23
paste input "poact_mqEcD4ghpofY"
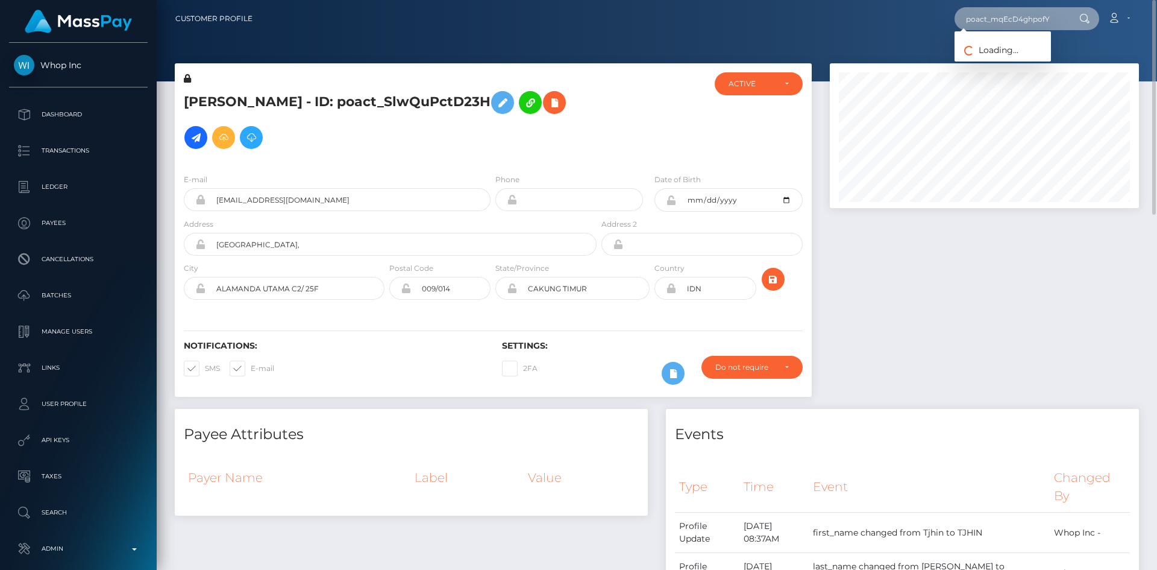
type input "poact_mqEcD4ghpofY"
click at [990, 62] on link "[PERSON_NAME]" at bounding box center [1003, 62] width 96 height 22
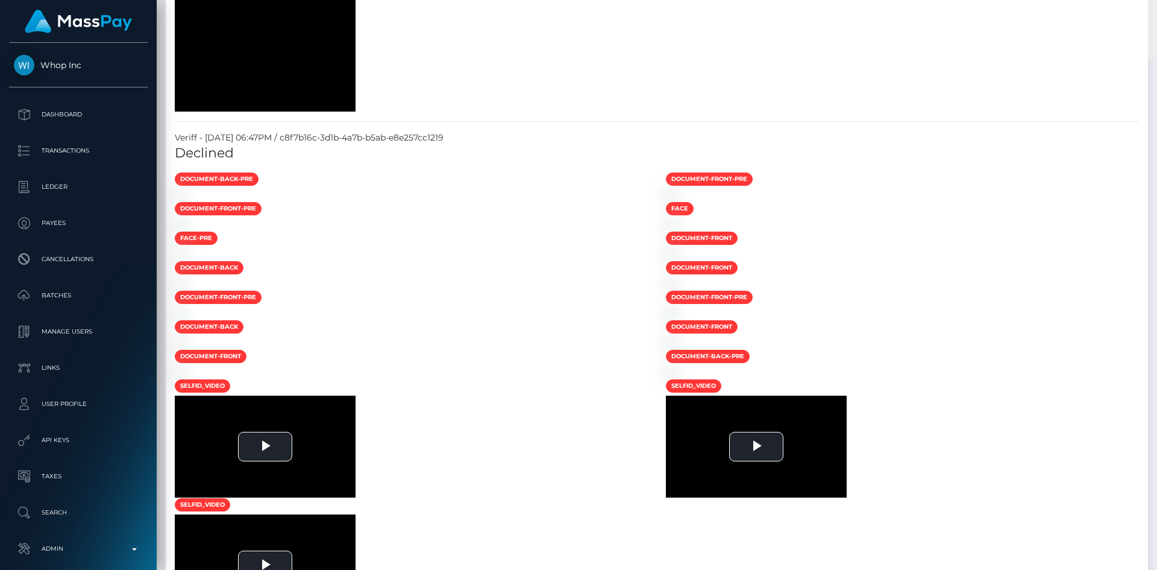
drag, startPoint x: 1153, startPoint y: 86, endPoint x: 1150, endPoint y: 243, distance: 156.8
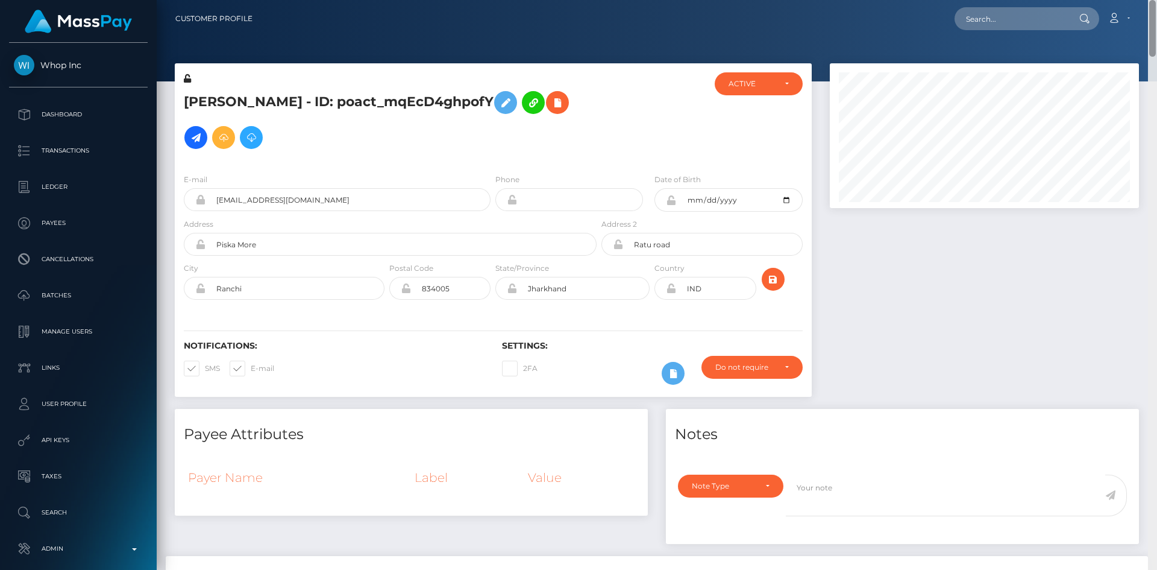
drag, startPoint x: 1152, startPoint y: 124, endPoint x: 1154, endPoint y: -52, distance: 176.6
click at [1154, 0] on html "Whop Inc Dashboard Transactions Ledger Payees Cancellations Links" at bounding box center [578, 285] width 1157 height 570
click at [1043, 9] on input "text" at bounding box center [1011, 18] width 113 height 23
paste input "poact_5to88en78JSL"
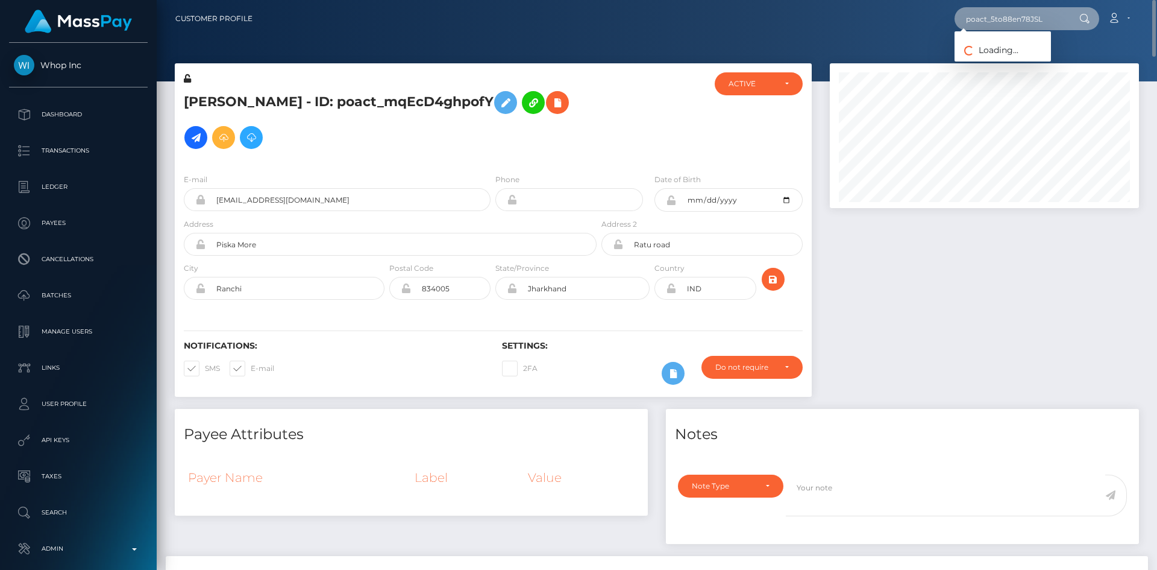
type input "poact_5to88en78JSL"
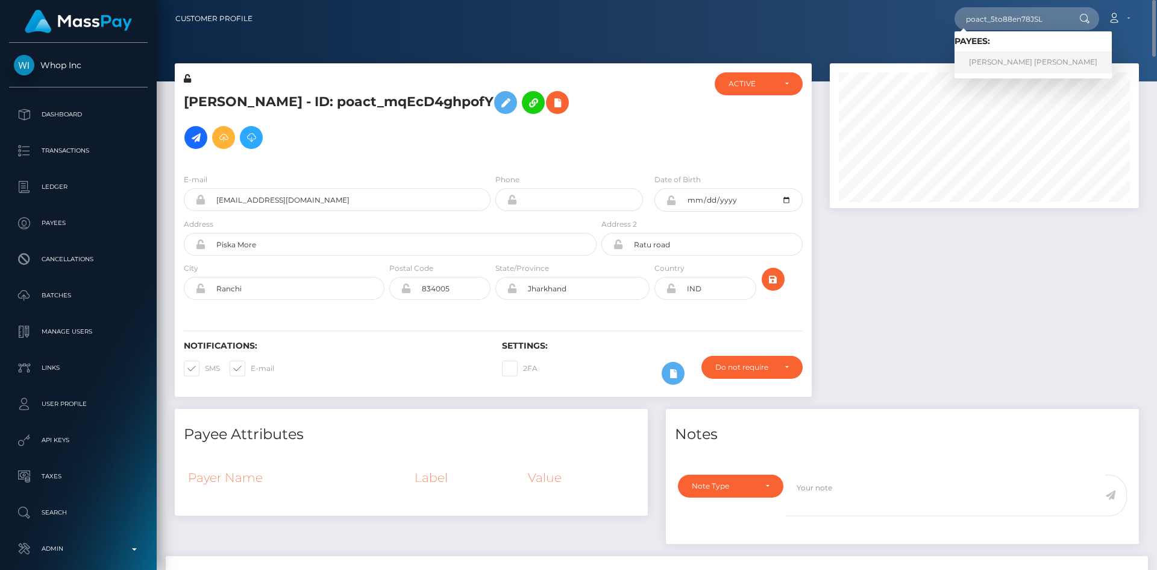
click at [1008, 62] on link "MUHAMMAD AHSAN Kashif" at bounding box center [1033, 62] width 157 height 22
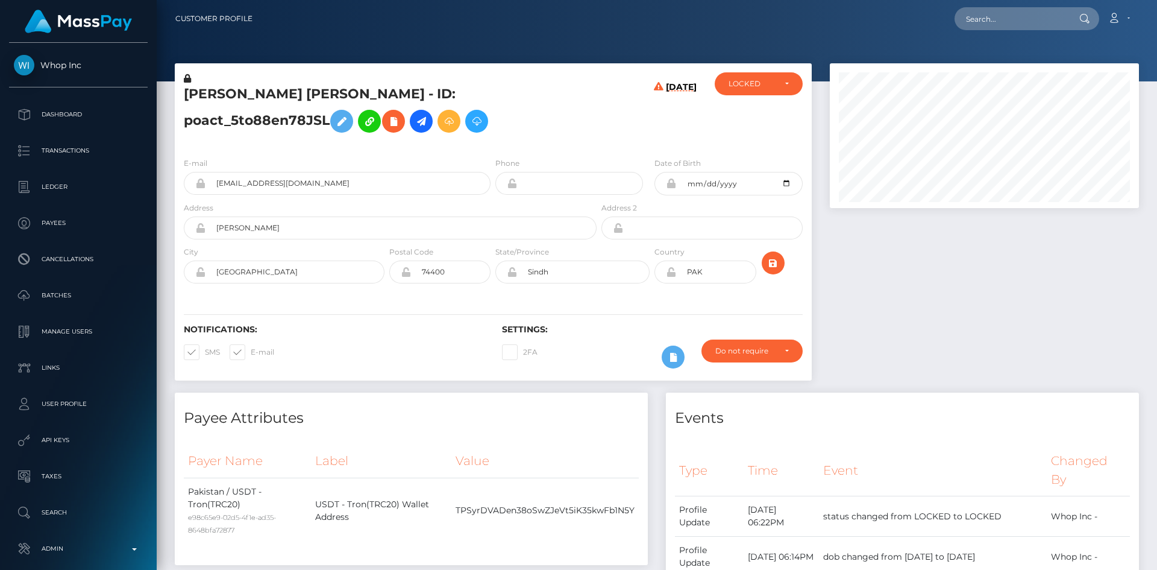
drag, startPoint x: 1151, startPoint y: 87, endPoint x: 1157, endPoint y: -52, distance: 140.0
click at [1148, 0] on html "Whop Inc Dashboard Transactions Ledger Payees Cancellations Links" at bounding box center [578, 285] width 1157 height 570
click at [981, 28] on input "text" at bounding box center [1011, 18] width 113 height 23
paste input "[EMAIL_ADDRESS][DOMAIN_NAME]"
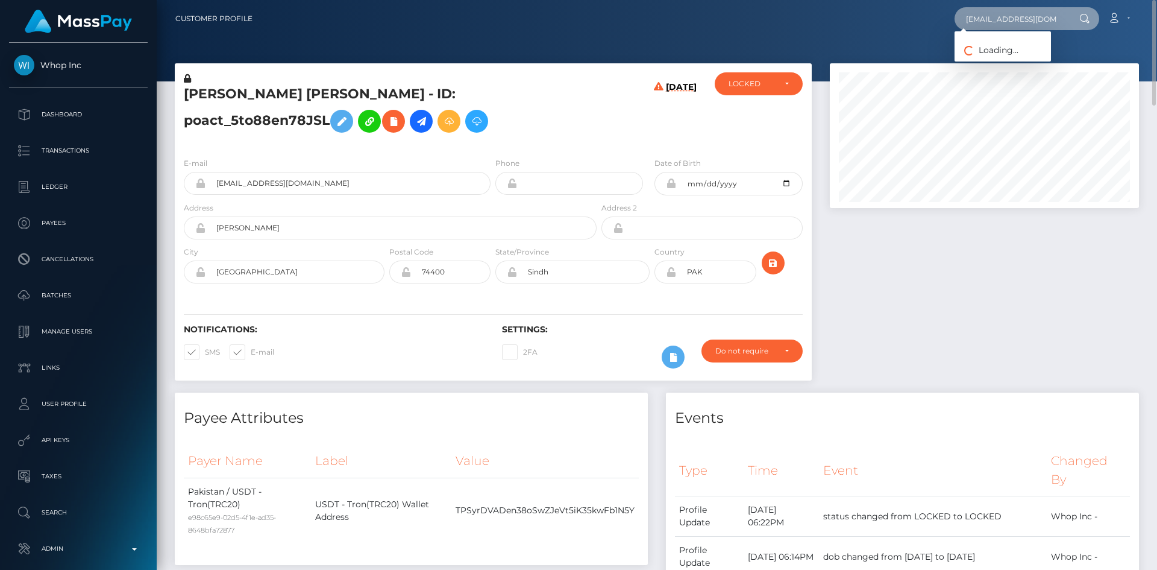
type input "[EMAIL_ADDRESS][DOMAIN_NAME]"
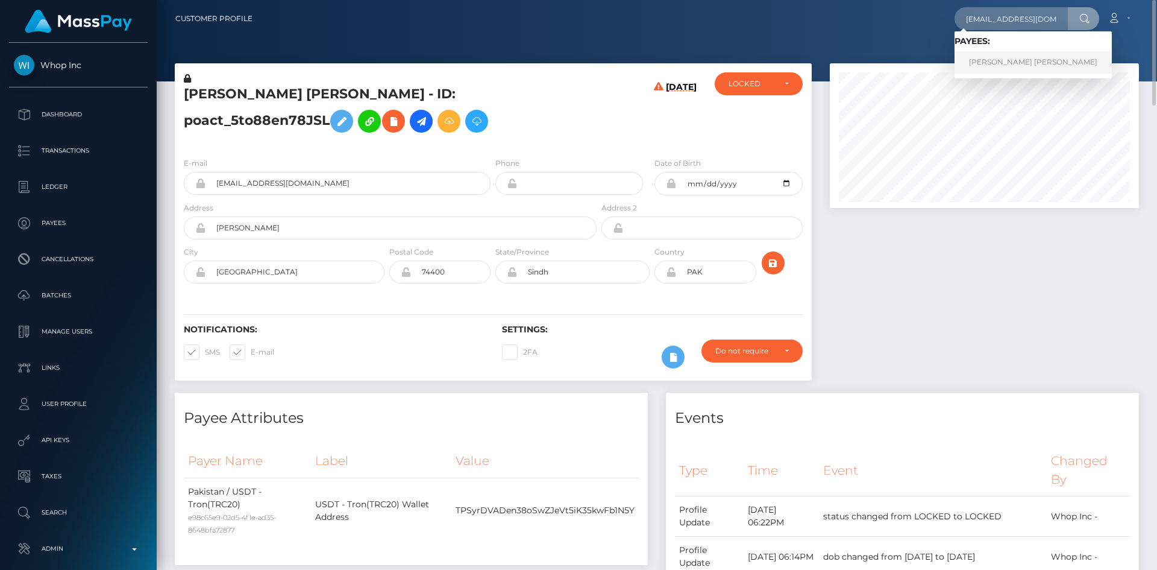
click at [995, 60] on link "DIANA NICOLE GUANANGA CEDENO" at bounding box center [1033, 62] width 157 height 22
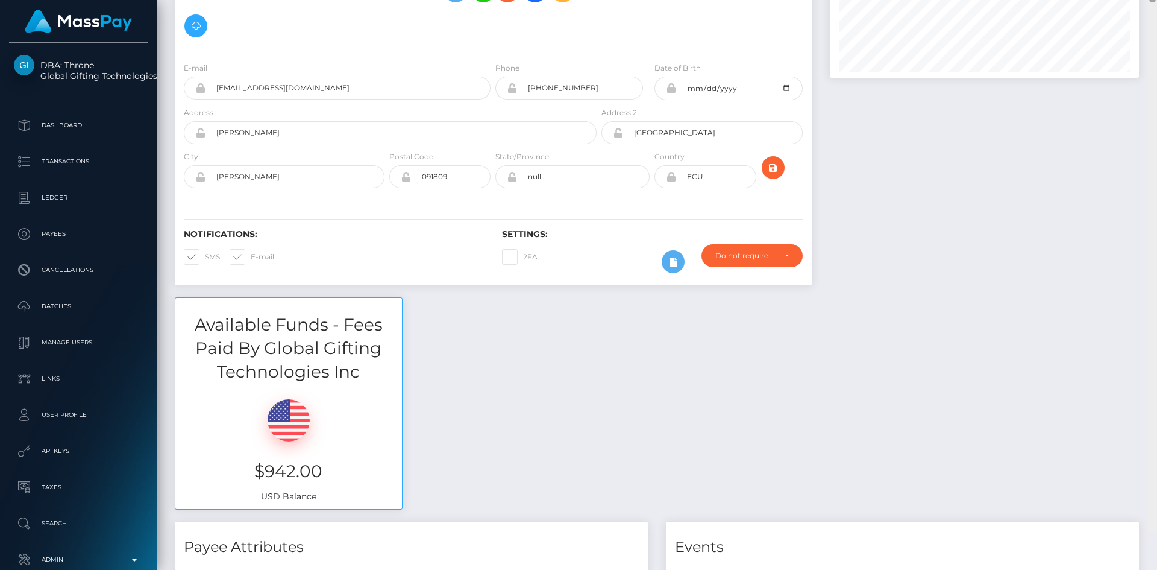
scroll to position [72, 0]
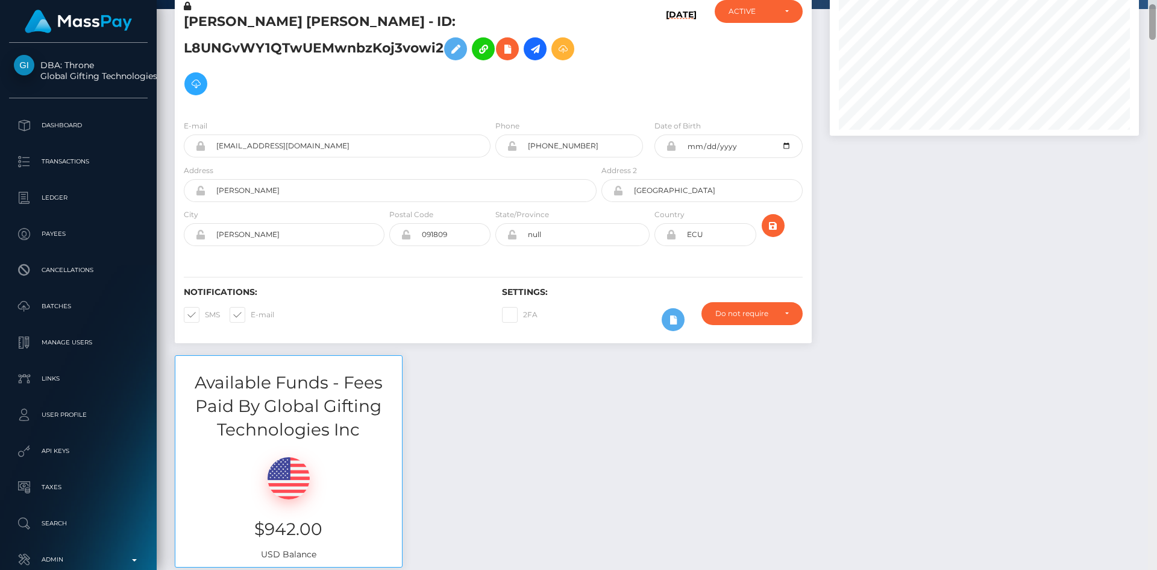
drag, startPoint x: 1152, startPoint y: 21, endPoint x: 1145, endPoint y: 18, distance: 7.8
click at [1145, 18] on div "Customer Profile Loading... Loading..." at bounding box center [657, 285] width 1001 height 570
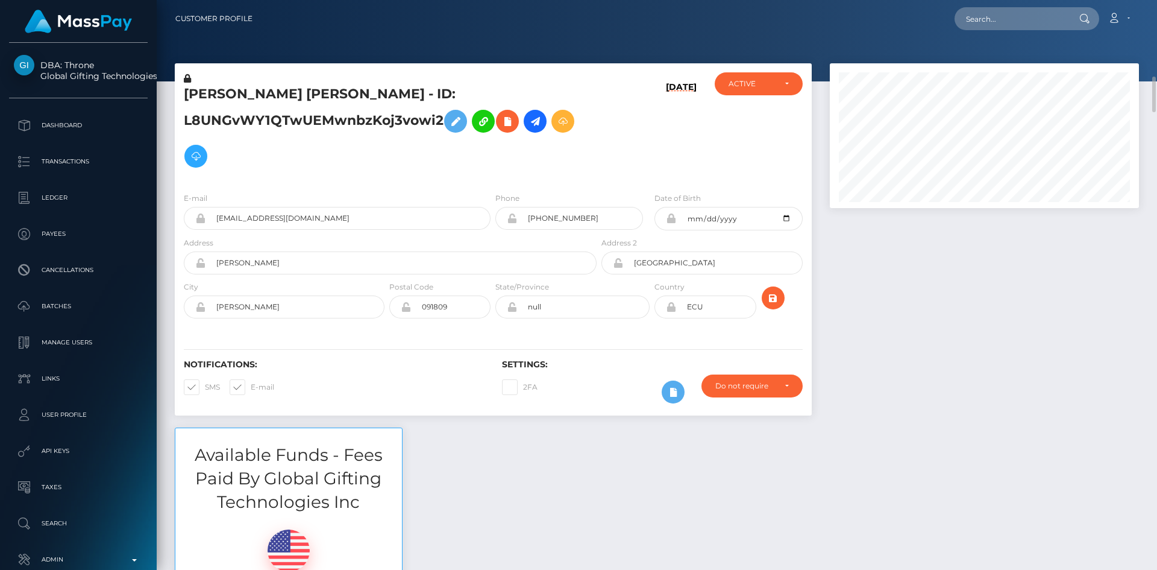
drag, startPoint x: 1153, startPoint y: 28, endPoint x: 1150, endPoint y: 8, distance: 20.0
click at [1154, 10] on div "Customer Profile Loading... Loading..." at bounding box center [657, 285] width 1001 height 570
click at [1028, 8] on input "text" at bounding box center [1011, 18] width 113 height 23
paste input "1318399338"
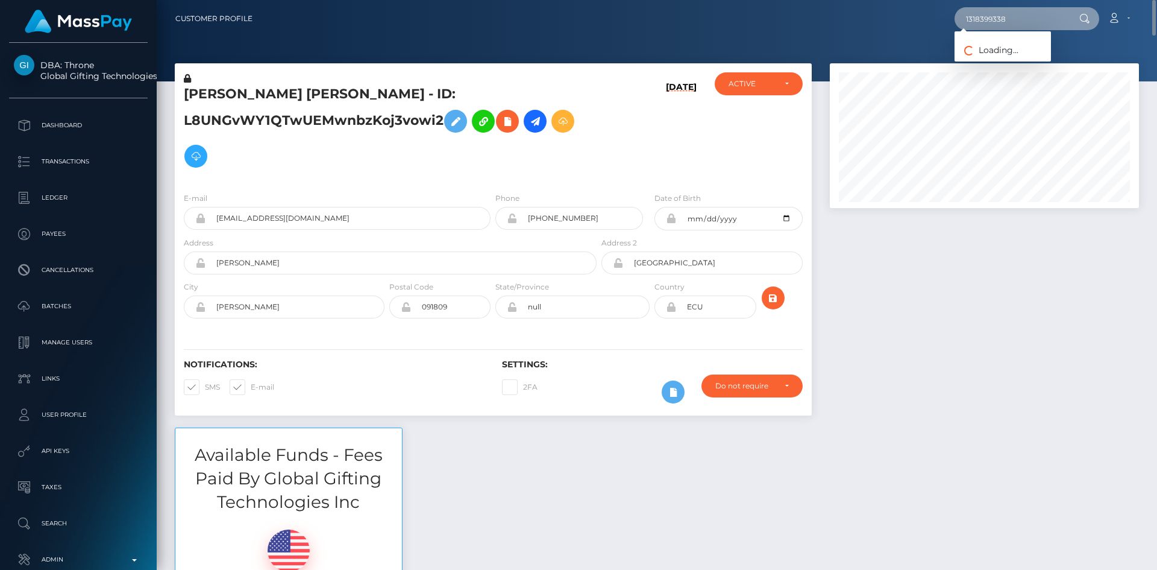
type input "1318399338"
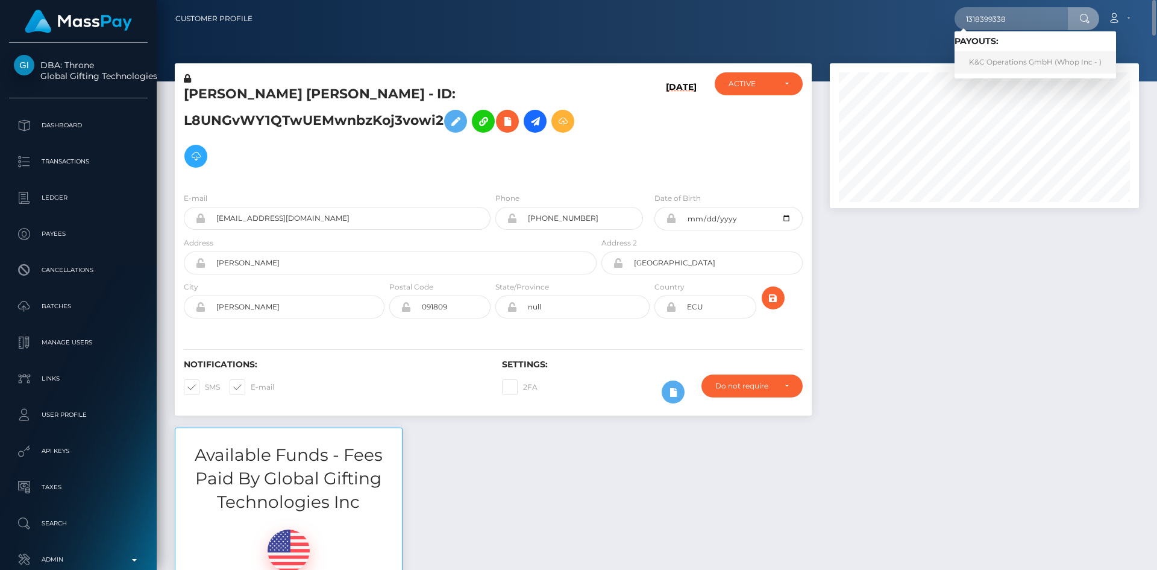
click at [1034, 64] on link "K&C Operations GmbH (Whop Inc - )" at bounding box center [1036, 62] width 162 height 22
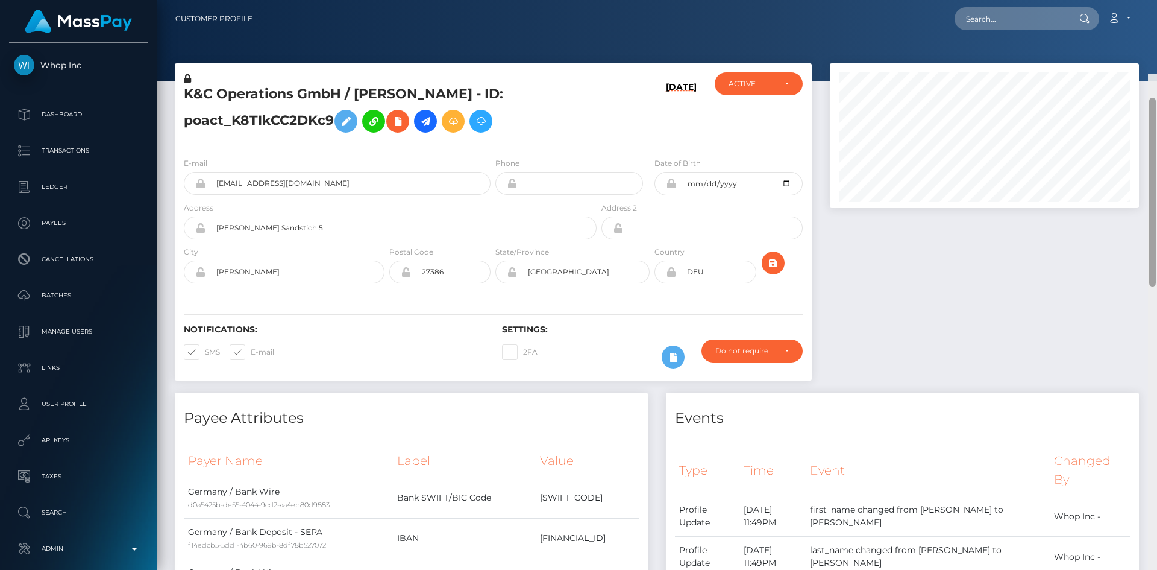
drag, startPoint x: 1152, startPoint y: 107, endPoint x: 1157, endPoint y: -26, distance: 133.3
click at [1157, 0] on html "Whop Inc Dashboard Transactions Ledger Payees Cancellations Links" at bounding box center [578, 285] width 1157 height 570
click at [292, 116] on h5 "K&C Operations GmbH / [PERSON_NAME] - ID: poact_K8TIkCC2DKc9" at bounding box center [387, 112] width 406 height 54
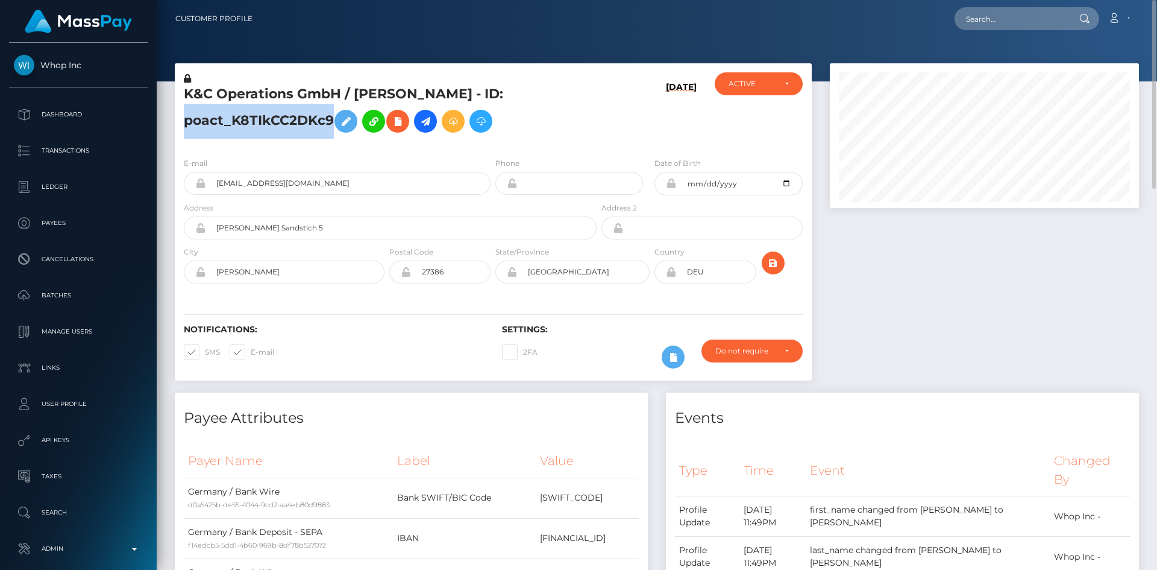
click at [292, 116] on h5 "K&C Operations GmbH / [PERSON_NAME] - ID: poact_K8TIkCC2DKc9" at bounding box center [387, 112] width 406 height 54
copy h5 "poact_K8TIkCC2DKc9"
click at [326, 174] on input "[EMAIL_ADDRESS][DOMAIN_NAME]" at bounding box center [348, 183] width 285 height 23
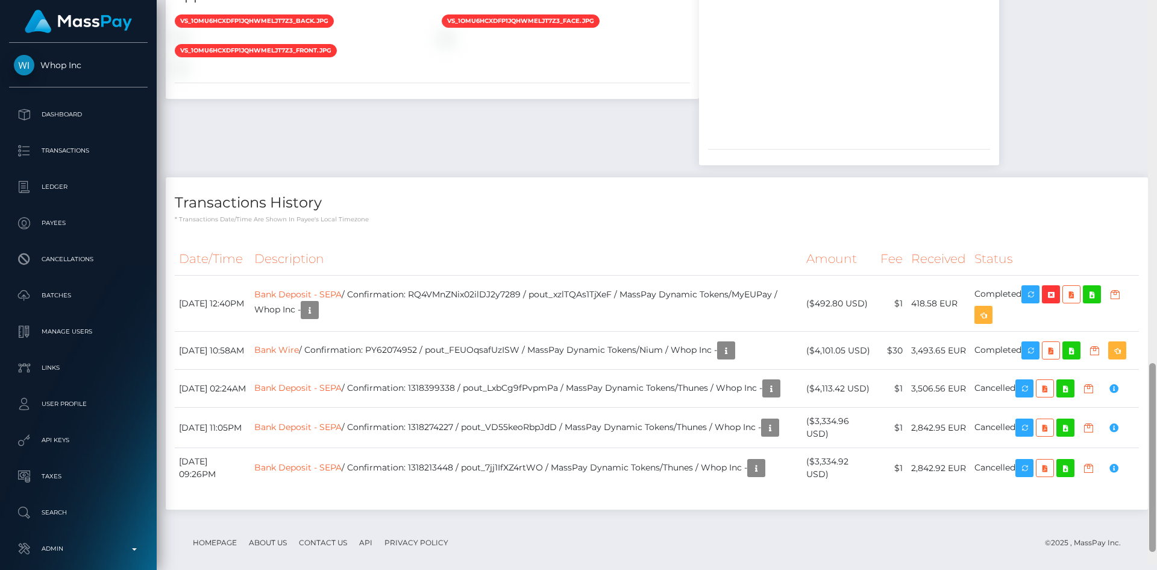
scroll to position [1145, 0]
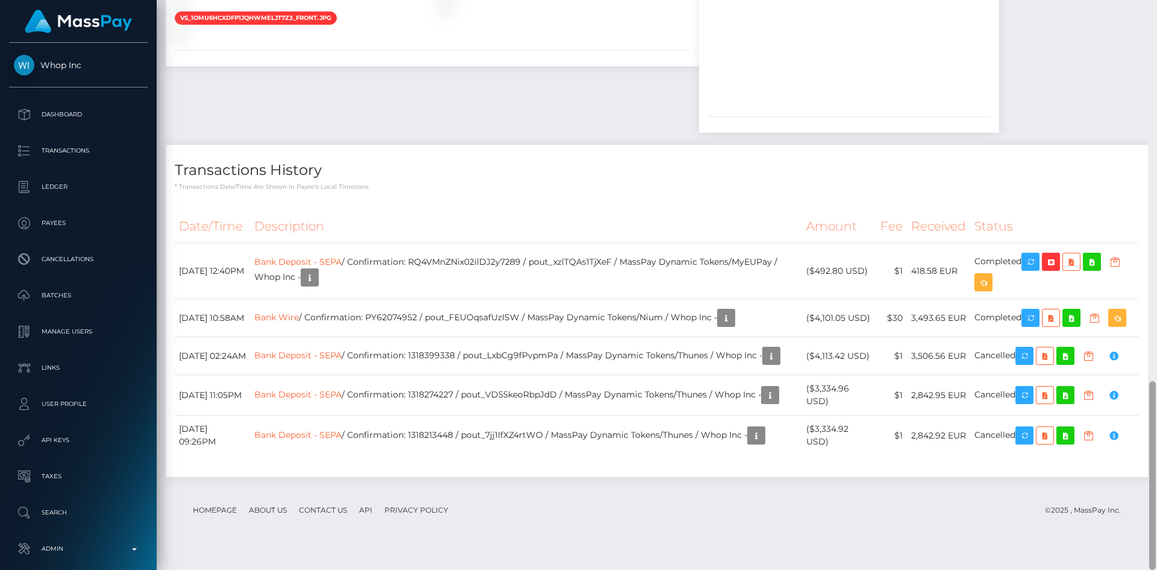
drag, startPoint x: 1157, startPoint y: 121, endPoint x: 1157, endPoint y: 499, distance: 378.6
click at [1157, 499] on div at bounding box center [1152, 285] width 9 height 570
click at [823, 181] on h4 "Transactions History" at bounding box center [657, 170] width 965 height 21
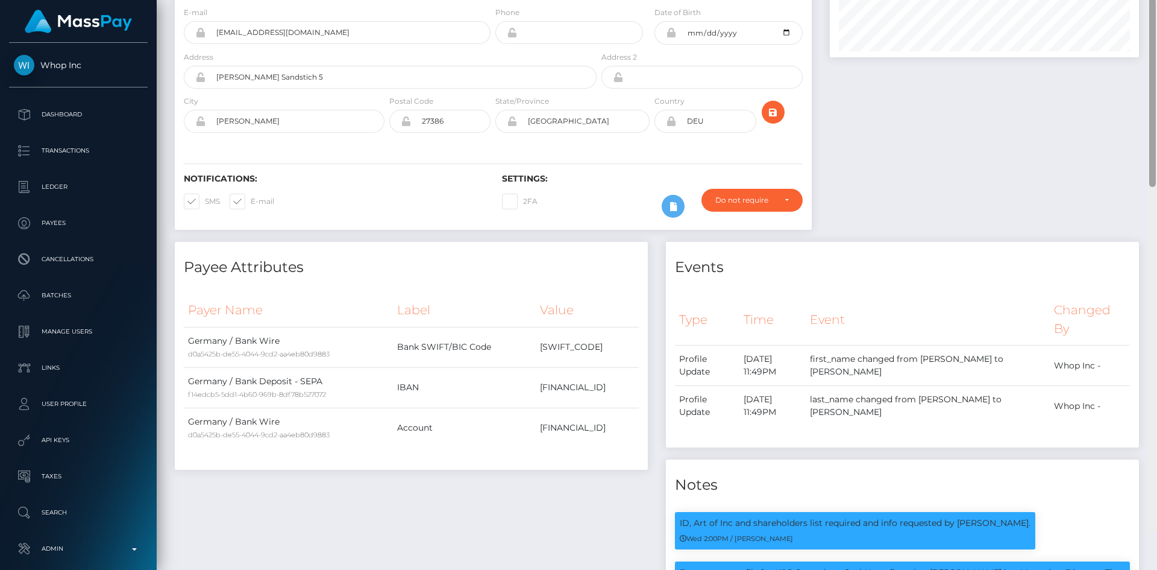
scroll to position [0, 0]
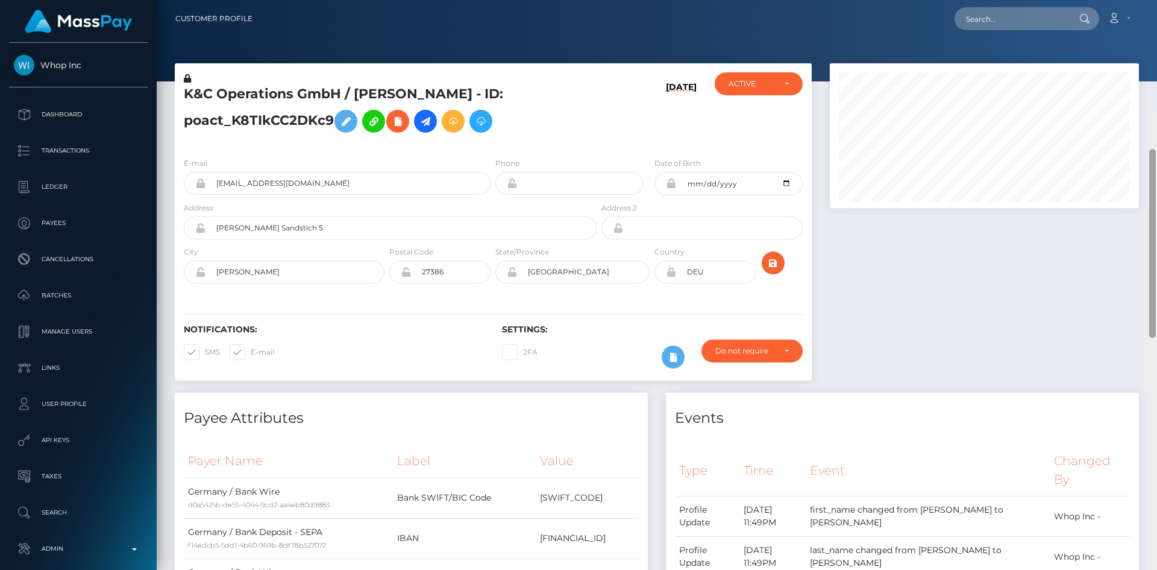
drag, startPoint x: 1154, startPoint y: 447, endPoint x: 1036, endPoint y: 71, distance: 394.3
click at [1155, 149] on div at bounding box center [1153, 243] width 7 height 189
click at [277, 124] on h5 "K&C Operations GmbH / [PERSON_NAME] - ID: poact_K8TIkCC2DKc9" at bounding box center [387, 112] width 406 height 54
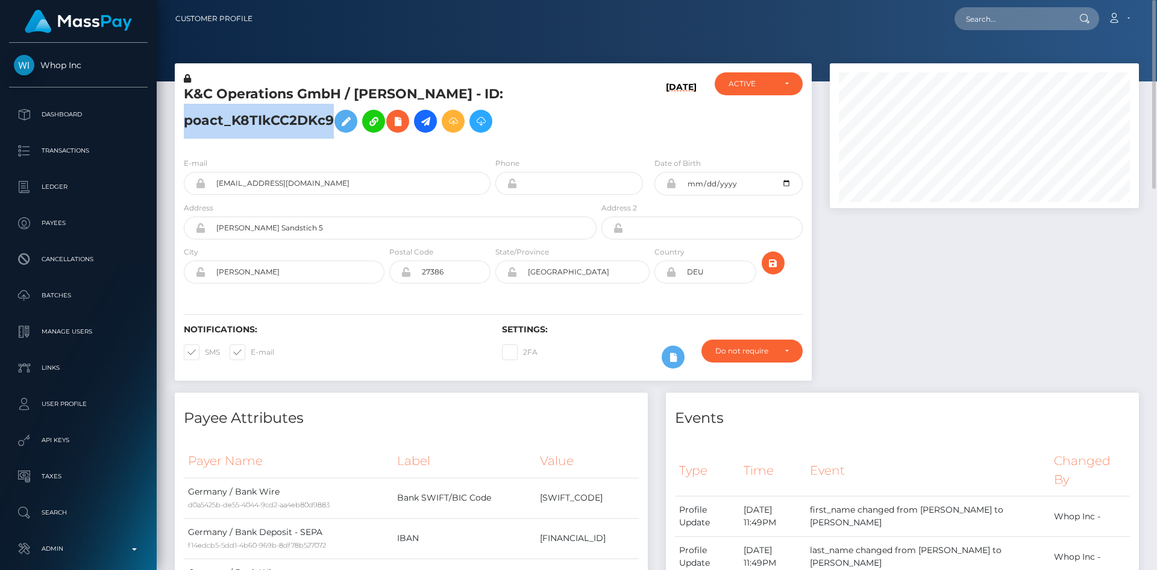
click at [277, 124] on h5 "K&C Operations GmbH / [PERSON_NAME] - ID: poact_K8TIkCC2DKc9" at bounding box center [387, 112] width 406 height 54
copy h5 "poact_K8TIkCC2DKc9"
click at [269, 88] on h5 "K&C Operations GmbH / [PERSON_NAME] - ID: poact_K8TIkCC2DKc9" at bounding box center [387, 112] width 406 height 54
click at [271, 95] on h5 "K&C Operations GmbH / [PERSON_NAME] - ID: poact_K8TIkCC2DKc9" at bounding box center [387, 112] width 406 height 54
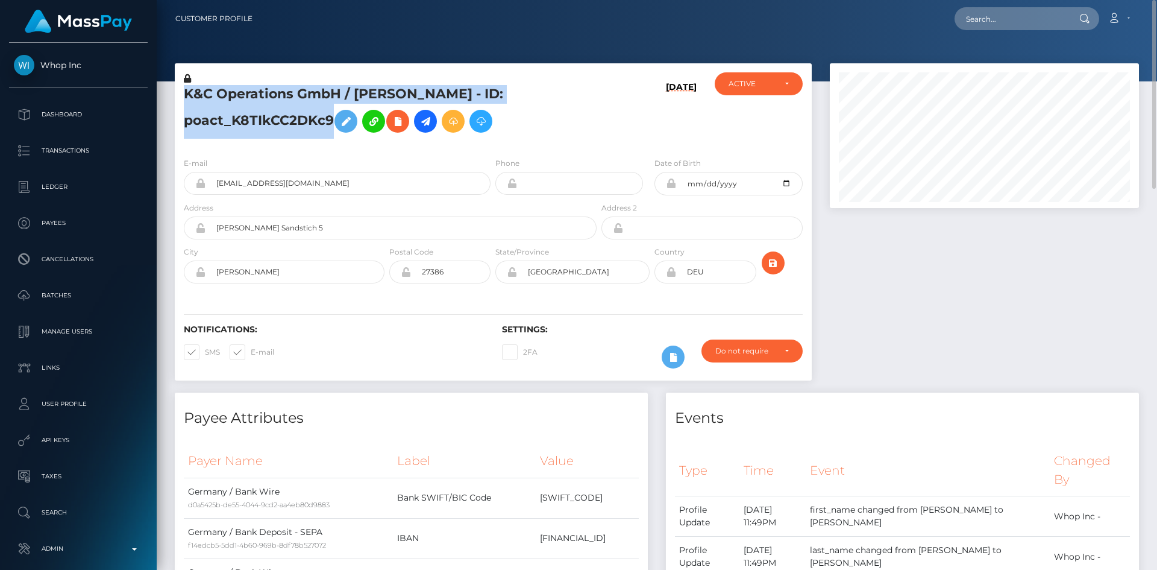
click at [271, 95] on h5 "K&C Operations GmbH / [PERSON_NAME] - ID: poact_K8TIkCC2DKc9" at bounding box center [387, 112] width 406 height 54
copy h5 "K&C Operations GmbH / [PERSON_NAME] - ID: poact_K8TIkCC2DKc9"
